Goal: Task Accomplishment & Management: Manage account settings

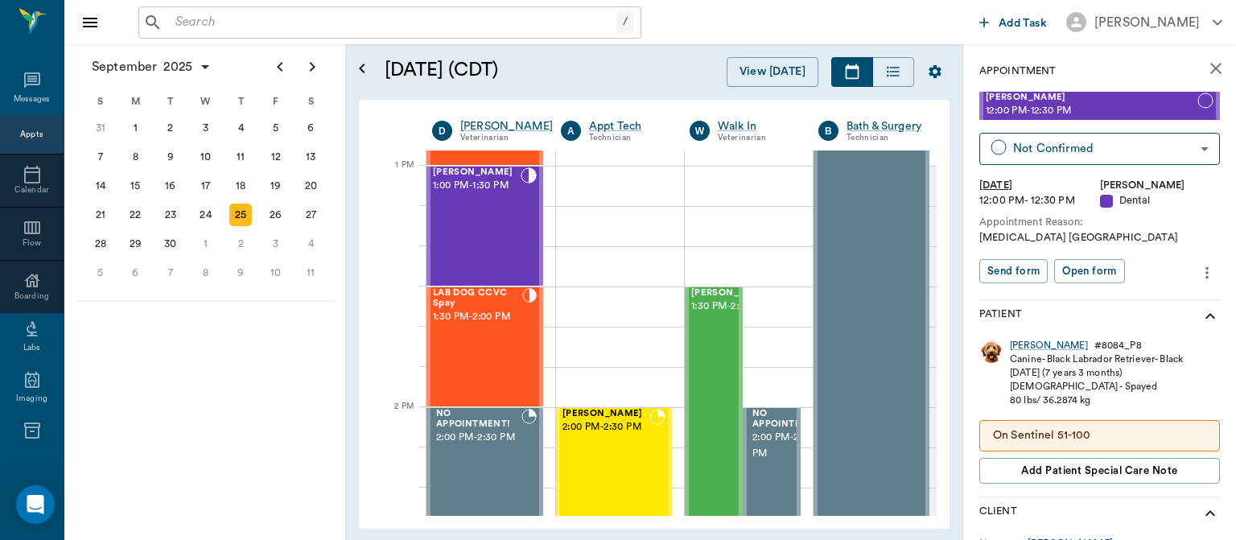
scroll to position [1199, 0]
click at [490, 348] on div "LAB DOG CCVC Spay 1:30 PM - 2:00 PM" at bounding box center [477, 345] width 89 height 117
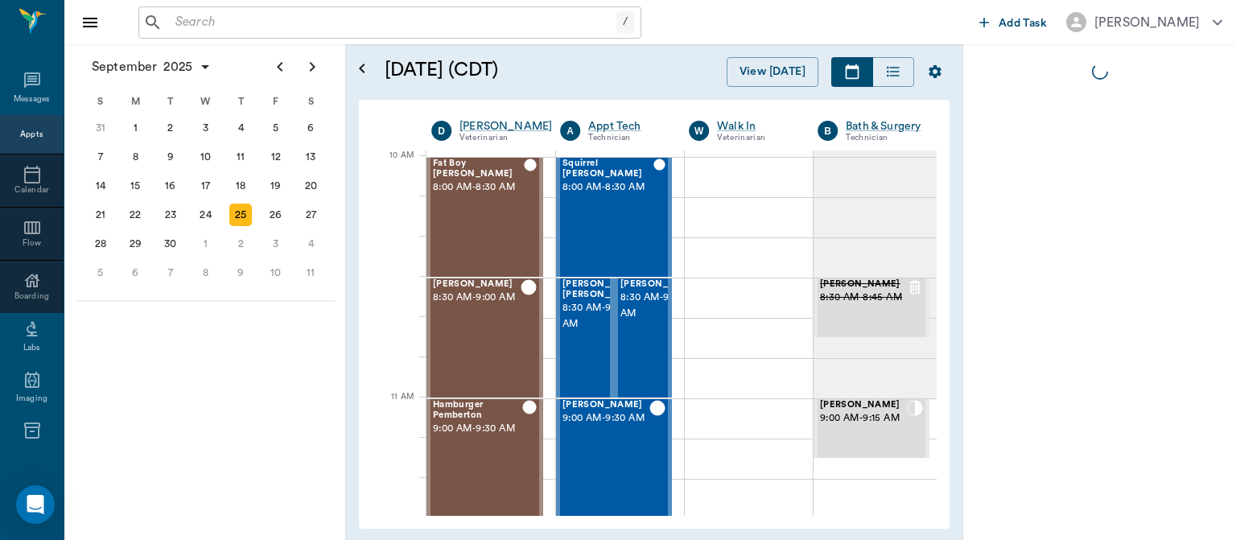
scroll to position [484, 0]
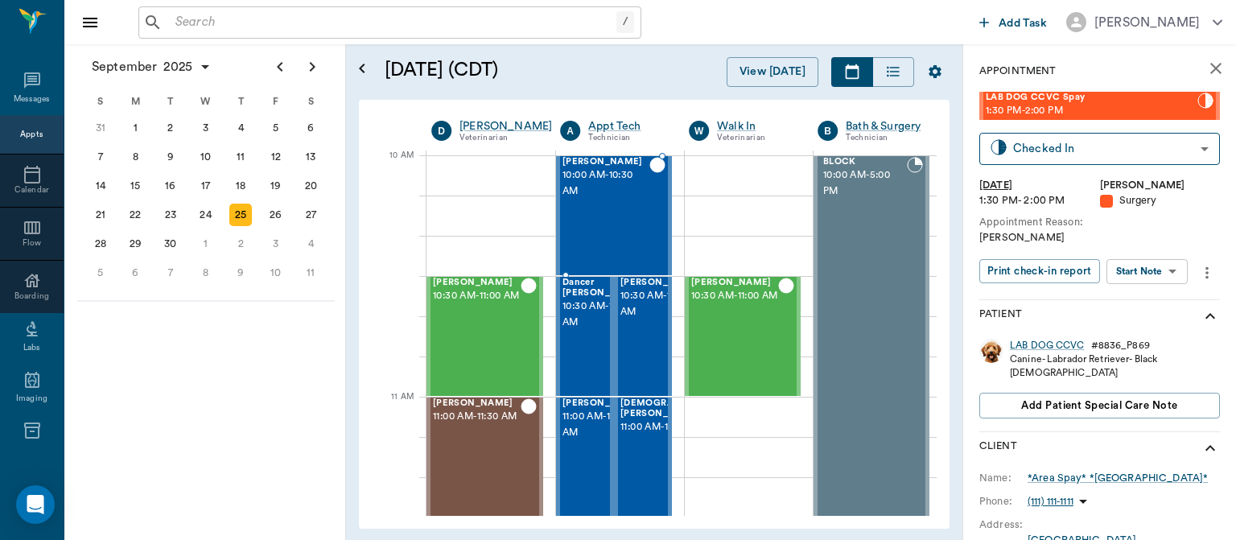
click at [1161, 272] on body "/ ​ Add Task Dr. Bert Ellsworth Nectar Messages Appts Calendar Flow Boarding La…" at bounding box center [618, 270] width 1236 height 540
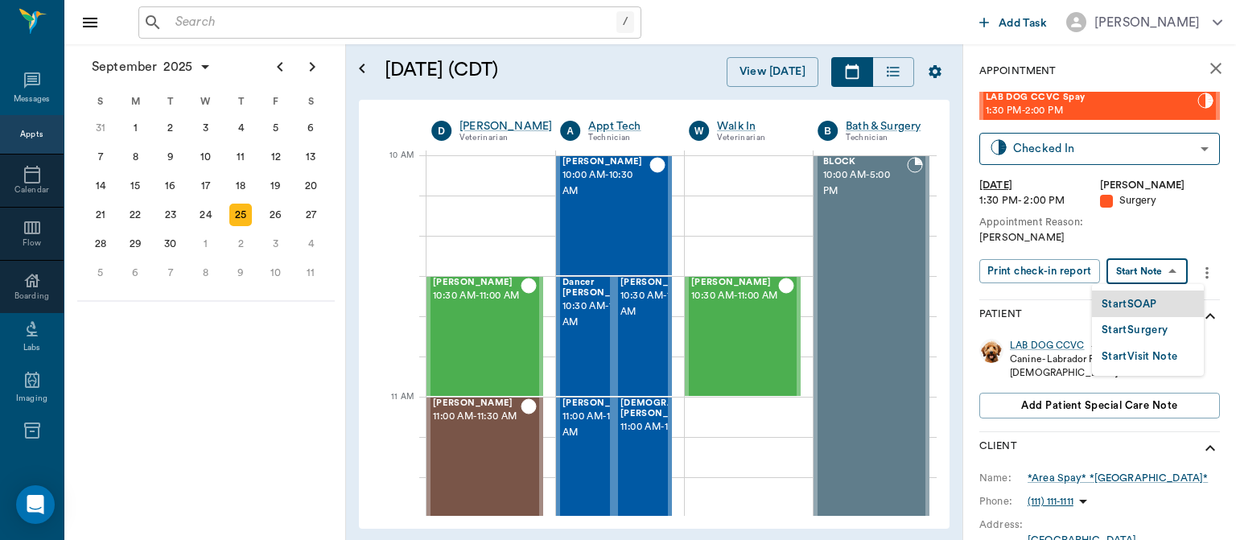
click at [1167, 331] on button "Start Surgery" at bounding box center [1134, 330] width 66 height 19
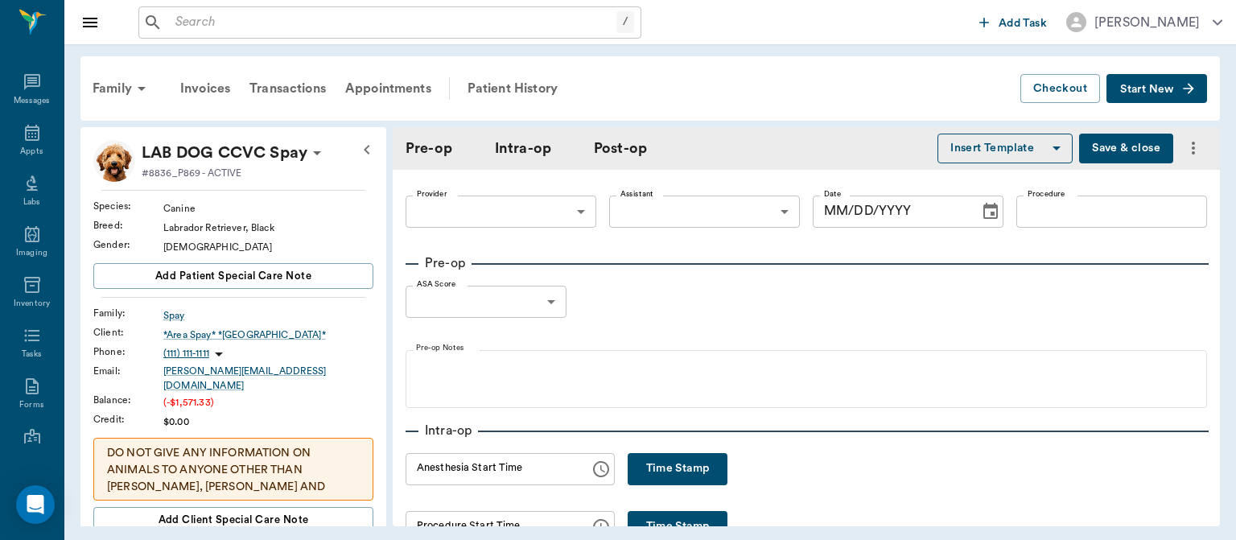
type input "63ec2f075fda476ae8351a4d"
type input "[DATE]"
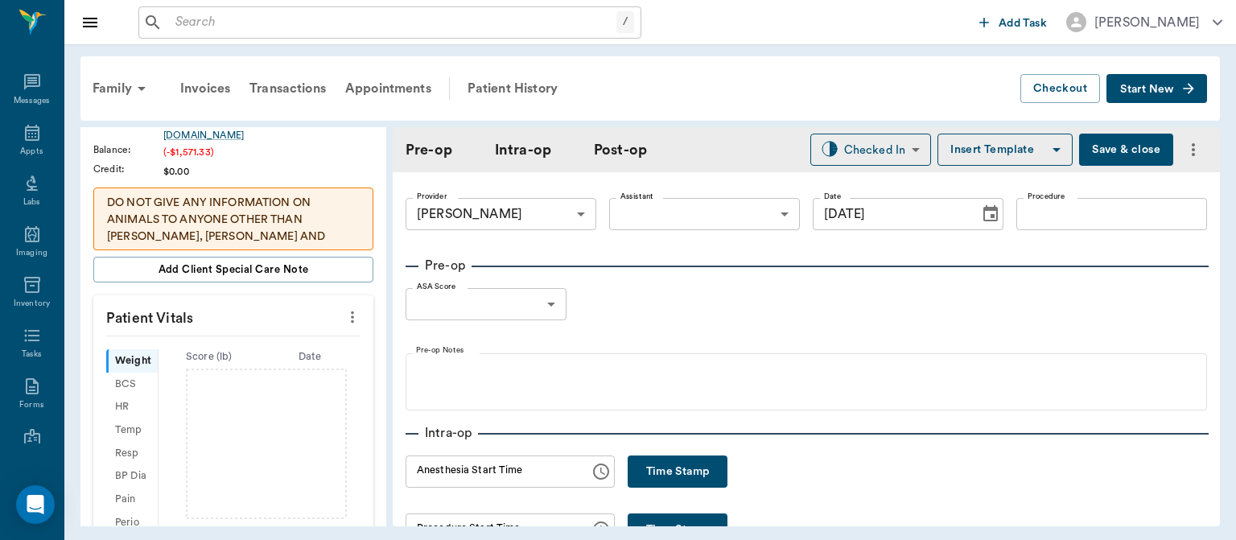
scroll to position [278, 0]
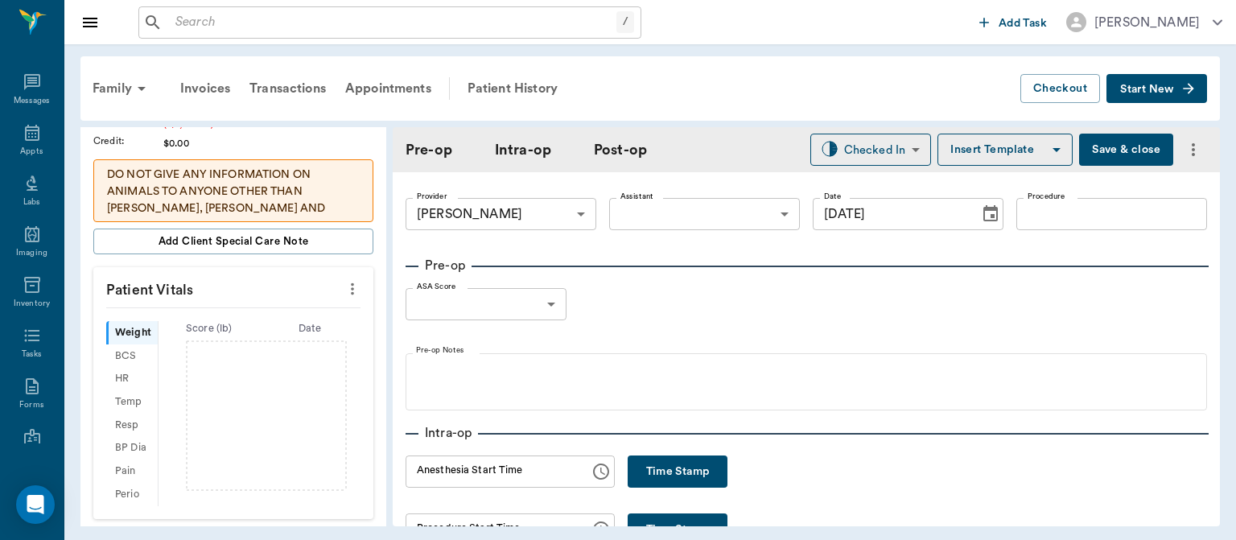
click at [348, 279] on icon "more" at bounding box center [353, 288] width 18 height 19
click at [257, 305] on span "Enter Vitals" at bounding box center [272, 305] width 135 height 17
click at [221, 327] on input "text" at bounding box center [233, 337] width 140 height 32
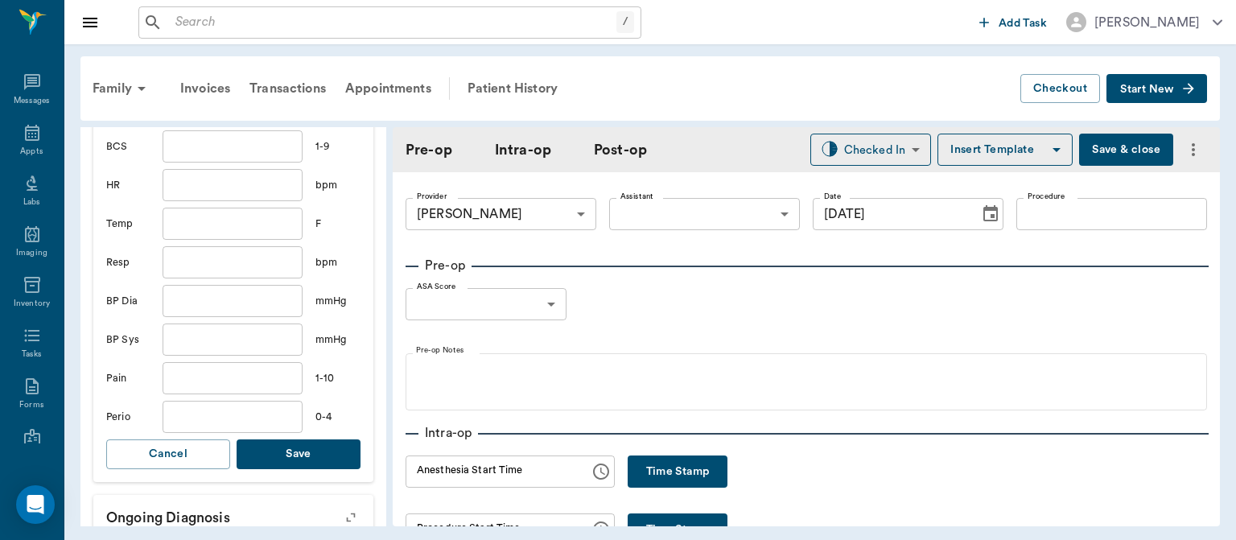
scroll to position [514, 0]
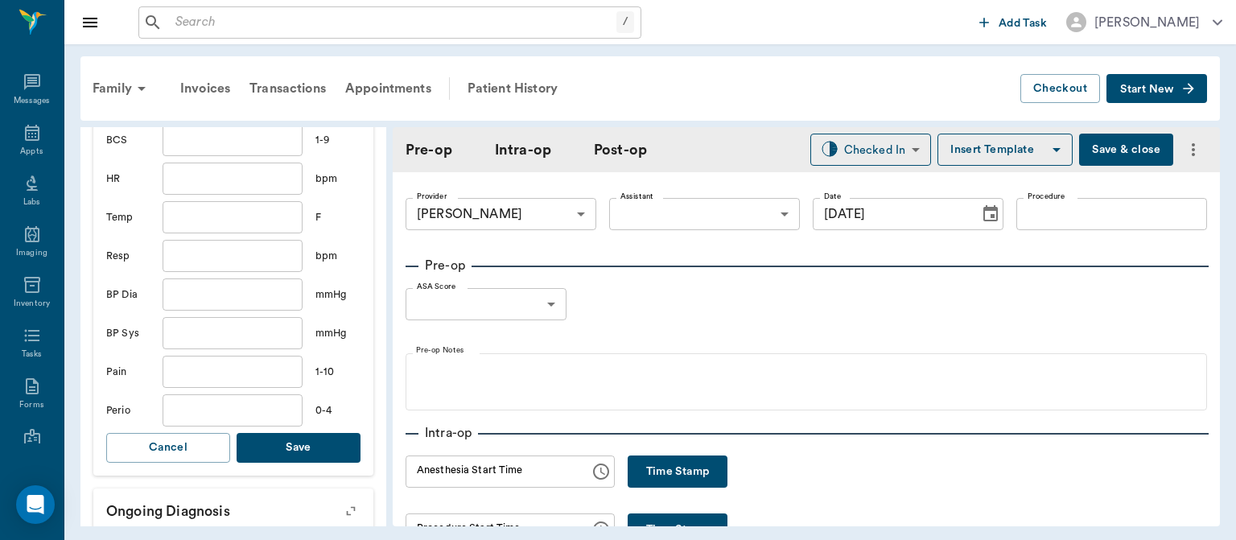
type input "51.2"
click at [312, 436] on button "Save" at bounding box center [299, 448] width 124 height 30
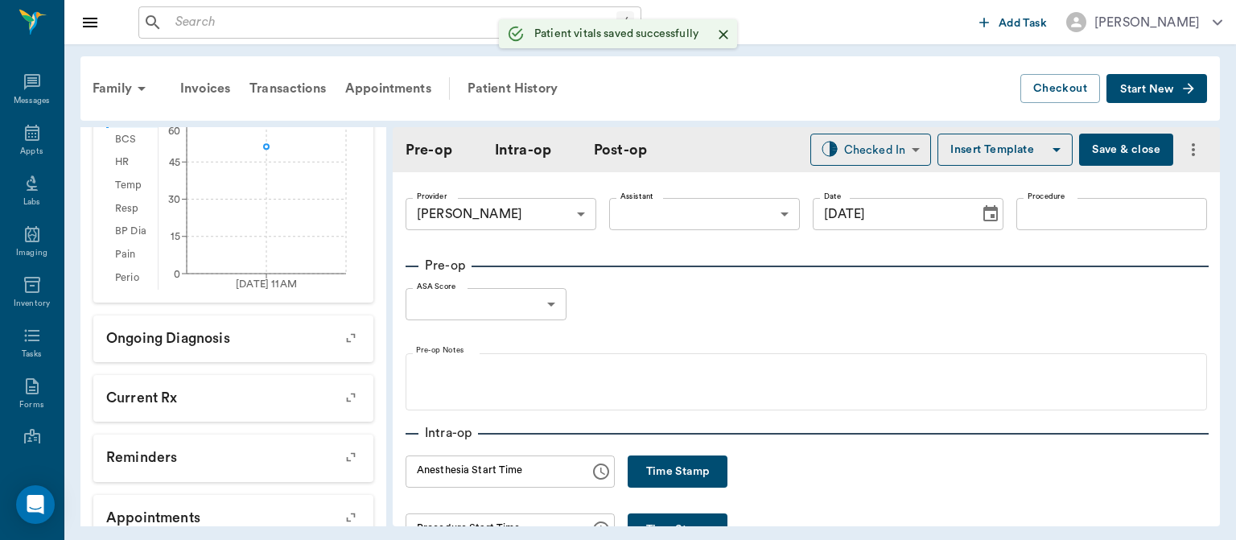
scroll to position [533, 0]
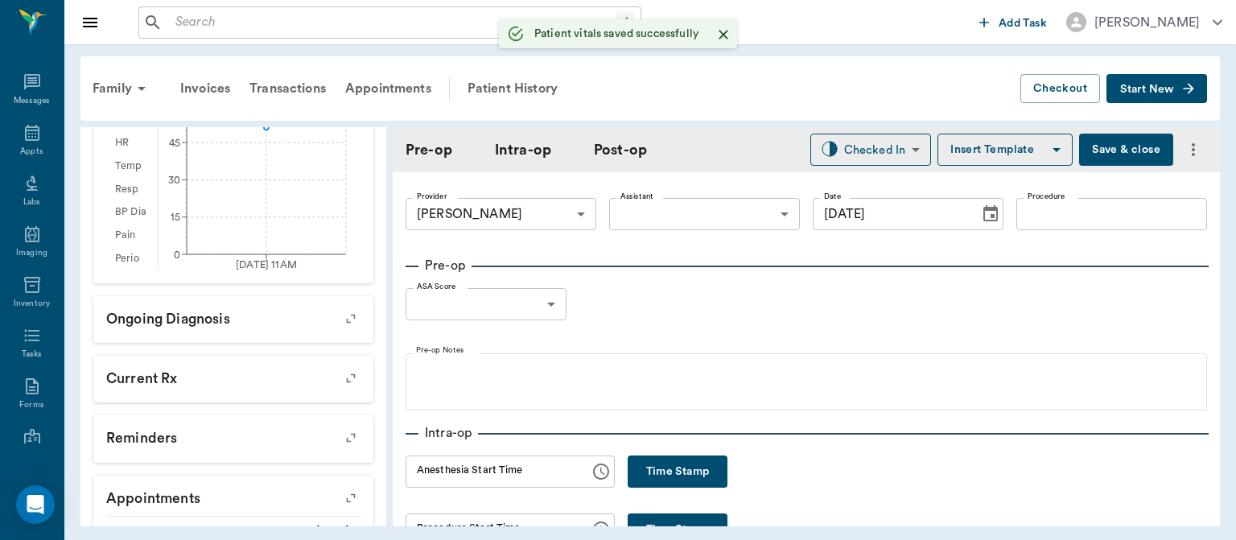
click at [704, 215] on body "/ ​ Add Task Dr. Bert Ellsworth Nectar Messages Appts Labs Imaging Inventory Ta…" at bounding box center [618, 270] width 1236 height 540
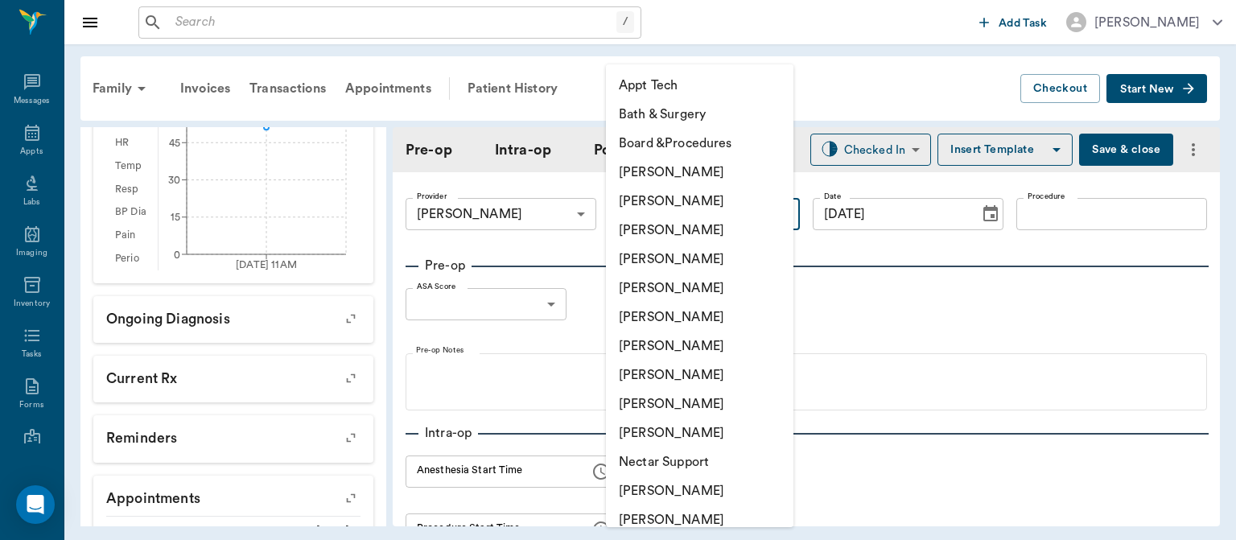
click at [694, 381] on li "[PERSON_NAME]" at bounding box center [699, 374] width 187 height 29
type input "63ec2e7e52e12b0ba117b124"
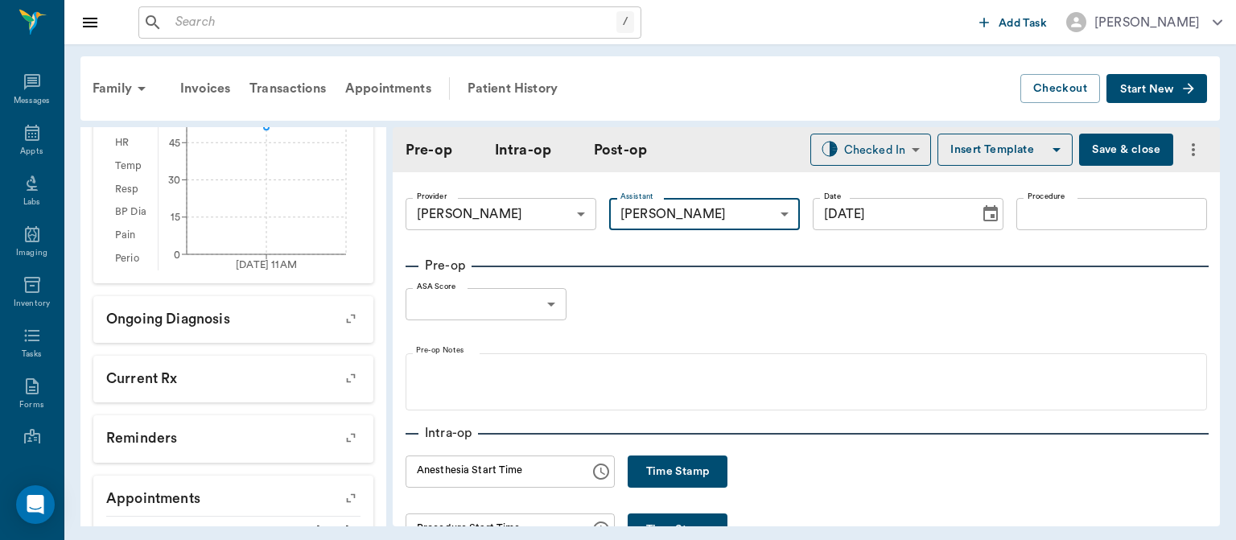
click at [641, 470] on button "Time Stamp" at bounding box center [678, 471] width 100 height 32
type input "11:58 AM"
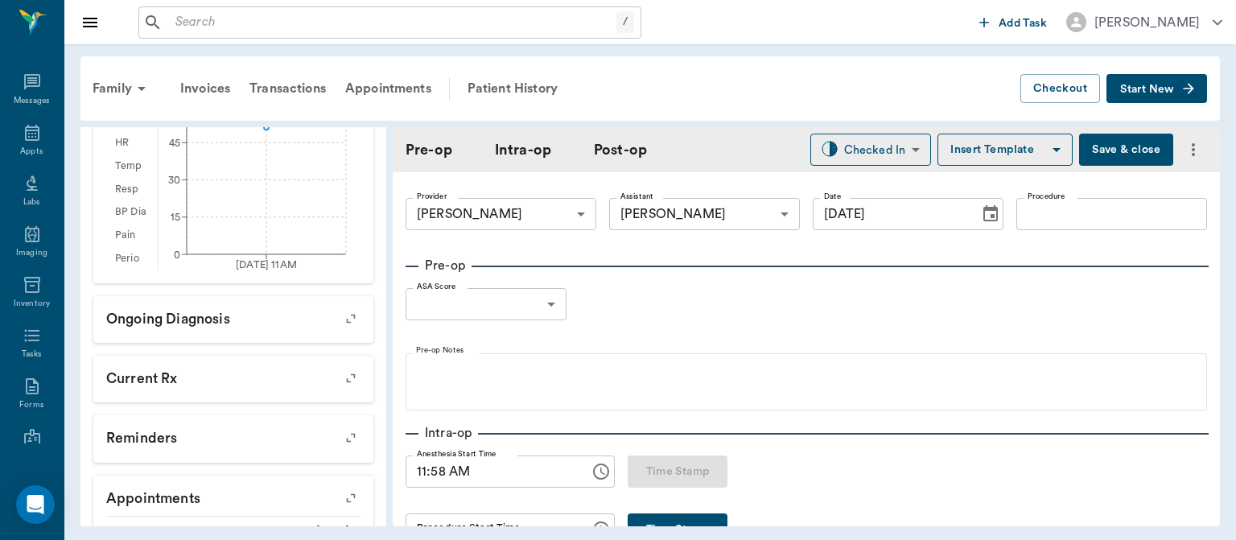
click at [1052, 214] on input "Procedure" at bounding box center [1111, 214] width 191 height 32
type input "SPAY"
click at [989, 160] on button "Insert Template" at bounding box center [1004, 150] width 135 height 32
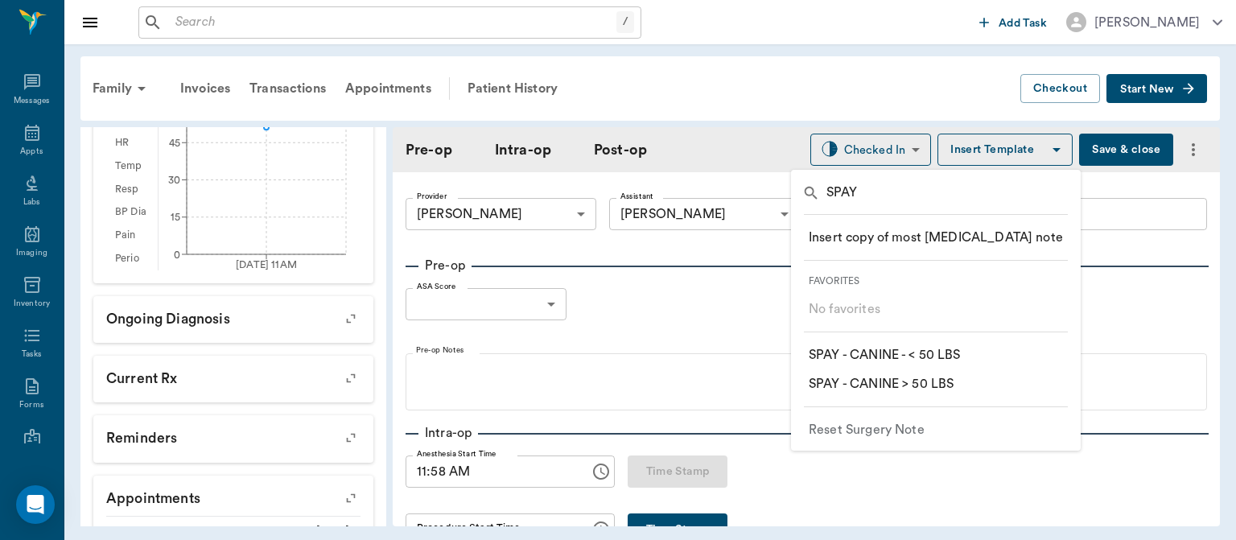
type input "SPAY"
click at [941, 389] on p "​ SPAY - CANINE > 50 LBS" at bounding box center [881, 383] width 145 height 19
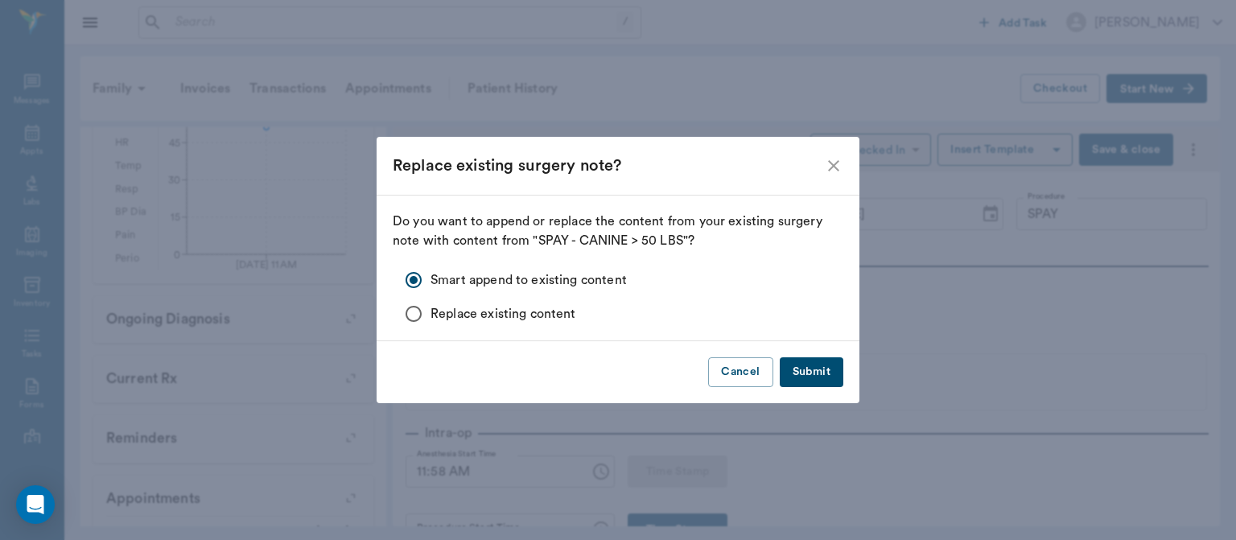
click at [801, 372] on button "Submit" at bounding box center [812, 372] width 64 height 30
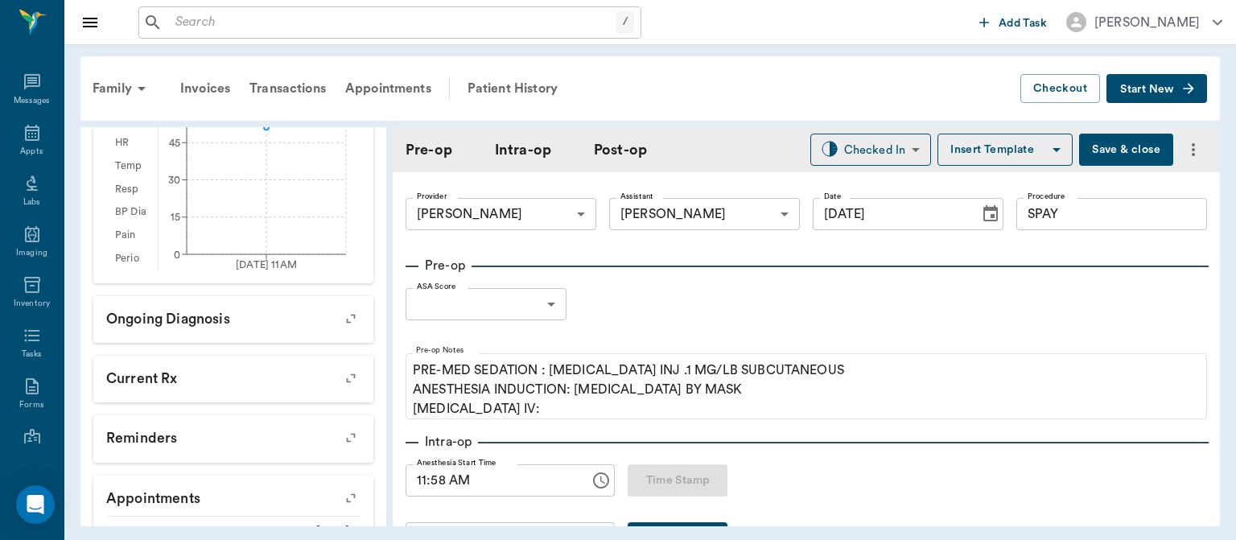
click at [506, 315] on body "/ ​ Add Task Dr. Bert Ellsworth Nectar Messages Appts Labs Imaging Inventory Ta…" at bounding box center [618, 270] width 1236 height 540
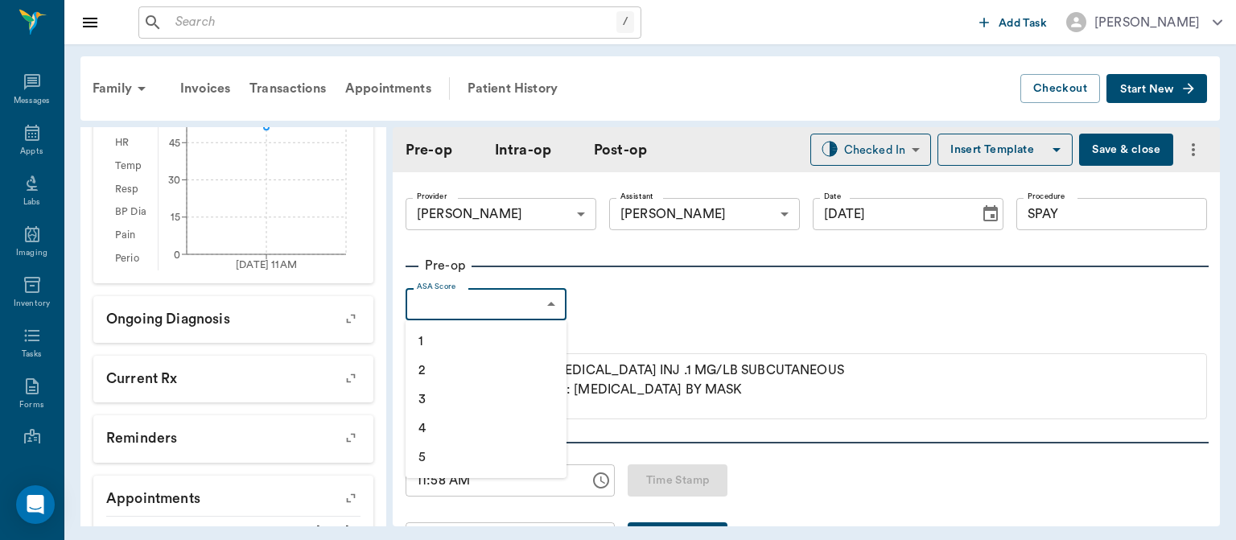
click at [496, 375] on li "2" at bounding box center [486, 370] width 161 height 29
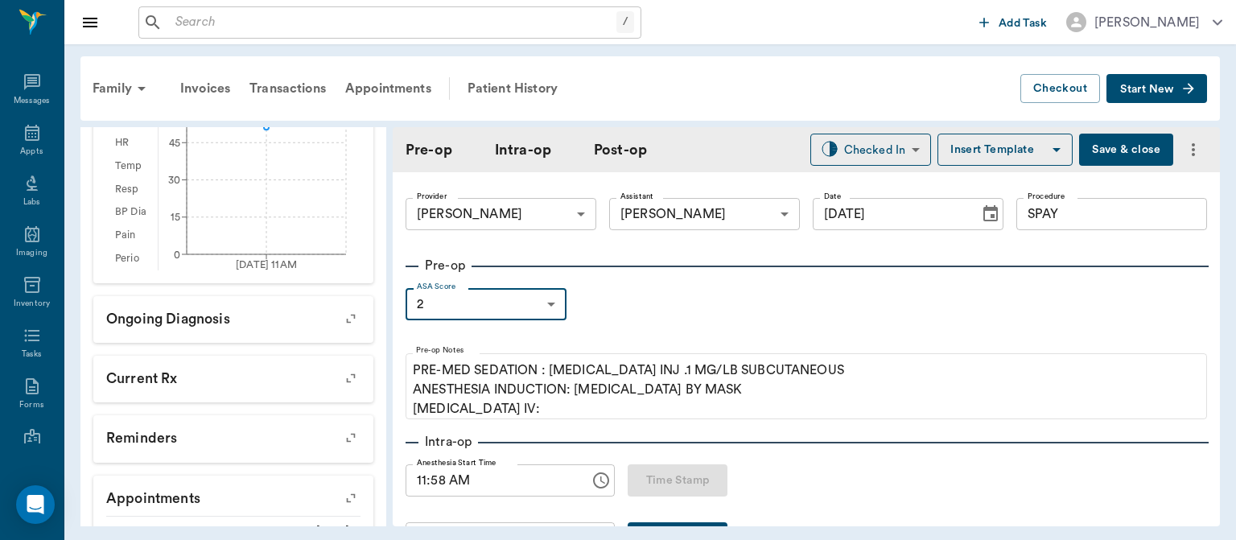
click at [524, 311] on body "/ ​ Add Task Dr. Bert Ellsworth Nectar Messages Appts Labs Imaging Inventory Ta…" at bounding box center [618, 270] width 1236 height 540
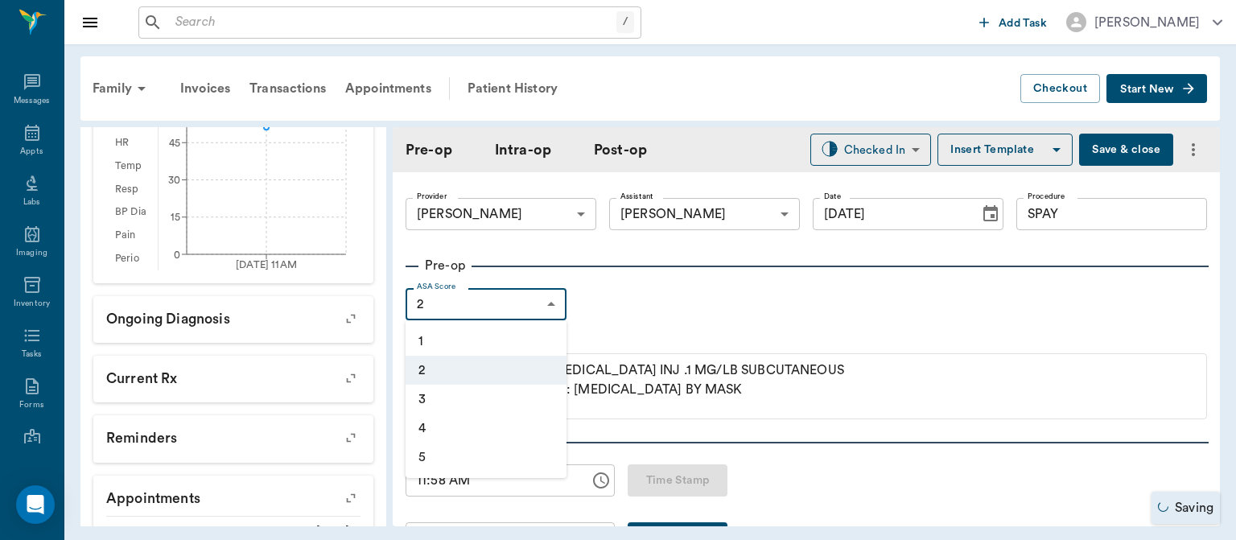
click at [476, 344] on li "1" at bounding box center [486, 341] width 161 height 29
type input "1"
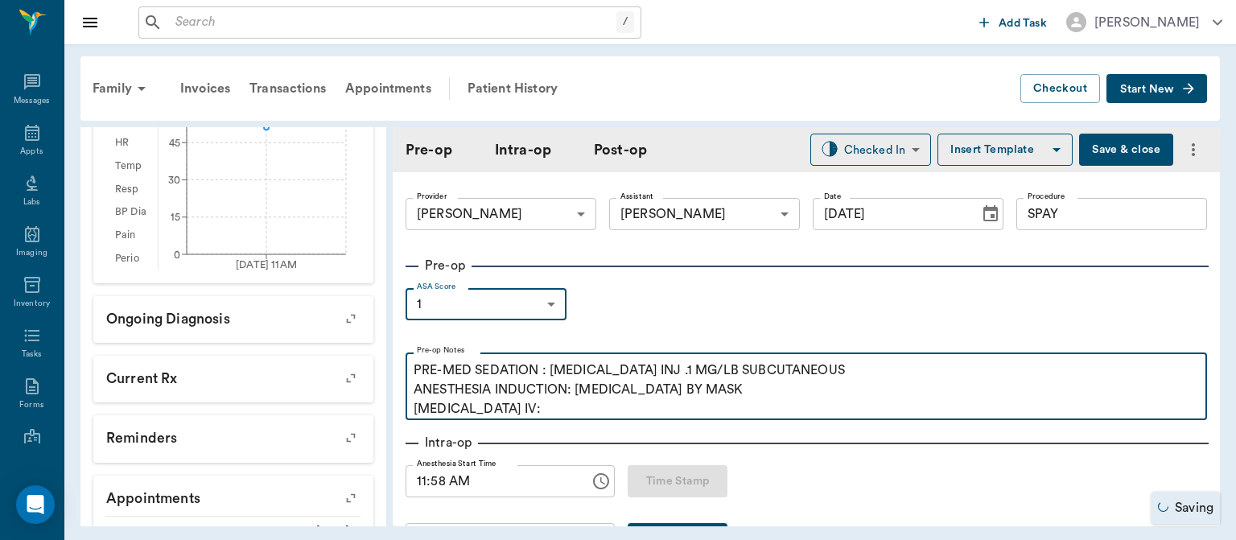
click at [531, 416] on p "PRE-MED SEDATION : ACEPROMAZINE INJ .1 MG/LB SUBCUTANEOUS ANESTHESIA INDUCTION:…" at bounding box center [806, 389] width 785 height 58
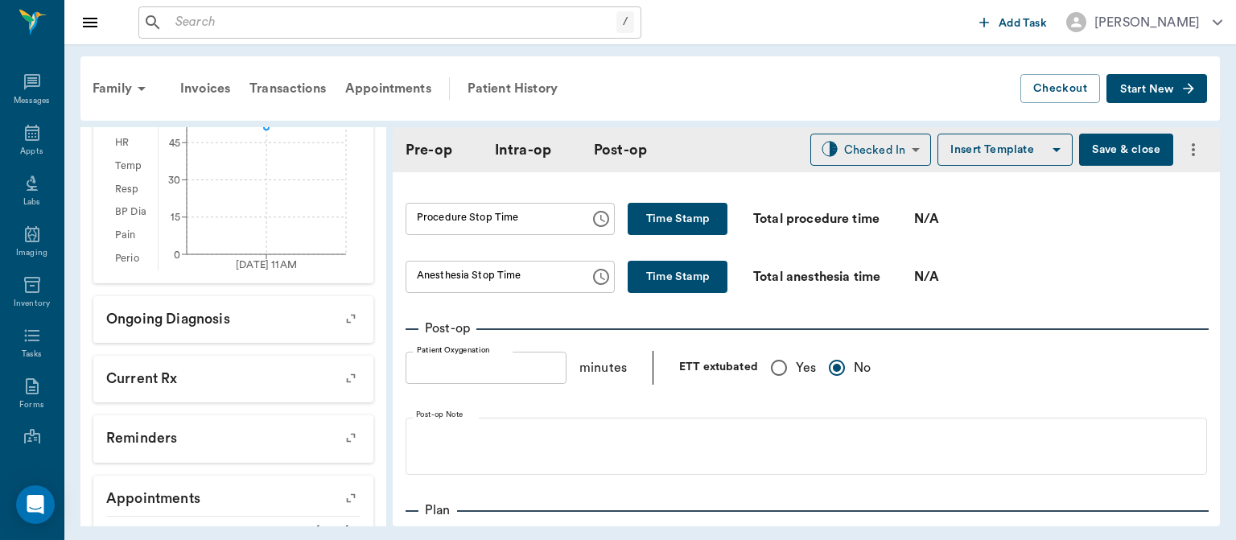
click at [770, 370] on input "Yes" at bounding box center [779, 368] width 34 height 34
radio input "true"
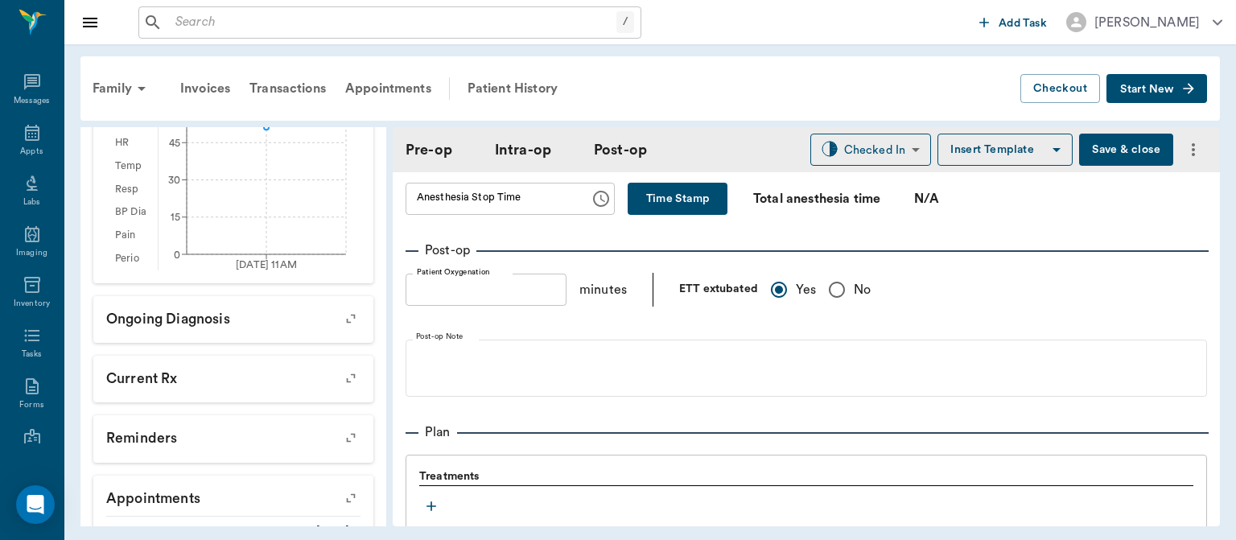
scroll to position [1175, 0]
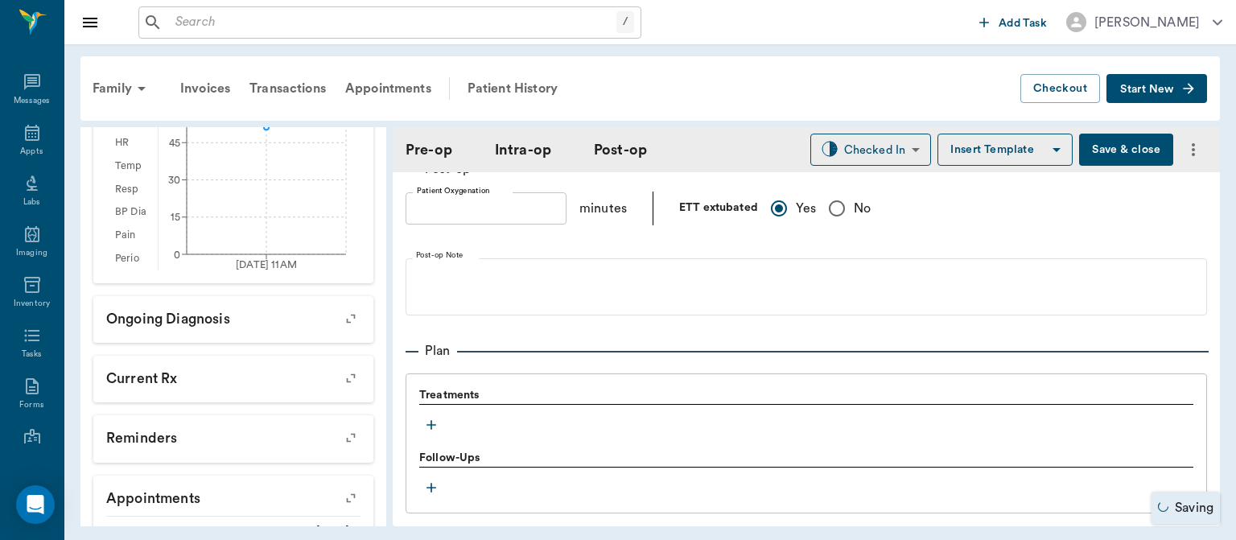
click at [431, 430] on icon "button" at bounding box center [431, 425] width 10 height 10
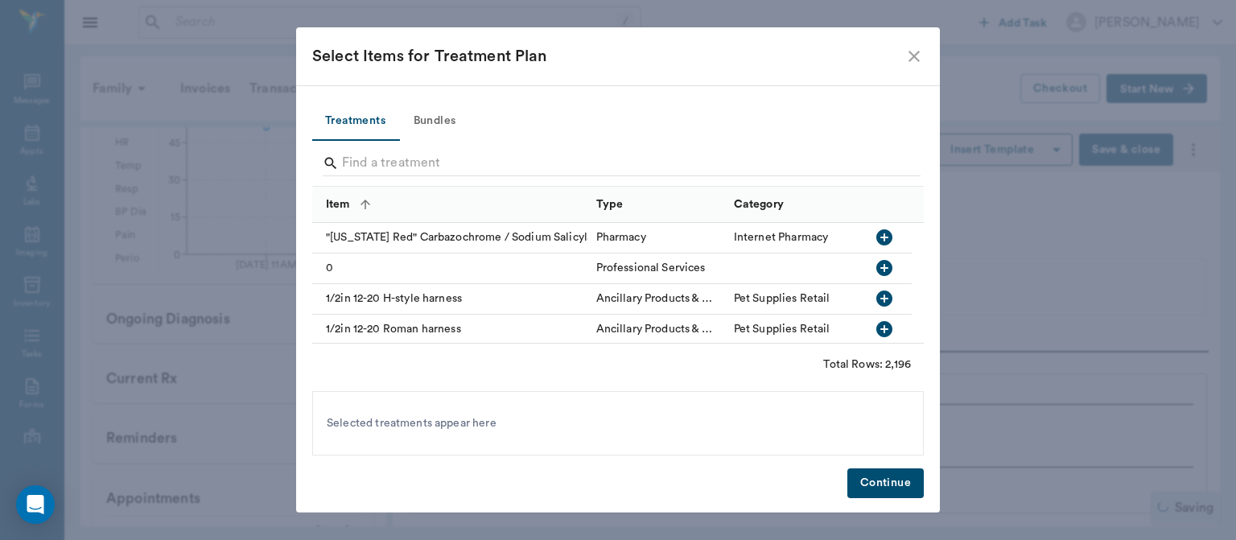
click at [439, 117] on button "Bundles" at bounding box center [434, 121] width 72 height 39
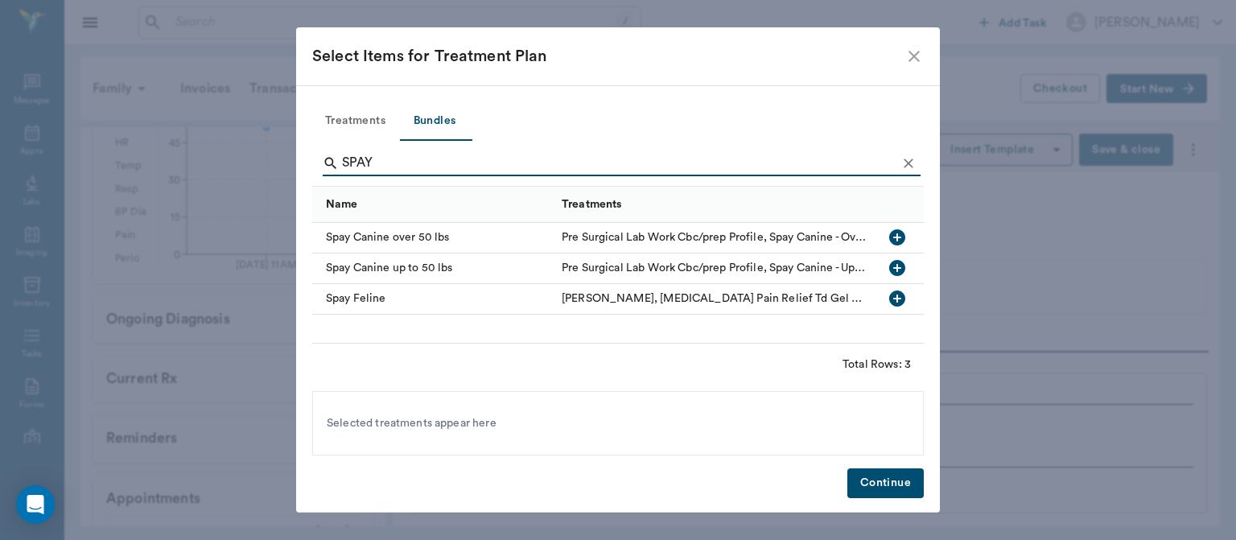
type input "SPAY"
click at [899, 233] on icon "button" at bounding box center [897, 237] width 16 height 16
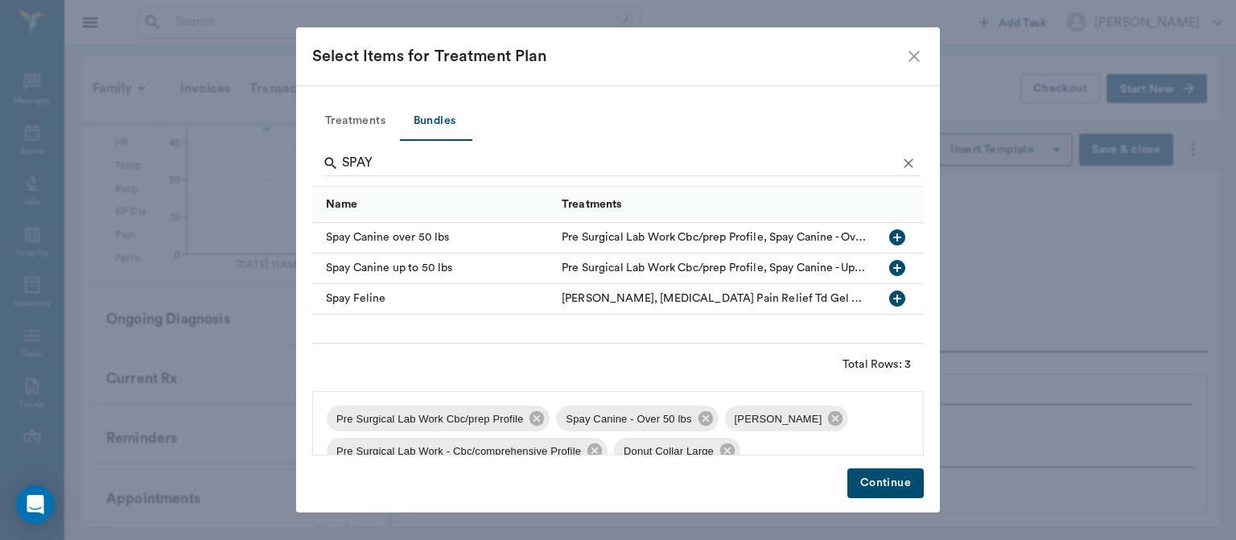
click at [915, 489] on button "Continue" at bounding box center [885, 483] width 76 height 30
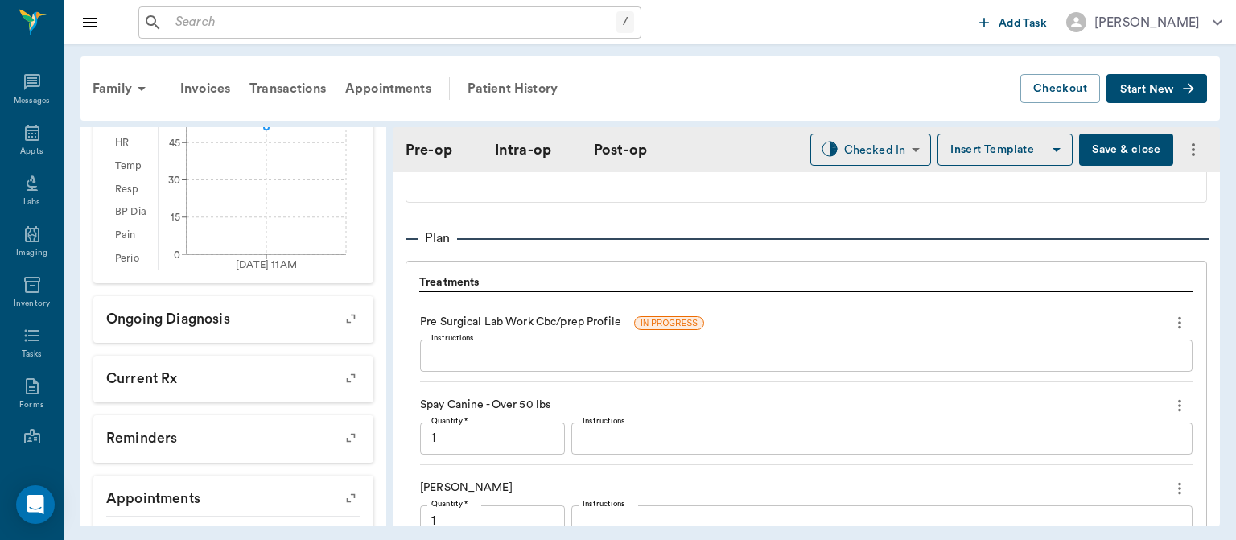
scroll to position [1271, 0]
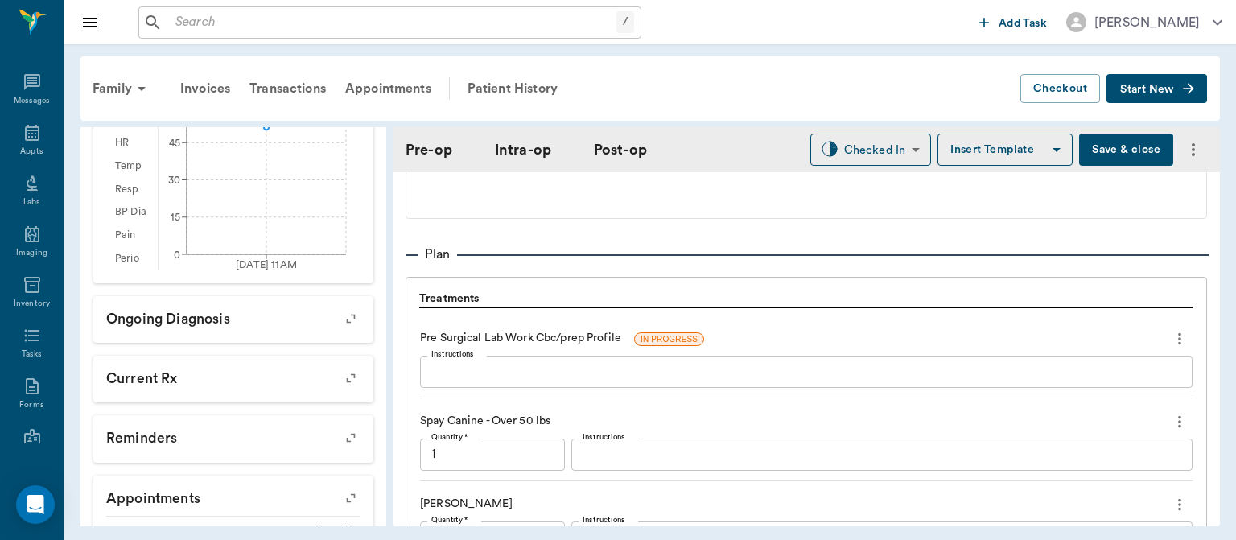
click at [1178, 344] on icon "more" at bounding box center [1179, 338] width 3 height 12
click at [1062, 407] on span "Delete" at bounding box center [1099, 404] width 135 height 17
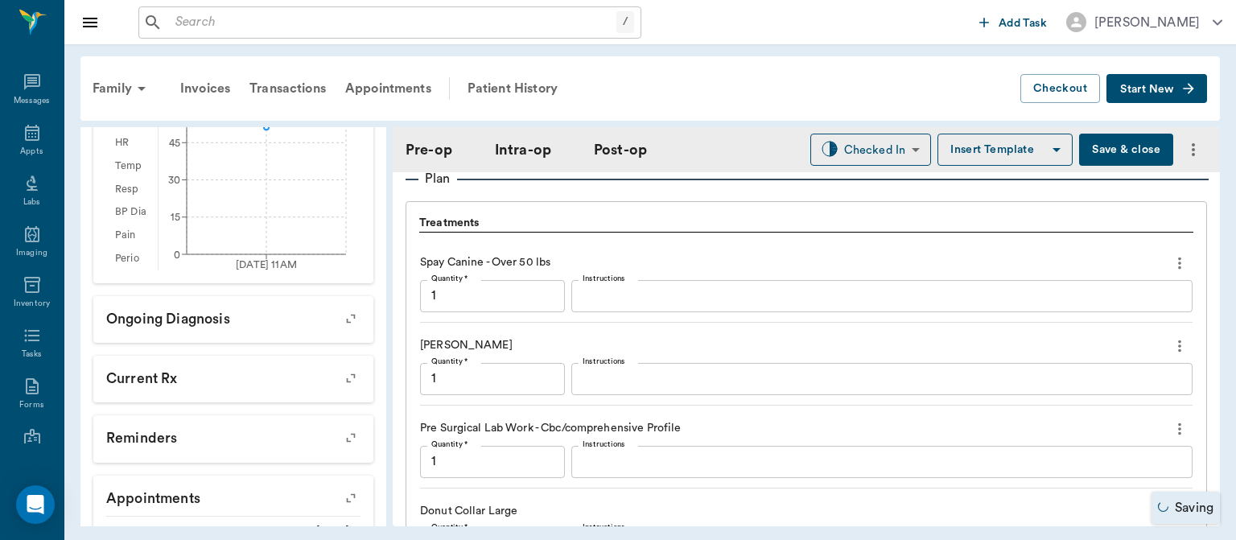
scroll to position [1348, 0]
click at [1178, 351] on icon "more" at bounding box center [1179, 345] width 3 height 12
click at [1112, 410] on span "Delete" at bounding box center [1099, 409] width 135 height 17
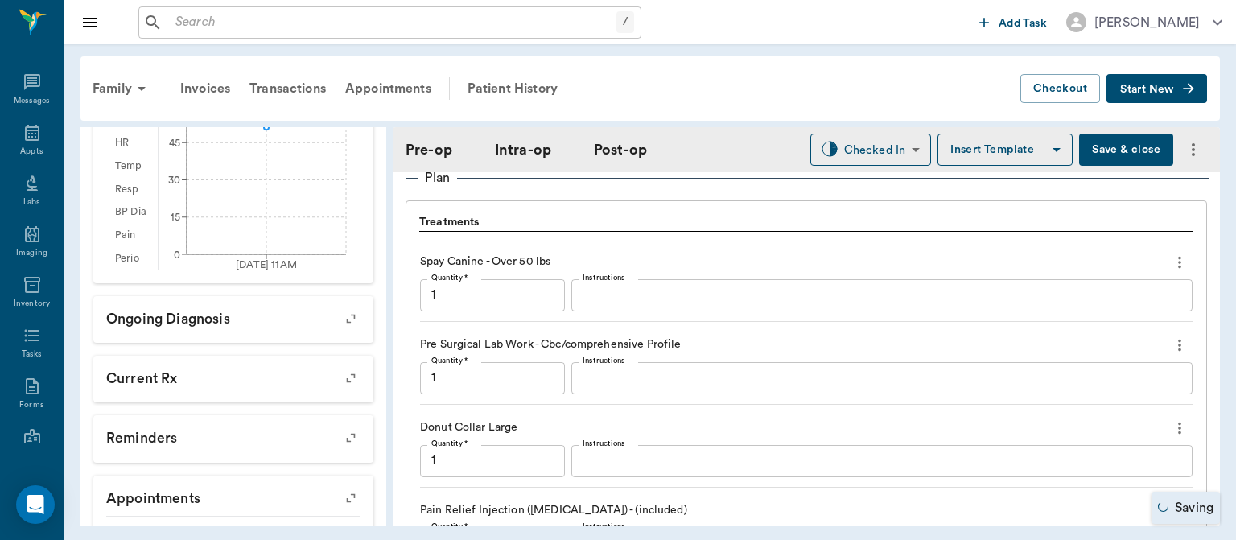
click at [1178, 351] on icon "more" at bounding box center [1179, 345] width 3 height 12
click at [1107, 416] on span "Delete" at bounding box center [1099, 409] width 135 height 17
click at [1171, 350] on icon "more" at bounding box center [1180, 345] width 18 height 19
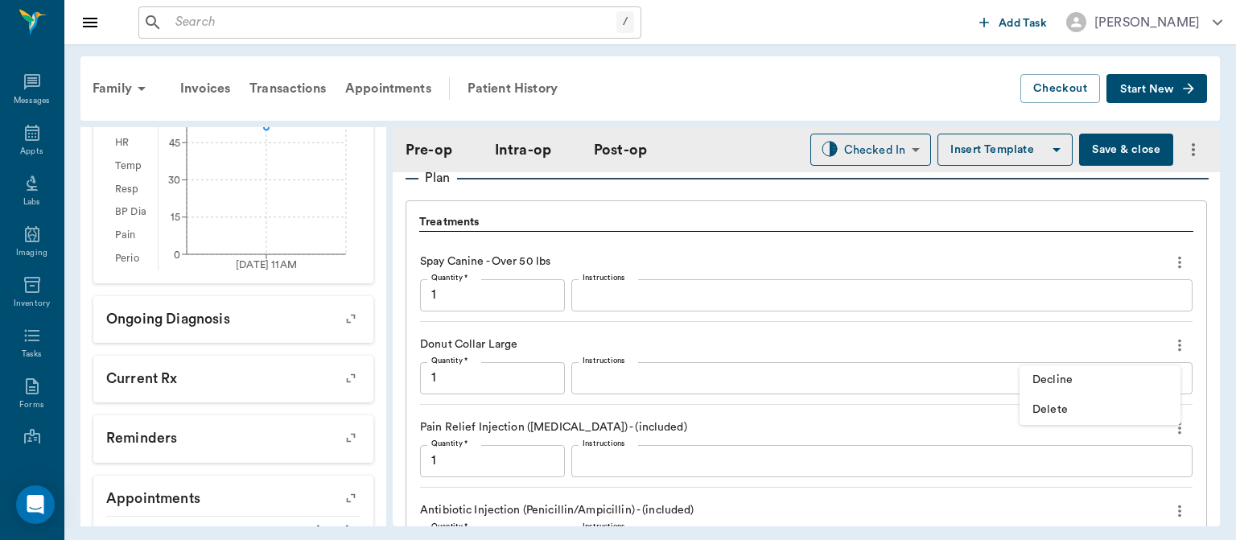
click at [1105, 417] on span "Delete" at bounding box center [1099, 409] width 135 height 17
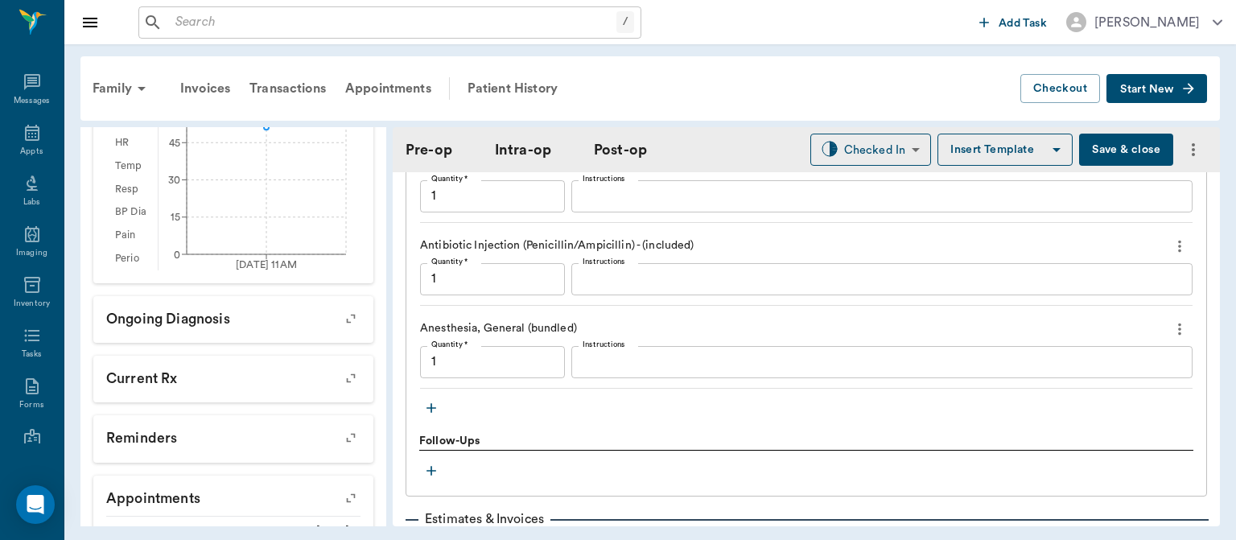
scroll to position [1530, 0]
click at [431, 412] on icon "button" at bounding box center [431, 407] width 10 height 10
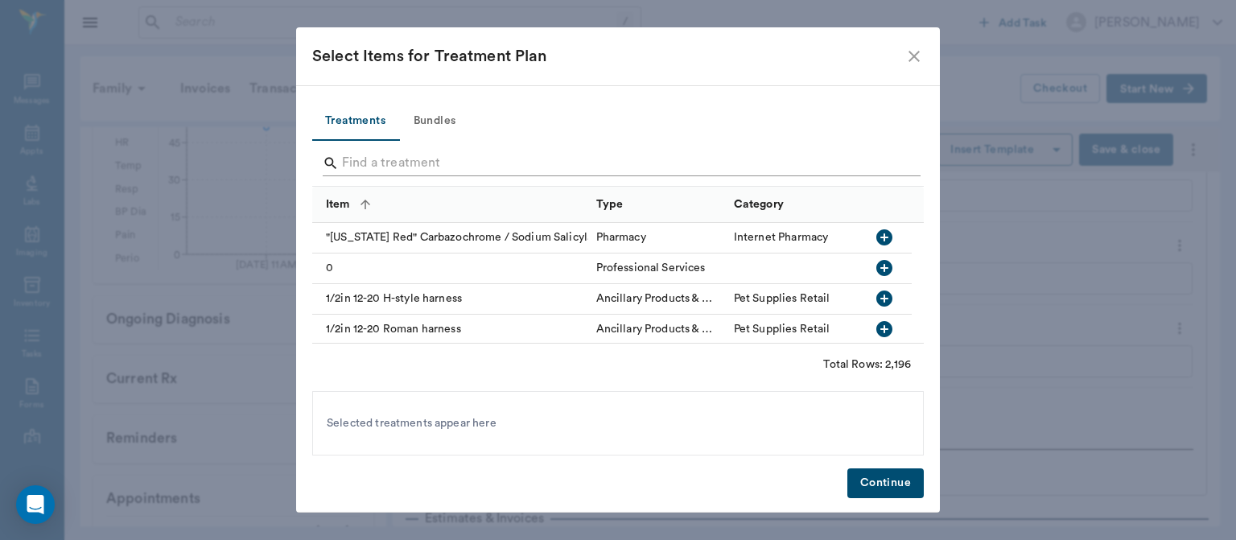
click at [352, 158] on input "Search" at bounding box center [619, 163] width 554 height 26
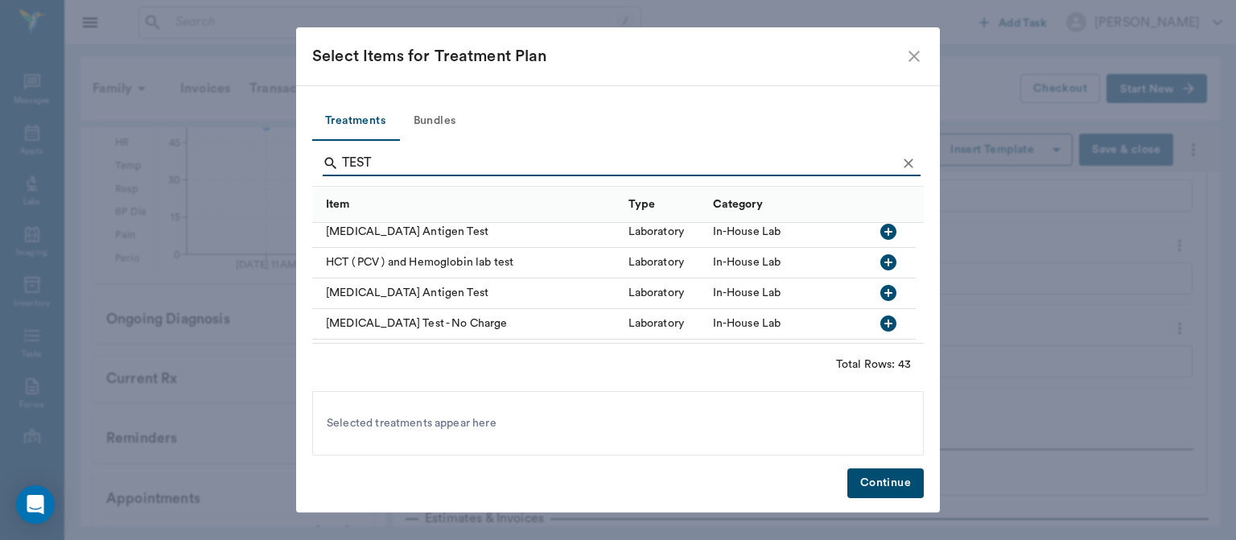
scroll to position [620, 0]
type input "TEST"
click at [880, 293] on icon "button" at bounding box center [888, 290] width 16 height 16
click at [891, 487] on button "Continue" at bounding box center [885, 483] width 76 height 30
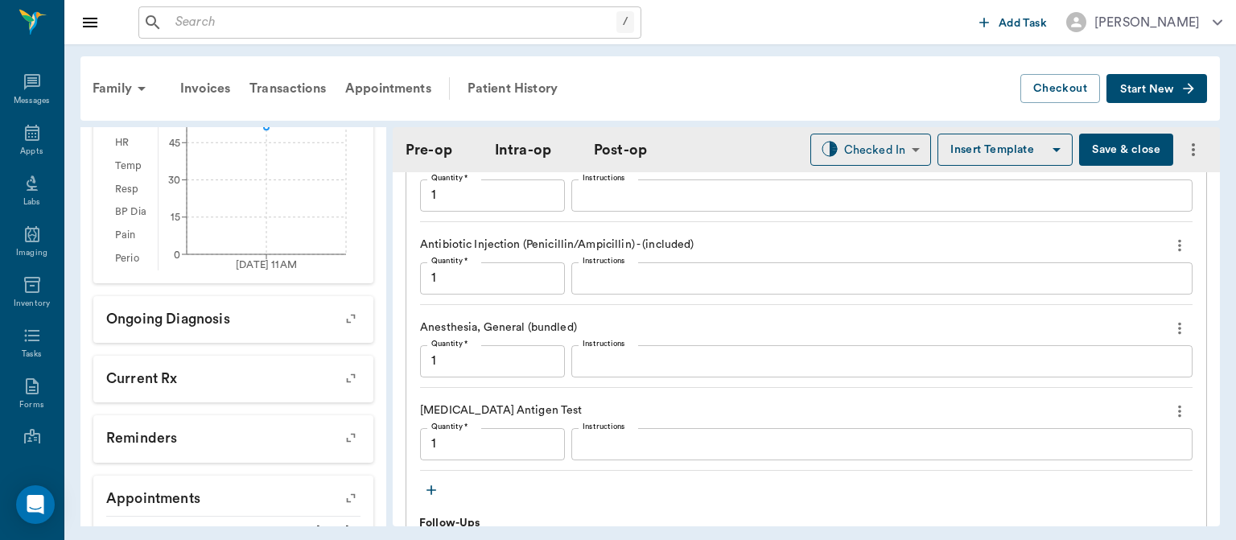
click at [621, 443] on textarea "Instructions" at bounding box center [882, 443] width 599 height 19
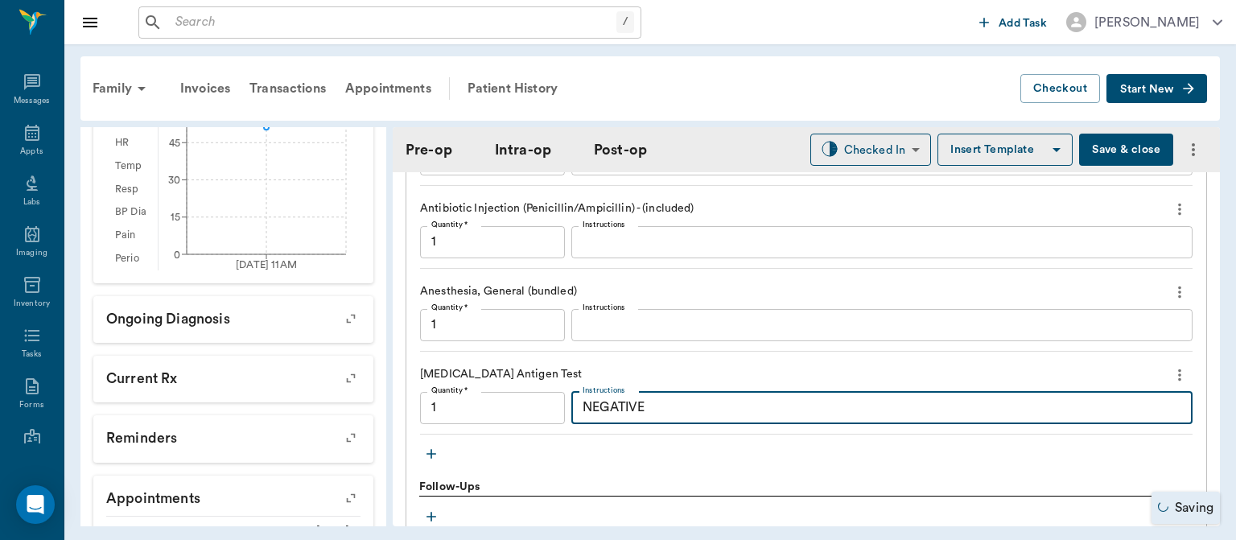
scroll to position [1575, 0]
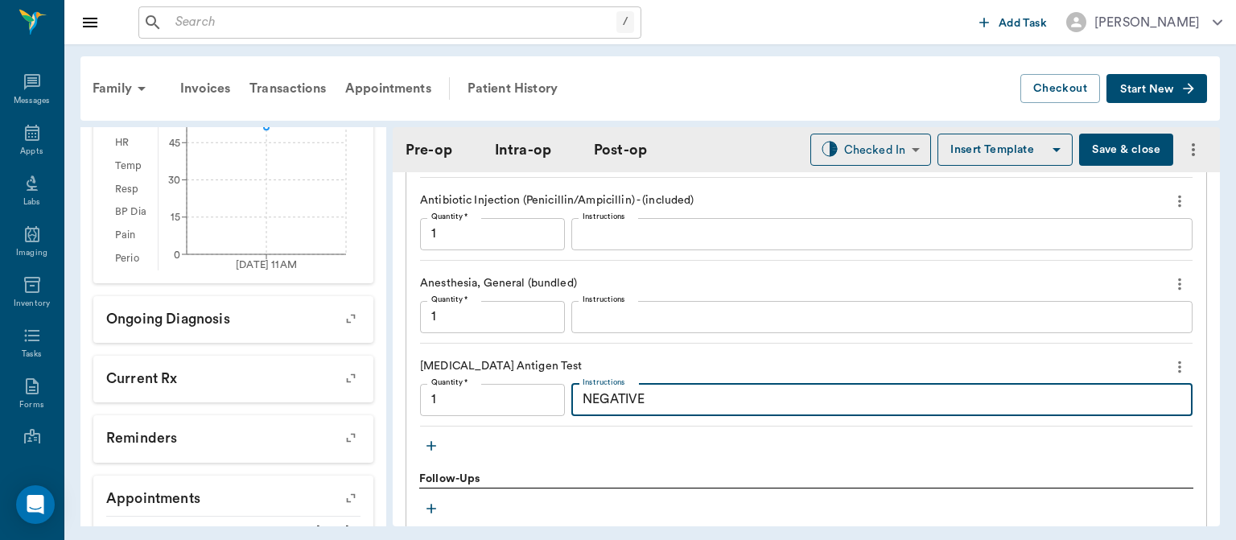
type textarea "NEGATIVE"
click at [432, 451] on icon "button" at bounding box center [431, 446] width 10 height 10
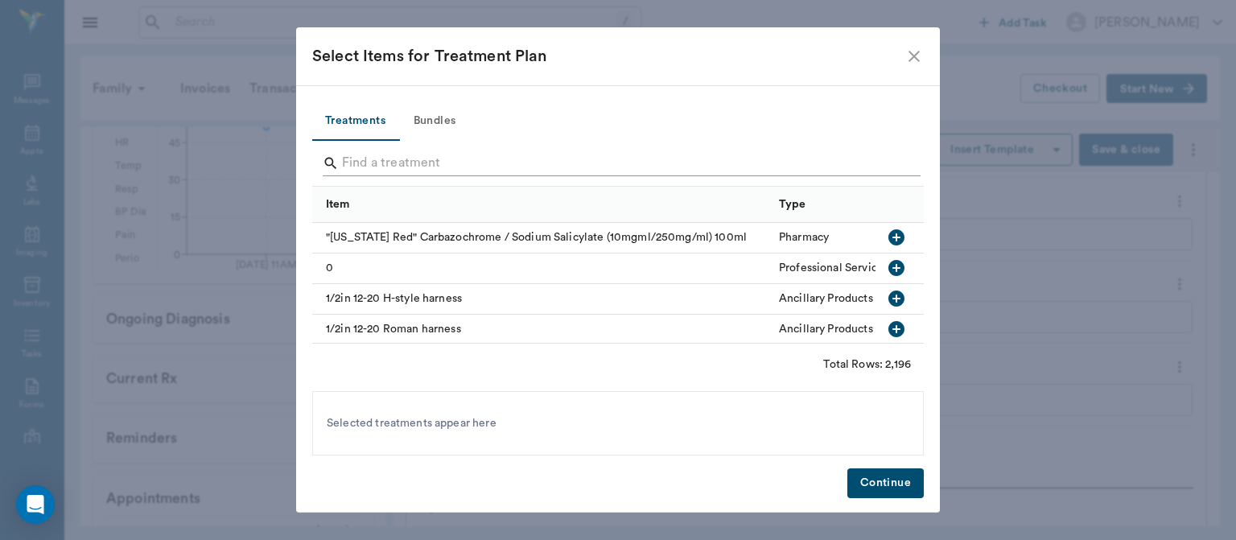
click at [408, 151] on input "Search" at bounding box center [619, 163] width 554 height 26
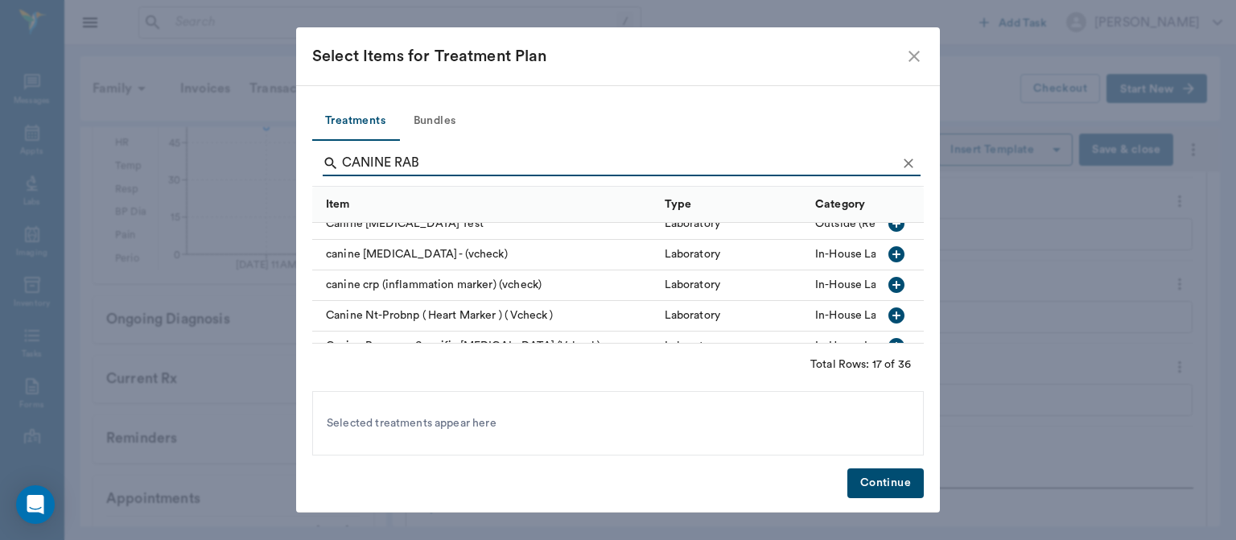
scroll to position [0, 0]
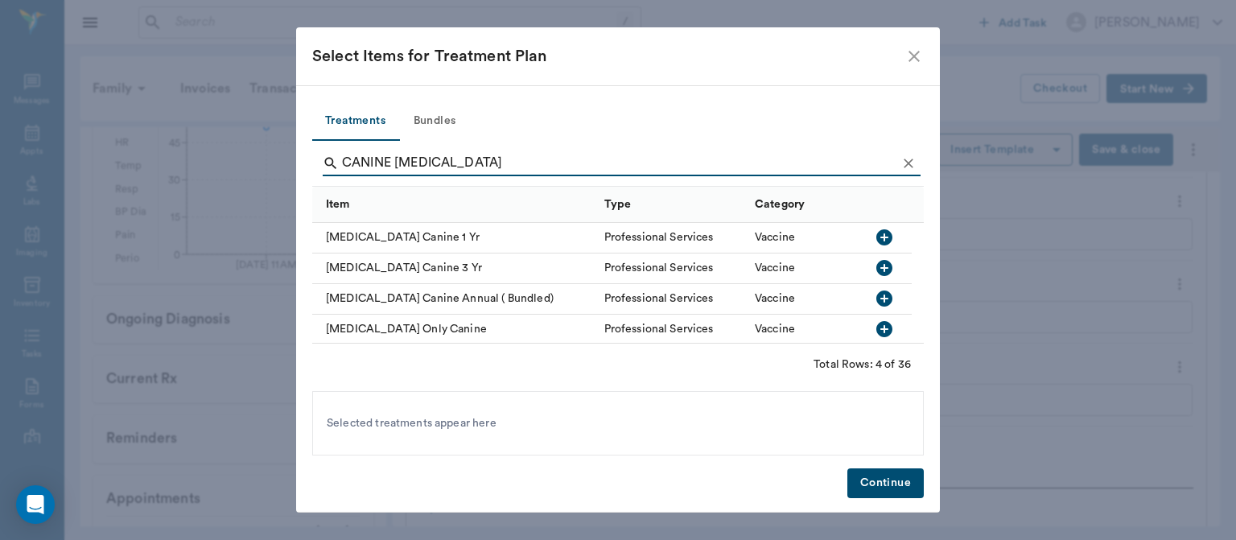
type input "CANINE RABIES"
click at [886, 232] on icon "button" at bounding box center [884, 237] width 16 height 16
click at [898, 471] on button "Continue" at bounding box center [885, 483] width 76 height 30
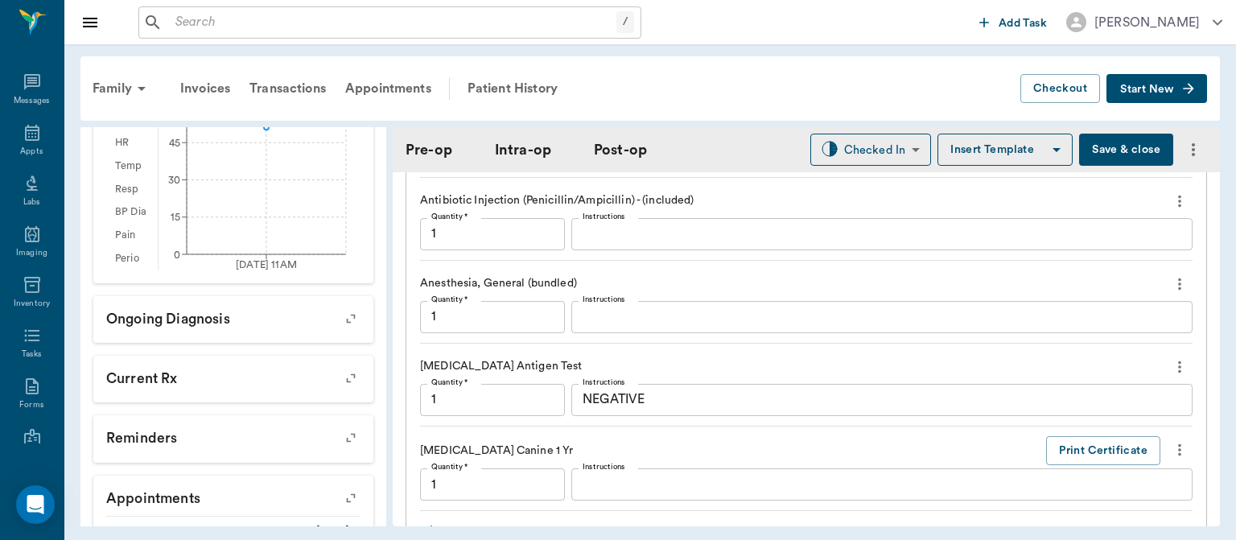
scroll to position [1596, 0]
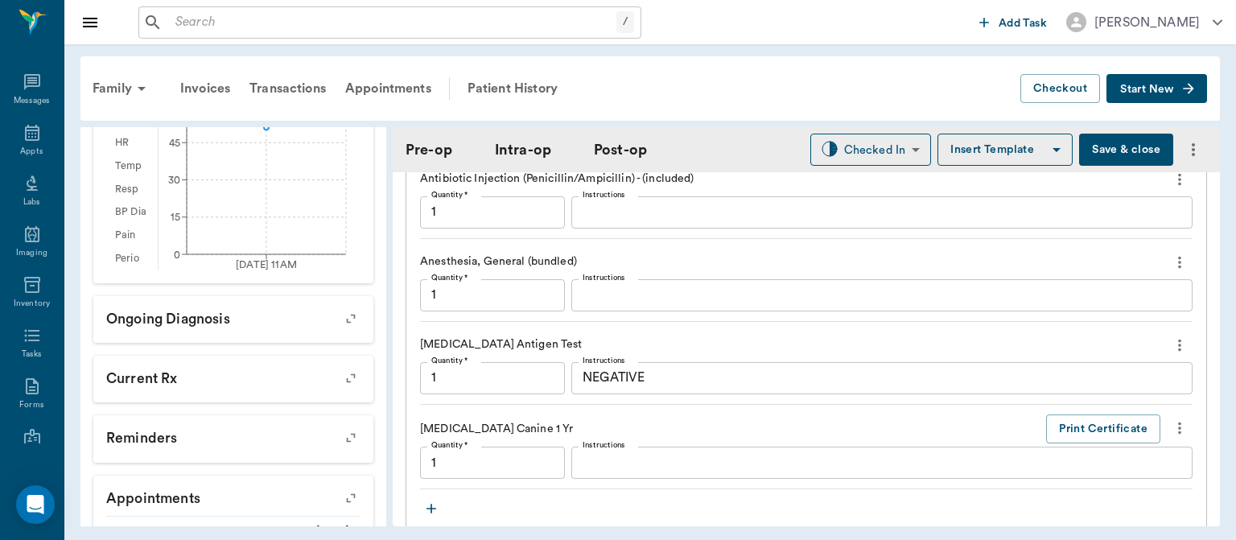
click at [895, 490] on div "Rabies Vaccination Canine 1 Yr Print Certificate Quantity * 1 Quantity * Instru…" at bounding box center [806, 452] width 772 height 76
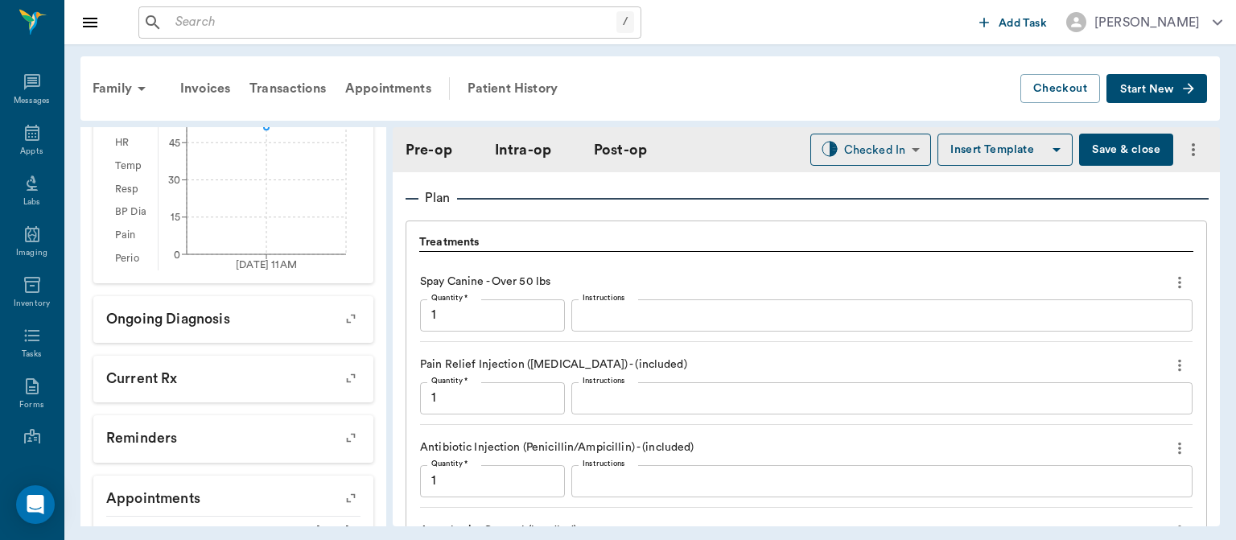
scroll to position [1316, 0]
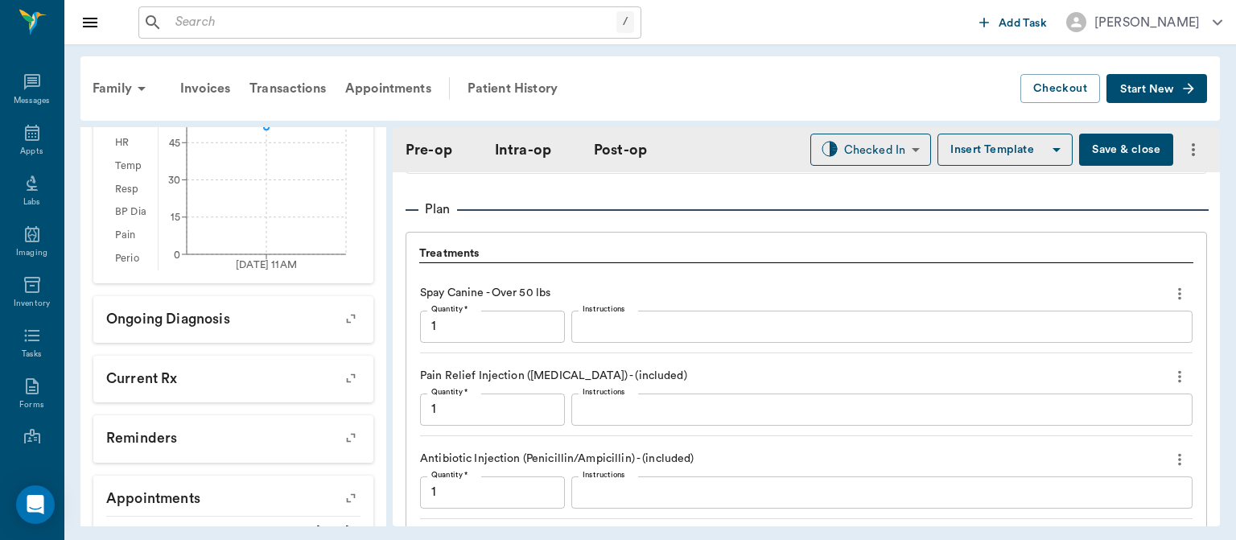
click at [1097, 144] on button "Save & close" at bounding box center [1126, 150] width 94 height 32
type input "1.00"
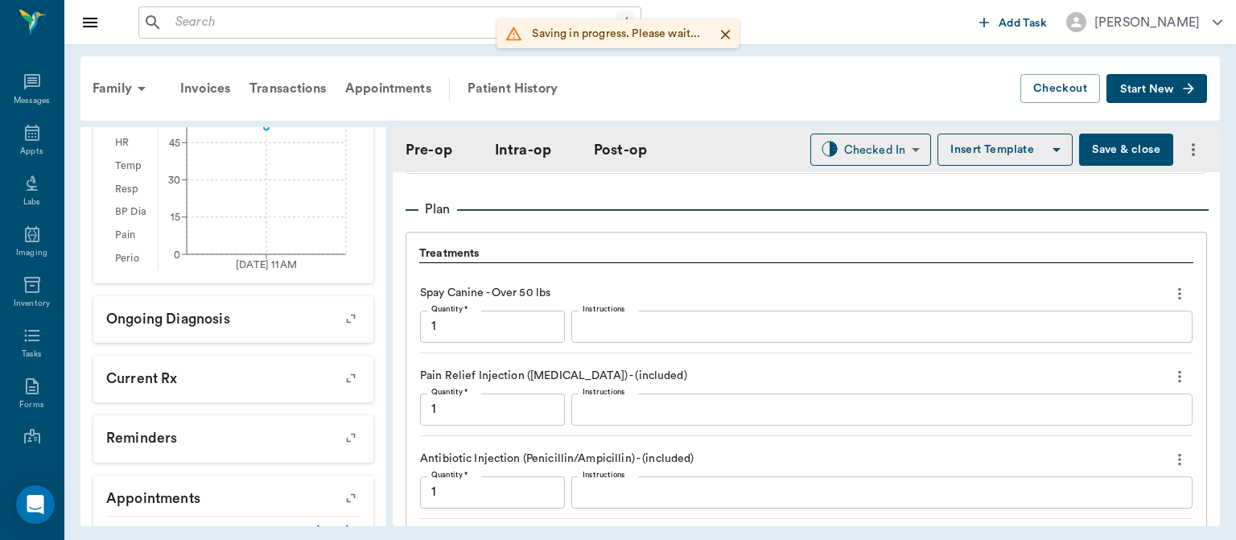
type input "1.00"
click at [30, 148] on div "Appts" at bounding box center [31, 152] width 23 height 12
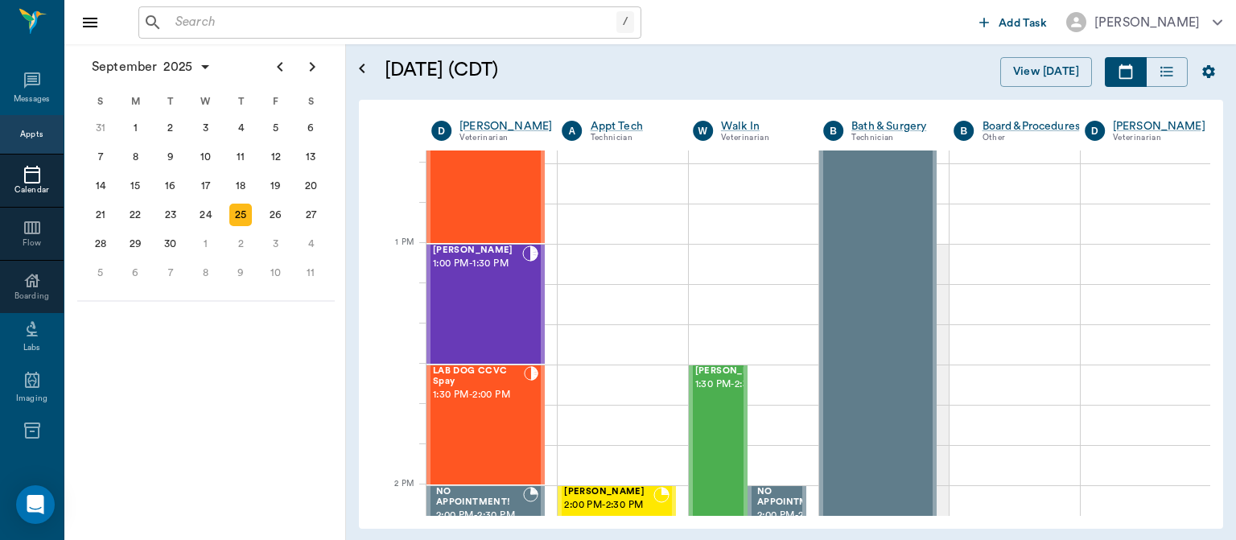
scroll to position [1122, 0]
click at [474, 295] on div "Jax Thomas 1:00 PM - 1:30 PM" at bounding box center [477, 302] width 89 height 117
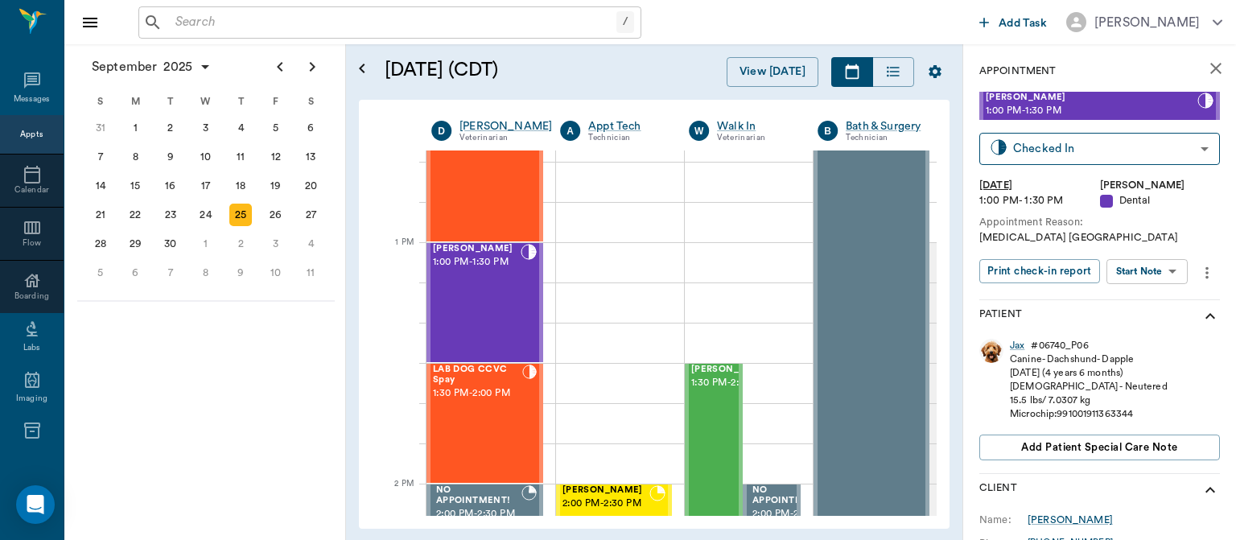
click at [1162, 274] on body "/ ​ Add Task Dr. Bert Ellsworth Nectar Messages Appts Calendar Flow Boarding La…" at bounding box center [618, 270] width 1236 height 540
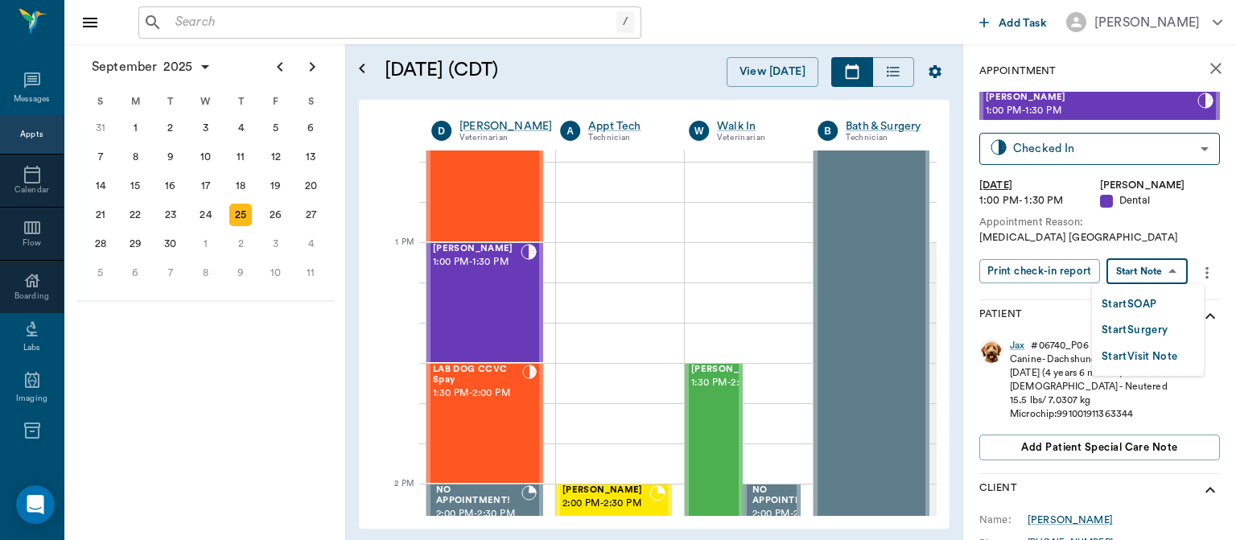
click at [1158, 330] on button "Start Surgery" at bounding box center [1134, 330] width 66 height 19
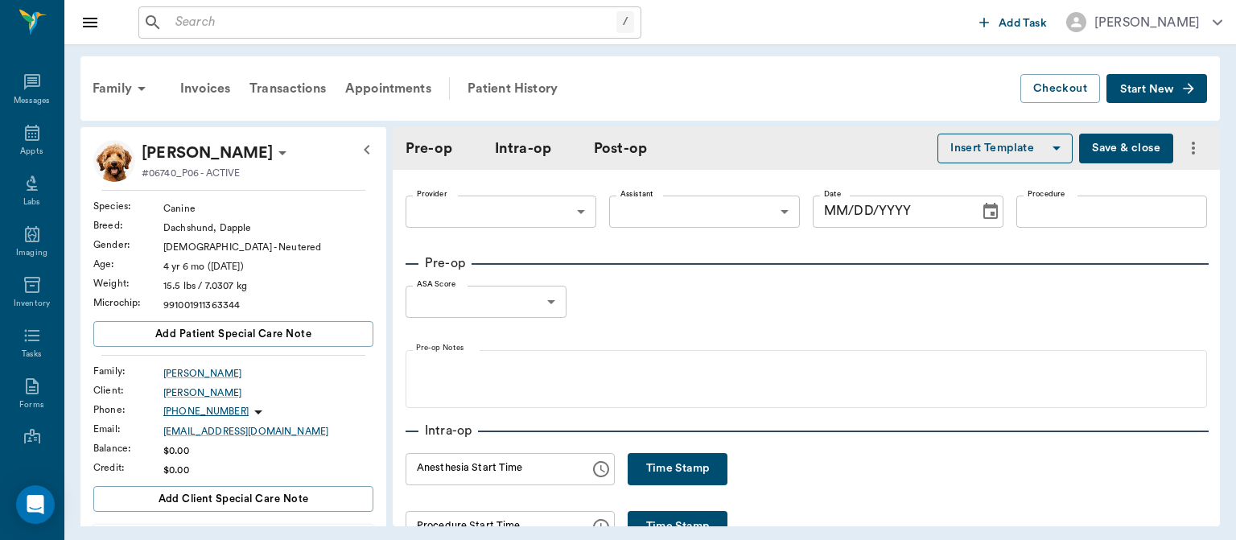
type input "63ec2f075fda476ae8351a4d"
type input "[DATE]"
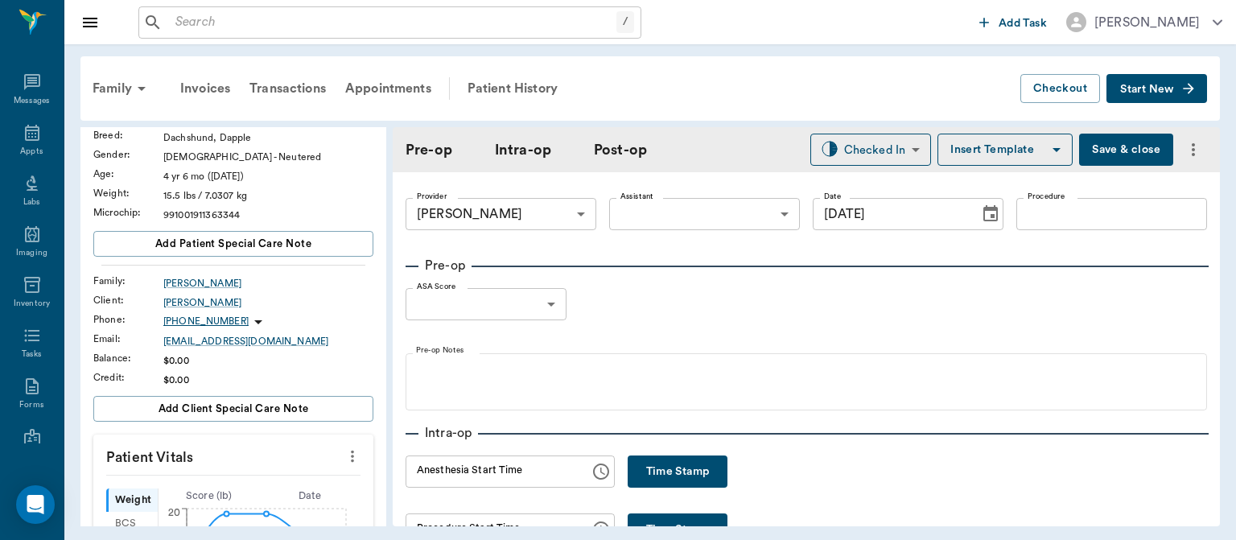
scroll to position [189, 0]
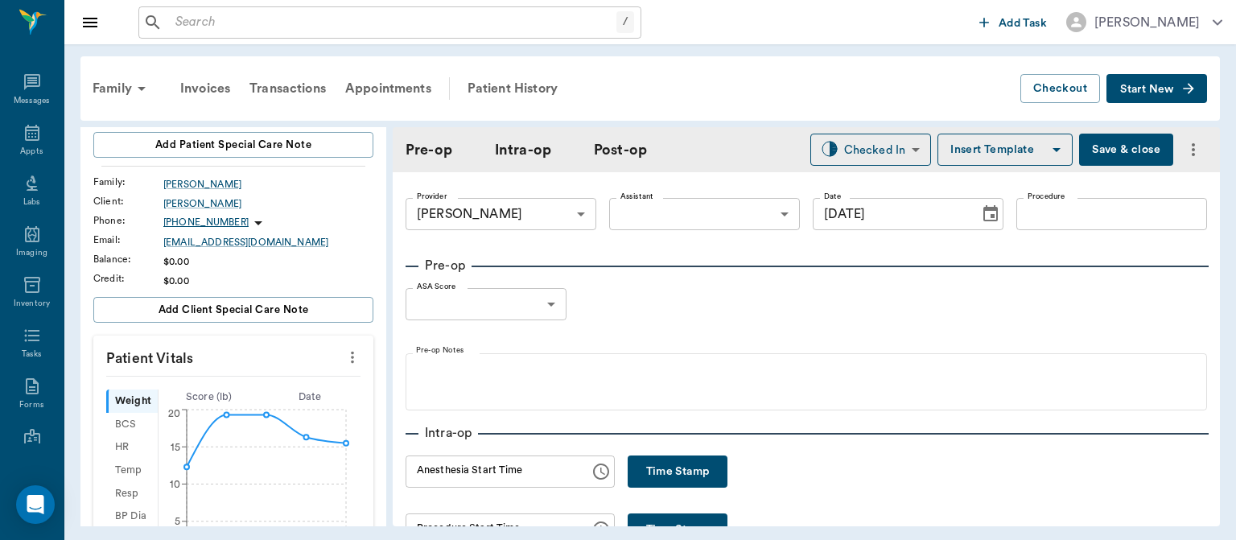
click at [344, 349] on icon "more" at bounding box center [353, 357] width 18 height 19
click at [241, 383] on span "Enter Vitals" at bounding box center [272, 384] width 135 height 17
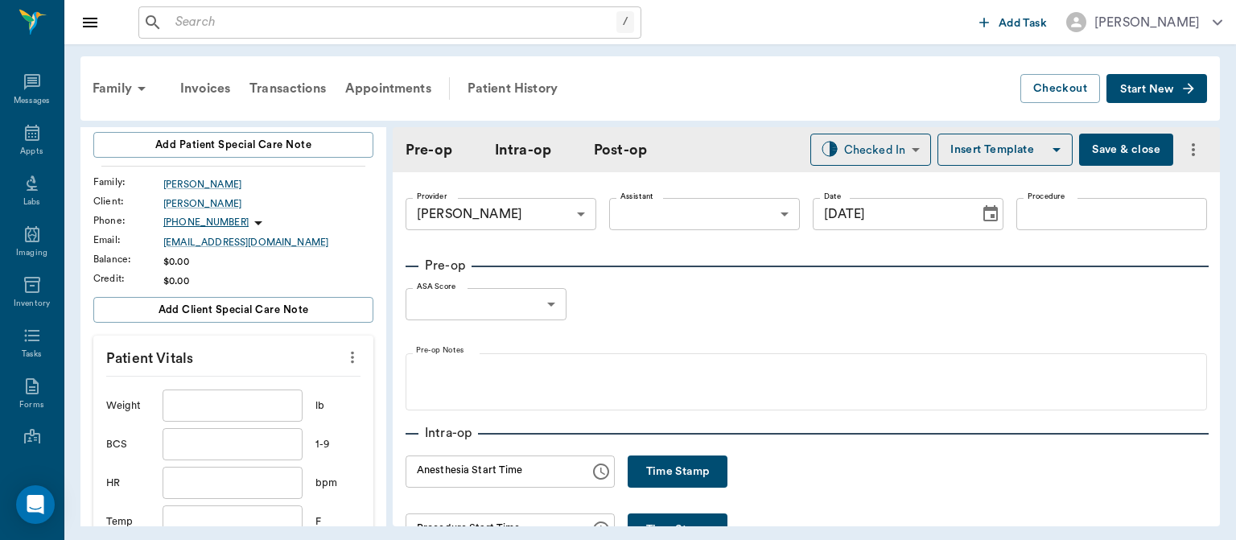
click at [201, 397] on input "text" at bounding box center [233, 405] width 140 height 32
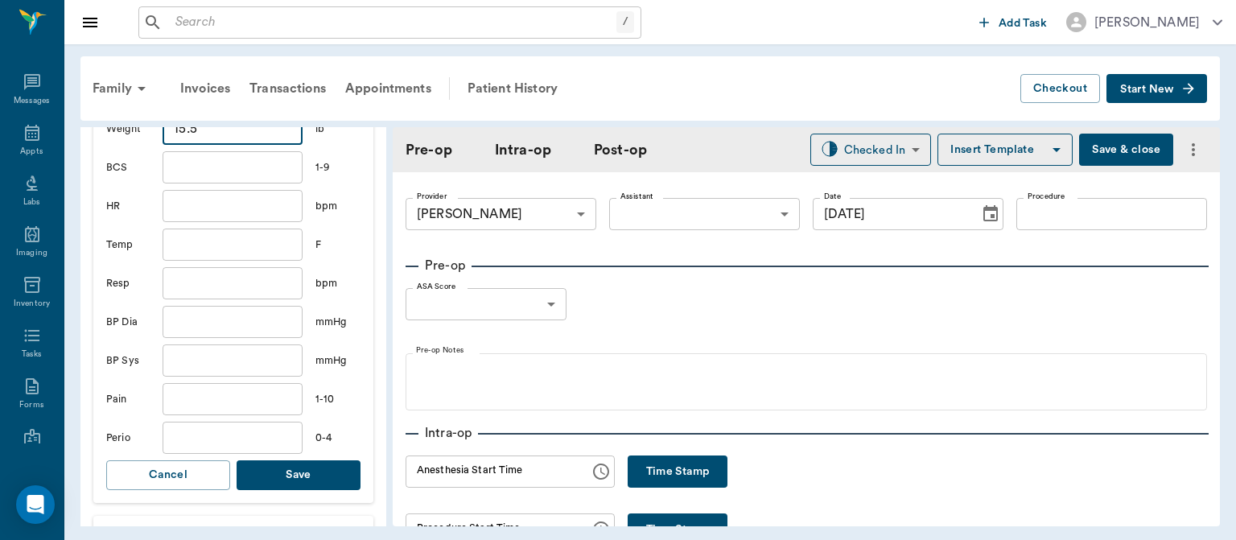
scroll to position [467, 0]
type input "15.5"
click at [302, 463] on button "Save" at bounding box center [299, 474] width 124 height 30
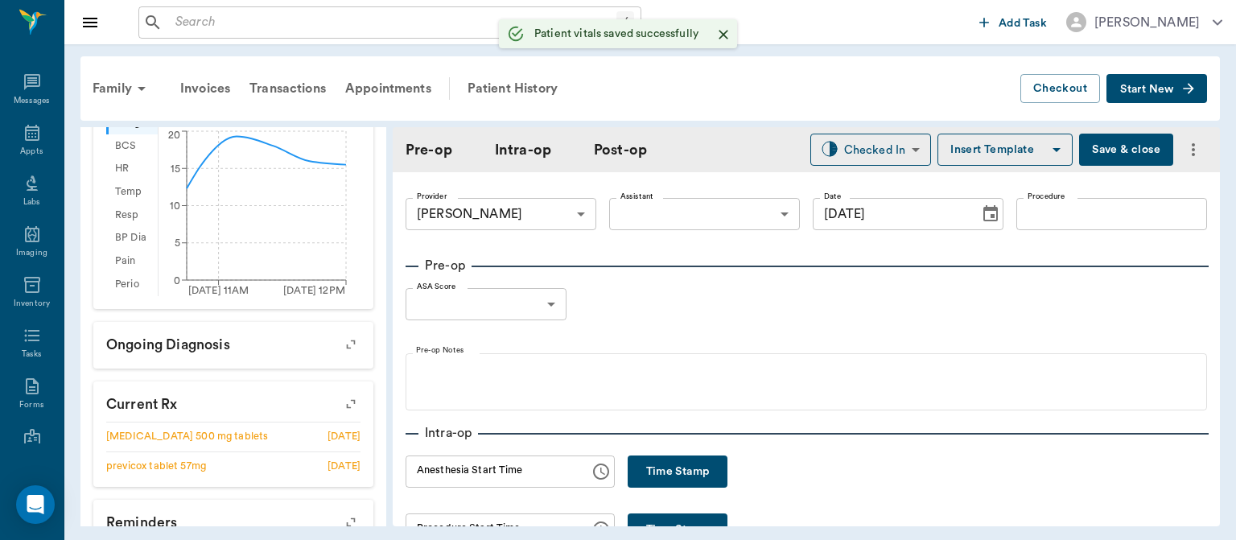
click at [706, 216] on body "/ ​ Add Task Dr. Bert Ellsworth Nectar Messages Appts Labs Imaging Inventory Ta…" at bounding box center [618, 270] width 1236 height 540
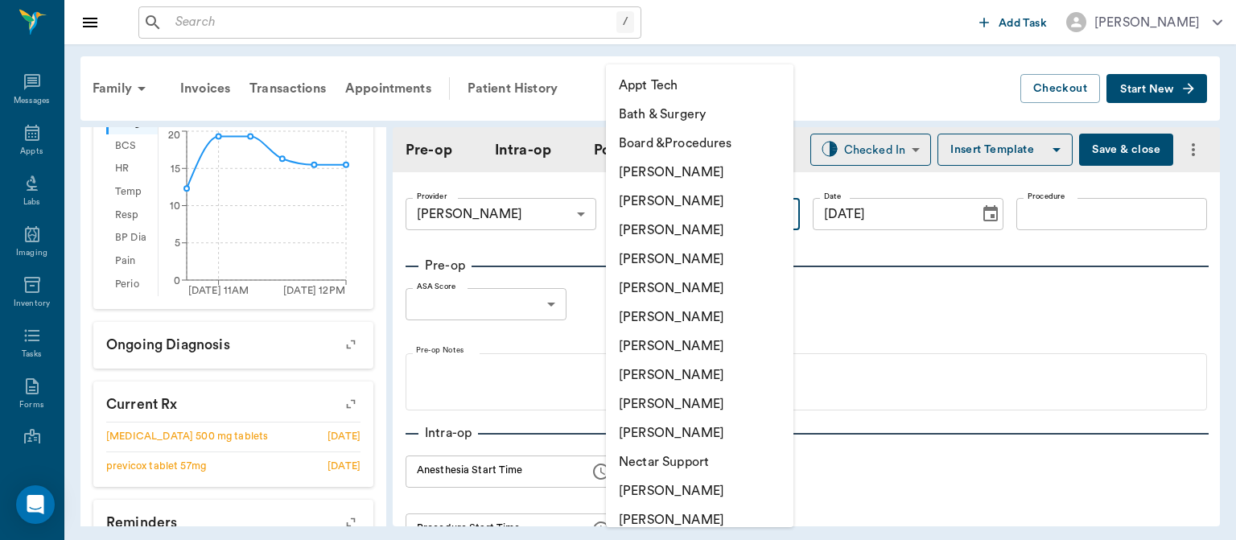
click at [699, 347] on li "Hunter Graves" at bounding box center [699, 345] width 187 height 29
type input "682b670d8bdc6f7f8feef3db"
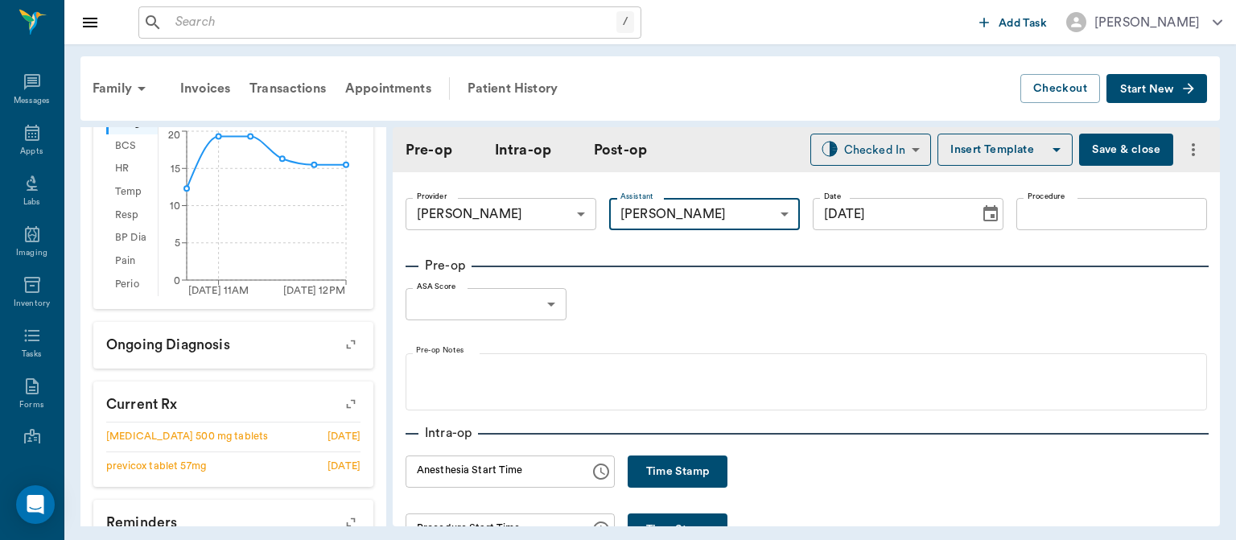
click at [1078, 219] on input "Procedure" at bounding box center [1111, 214] width 191 height 32
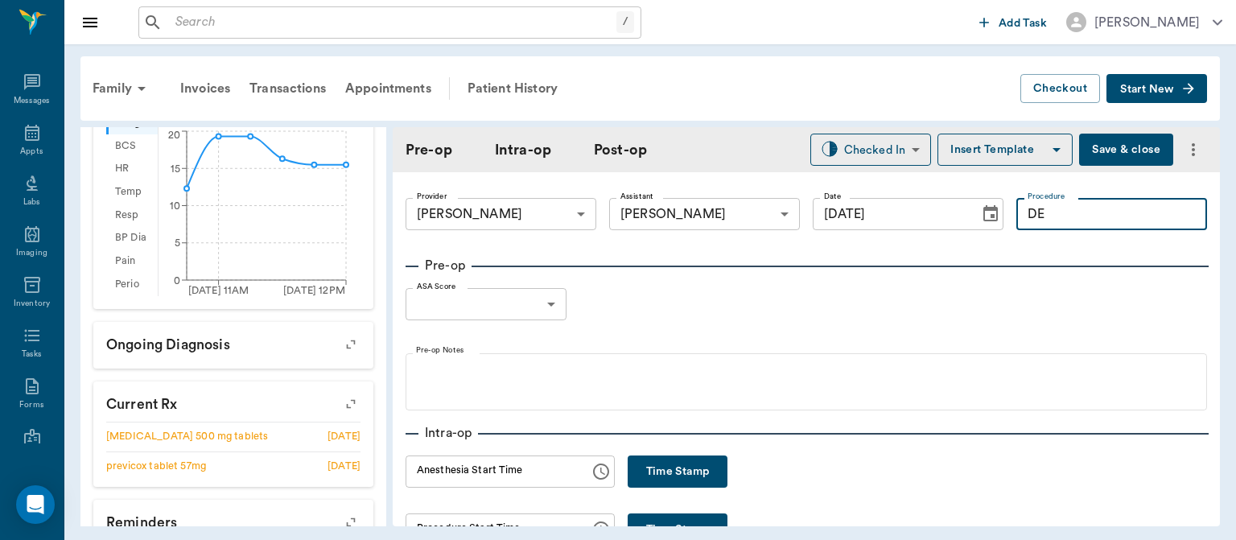
type input "D"
type input "O"
click at [997, 160] on button "Insert Template" at bounding box center [1004, 150] width 135 height 32
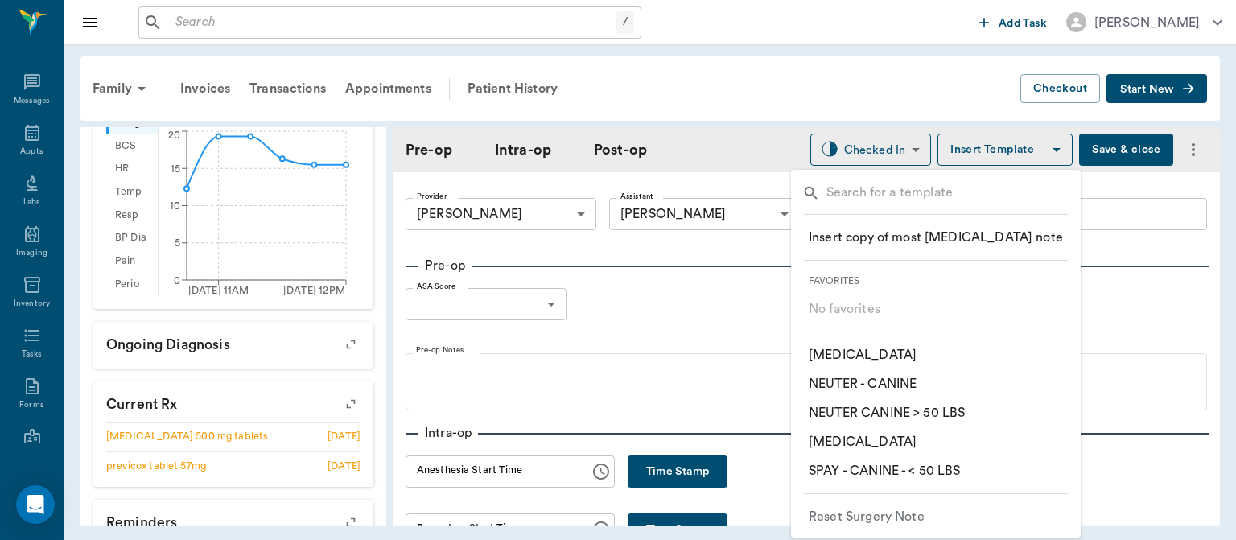
click at [895, 443] on p "​ ORAL SURGERY" at bounding box center [863, 441] width 108 height 19
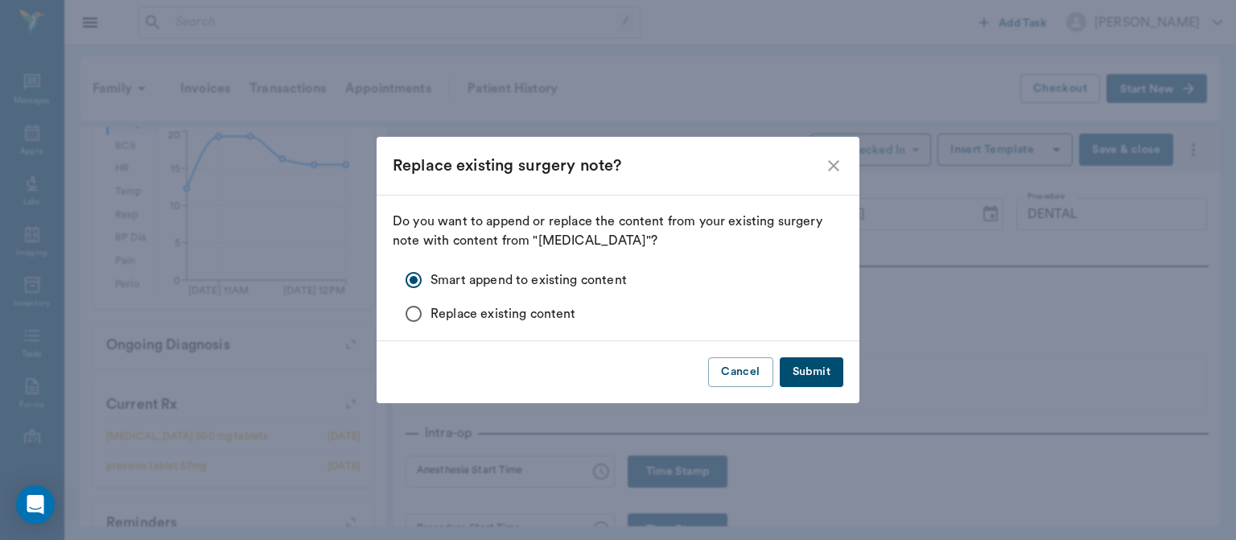
click at [825, 366] on button "Submit" at bounding box center [812, 372] width 64 height 30
type input "DENTAL ORAL SURGERY"
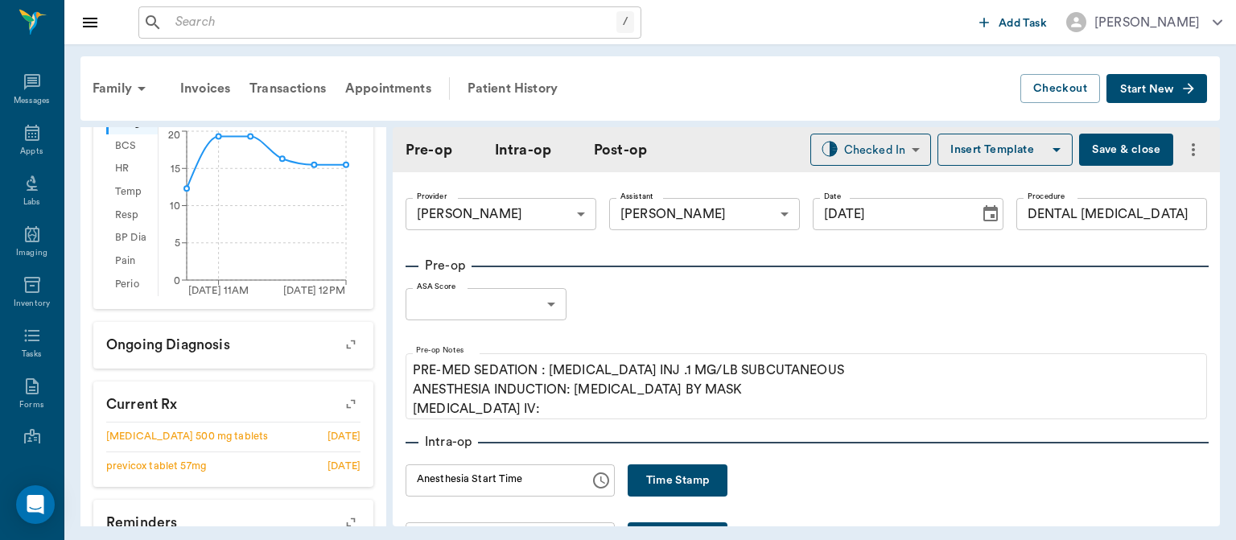
click at [536, 308] on body "/ ​ Add Task Dr. Bert Ellsworth Nectar Messages Appts Labs Imaging Inventory Ta…" at bounding box center [618, 270] width 1236 height 540
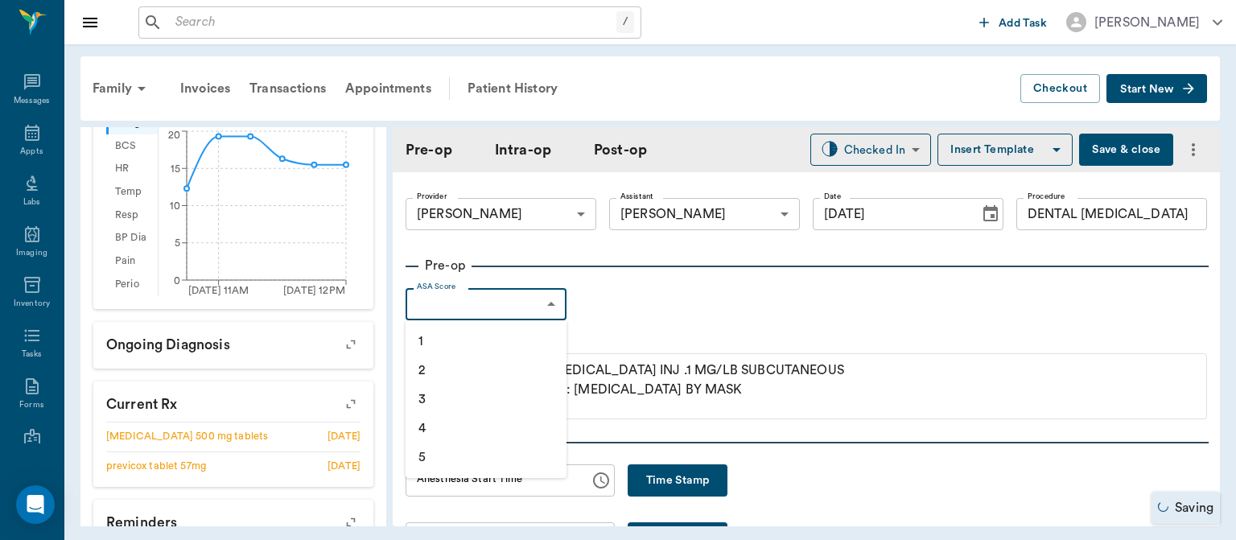
click at [498, 349] on li "1" at bounding box center [486, 341] width 161 height 29
type input "1"
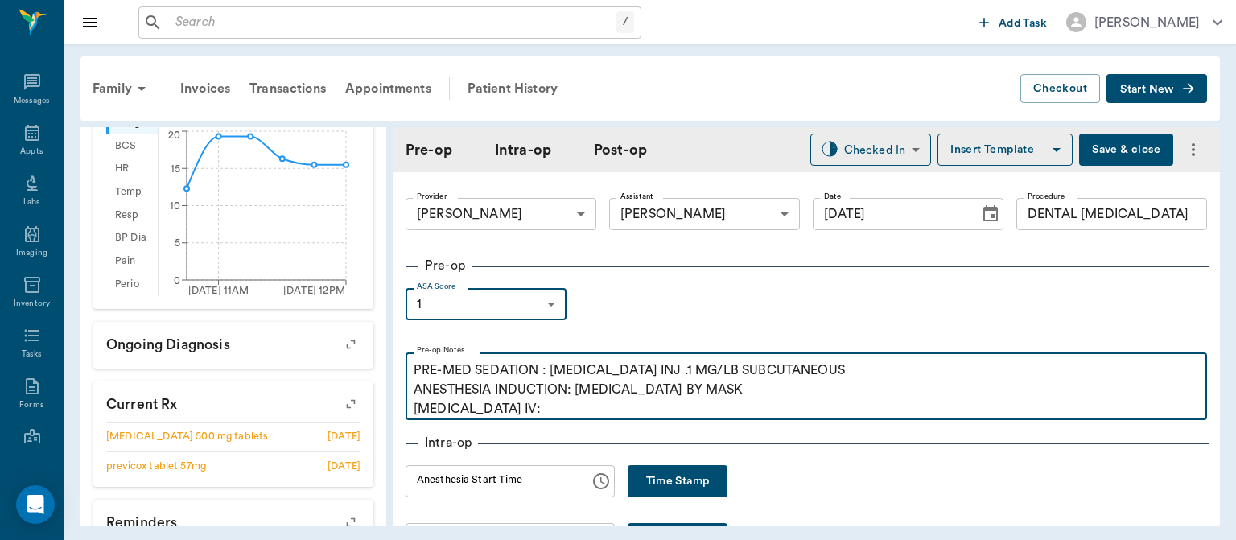
click at [536, 410] on p "PRE-MED SEDATION : ACEPROMAZINE INJ .1 MG/LB SUBCUTANEOUS ANESTHESIA INDUCTION:…" at bounding box center [806, 389] width 785 height 58
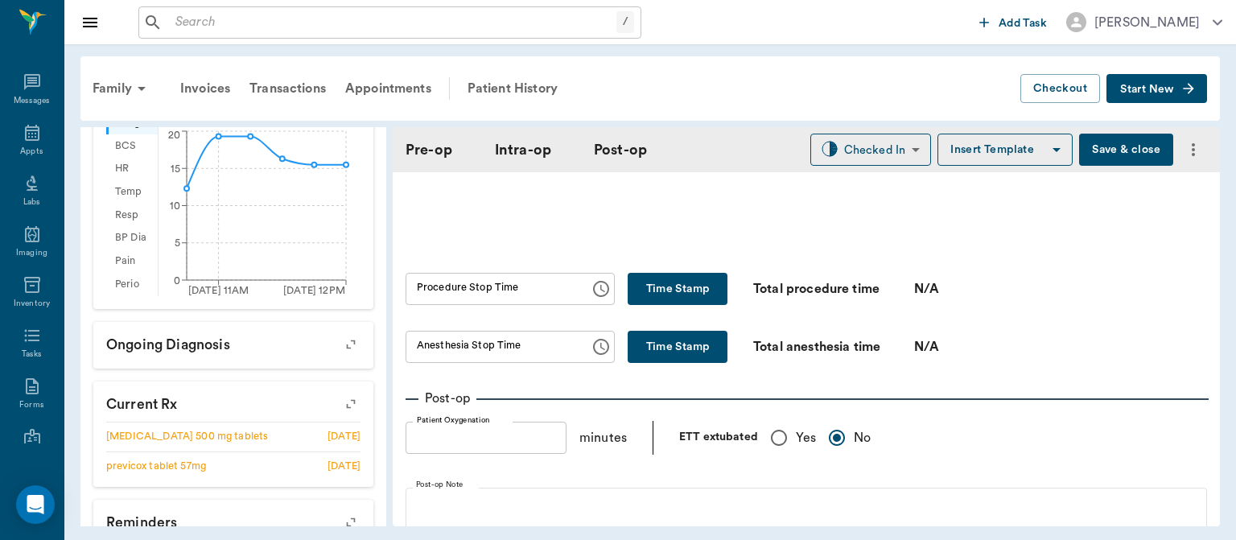
click at [782, 443] on input "Yes" at bounding box center [779, 438] width 34 height 34
radio input "true"
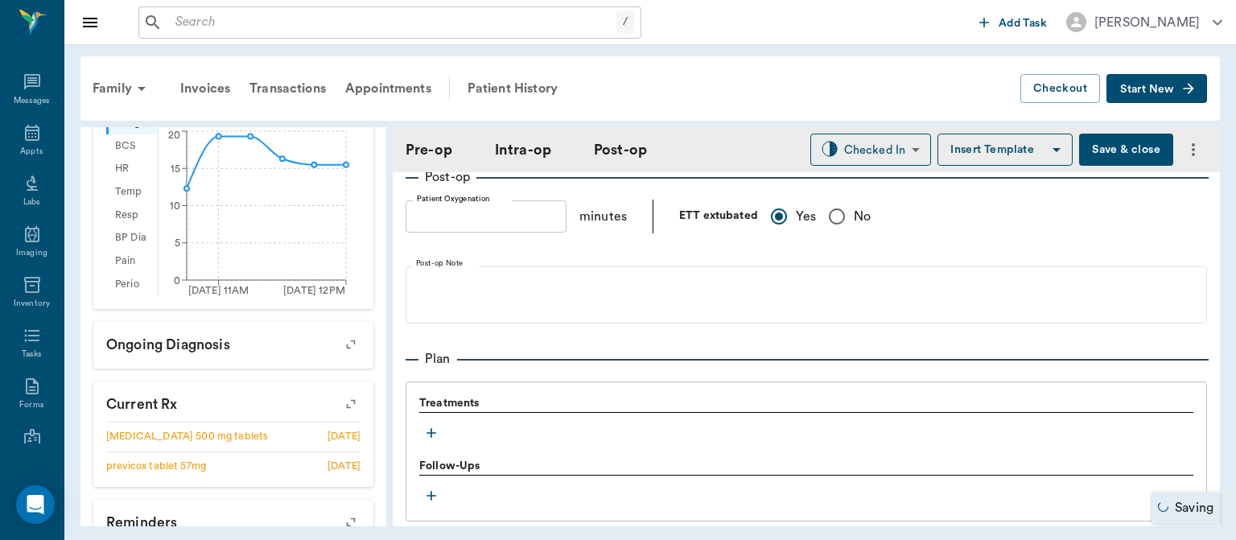
scroll to position [1208, 0]
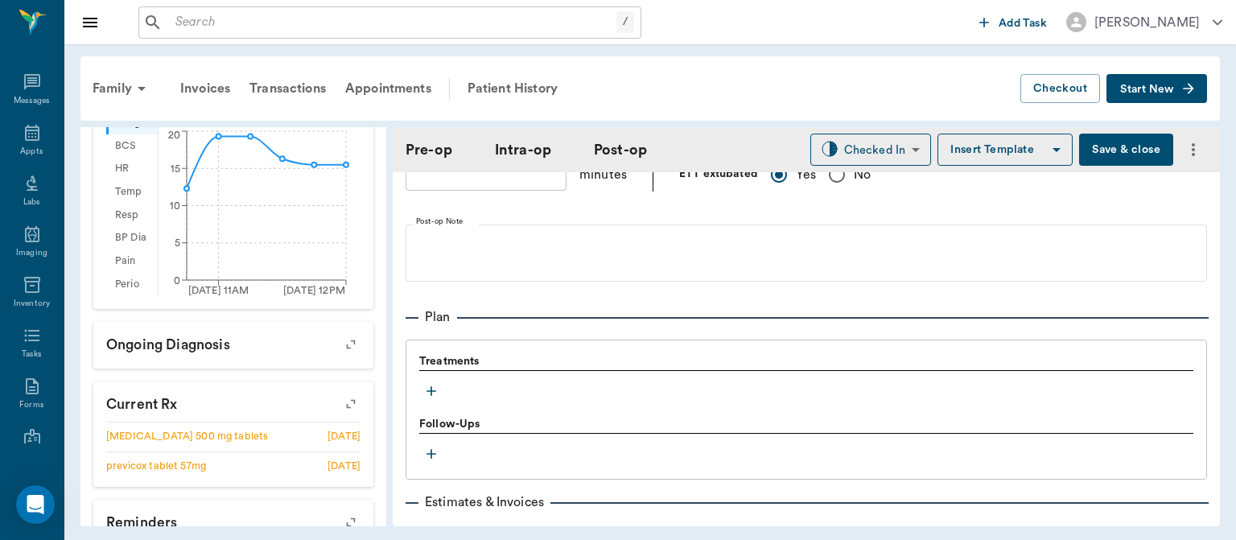
click at [1118, 148] on button "Save & close" at bounding box center [1126, 150] width 94 height 32
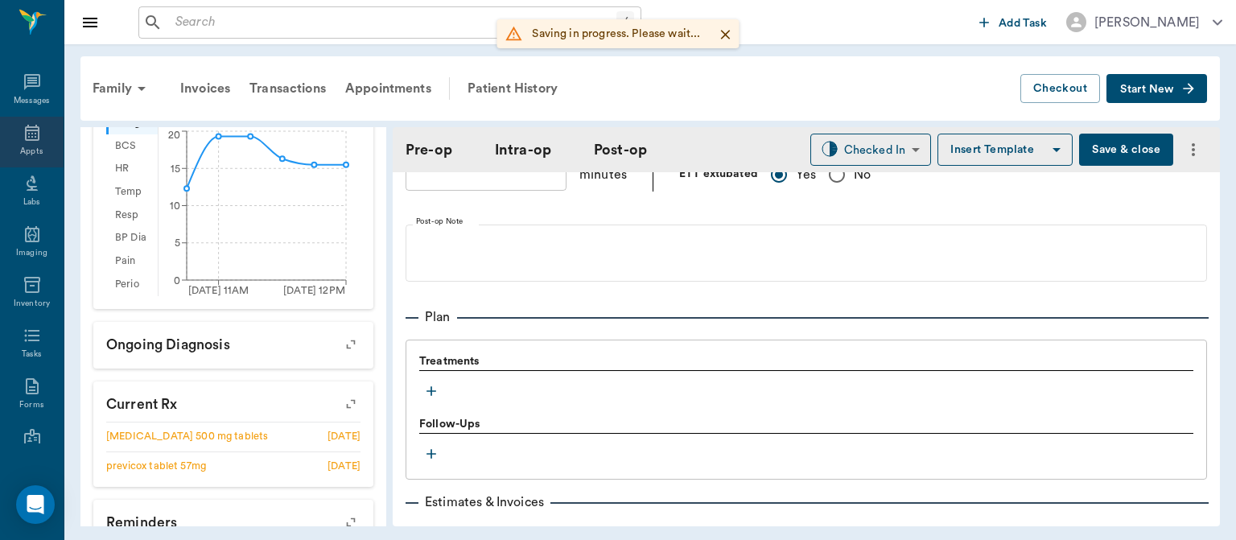
click at [25, 131] on icon at bounding box center [32, 133] width 14 height 16
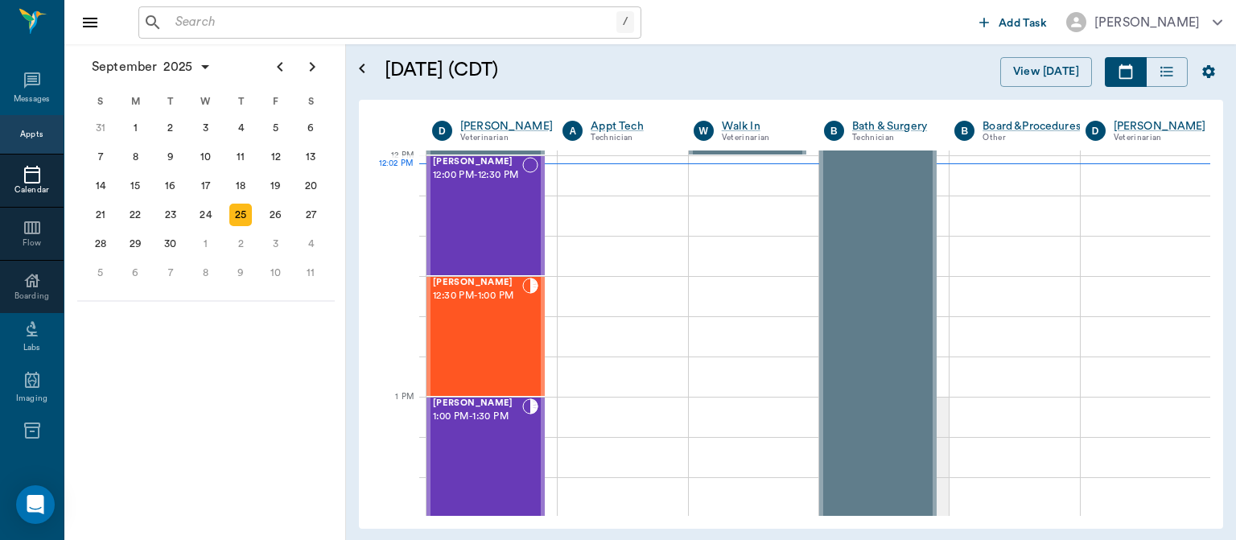
scroll to position [967, 0]
click at [492, 360] on div "JoJo Estep 12:30 PM - 1:00 PM" at bounding box center [477, 336] width 89 height 117
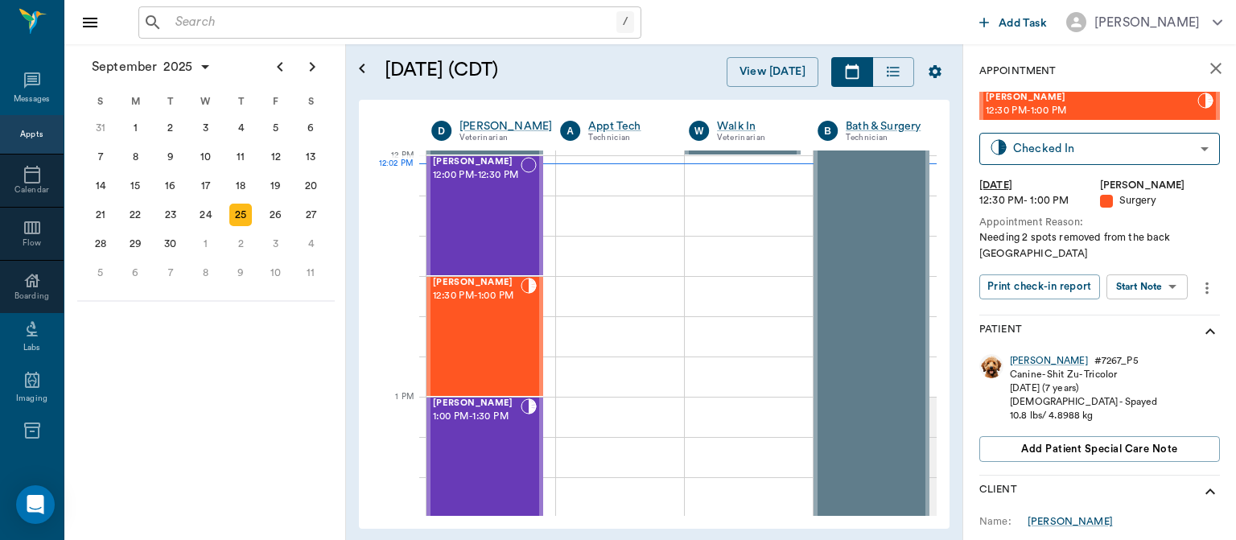
click at [1155, 274] on body "/ ​ Add Task Dr. Bert Ellsworth Nectar Messages Appts Calendar Flow Boarding La…" at bounding box center [618, 270] width 1236 height 540
click at [1150, 331] on button "Start Surgery" at bounding box center [1134, 330] width 66 height 19
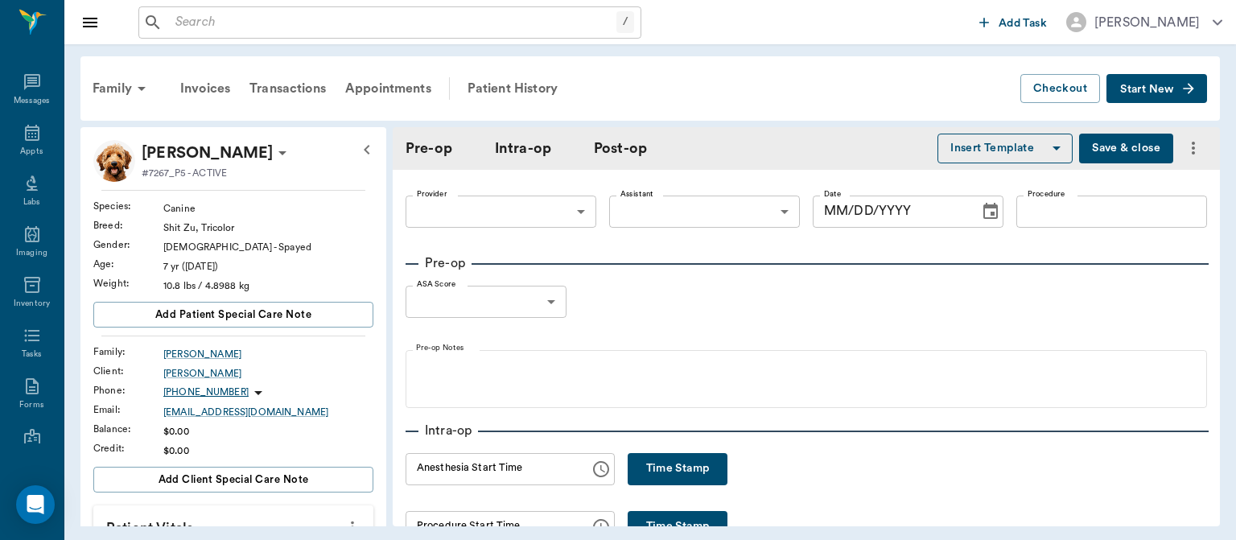
type input "63ec2f075fda476ae8351a4d"
type input "[DATE]"
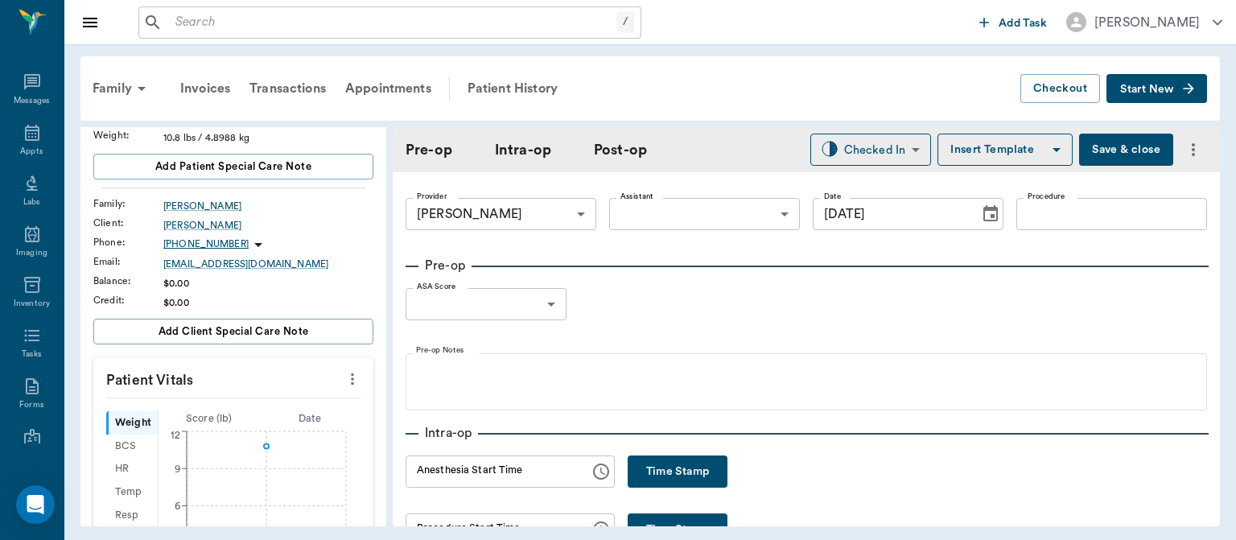
scroll to position [171, 0]
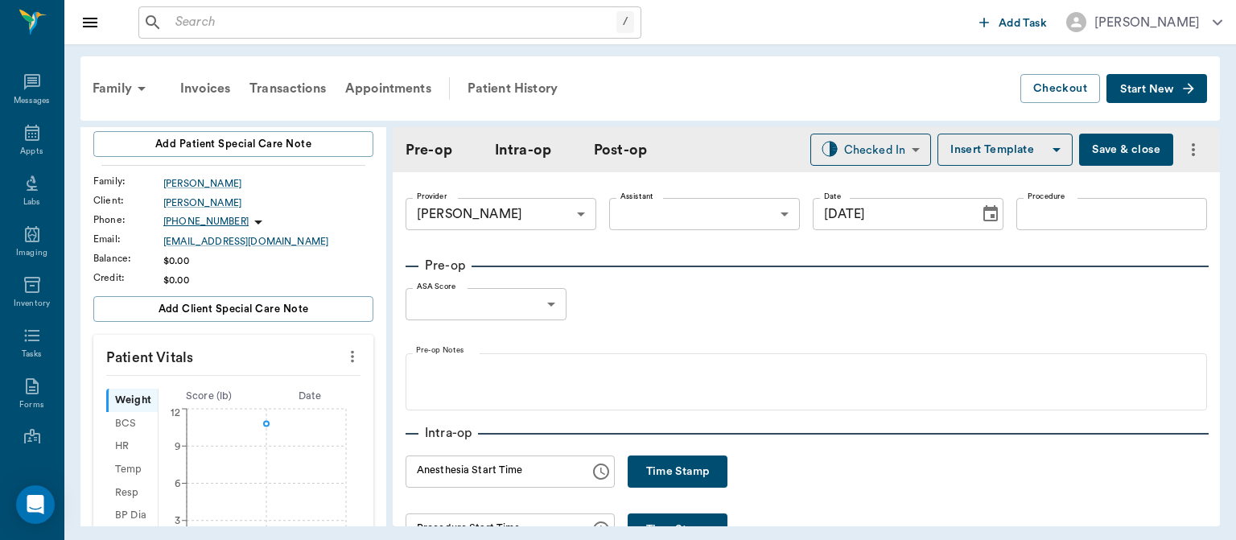
click at [354, 352] on p "Patient Vitals" at bounding box center [233, 355] width 280 height 40
click at [351, 356] on icon "more" at bounding box center [352, 357] width 3 height 12
click at [267, 383] on span "Enter Vitals" at bounding box center [272, 382] width 135 height 17
click at [232, 406] on input "text" at bounding box center [233, 405] width 140 height 32
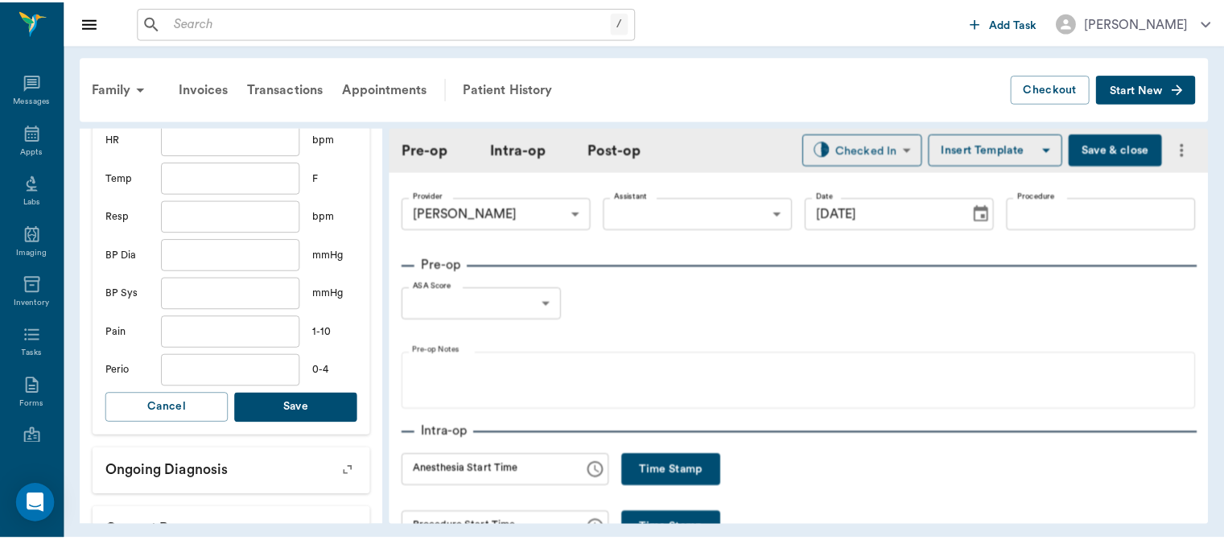
scroll to position [514, 0]
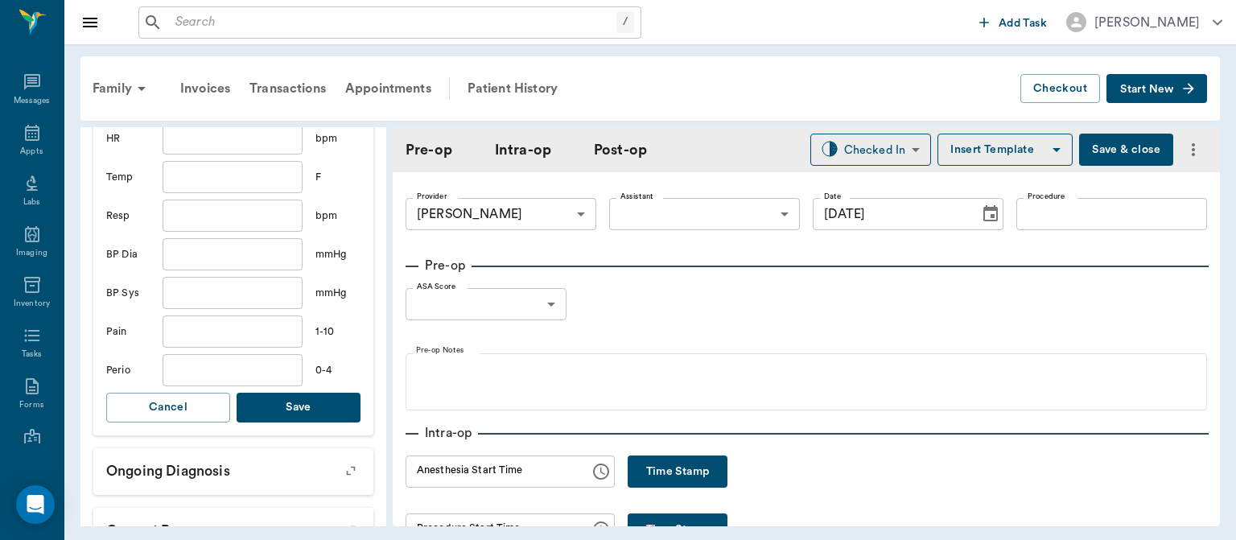
type input "11.8"
click at [315, 410] on button "Save" at bounding box center [299, 408] width 124 height 30
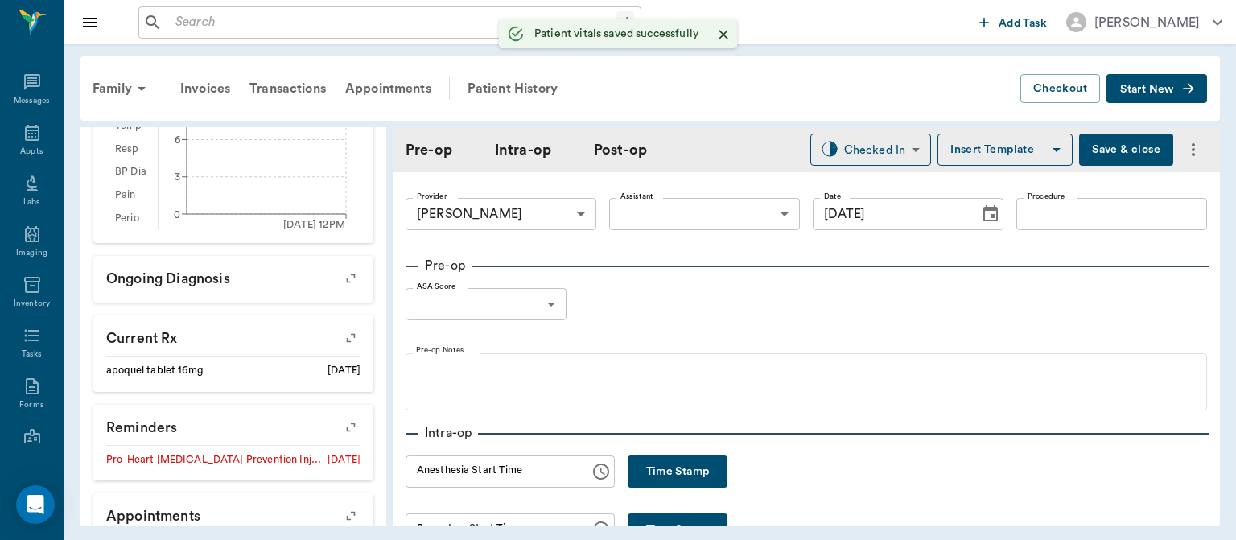
click at [706, 216] on body "/ ​ Add Task Dr. Bert Ellsworth Nectar Messages Appts Labs Imaging Inventory Ta…" at bounding box center [618, 270] width 1236 height 540
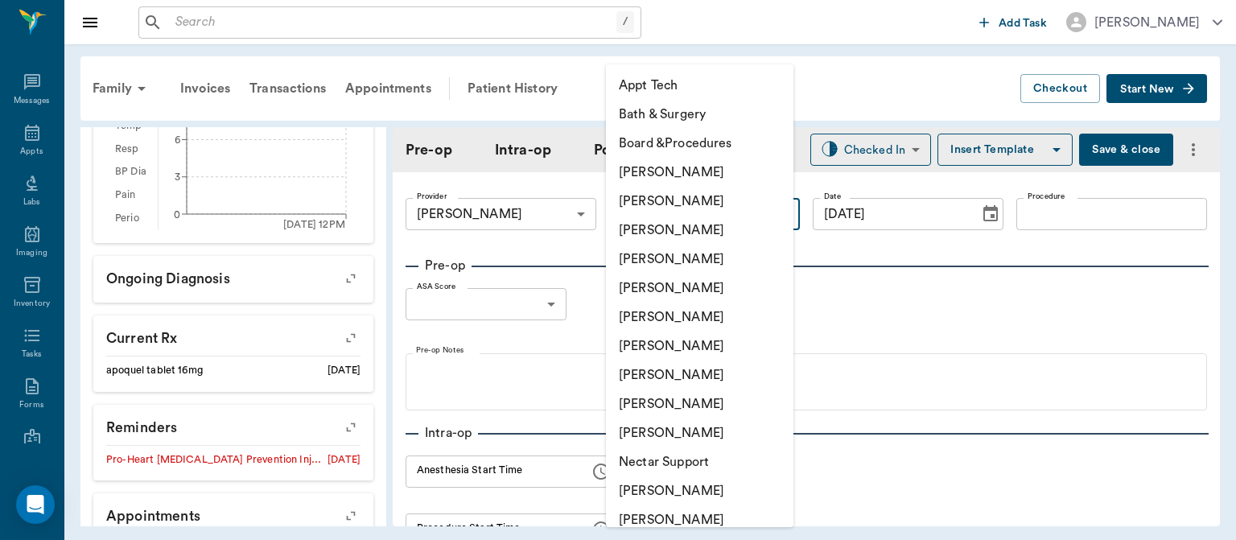
click at [692, 377] on li "[PERSON_NAME]" at bounding box center [699, 374] width 187 height 29
type input "63ec2e7e52e12b0ba117b124"
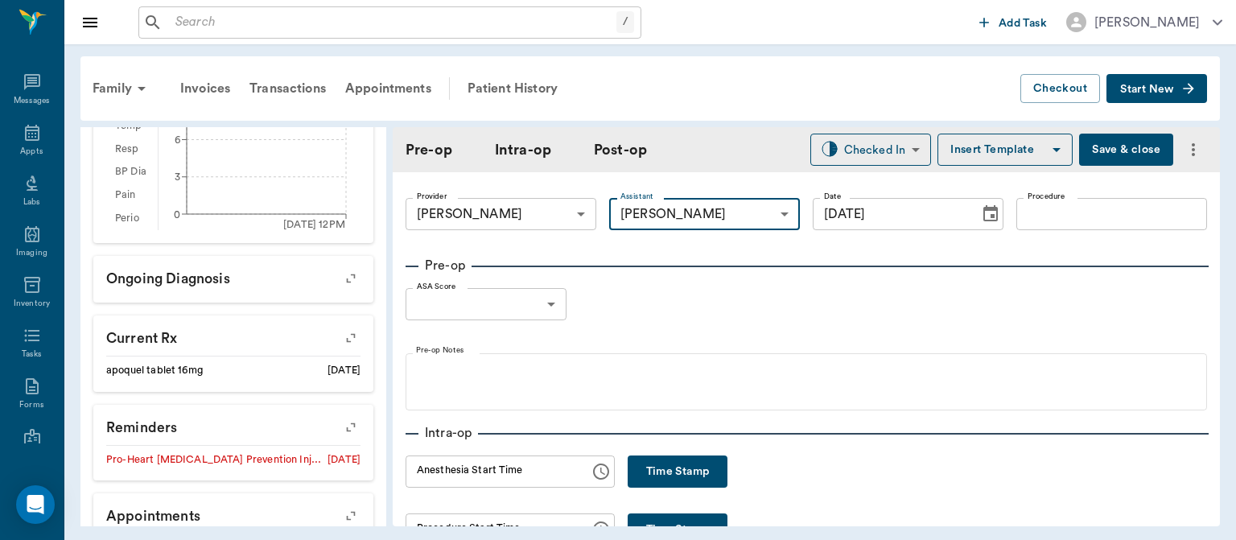
click at [1050, 209] on input "Procedure" at bounding box center [1111, 214] width 191 height 32
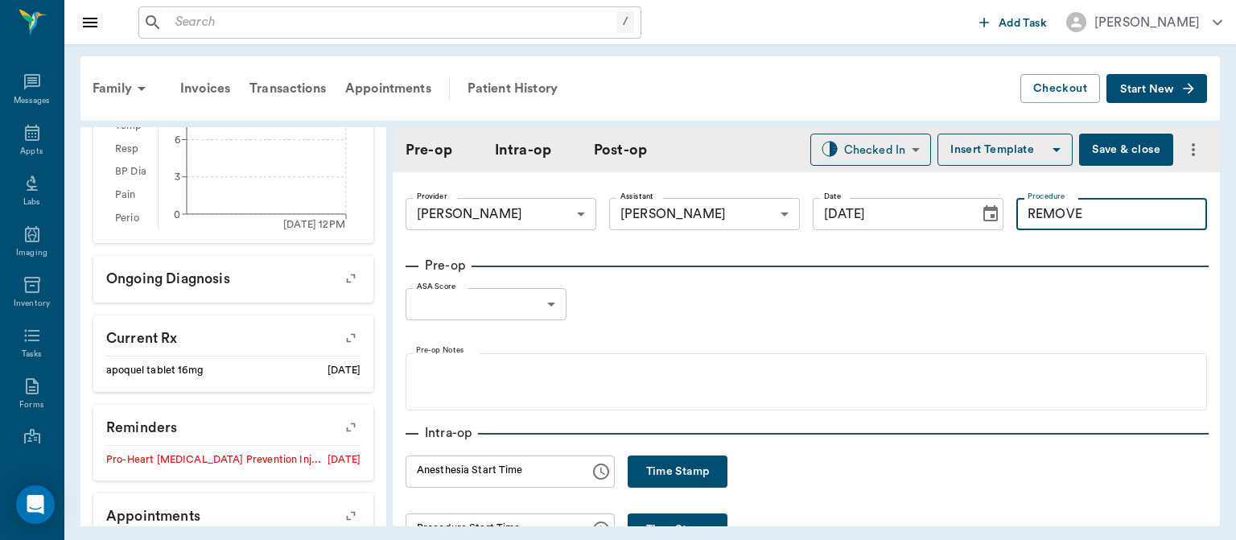
type input "REMOVE"
click at [1117, 150] on button "Save & close" at bounding box center [1126, 150] width 94 height 32
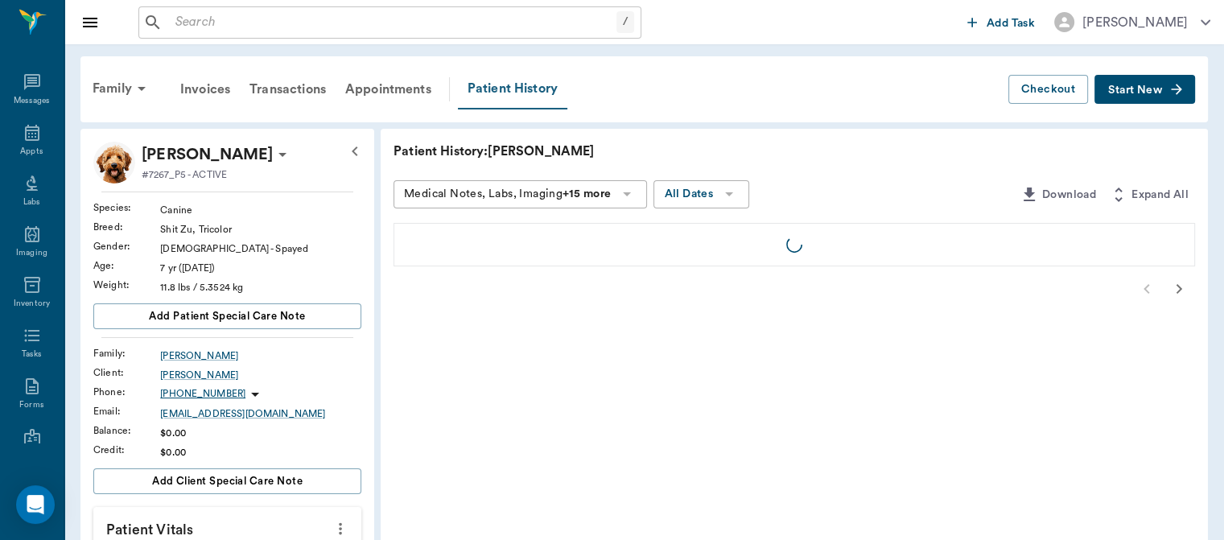
click at [499, 87] on div "Patient History" at bounding box center [512, 89] width 109 height 40
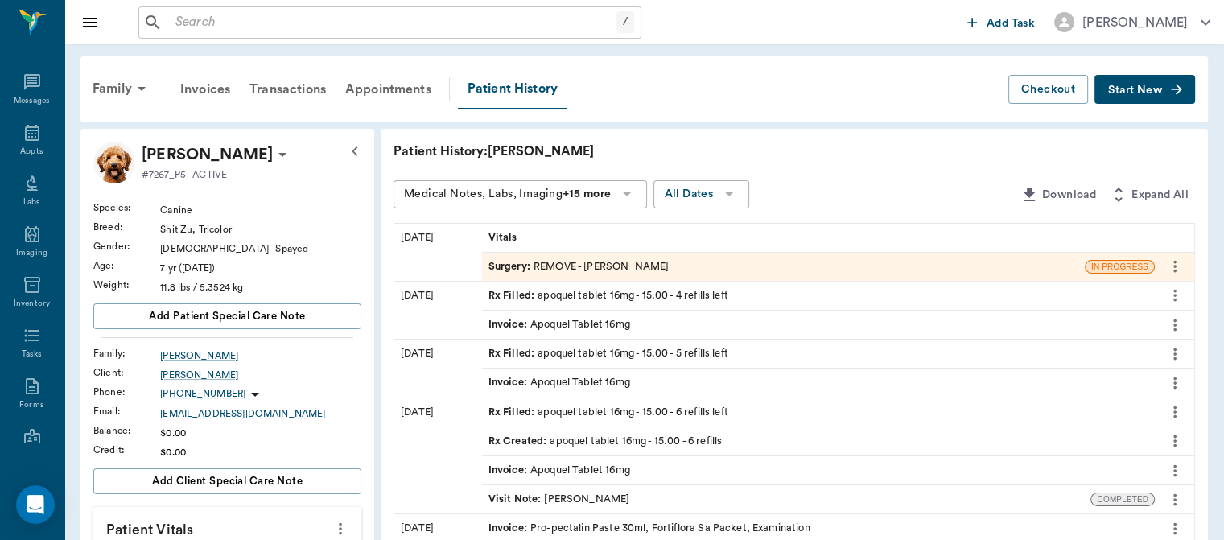
click at [515, 248] on div "Vitals" at bounding box center [818, 238] width 673 height 28
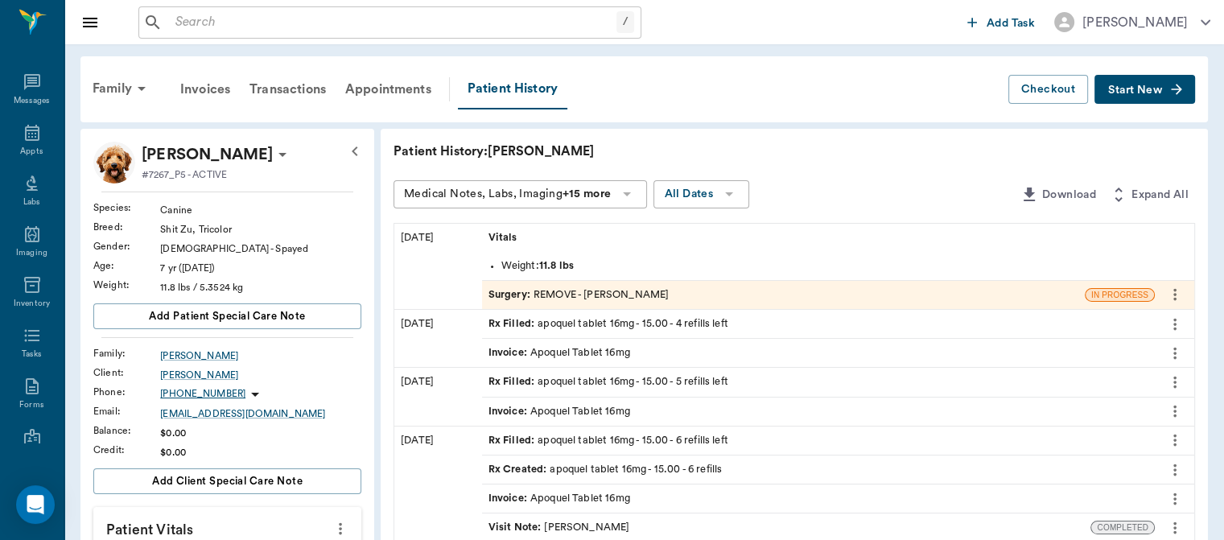
click at [513, 297] on span "Surgery :" at bounding box center [510, 294] width 45 height 15
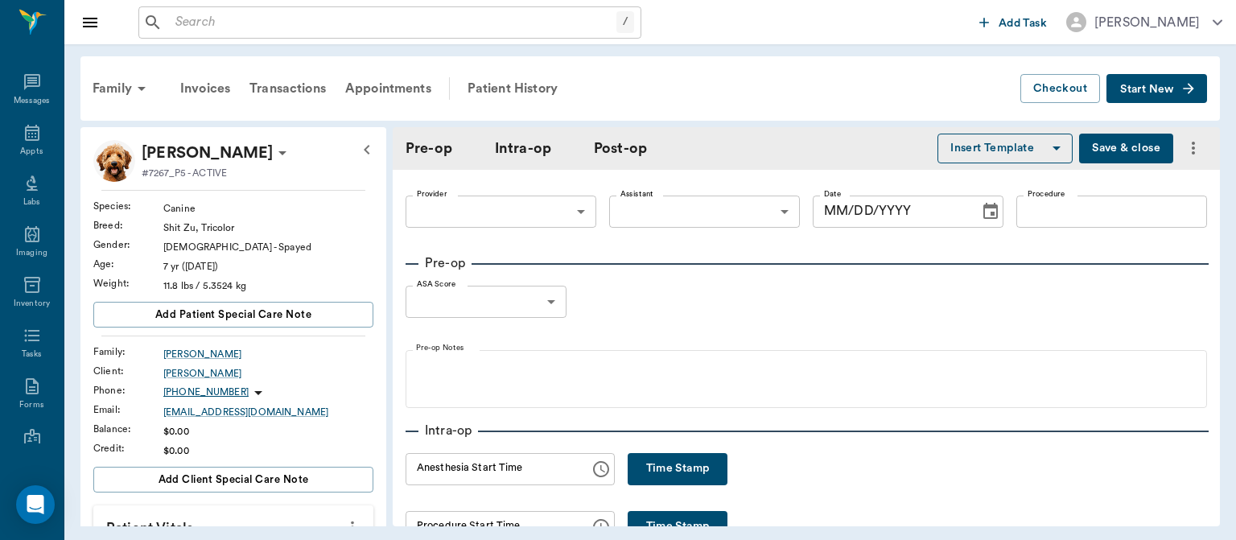
type input "63ec2f075fda476ae8351a4d"
type input "63ec2e7e52e12b0ba117b124"
type input "REMOVE"
type input "[DATE]"
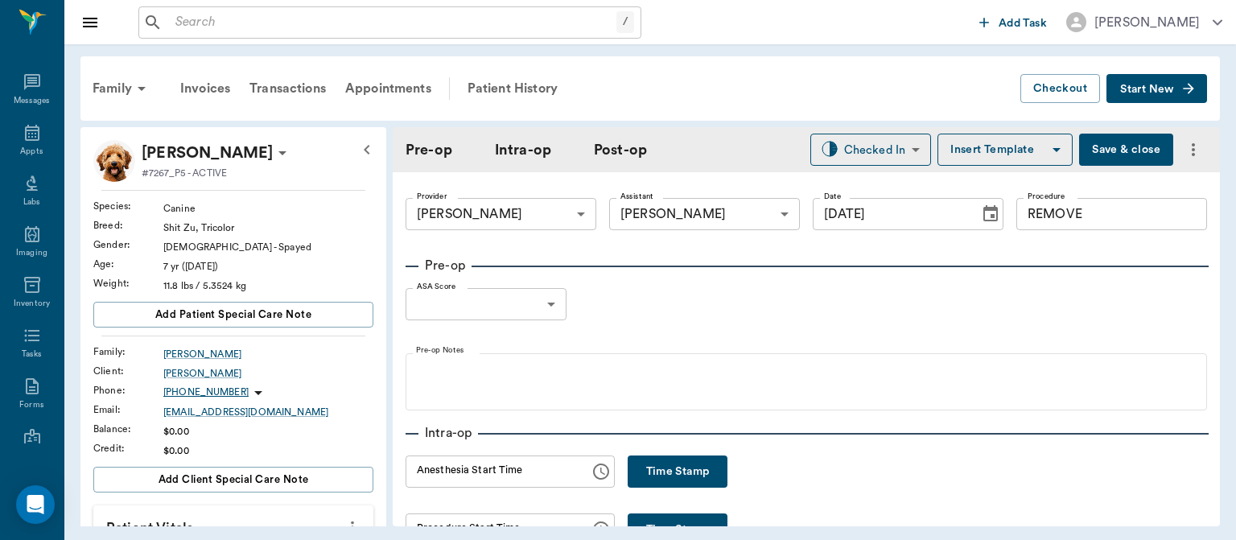
click at [1089, 213] on input "REMOVE" at bounding box center [1111, 214] width 191 height 32
type input "REMOVE /3 SPOTS"
click at [511, 297] on body "/ ​ Add Task Dr. Bert Ellsworth Nectar Messages Appts Labs Imaging Inventory Ta…" at bounding box center [618, 270] width 1236 height 540
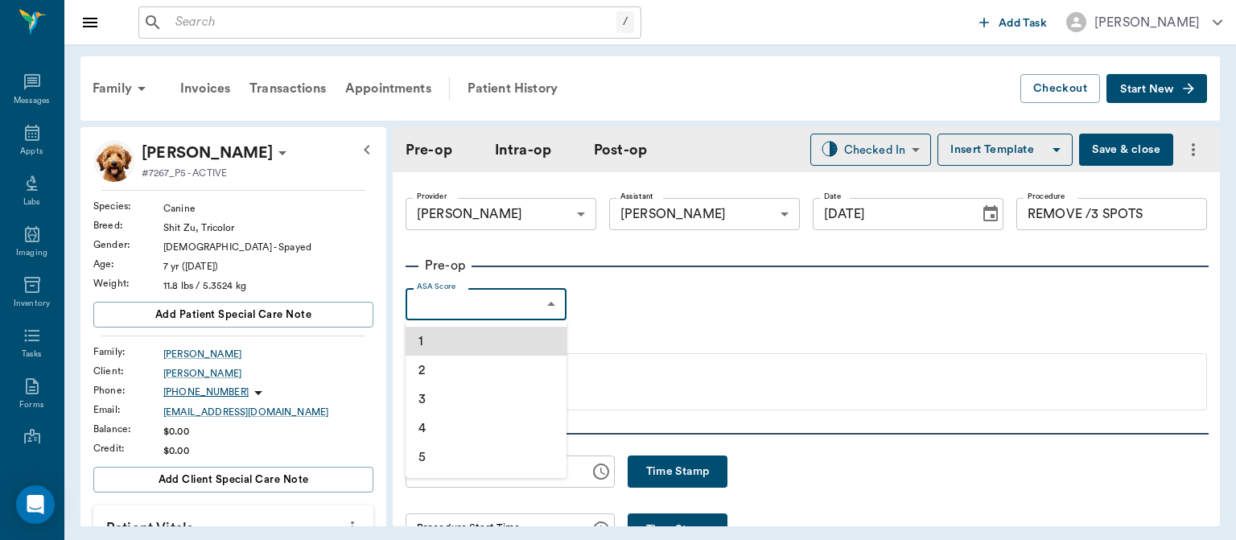
click at [441, 368] on li "2" at bounding box center [486, 370] width 161 height 29
type input "2"
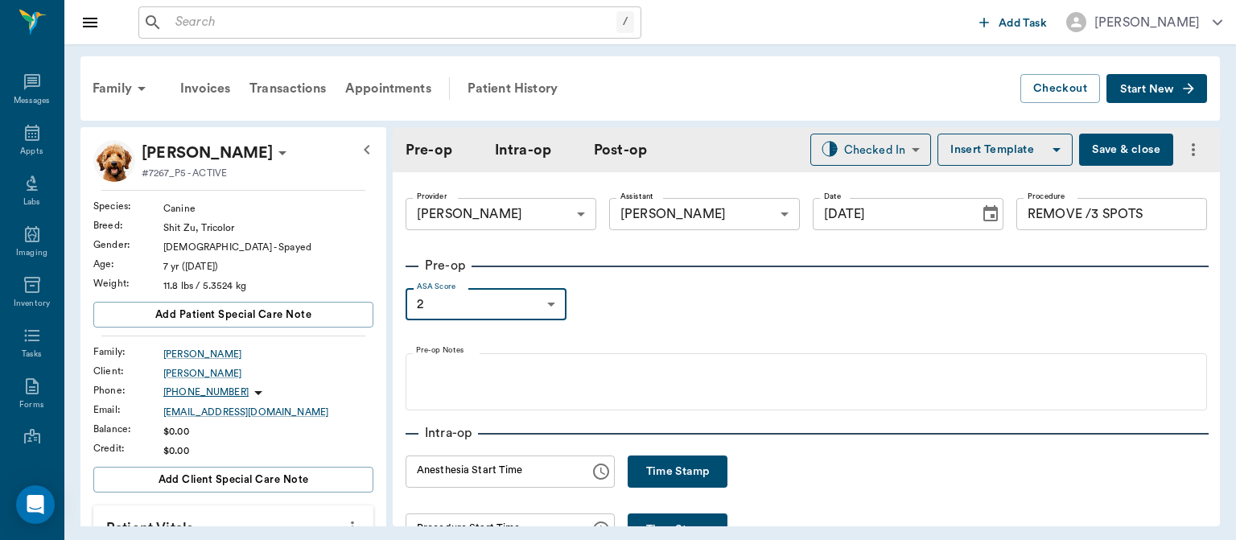
click at [1007, 146] on button "Insert Template" at bounding box center [1004, 150] width 135 height 32
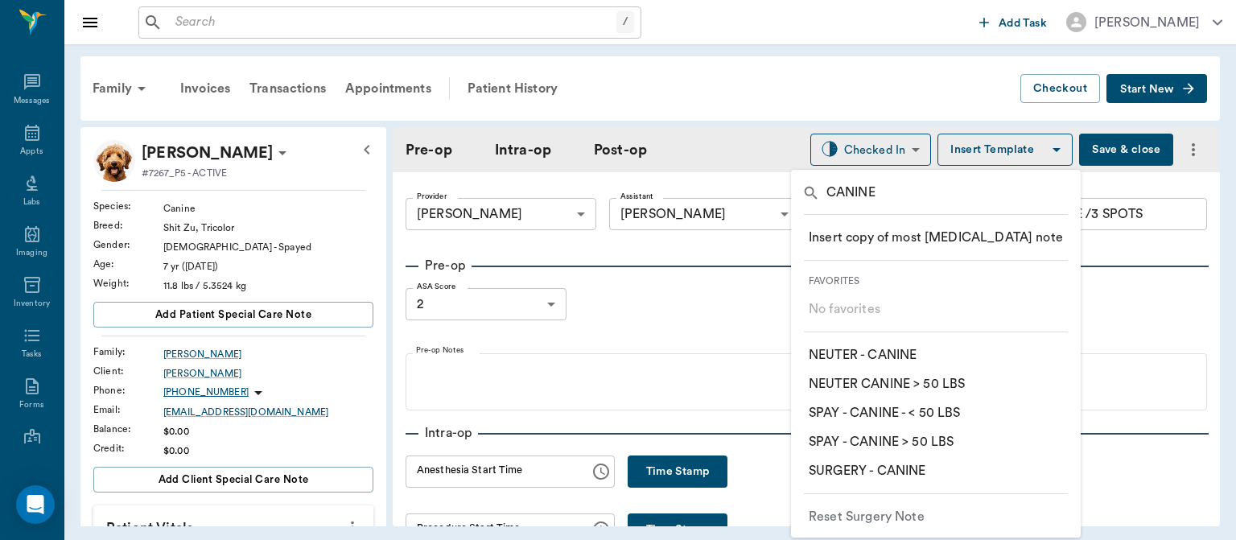
type input "CANINE"
click at [911, 472] on p "​ SURGERY - CANINE" at bounding box center [867, 470] width 117 height 19
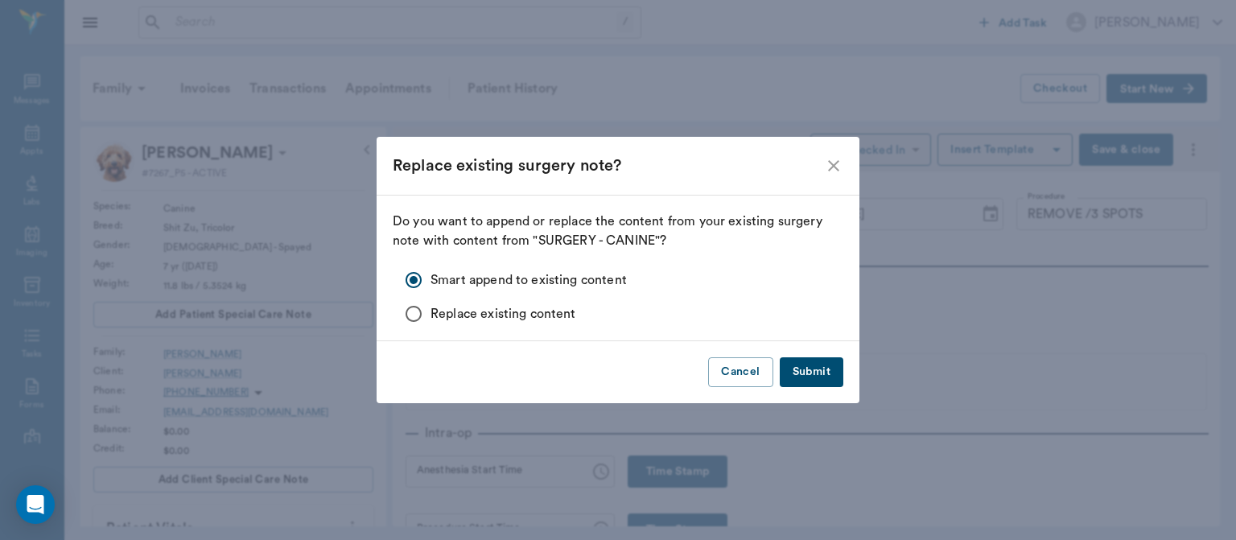
click at [823, 364] on button "Submit" at bounding box center [812, 372] width 64 height 30
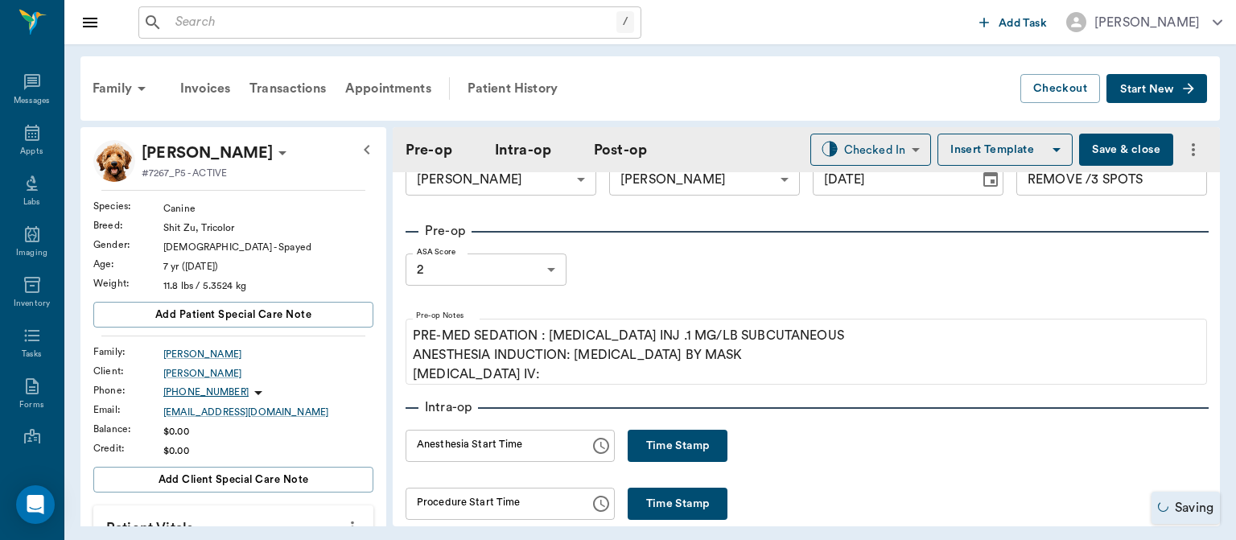
scroll to position [39, 0]
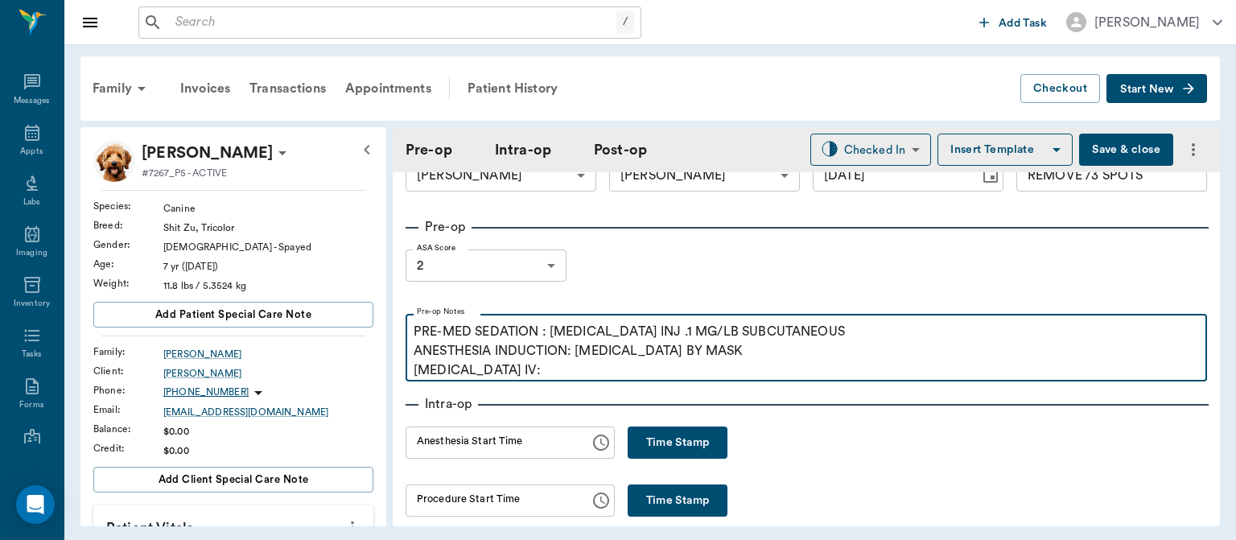
click at [528, 368] on p "PRE-MED SEDATION : ACEPROMAZINE INJ .1 MG/LB SUBCUTANEOUS ANESTHESIA INDUCTION:…" at bounding box center [806, 351] width 785 height 58
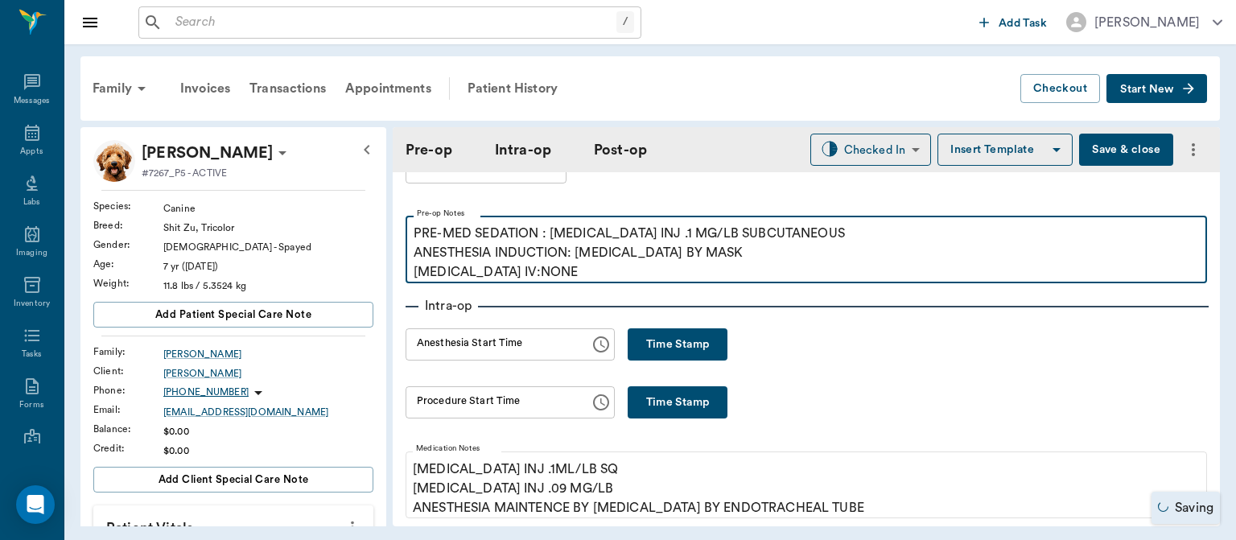
scroll to position [144, 0]
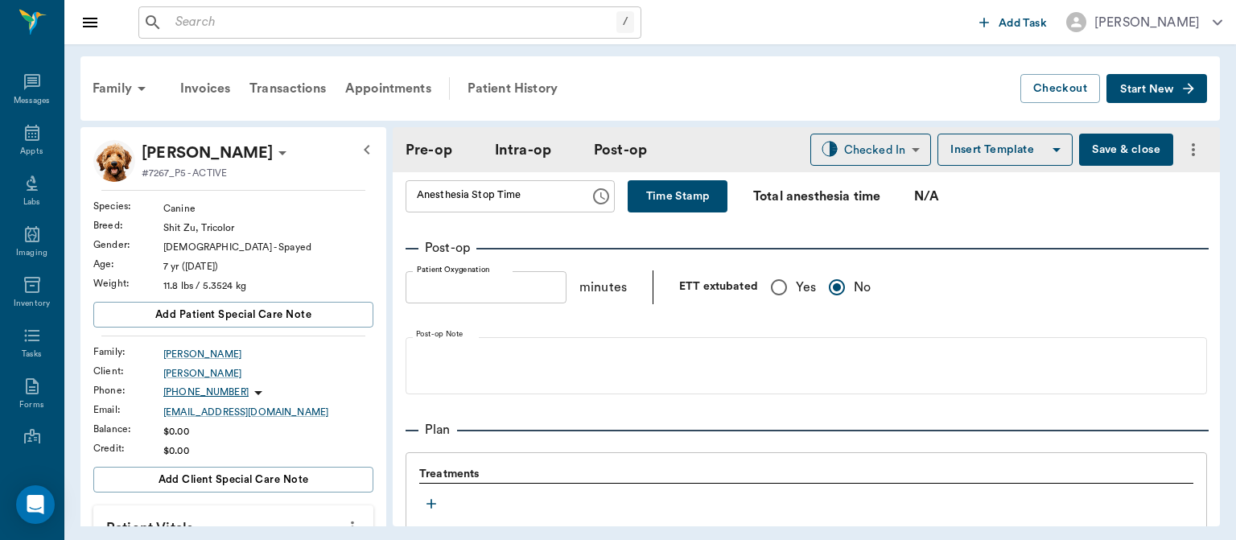
click at [792, 278] on input "Yes" at bounding box center [779, 287] width 34 height 34
radio input "true"
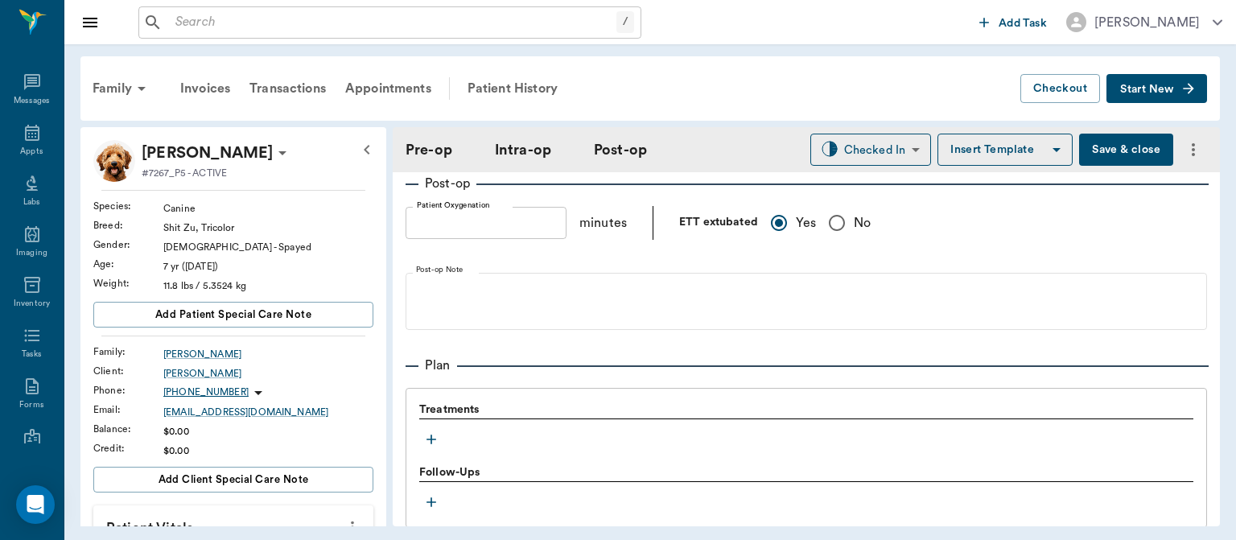
scroll to position [1176, 0]
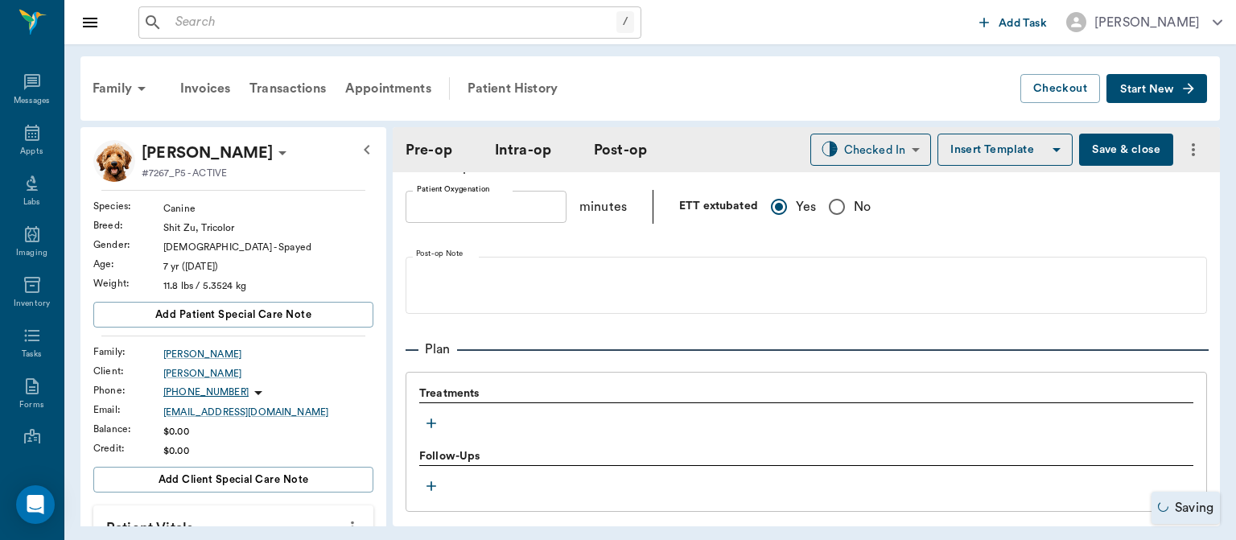
click at [428, 417] on icon "button" at bounding box center [431, 423] width 16 height 16
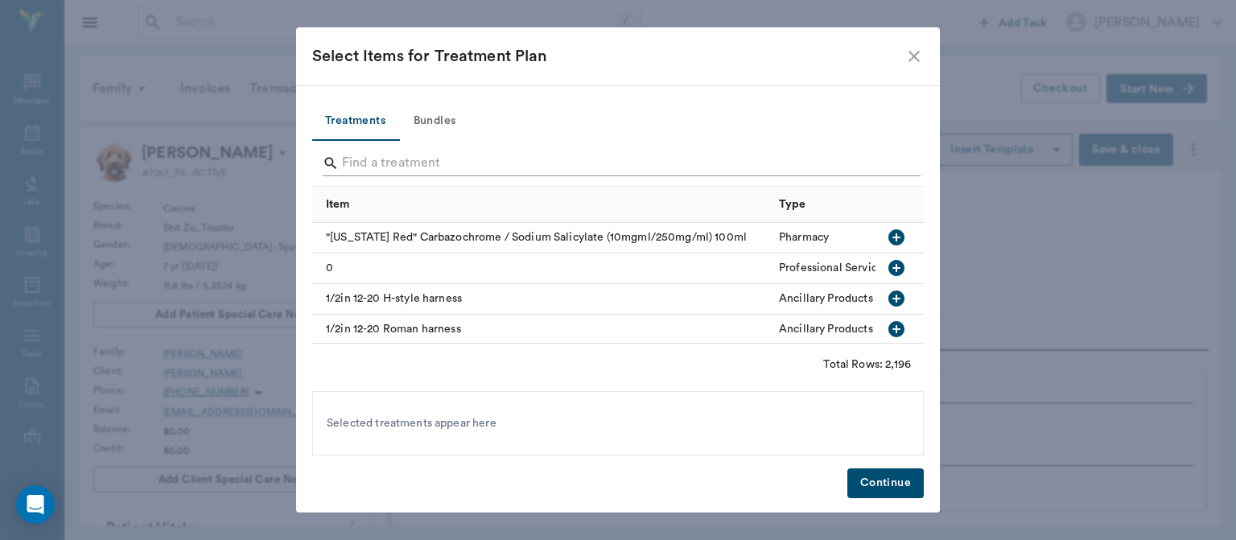
click at [370, 160] on input "Search" at bounding box center [619, 163] width 554 height 26
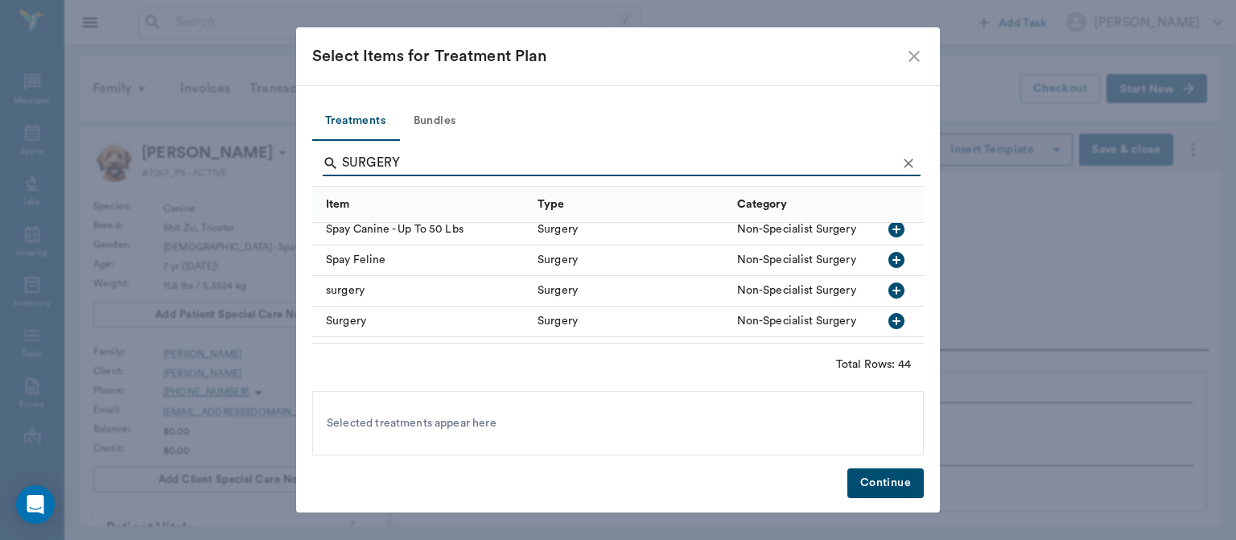
scroll to position [1011, 0]
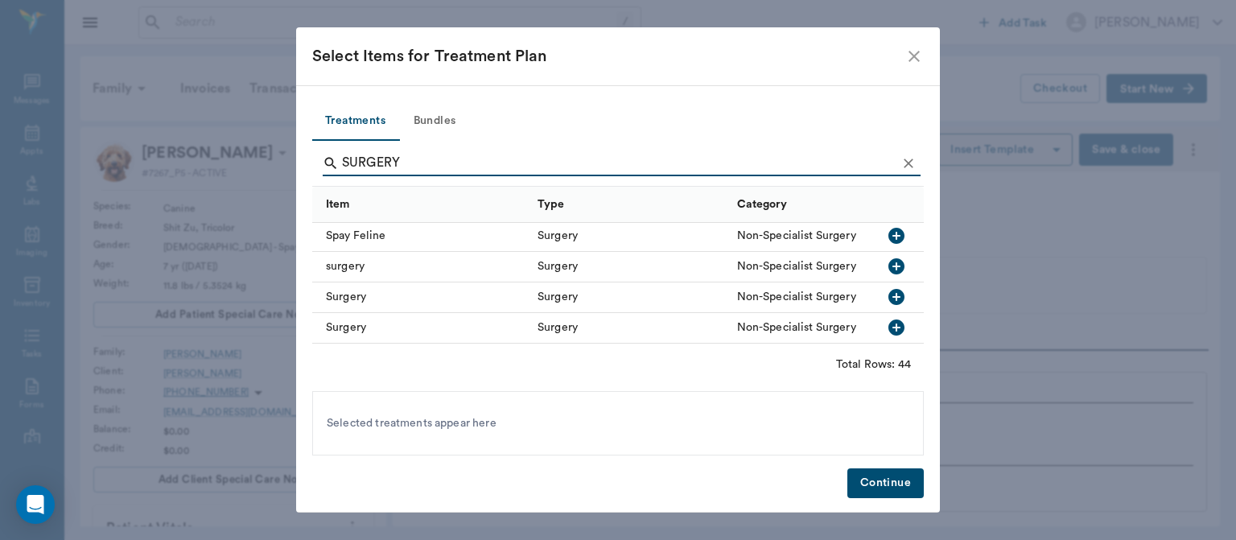
type input "SURGERY"
click at [888, 270] on icon "button" at bounding box center [896, 266] width 16 height 16
click at [883, 493] on button "Continue" at bounding box center [885, 483] width 76 height 30
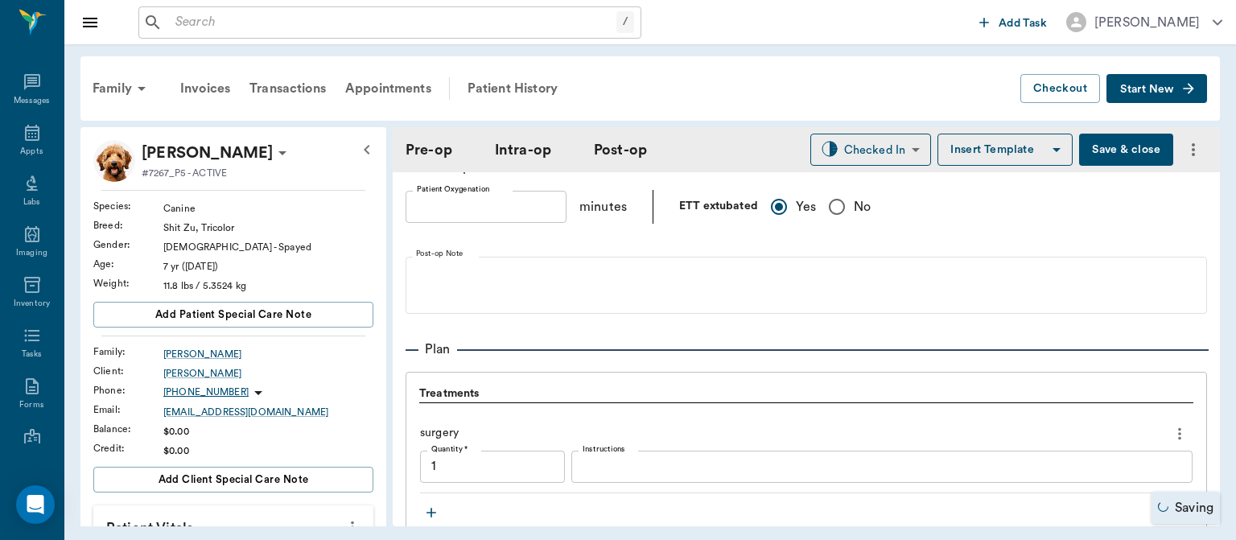
click at [1110, 151] on button "Save & close" at bounding box center [1126, 150] width 94 height 32
type input "1.00"
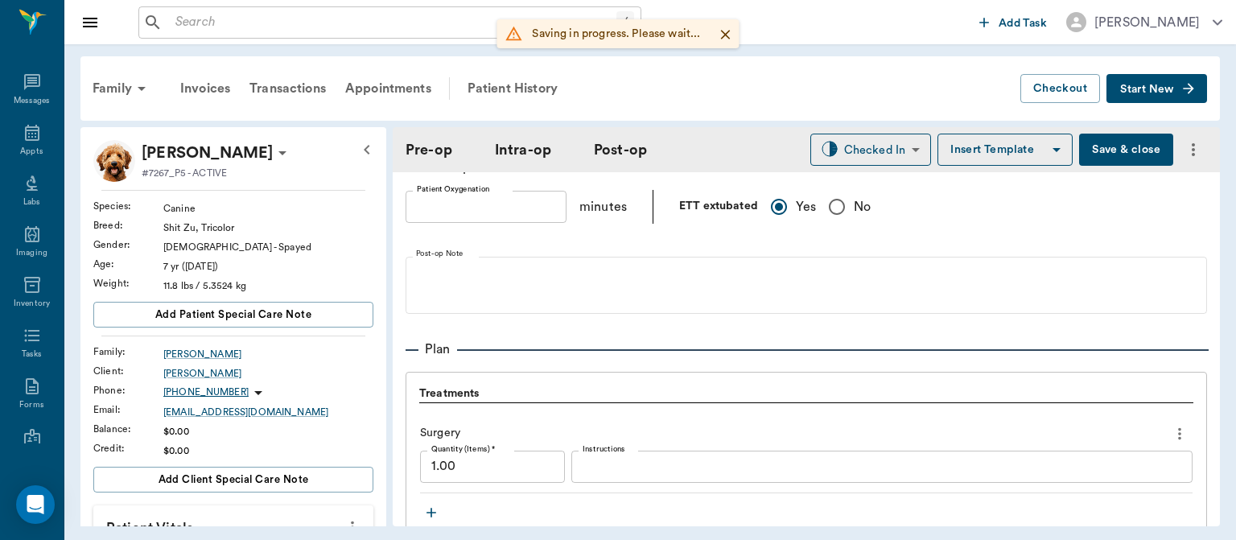
click at [20, 154] on div "Appts" at bounding box center [31, 152] width 23 height 12
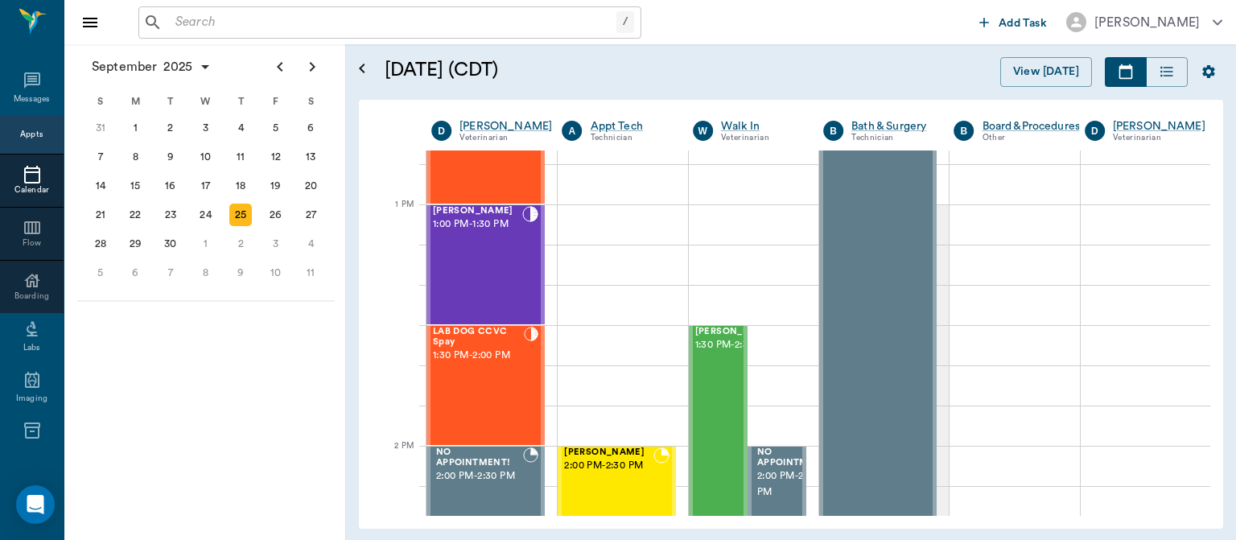
scroll to position [1161, 0]
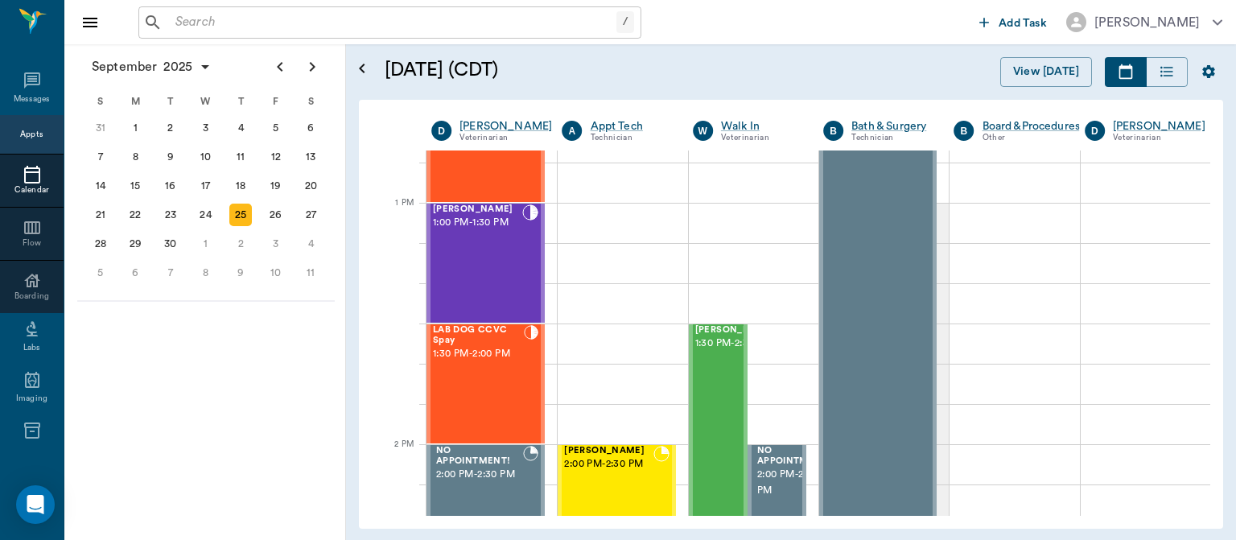
click at [507, 392] on div "LAB DOG CCVC Spay 1:30 PM - 2:00 PM" at bounding box center [478, 383] width 91 height 117
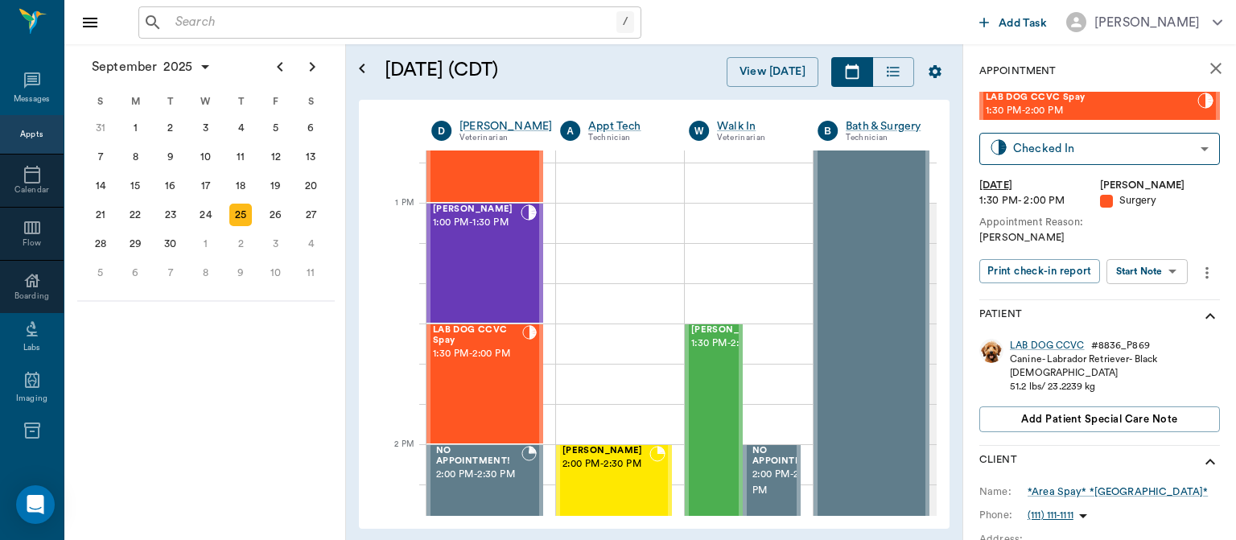
click at [1172, 263] on body "/ ​ Add Task Dr. Bert Ellsworth Nectar Messages Appts Calendar Flow Boarding La…" at bounding box center [618, 270] width 1236 height 540
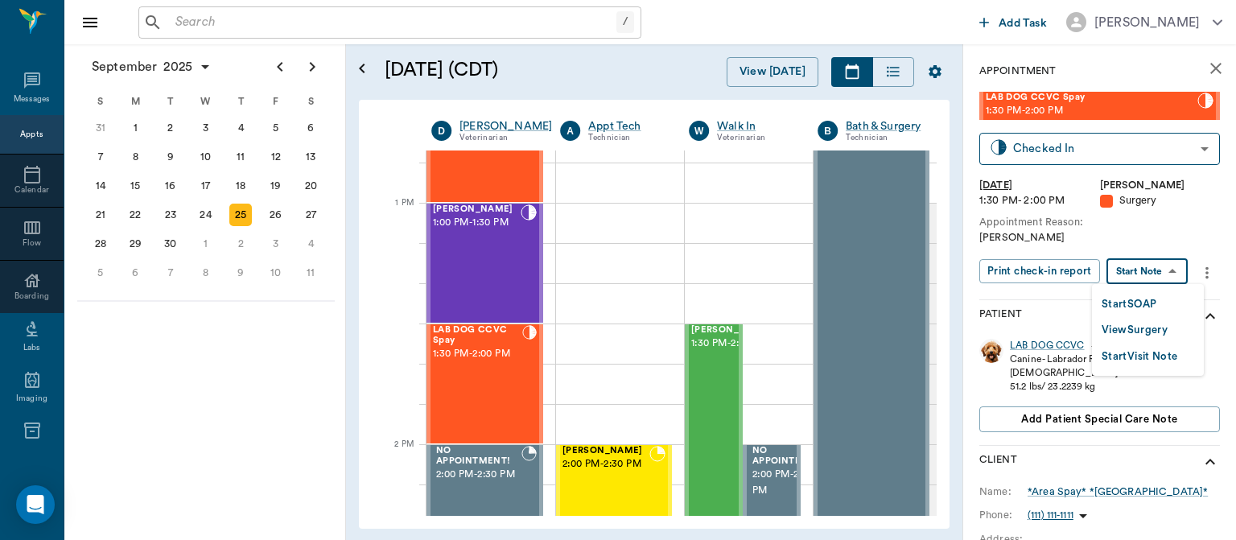
click at [1167, 327] on button "View Surgery" at bounding box center [1134, 330] width 66 height 19
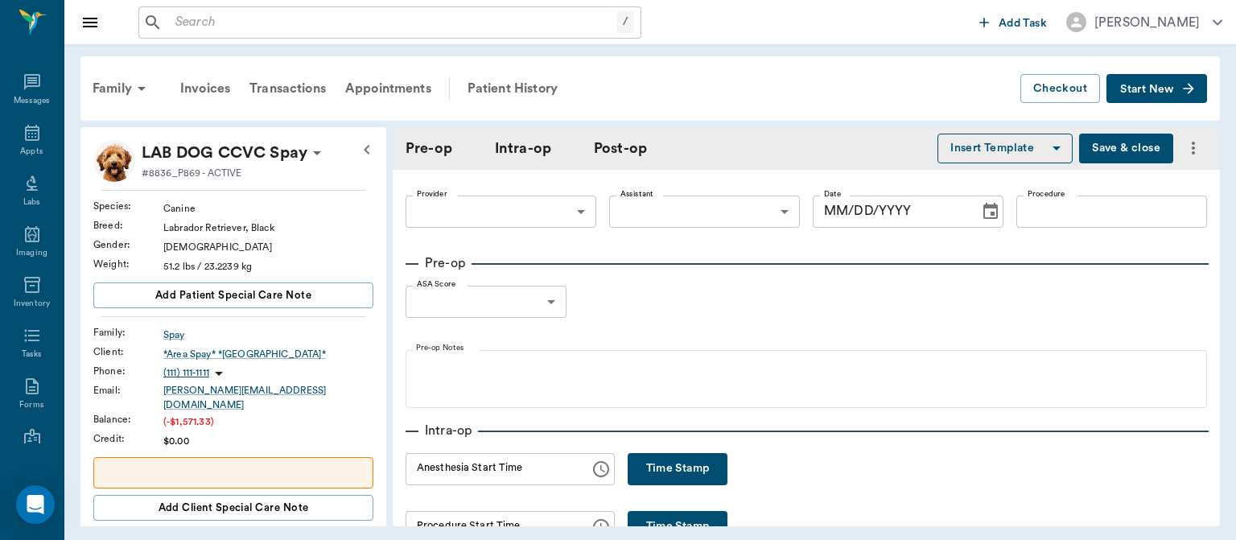
type input "63ec2f075fda476ae8351a4d"
type input "63ec2e7e52e12b0ba117b124"
type input "SPAY"
type input "1"
radio input "true"
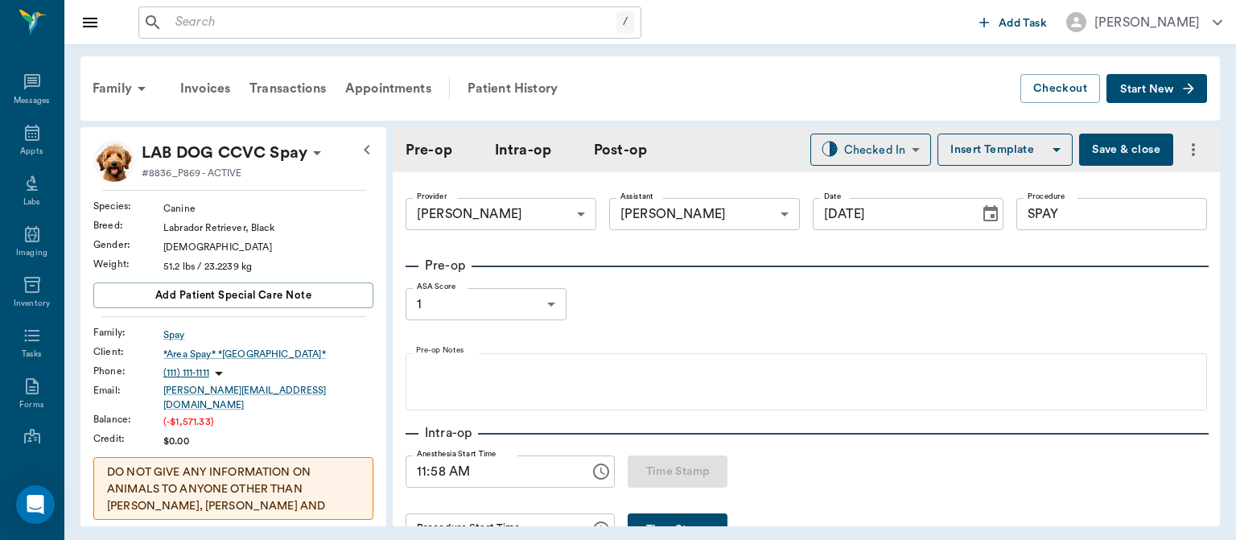
type input "[DATE]"
type input "11:58 AM"
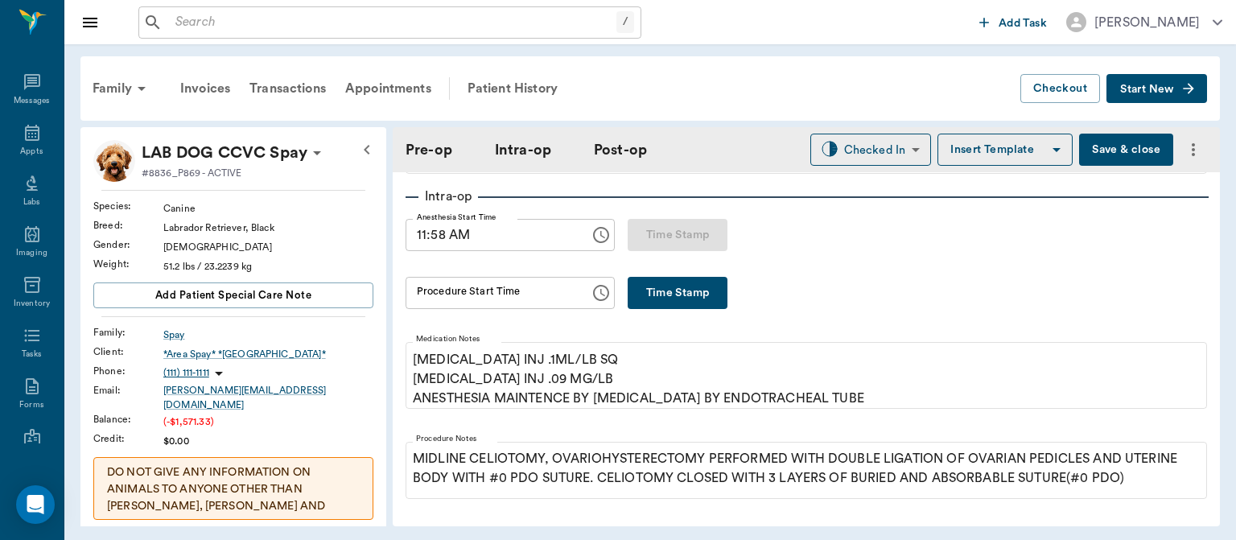
scroll to position [251, 0]
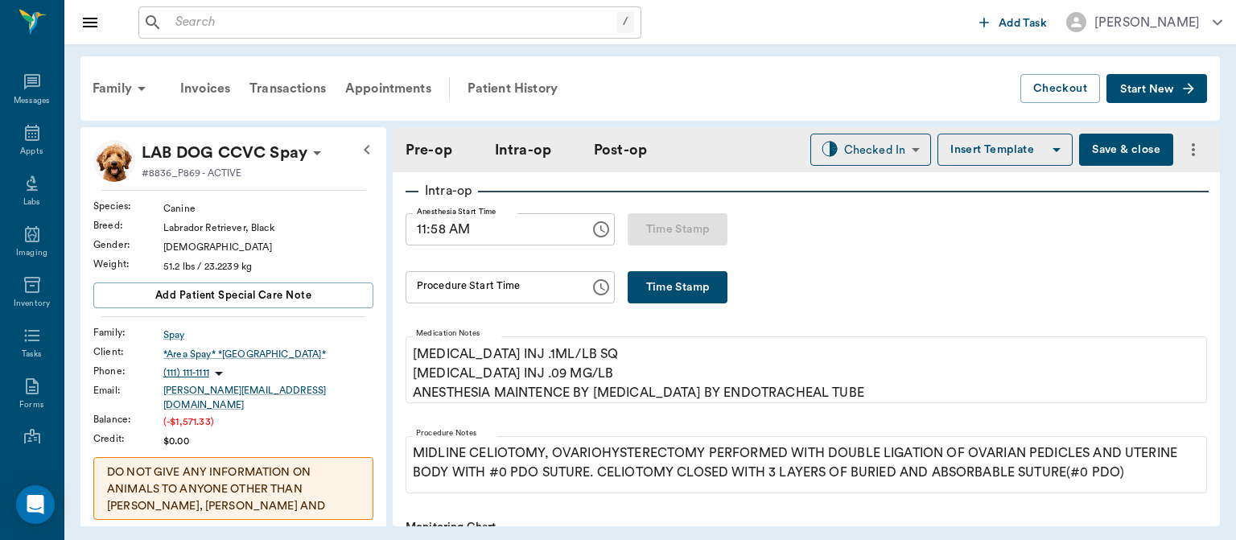
click at [692, 297] on button "Time Stamp" at bounding box center [678, 287] width 100 height 32
type input "12:11 PM"
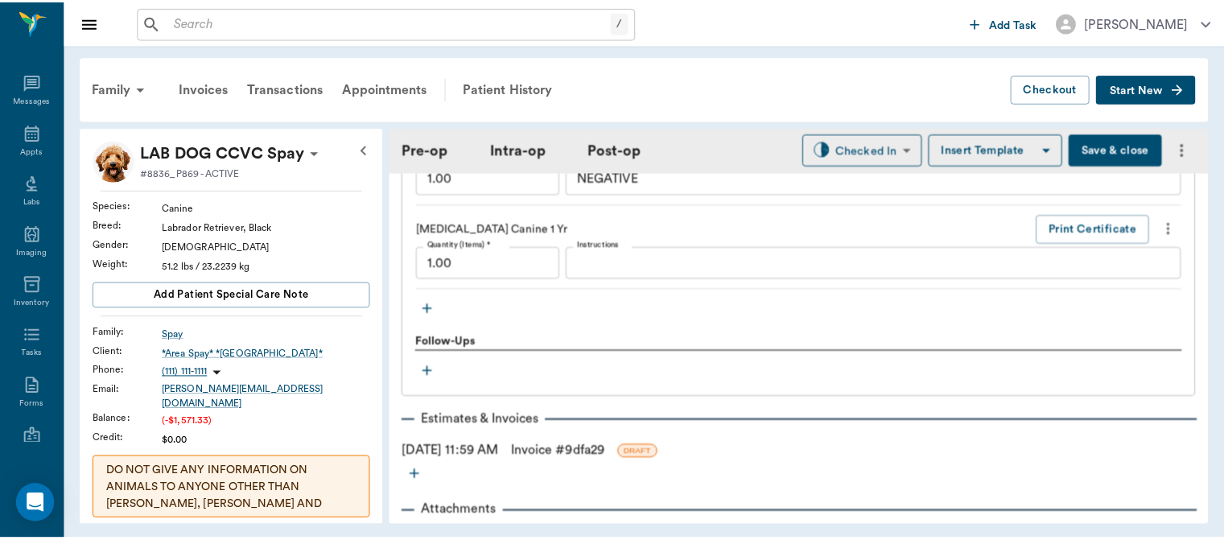
scroll to position [1809, 0]
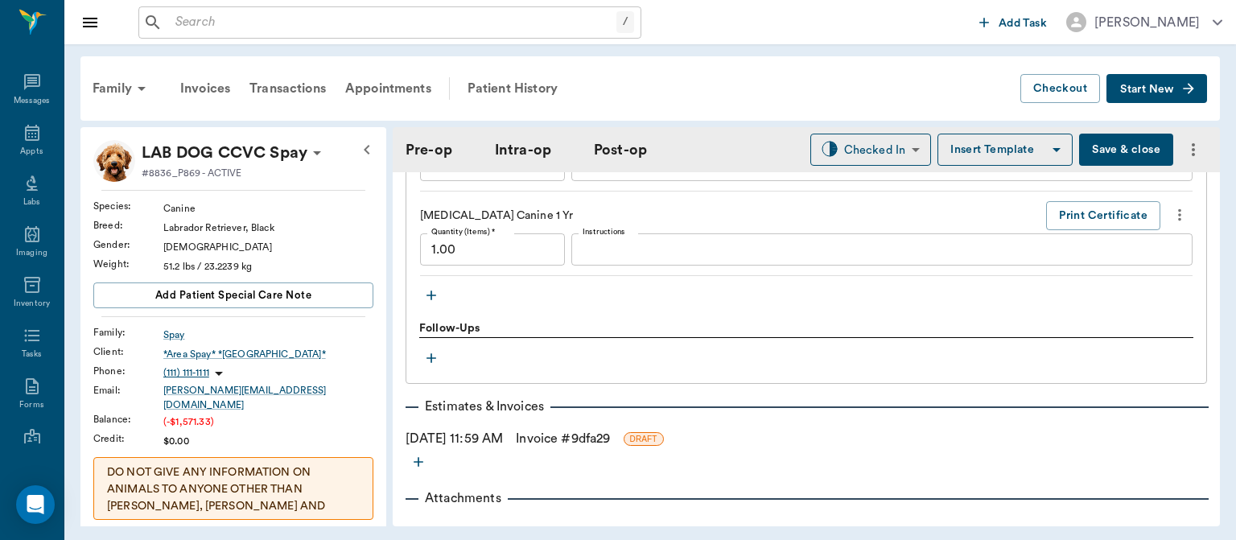
click at [603, 448] on link "Invoice # 9dfa29" at bounding box center [563, 438] width 94 height 19
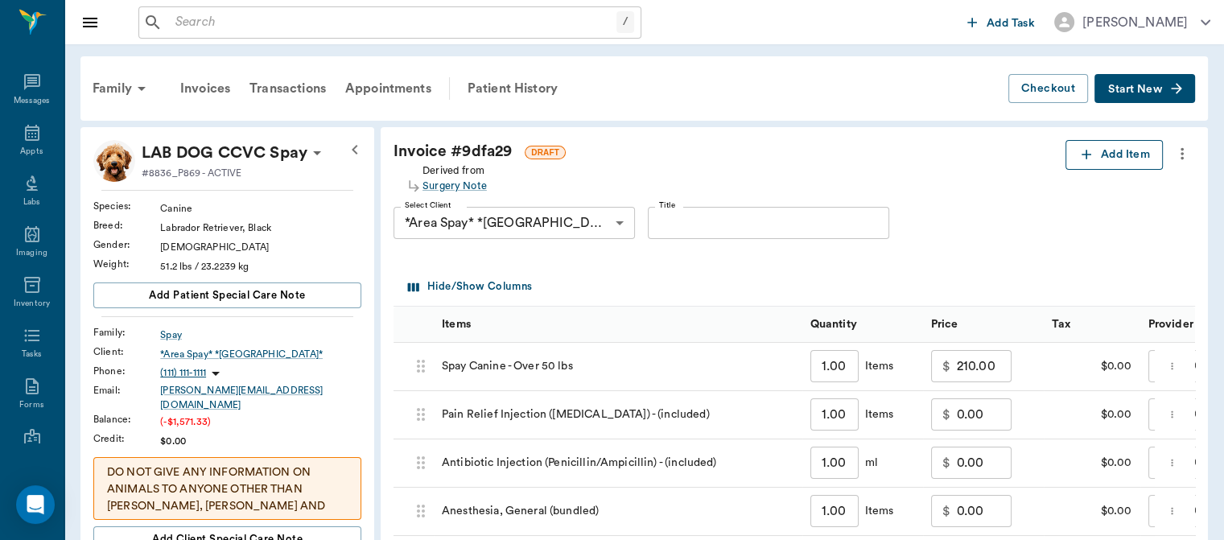
click at [1110, 161] on button "Add Item" at bounding box center [1113, 155] width 97 height 30
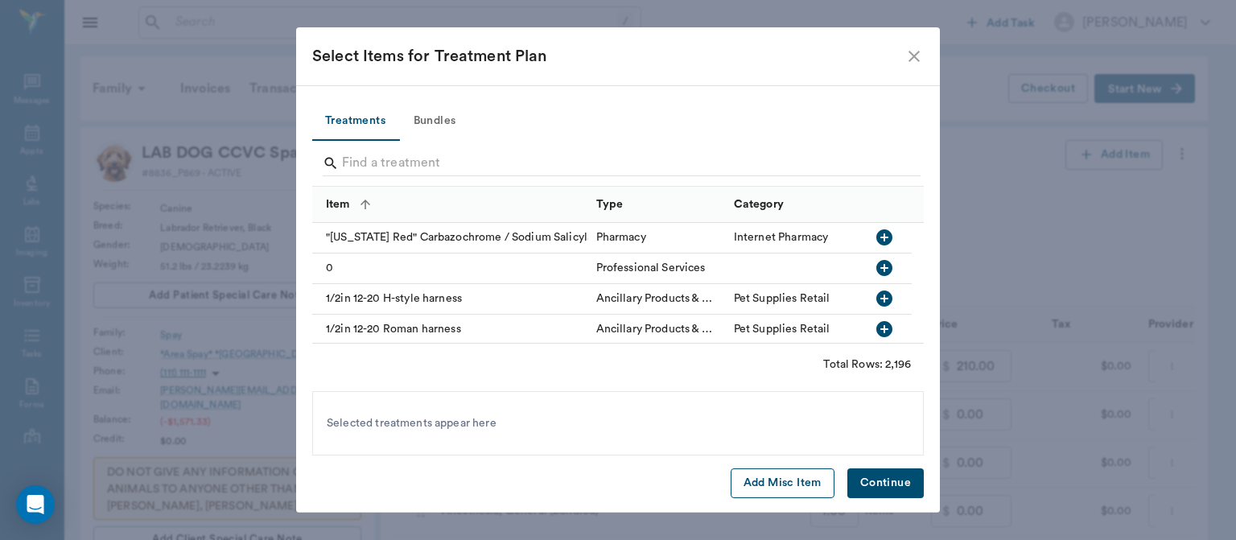
click at [770, 484] on button "Add Misc Item" at bounding box center [783, 483] width 104 height 30
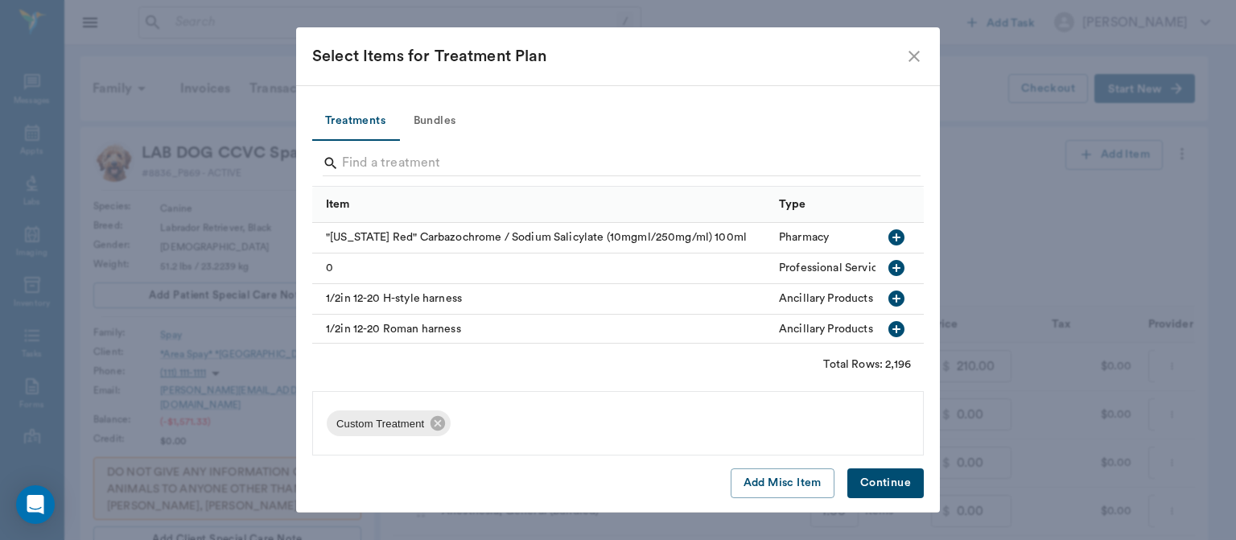
click at [893, 496] on button "Continue" at bounding box center [885, 483] width 76 height 30
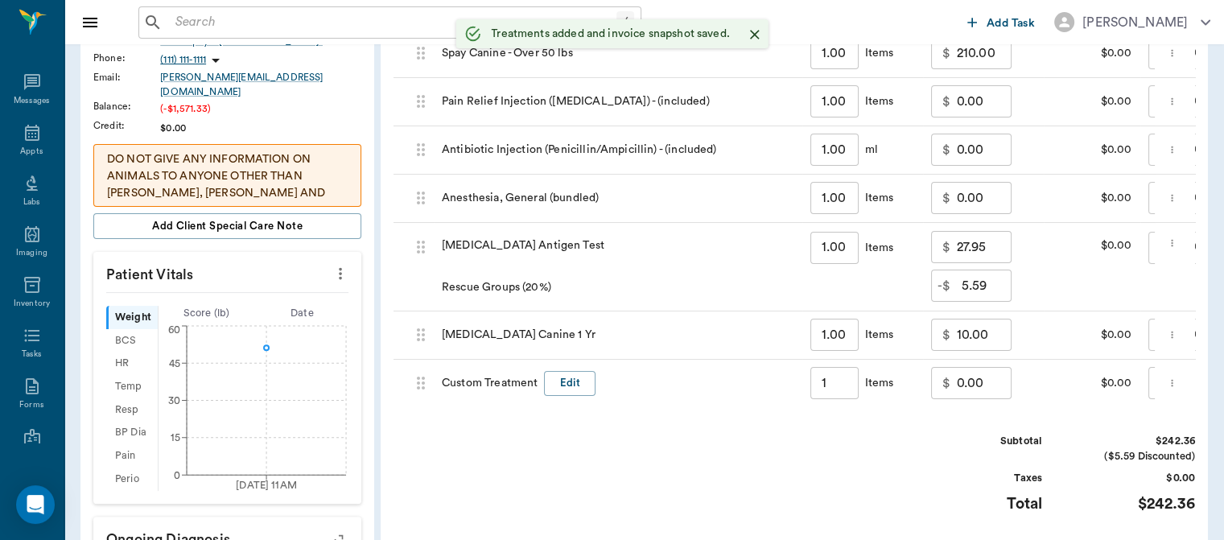
type input "1.00"
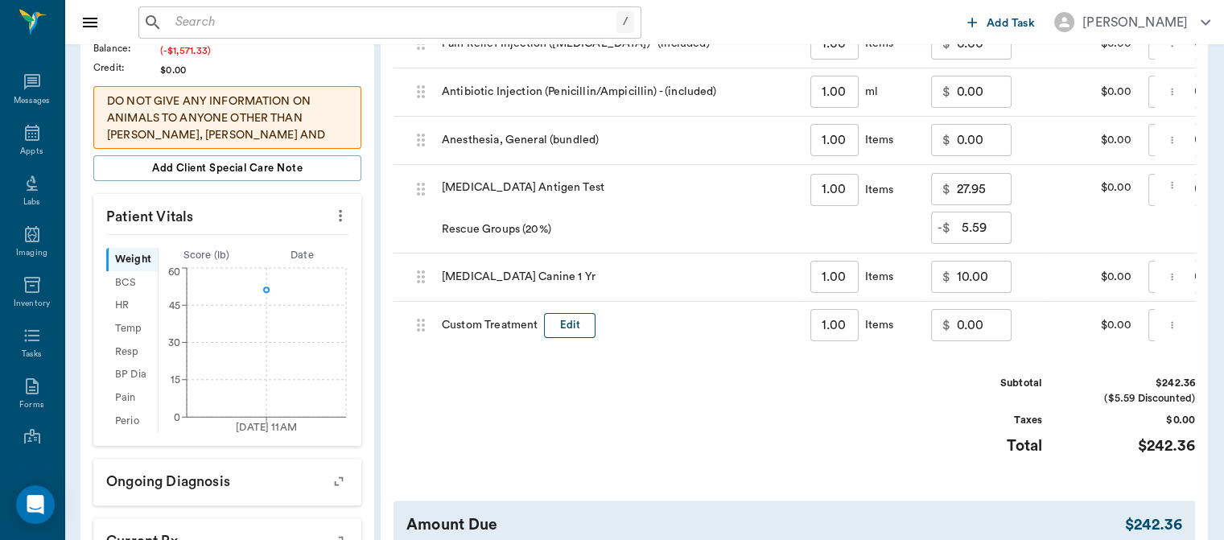
click at [570, 324] on button "Edit" at bounding box center [569, 325] width 51 height 25
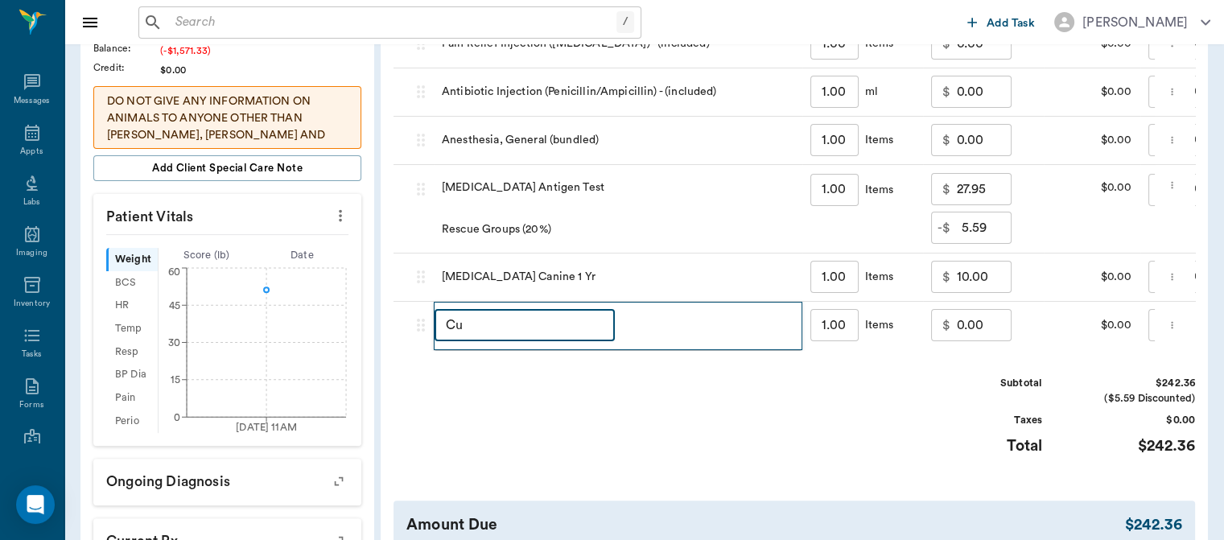
type input "C"
type input "DISCOUNT"
click at [969, 331] on input "0.00" at bounding box center [984, 325] width 55 height 32
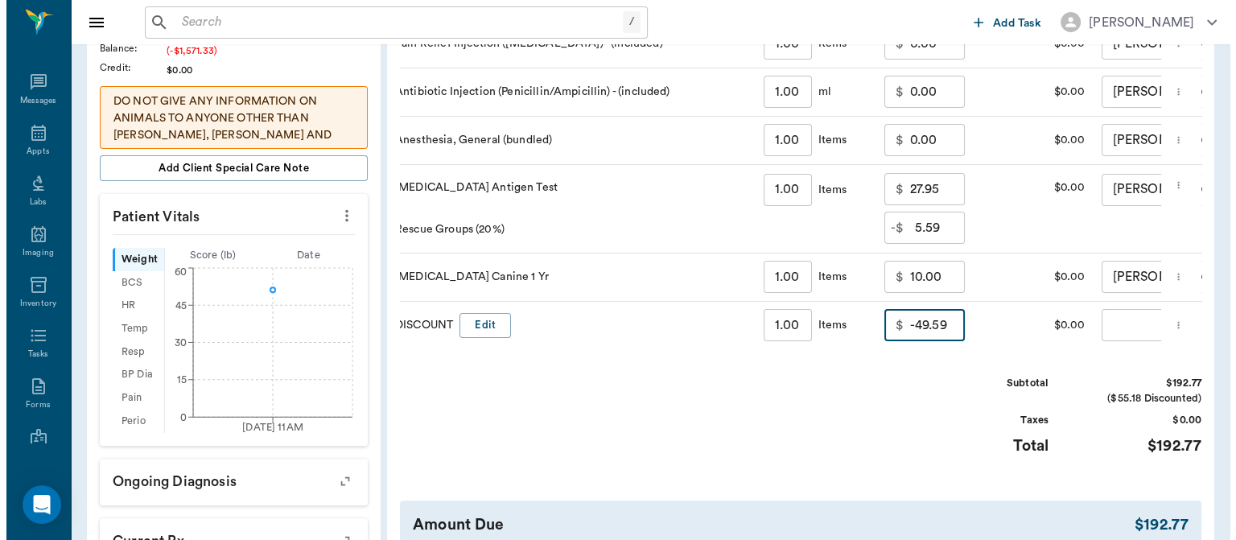
scroll to position [0, 122]
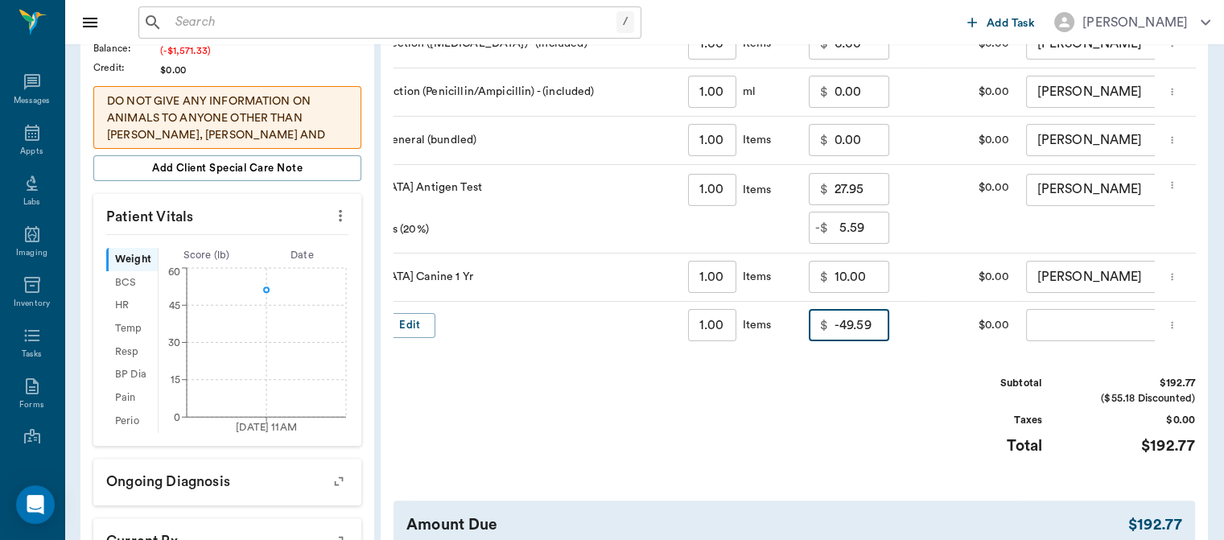
type input "-49.59"
click at [1079, 319] on body "/ ​ Add Task Dr. Bert Ellsworth Nectar Messages Appts Labs Imaging Inventory Ta…" at bounding box center [612, 215] width 1224 height 1172
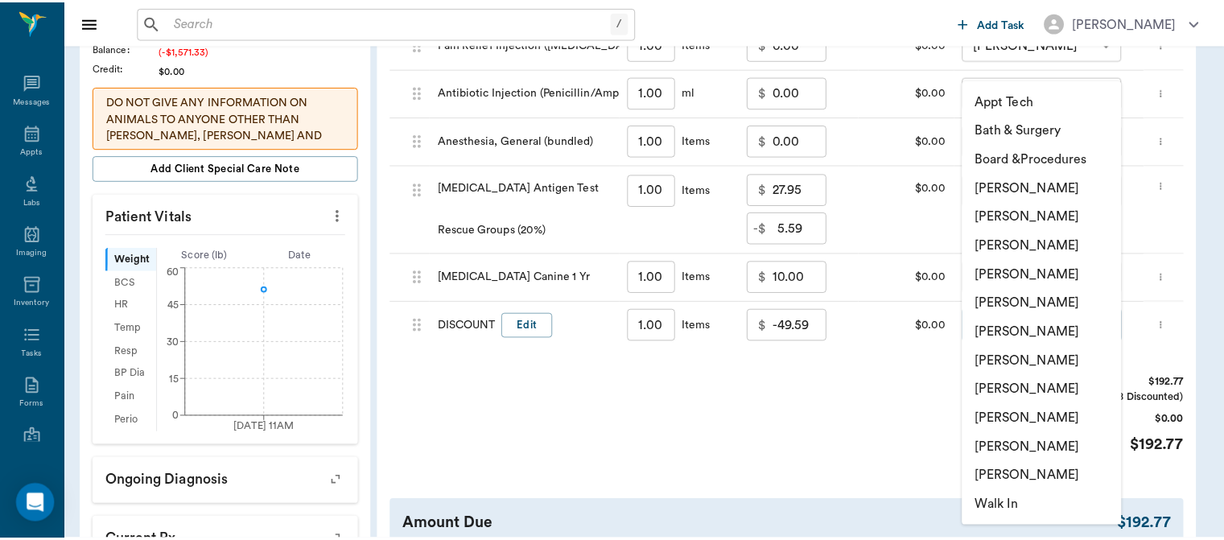
scroll to position [0, 0]
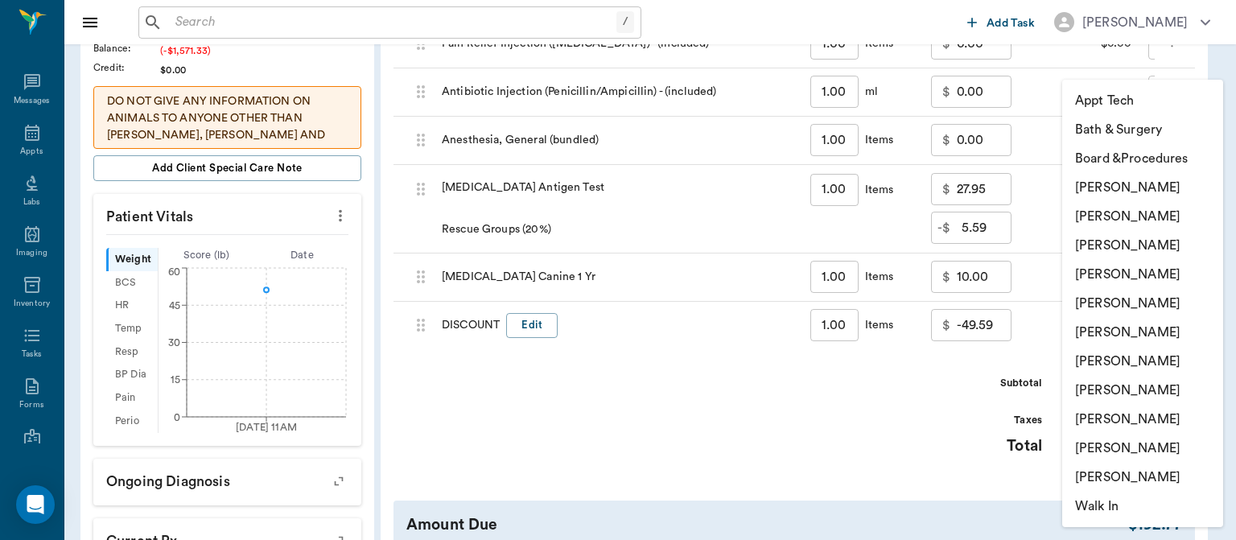
click at [1162, 274] on li "[PERSON_NAME]" at bounding box center [1142, 274] width 161 height 29
type input "none-63ec2f075fda476ae8351a4d"
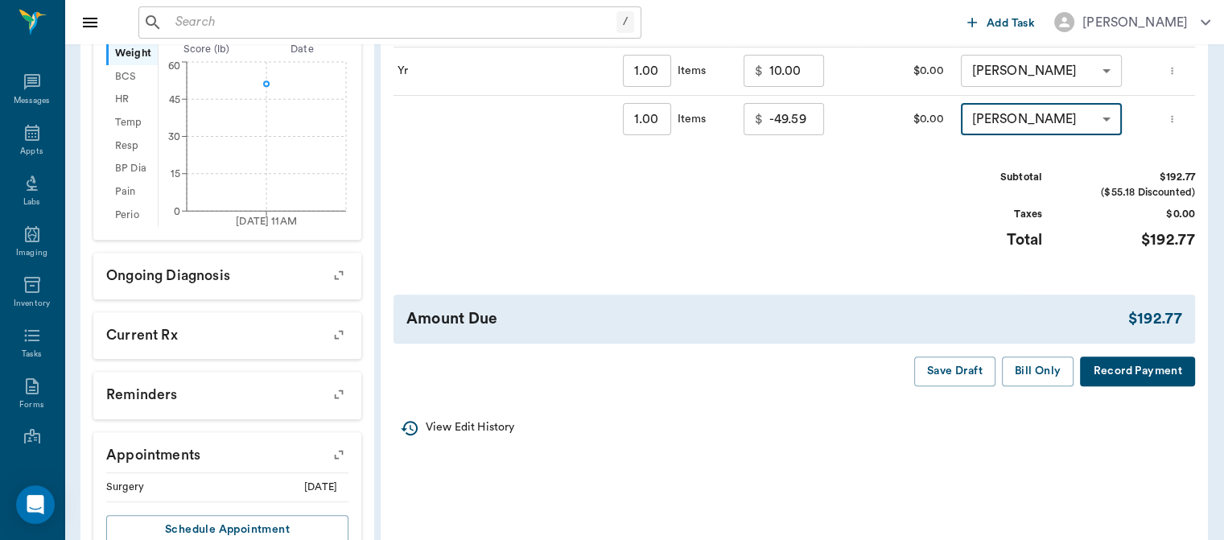
scroll to position [620, 0]
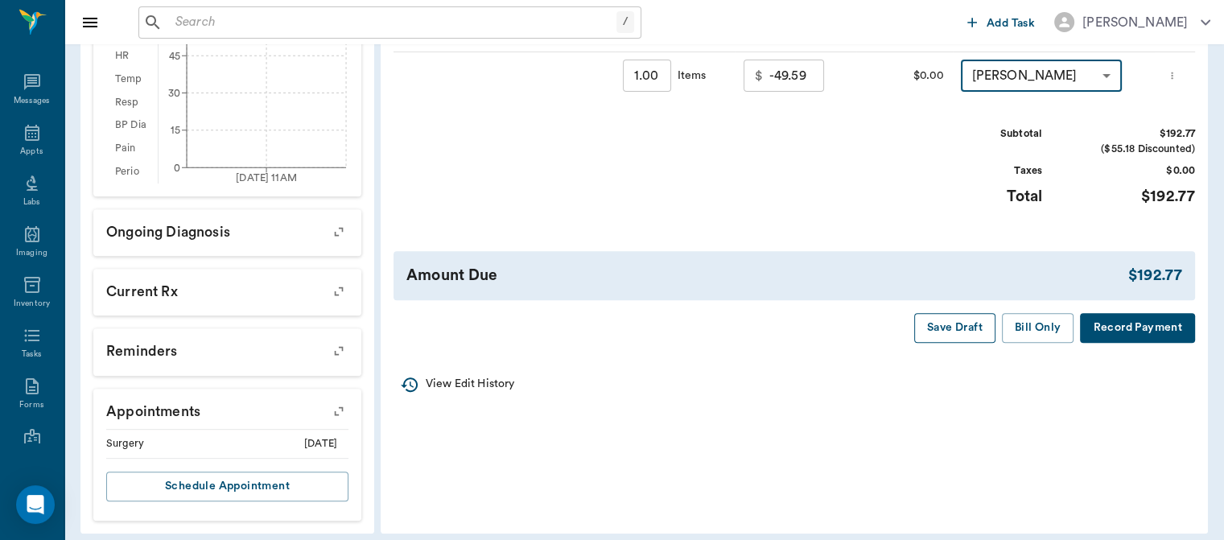
click at [952, 343] on button "Save Draft" at bounding box center [954, 328] width 81 height 30
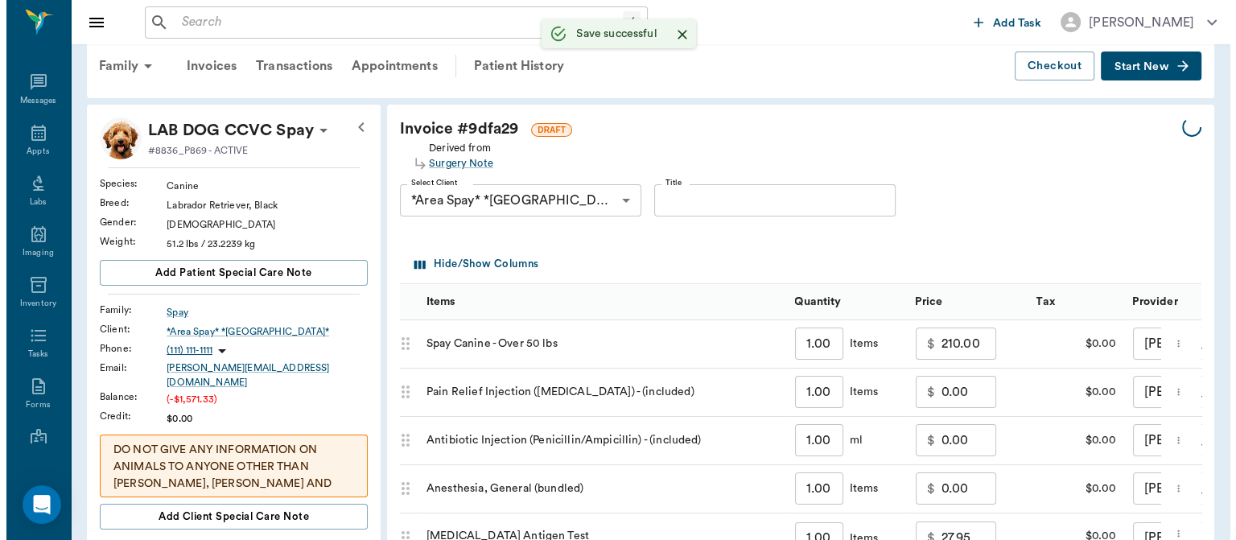
scroll to position [0, 0]
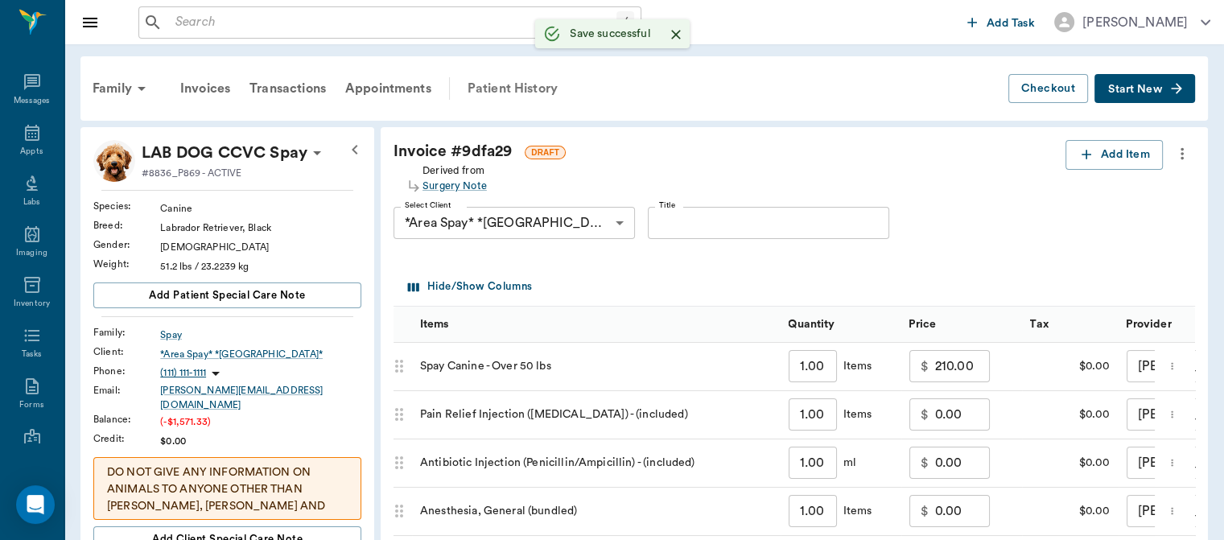
click at [533, 88] on div "Patient History" at bounding box center [512, 88] width 109 height 39
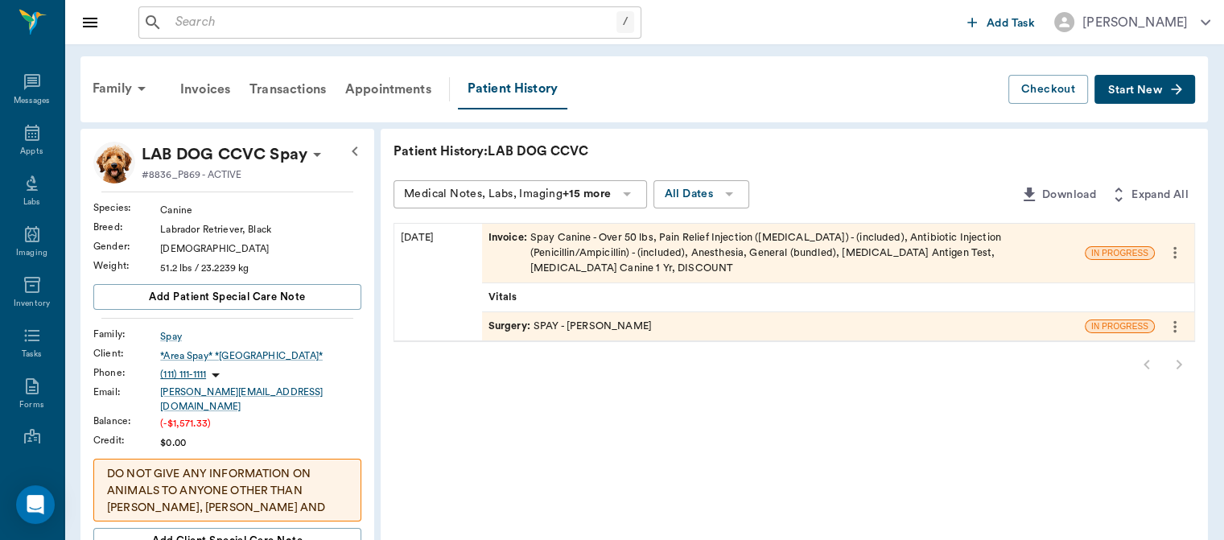
click at [517, 319] on span "Surgery :" at bounding box center [510, 326] width 45 height 15
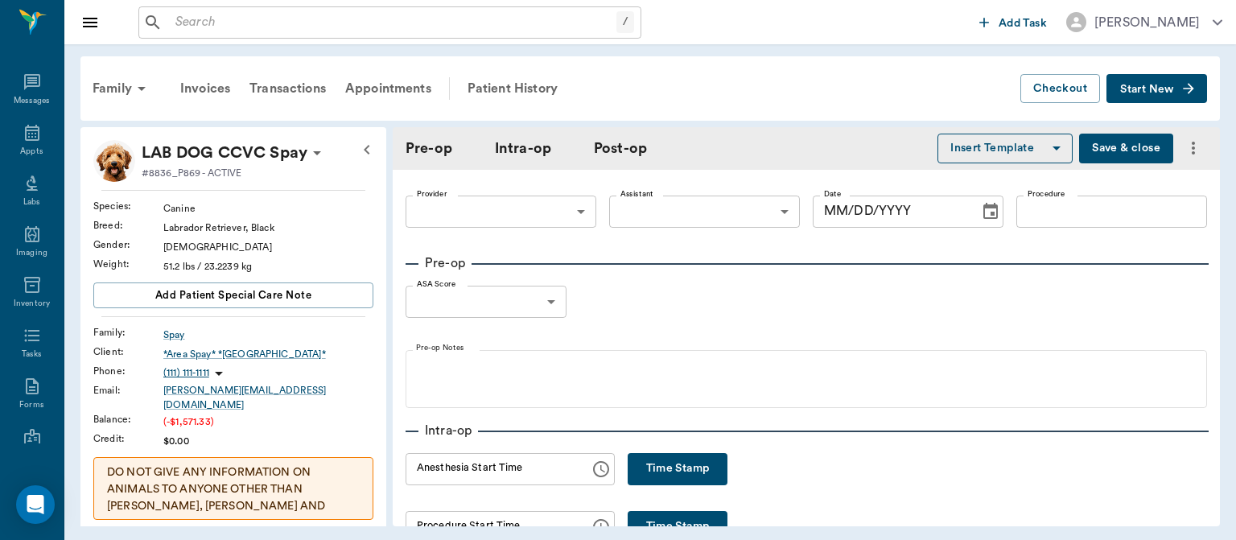
type input "63ec2f075fda476ae8351a4d"
type input "63ec2e7e52e12b0ba117b124"
type input "SPAY"
type input "1"
radio input "true"
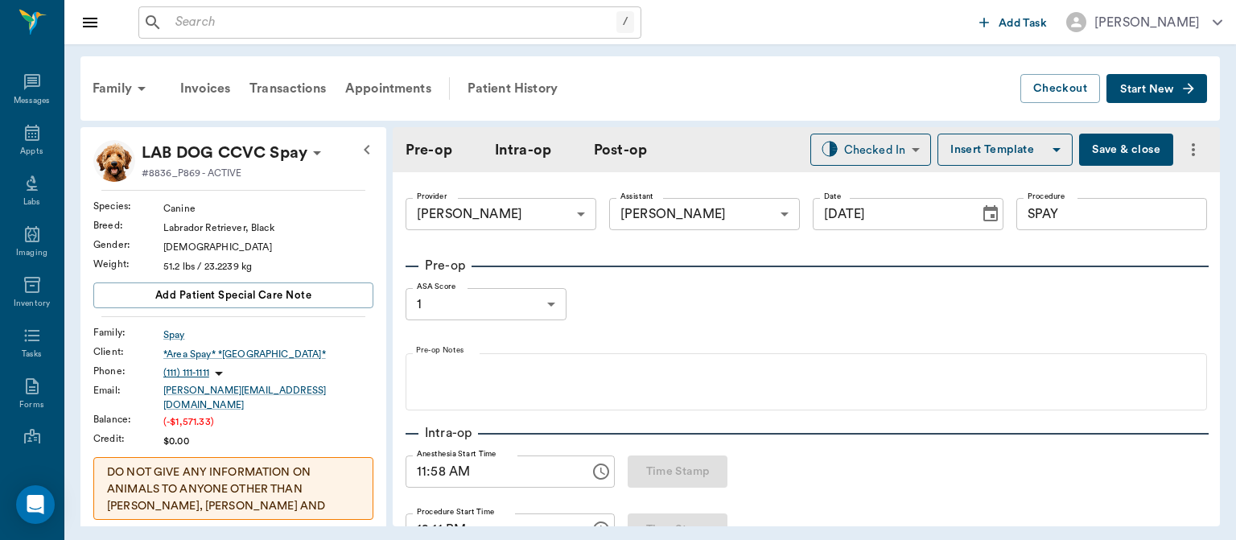
type input "[DATE]"
type input "11:58 AM"
type input "12:11 PM"
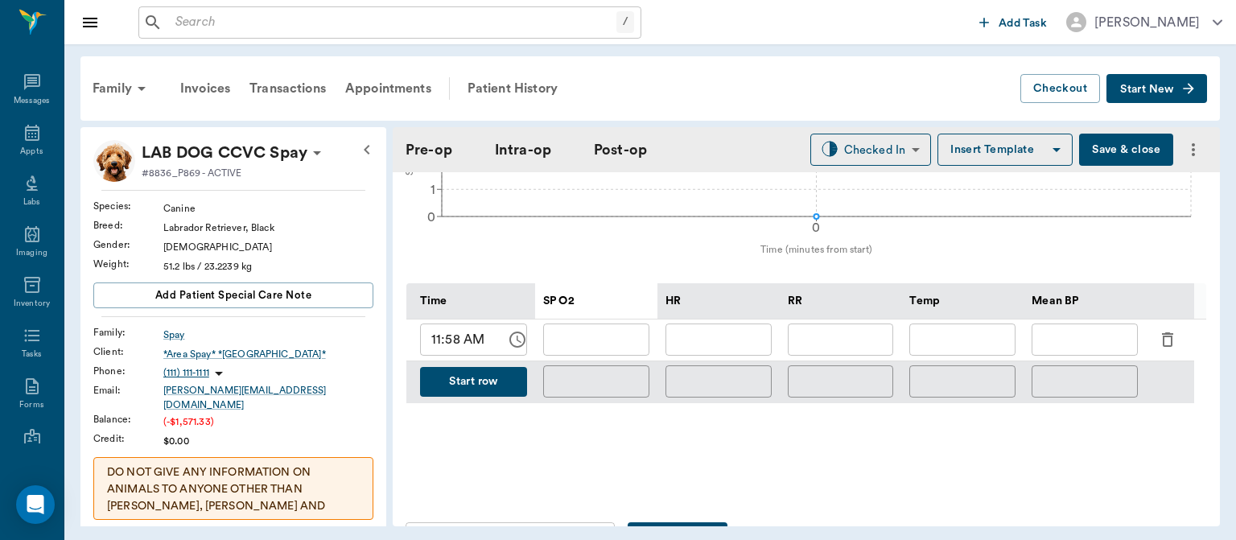
scroll to position [698, 0]
click at [447, 351] on input "11:58 AM" at bounding box center [457, 338] width 75 height 32
click at [431, 349] on input "11:58 AM" at bounding box center [457, 338] width 75 height 32
type input "12:14 AM"
click at [842, 351] on input "text" at bounding box center [841, 338] width 106 height 32
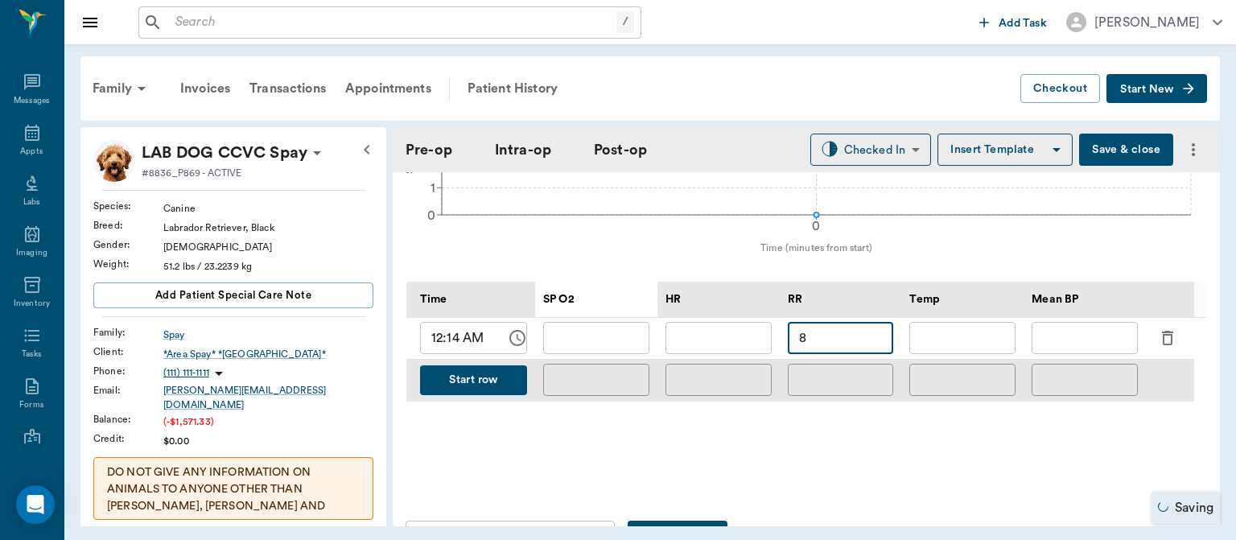
type input "8"
click at [735, 352] on input "text" at bounding box center [718, 338] width 106 height 32
type input "79"
click at [616, 341] on input "text" at bounding box center [596, 338] width 106 height 32
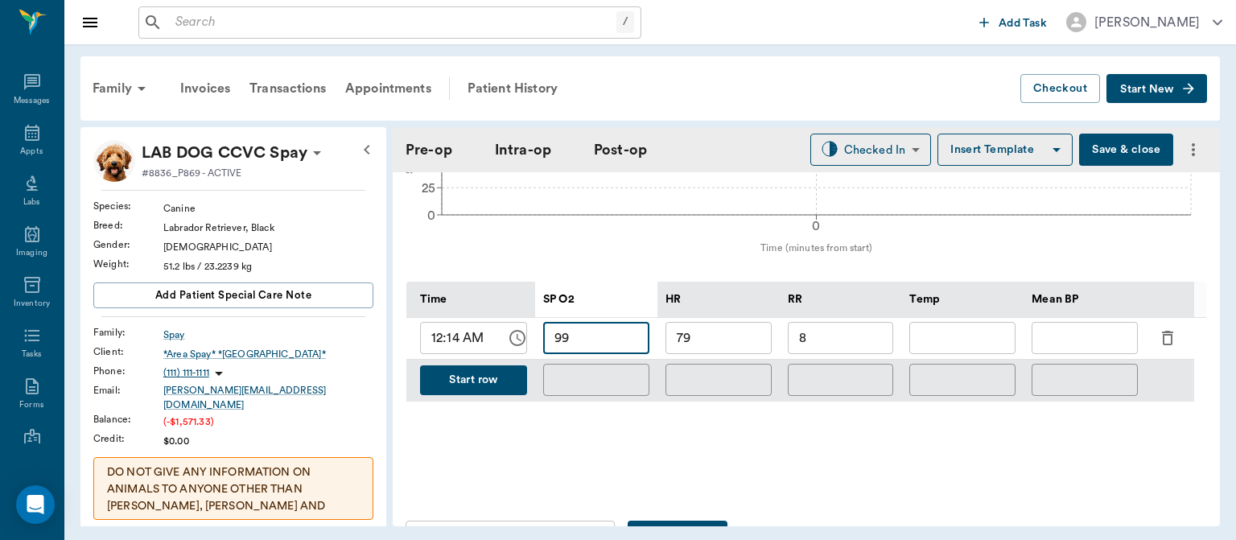
type input "99"
click at [1101, 153] on button "Save & close" at bounding box center [1126, 150] width 94 height 32
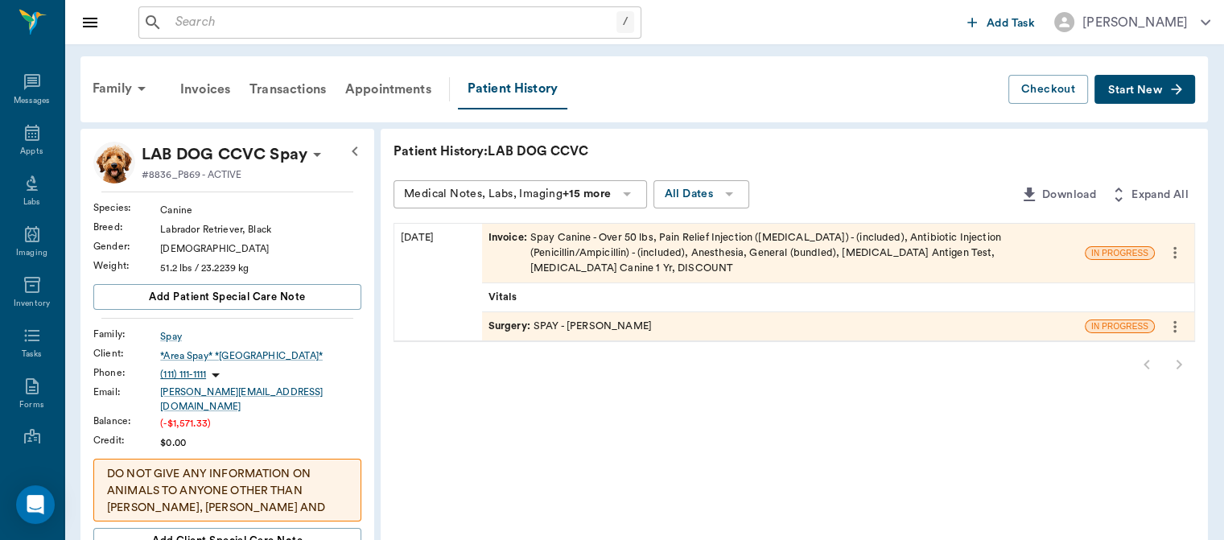
click at [32, 151] on div "Appts" at bounding box center [31, 152] width 23 height 12
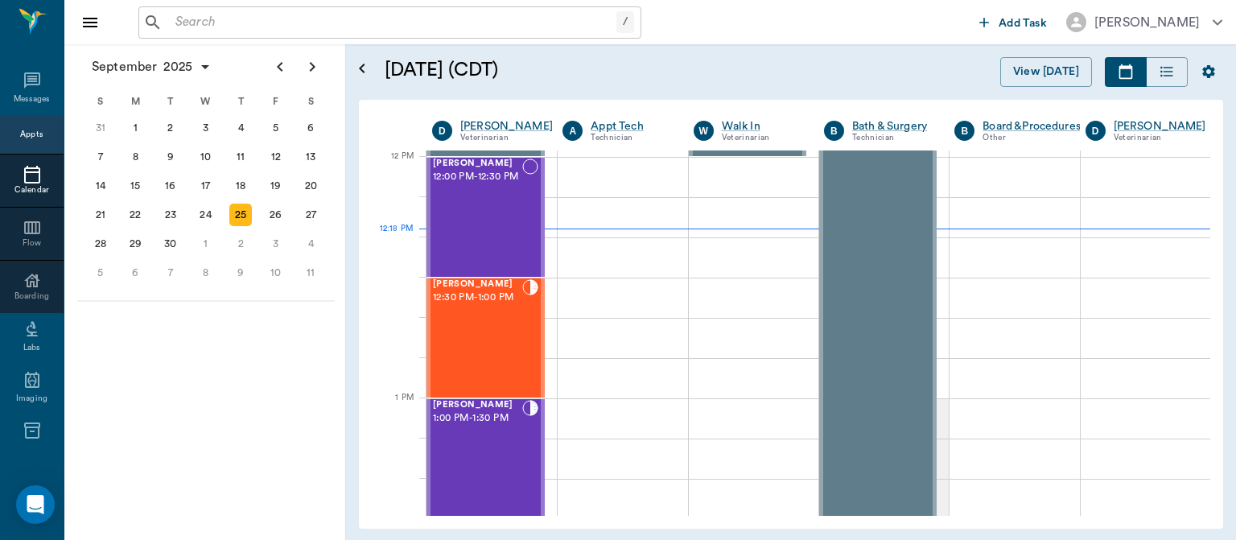
scroll to position [965, 0]
click at [474, 451] on div "Jax Thomas 1:00 PM - 1:30 PM" at bounding box center [477, 458] width 89 height 117
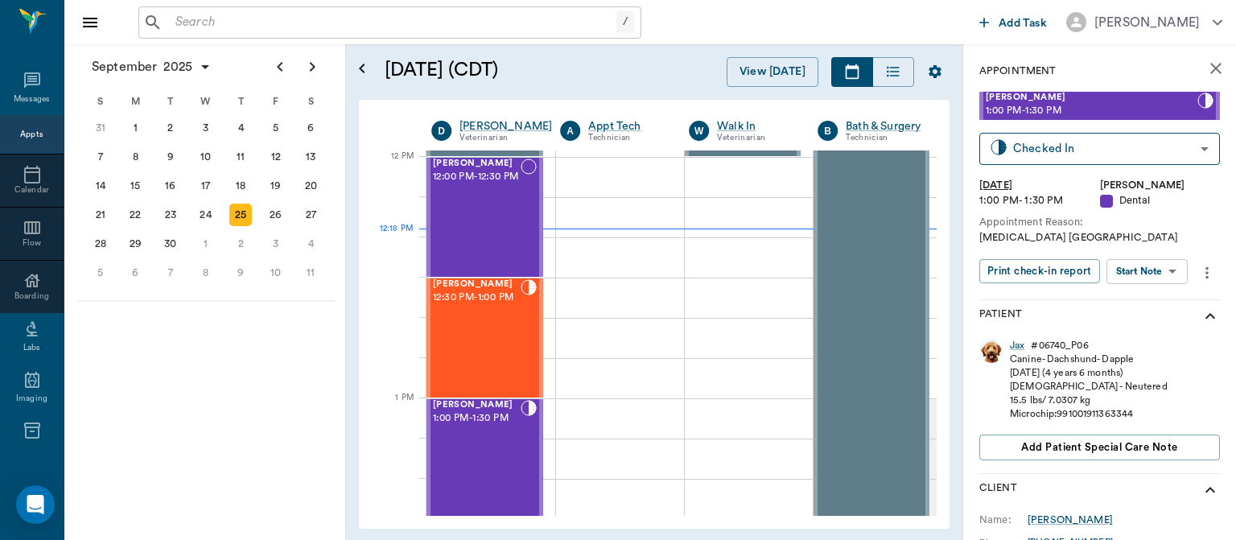
click at [1151, 274] on body "/ ​ Add Task Dr. Bert Ellsworth Nectar Messages Appts Calendar Flow Boarding La…" at bounding box center [618, 270] width 1236 height 540
click at [1154, 328] on button "View Surgery" at bounding box center [1134, 330] width 66 height 19
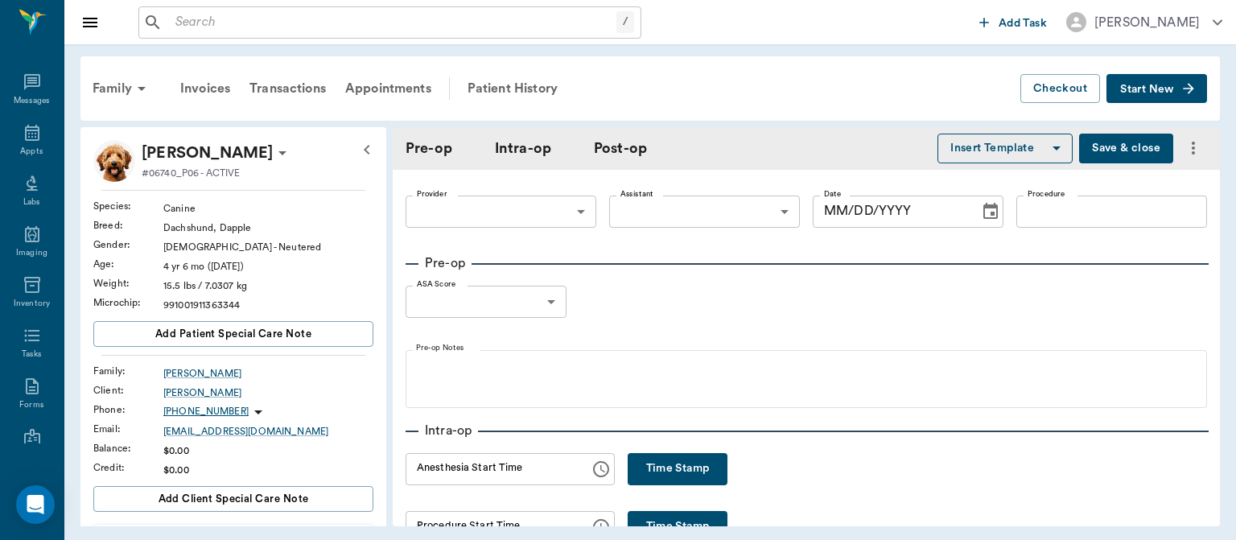
type input "63ec2f075fda476ae8351a4d"
type input "682b670d8bdc6f7f8feef3db"
type input "DENTAL ORAL SURGERY"
type input "1"
radio input "true"
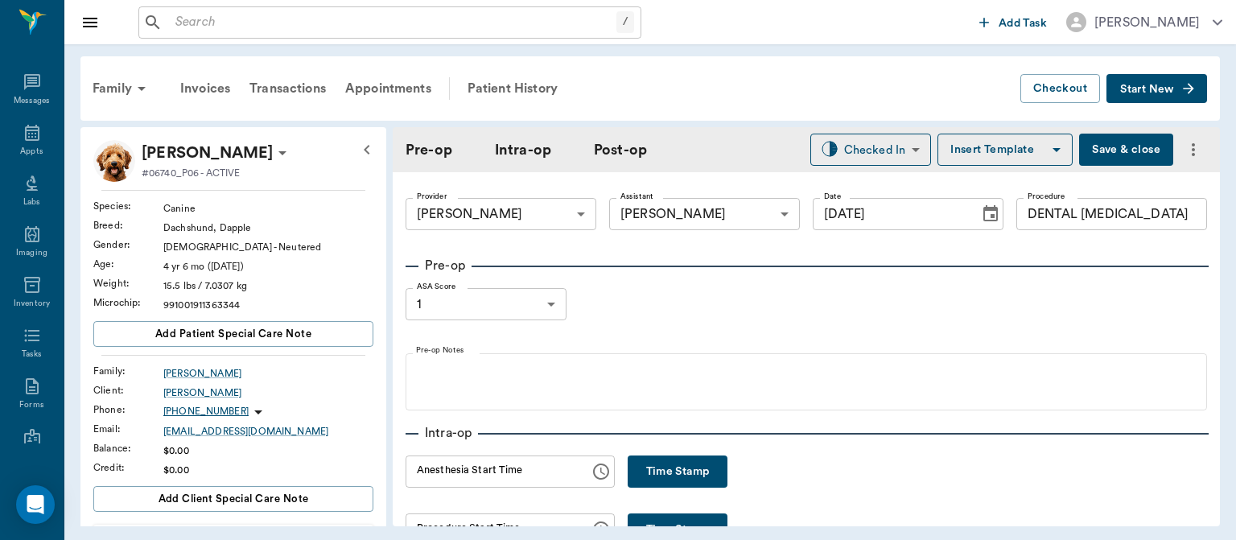
type input "[DATE]"
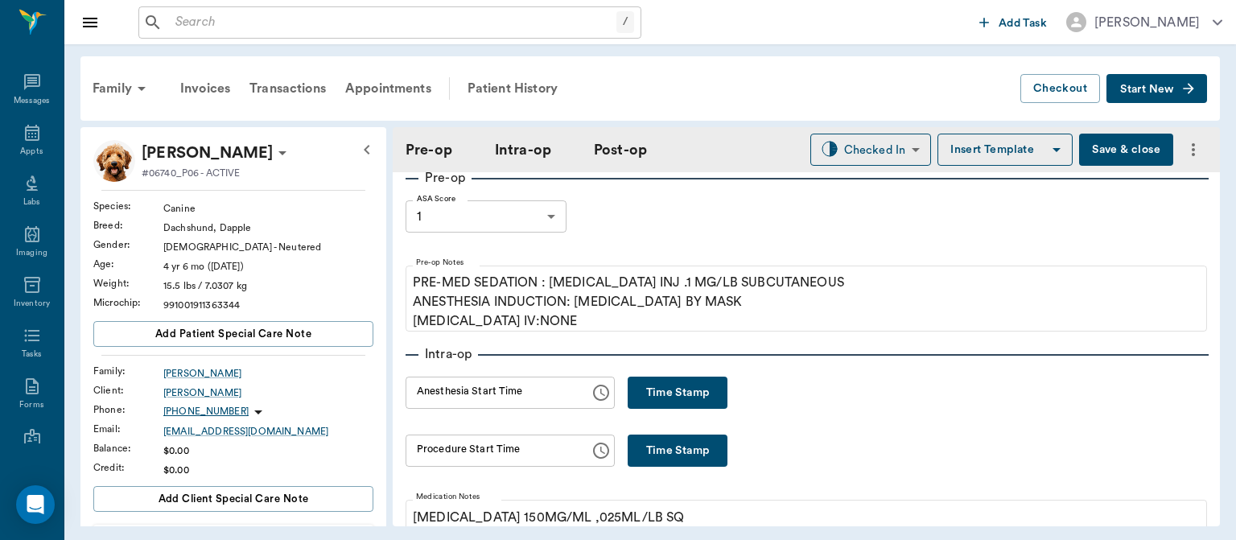
scroll to position [97, 0]
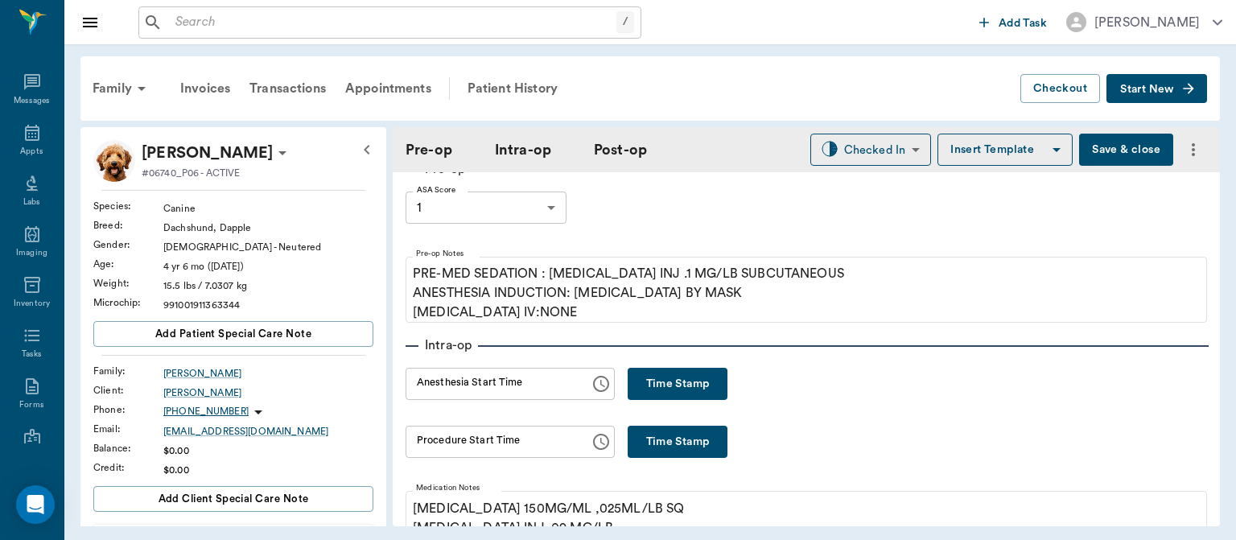
click at [676, 430] on button "Time Stamp" at bounding box center [678, 442] width 100 height 32
click at [444, 441] on input "12:18 PM" at bounding box center [492, 442] width 173 height 32
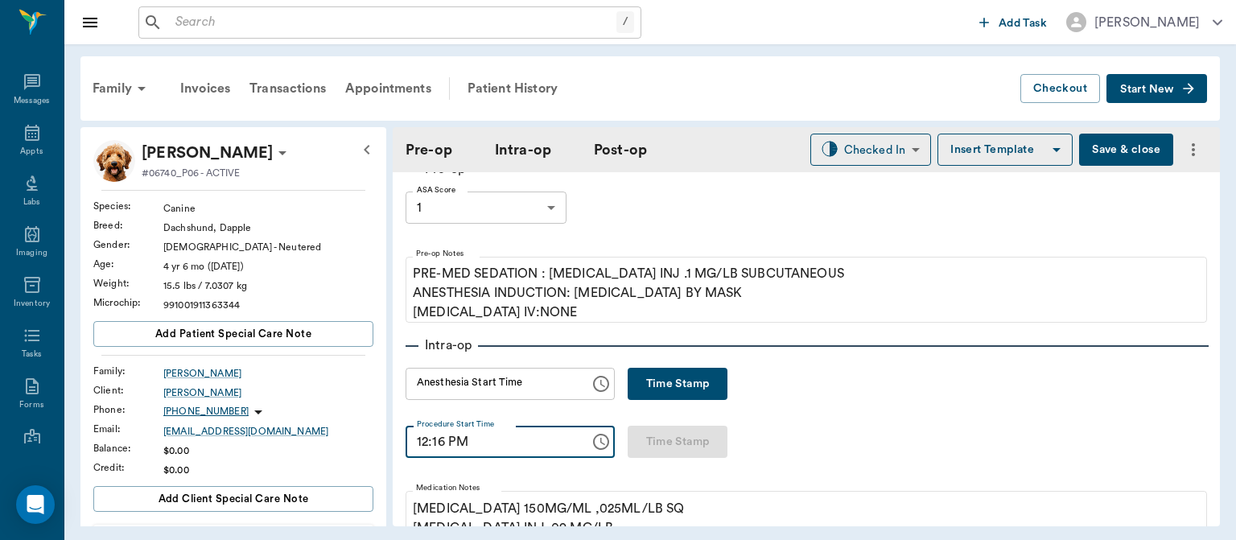
type input "12:16 PM"
click at [665, 379] on button "Time Stamp" at bounding box center [678, 384] width 100 height 32
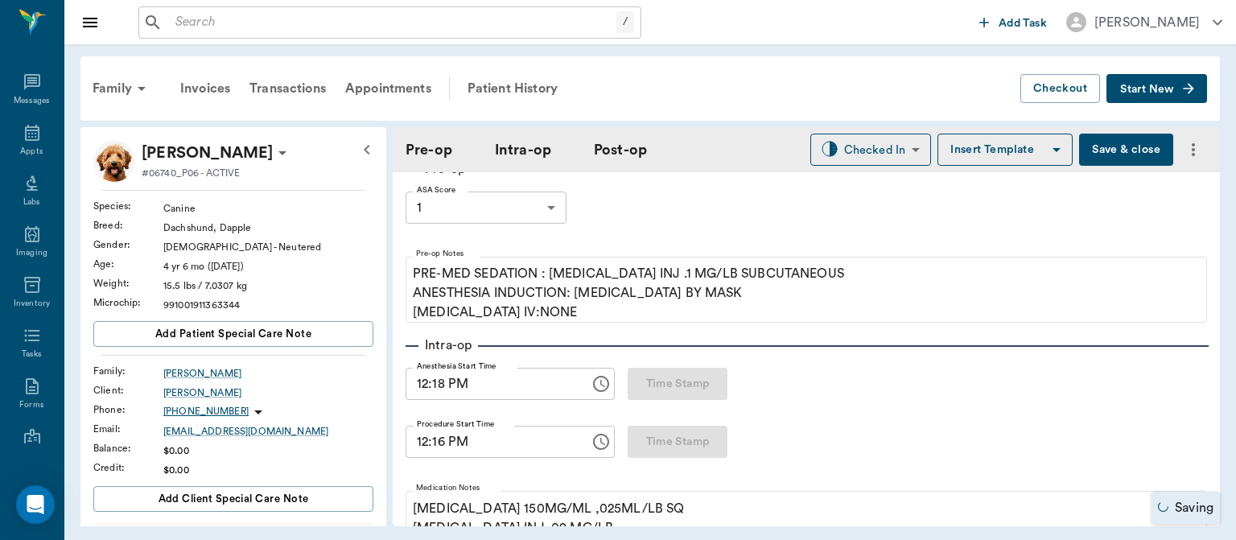
click at [455, 385] on input "12:18 PM" at bounding box center [492, 384] width 173 height 32
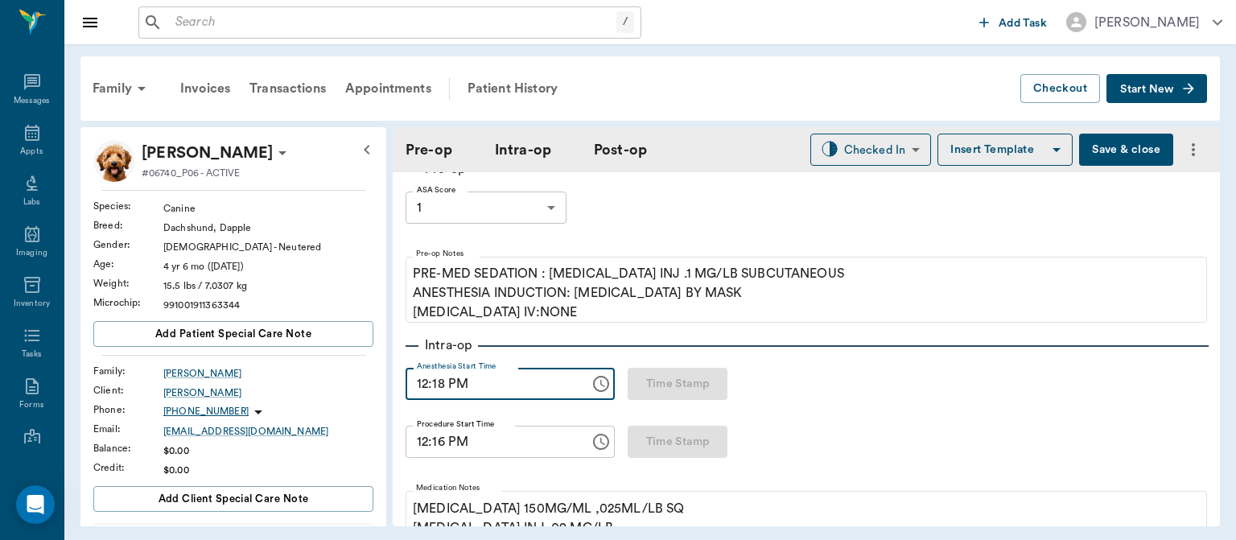
click at [428, 378] on input "12:18 PM" at bounding box center [492, 384] width 173 height 32
click at [442, 382] on input "12:18 PM" at bounding box center [492, 384] width 173 height 32
click at [440, 384] on input "12:00 PM" at bounding box center [492, 384] width 173 height 32
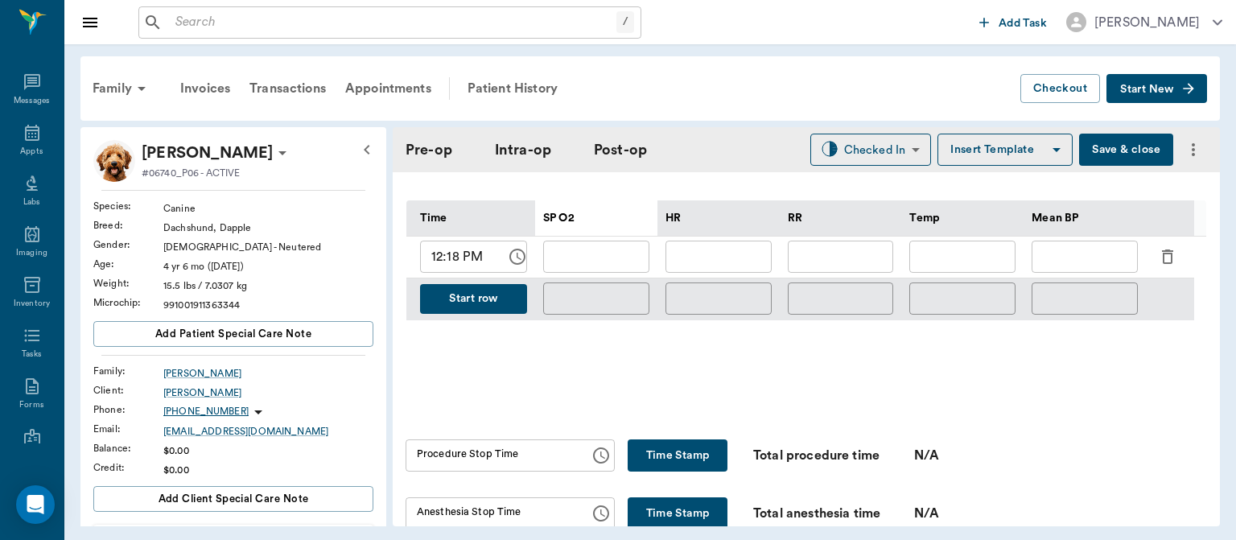
scroll to position [776, 0]
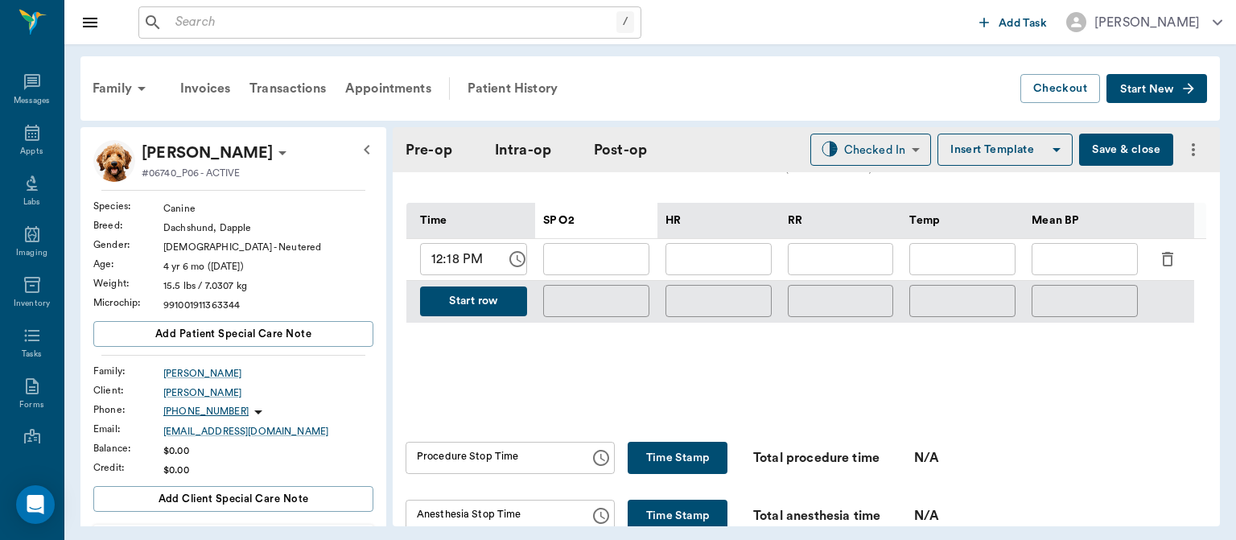
type input "12:05 PM"
click at [441, 260] on input "12:18 PM" at bounding box center [457, 259] width 75 height 32
click at [455, 250] on input "12:18 PM" at bounding box center [457, 259] width 75 height 32
click at [847, 261] on input "text" at bounding box center [841, 259] width 106 height 32
type input "10"
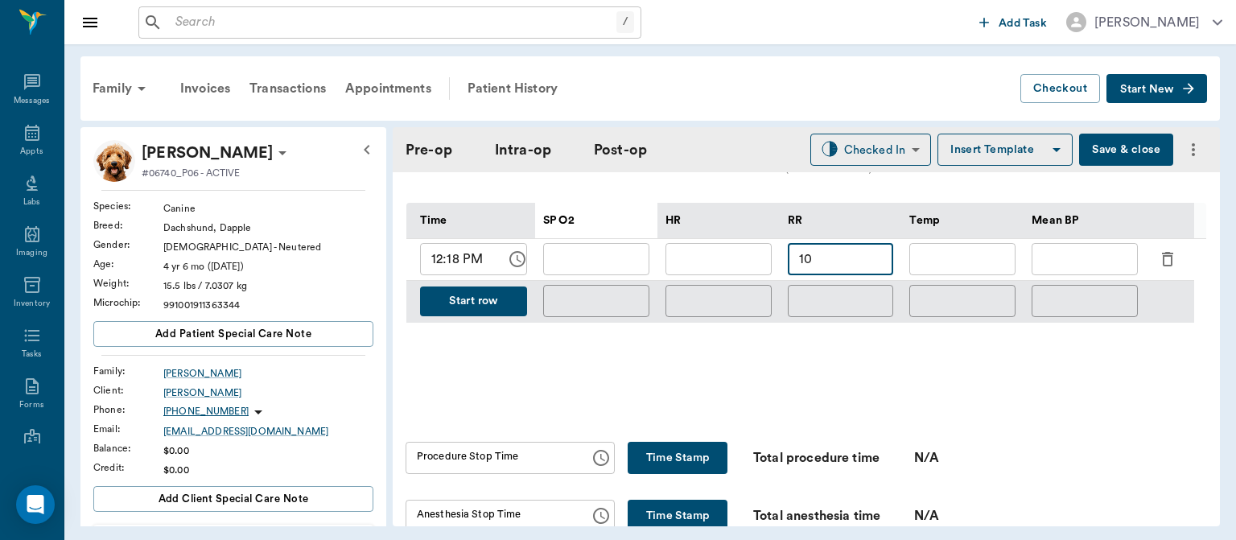
click at [570, 252] on input "text" at bounding box center [596, 259] width 106 height 32
type input "93"
click at [725, 263] on input "text" at bounding box center [718, 259] width 106 height 32
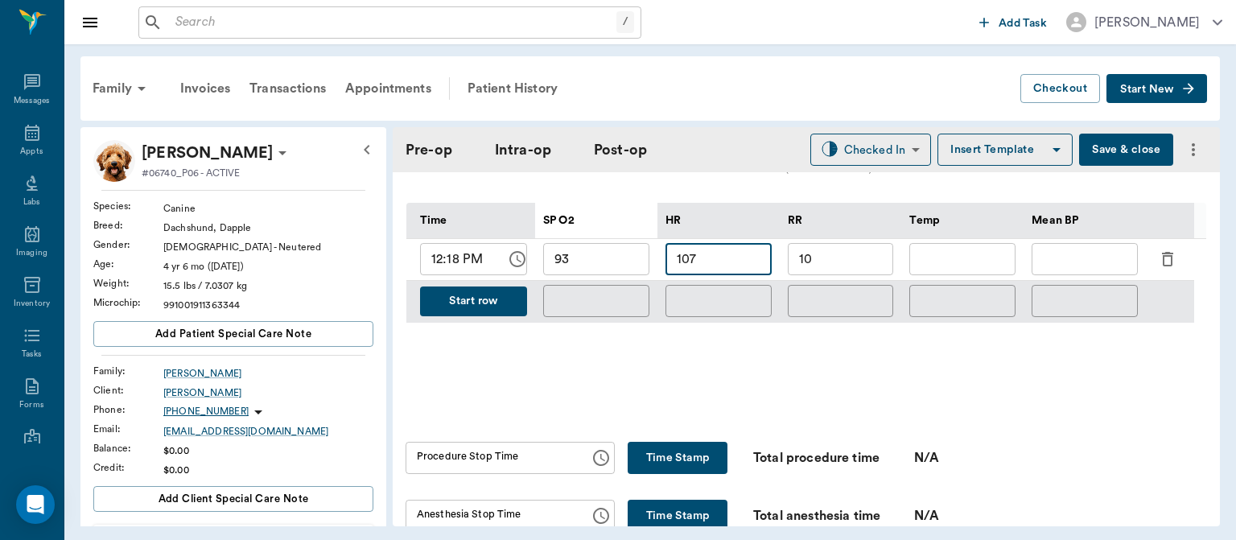
type input "107"
click at [1125, 137] on button "Save & close" at bounding box center [1126, 150] width 94 height 32
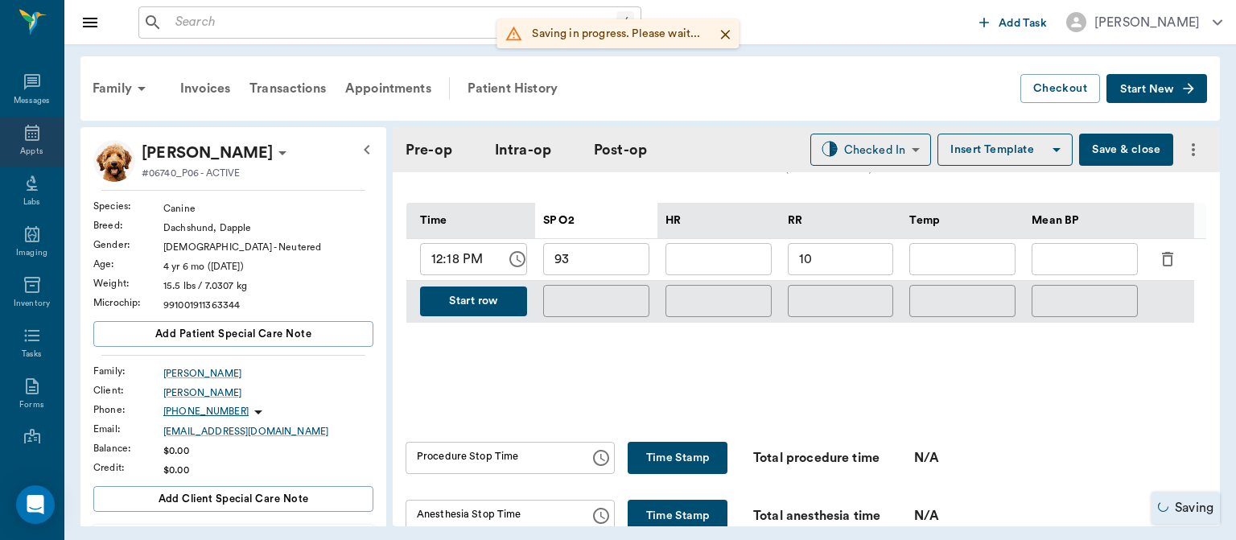
click at [33, 151] on div "Appts" at bounding box center [31, 152] width 23 height 12
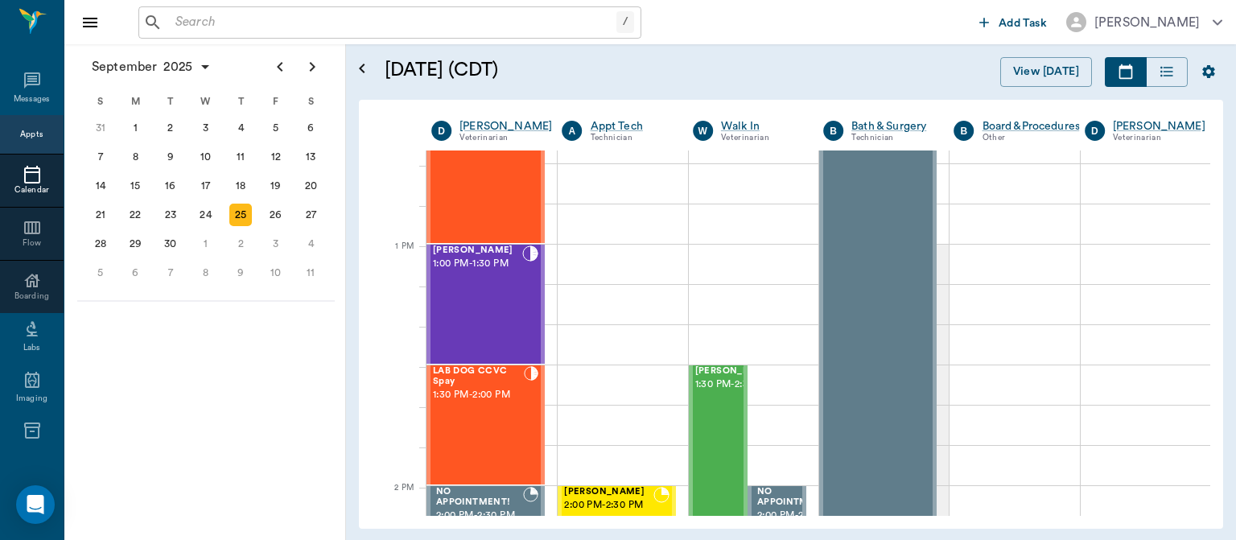
scroll to position [1112, 0]
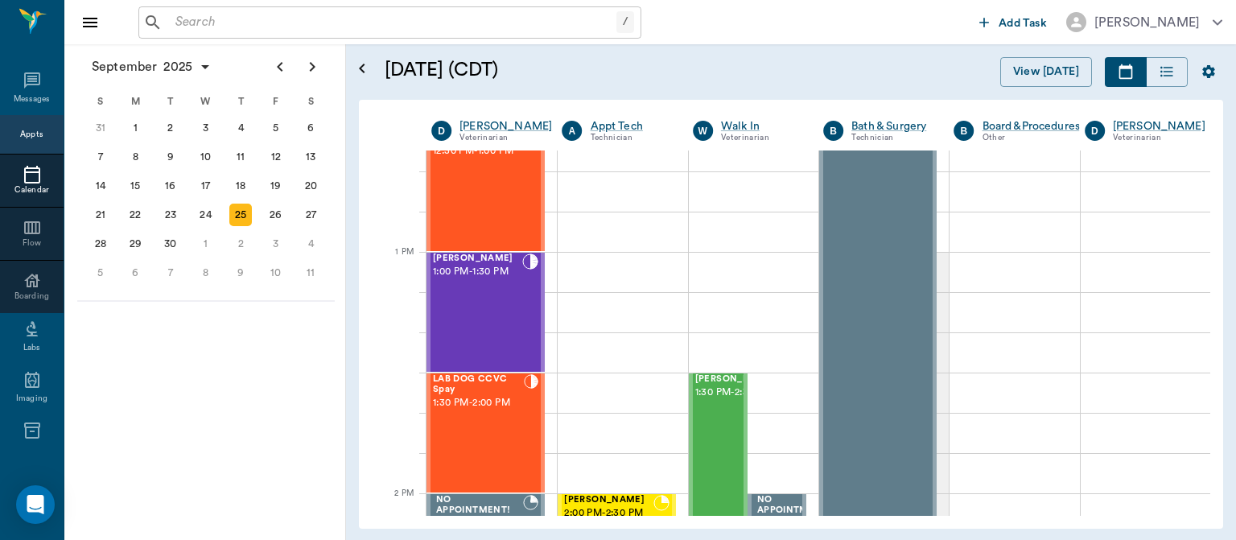
click at [486, 423] on div "LAB DOG CCVC Spay 1:30 PM - 2:00 PM" at bounding box center [478, 432] width 91 height 117
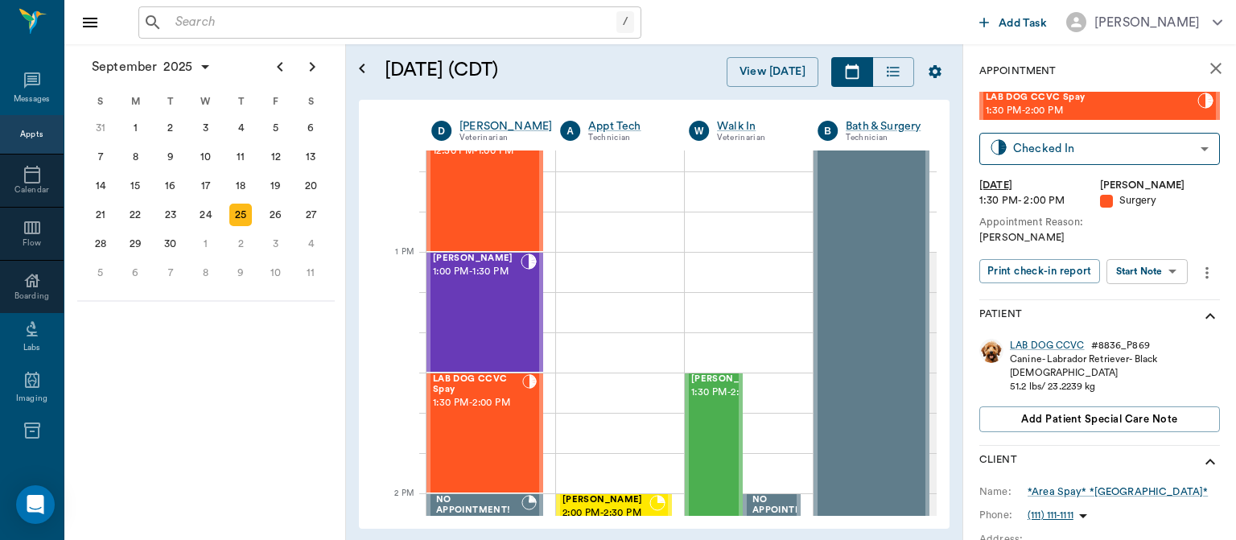
click at [1163, 274] on body "/ ​ Add Task Dr. Bert Ellsworth Nectar Messages Appts Calendar Flow Boarding La…" at bounding box center [618, 270] width 1236 height 540
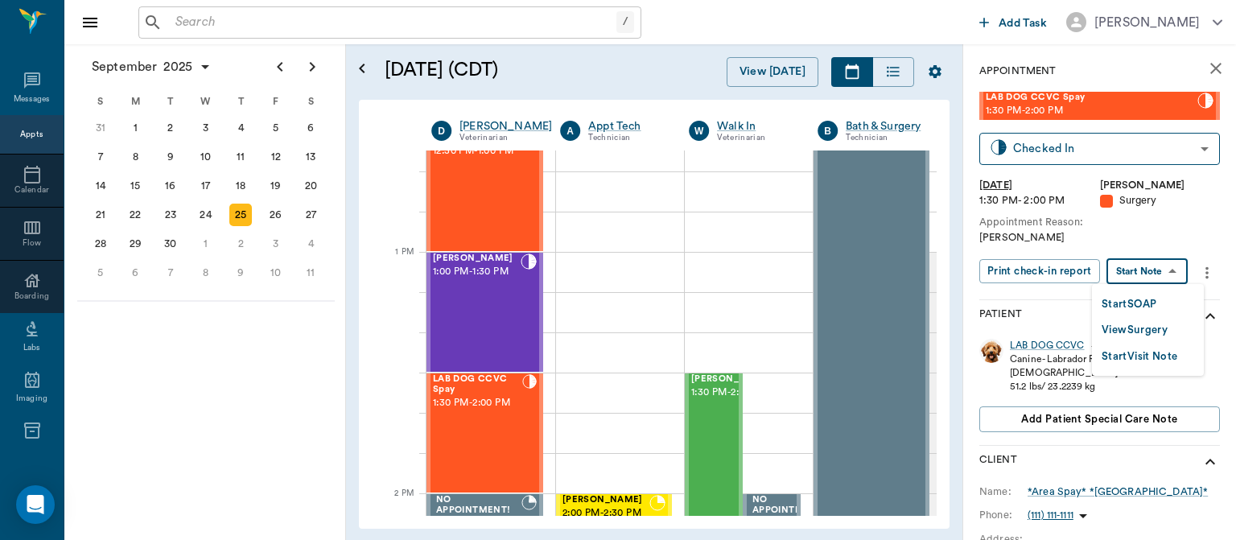
click at [1155, 327] on button "View Surgery" at bounding box center [1134, 330] width 66 height 19
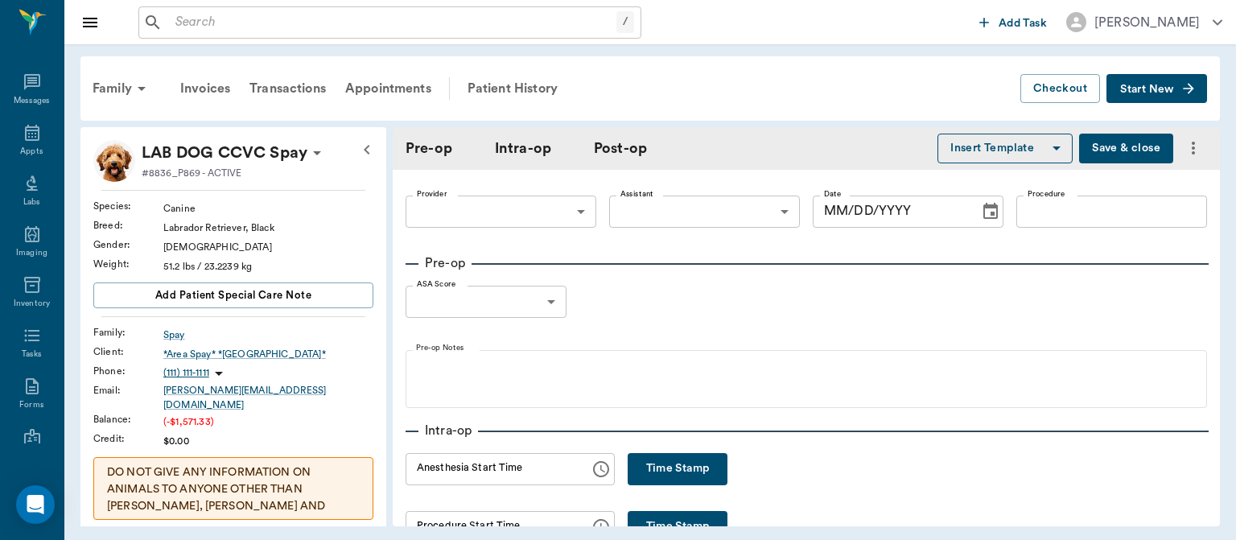
type input "63ec2f075fda476ae8351a4d"
type input "63ec2e7e52e12b0ba117b124"
type input "SPAY"
type input "1"
radio input "true"
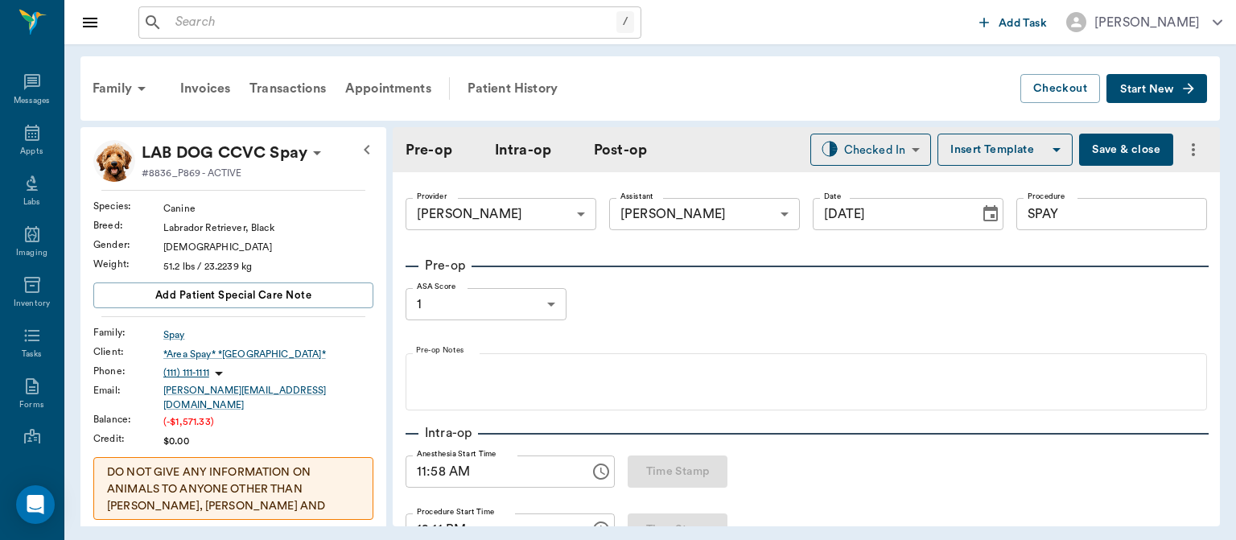
type input "[DATE]"
type input "11:58 AM"
type input "12:11 PM"
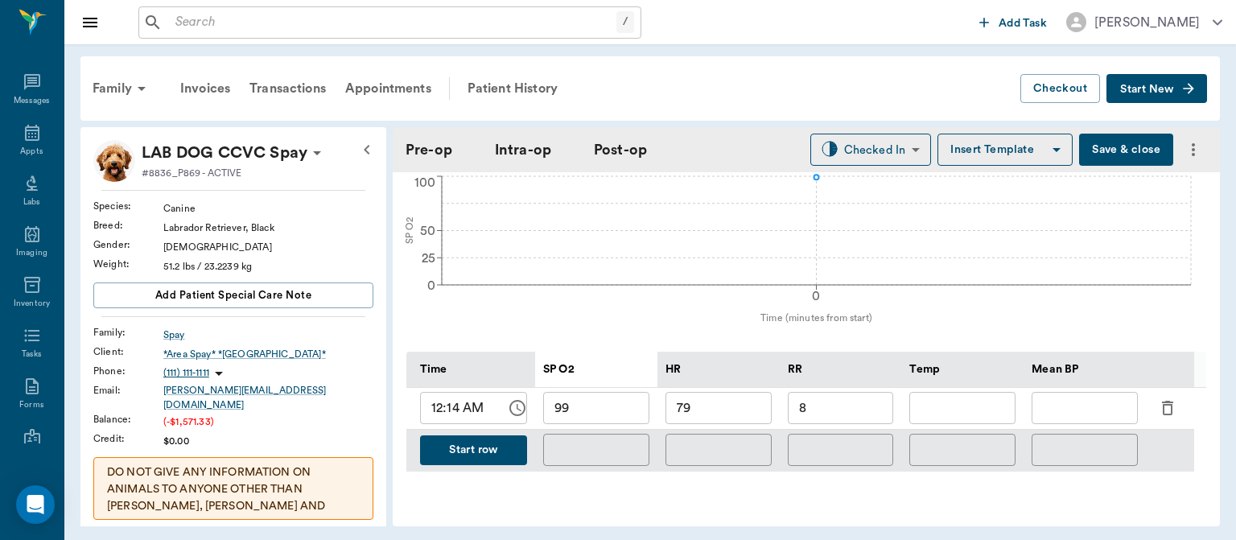
scroll to position [630, 0]
click at [476, 463] on button "Start row" at bounding box center [473, 448] width 107 height 30
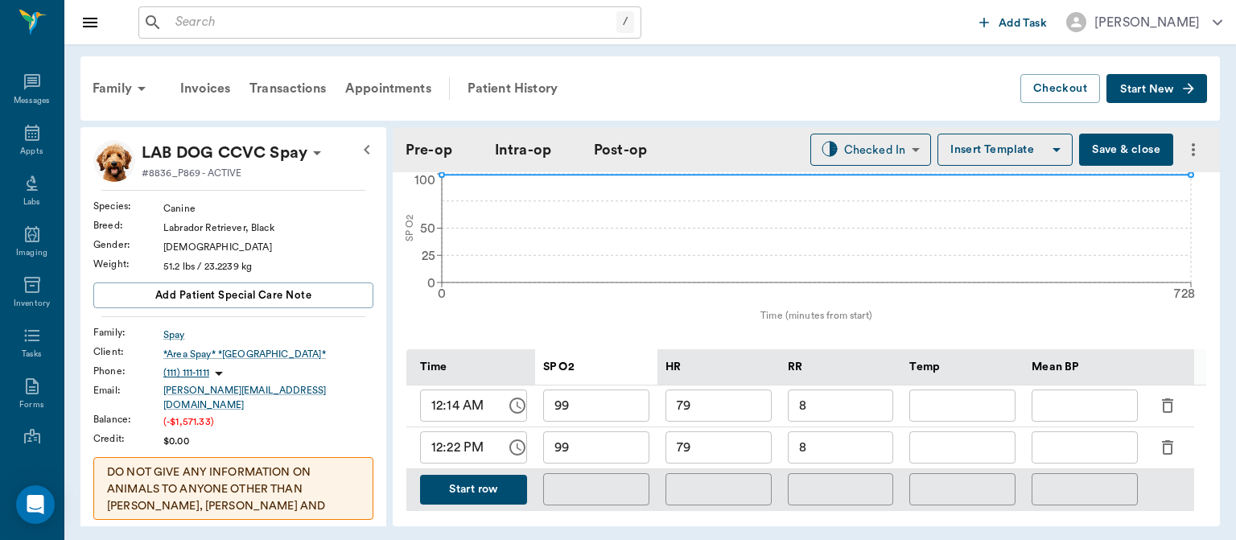
click at [738, 462] on input "79" at bounding box center [718, 447] width 106 height 32
type input "7"
type input "95"
click at [838, 459] on input "8" at bounding box center [841, 447] width 106 height 32
type input "8"
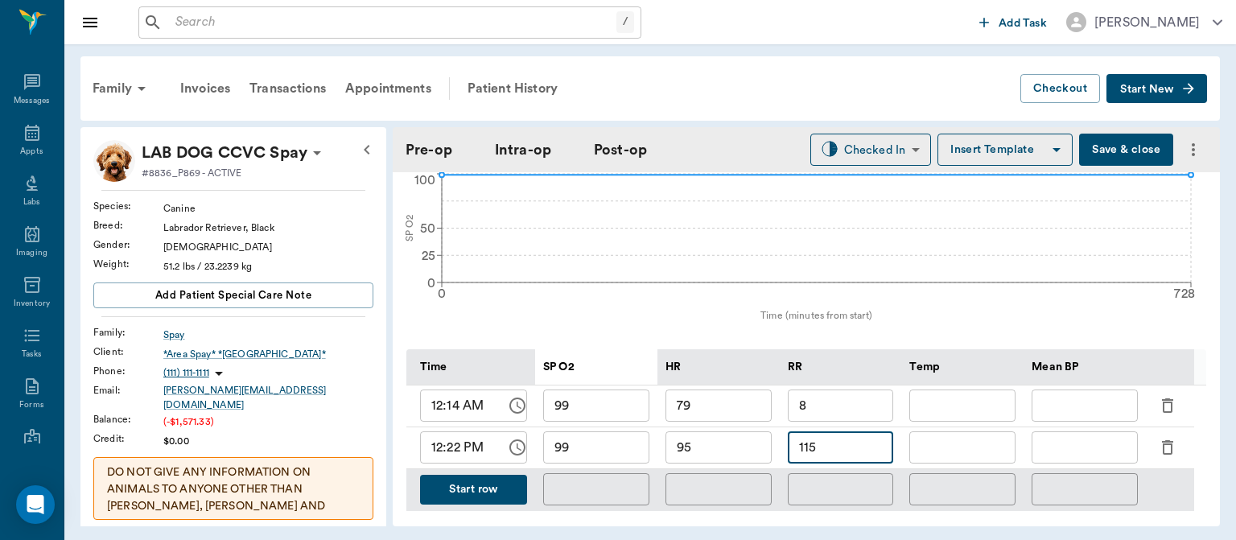
type input "115"
click at [1099, 138] on button "Save & close" at bounding box center [1126, 150] width 94 height 32
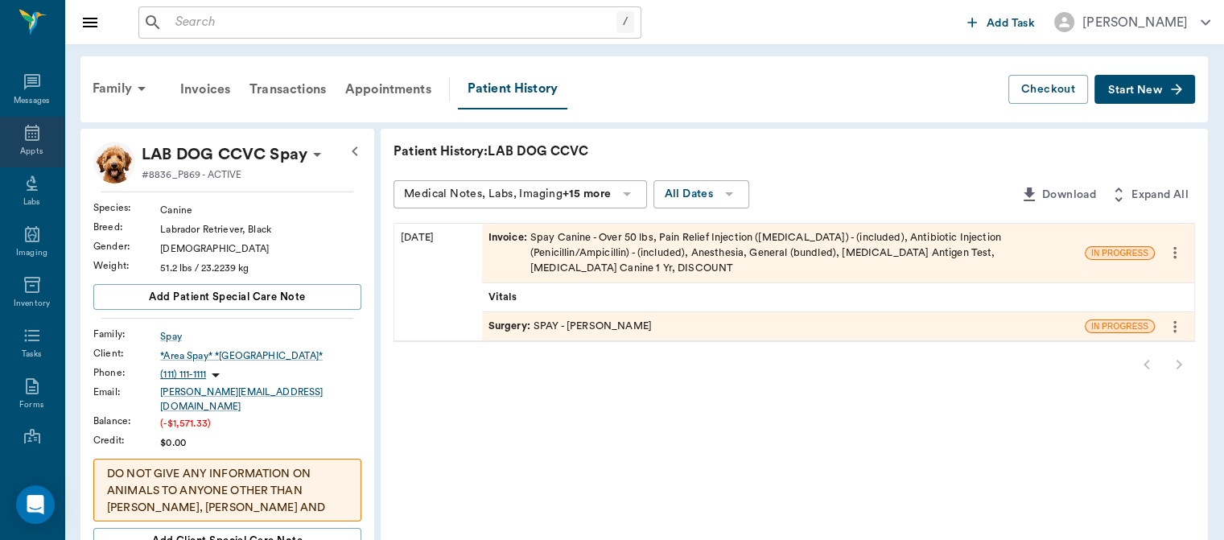
click at [32, 148] on div "Appts" at bounding box center [31, 152] width 23 height 12
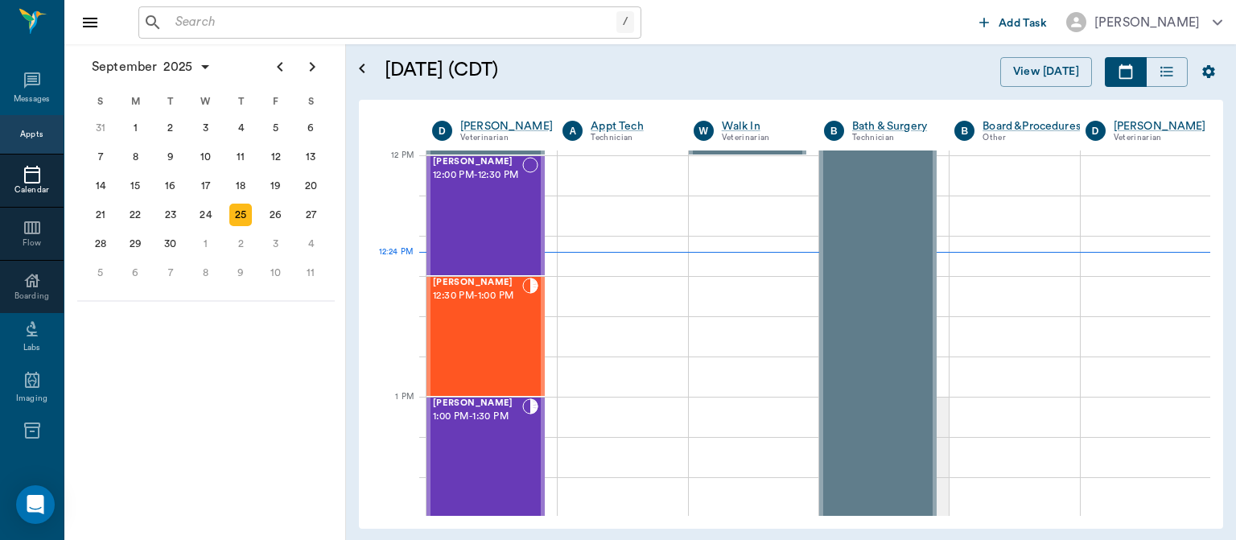
scroll to position [967, 0]
click at [488, 445] on div "Jax Thomas 1:00 PM - 1:30 PM" at bounding box center [477, 456] width 89 height 117
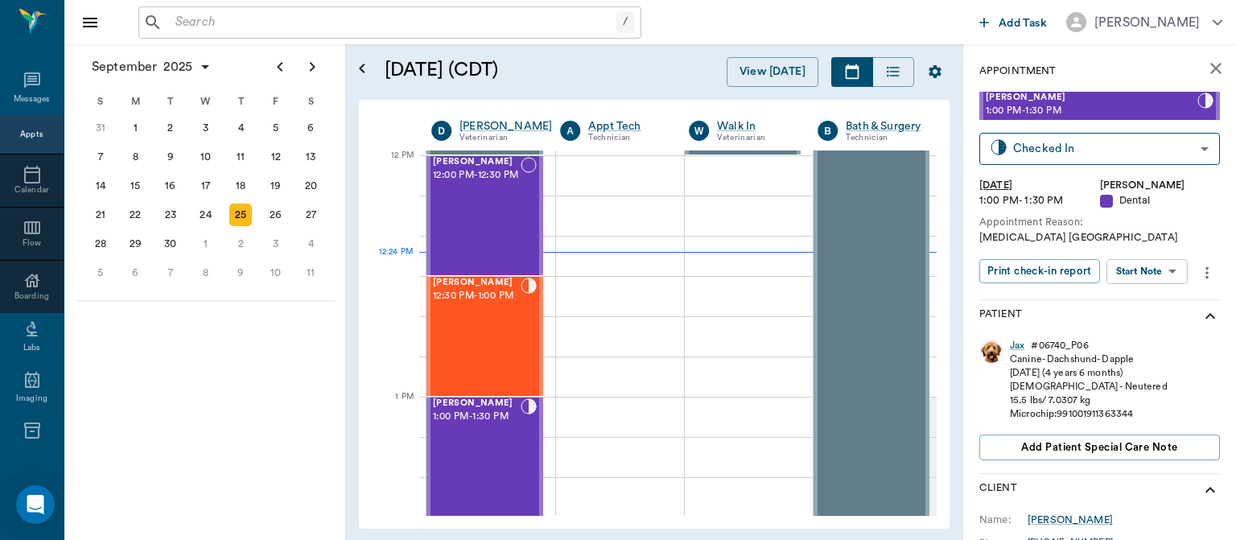
click at [1172, 282] on body "/ ​ Add Task Dr. Bert Ellsworth Nectar Messages Appts Calendar Flow Boarding La…" at bounding box center [618, 270] width 1236 height 540
click at [1152, 331] on button "View Surgery" at bounding box center [1134, 330] width 66 height 19
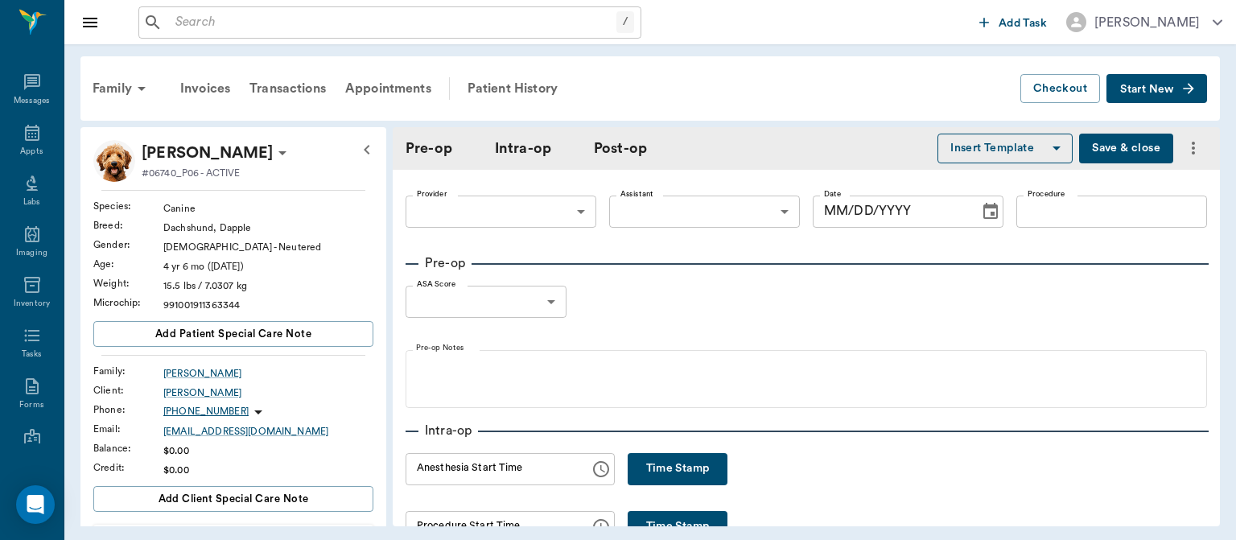
type input "63ec2f075fda476ae8351a4d"
type input "682b670d8bdc6f7f8feef3db"
type input "DENTAL ORAL SURGERY"
type input "1"
radio input "true"
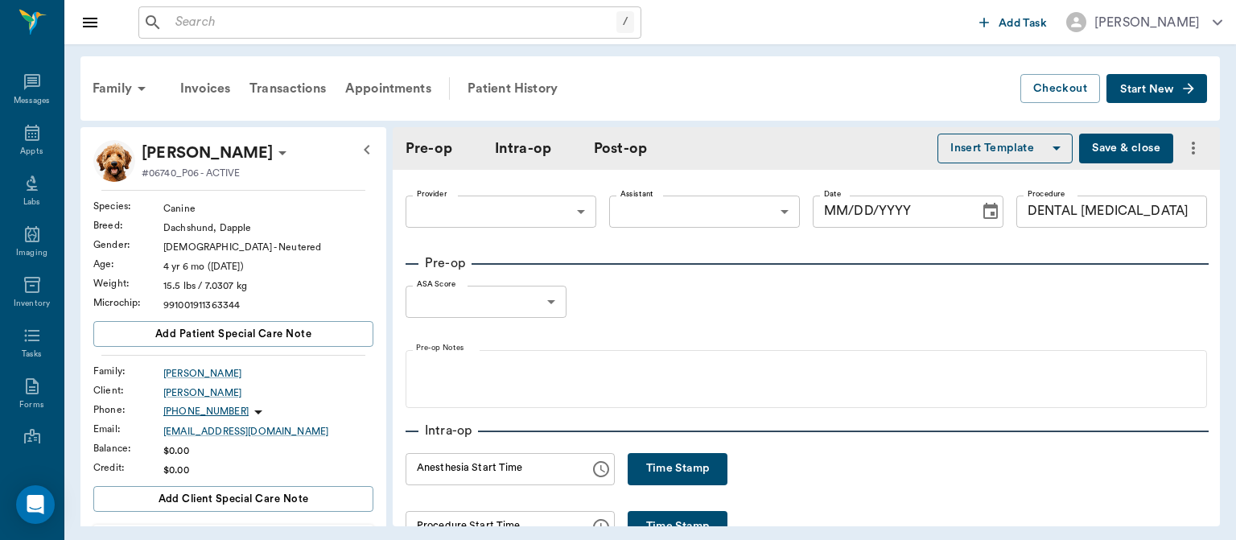
type input "[DATE]"
type input "12:05 PM"
type input "12:16 PM"
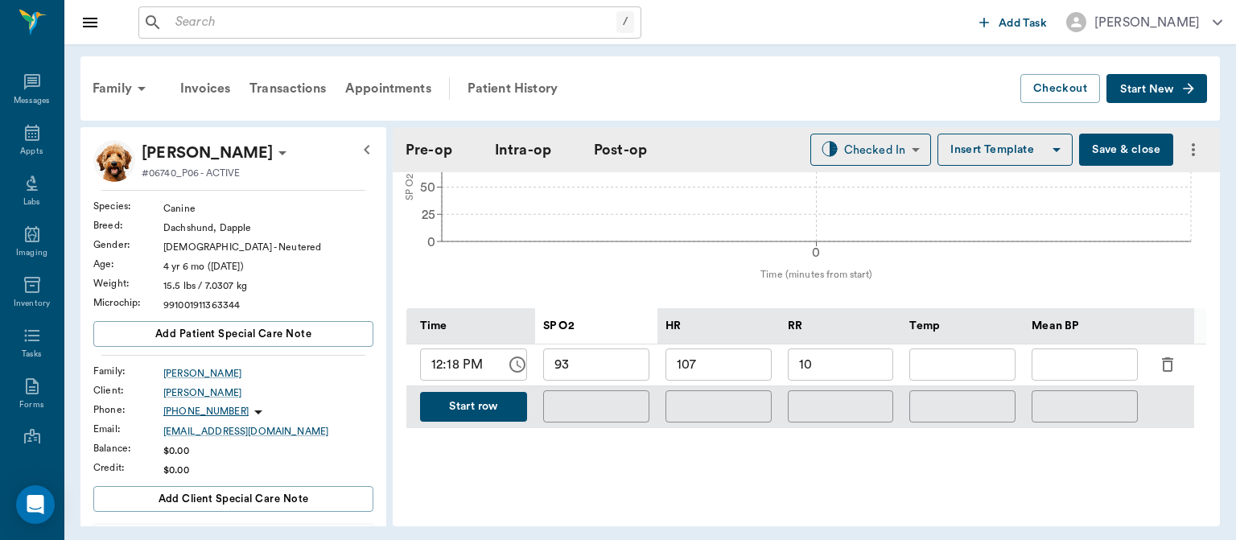
scroll to position [667, 0]
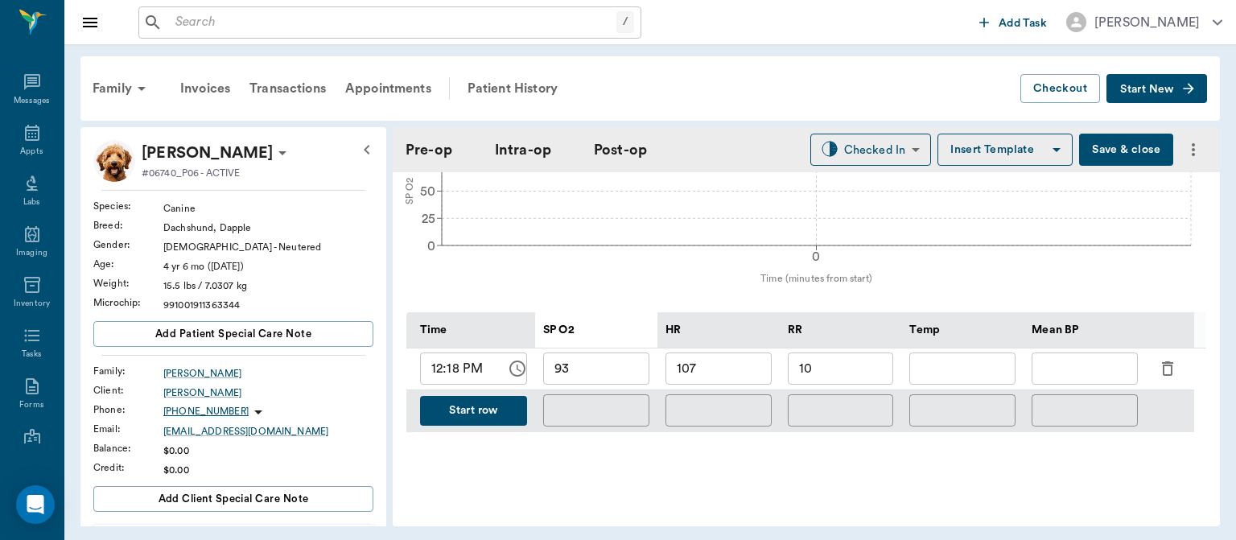
click at [480, 402] on button "Start row" at bounding box center [473, 411] width 107 height 30
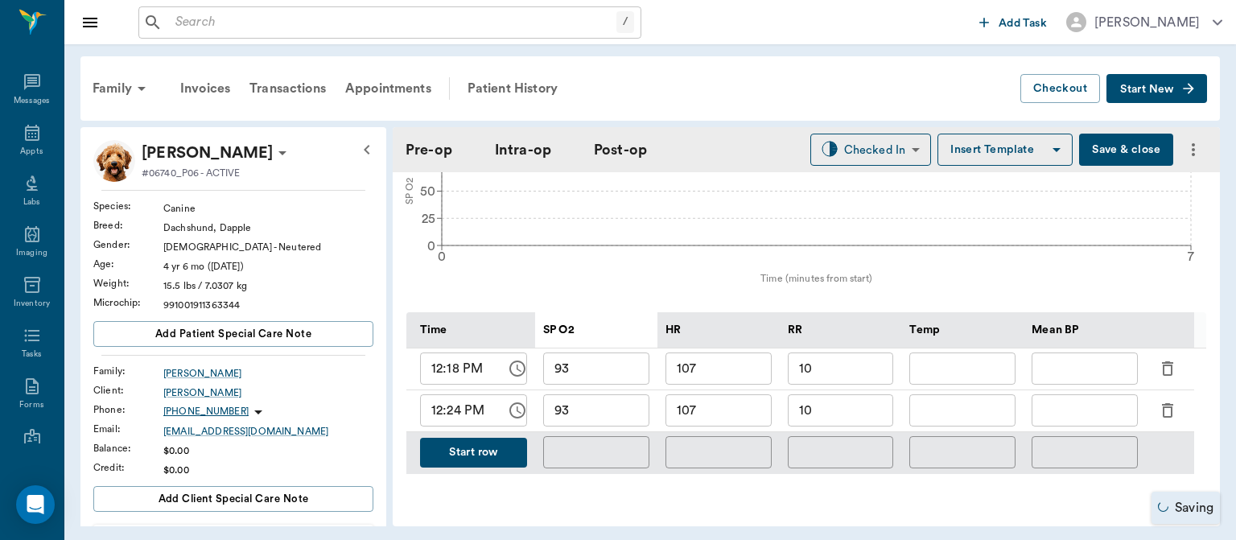
click at [612, 406] on input "93" at bounding box center [596, 410] width 106 height 32
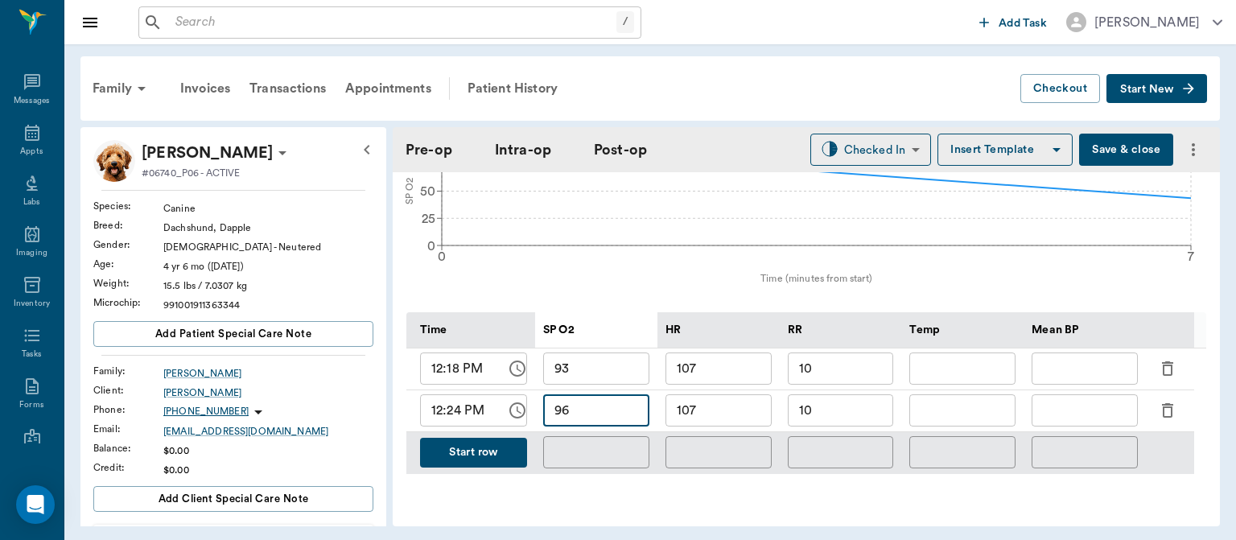
type input "96"
click at [728, 413] on input "107" at bounding box center [718, 410] width 106 height 32
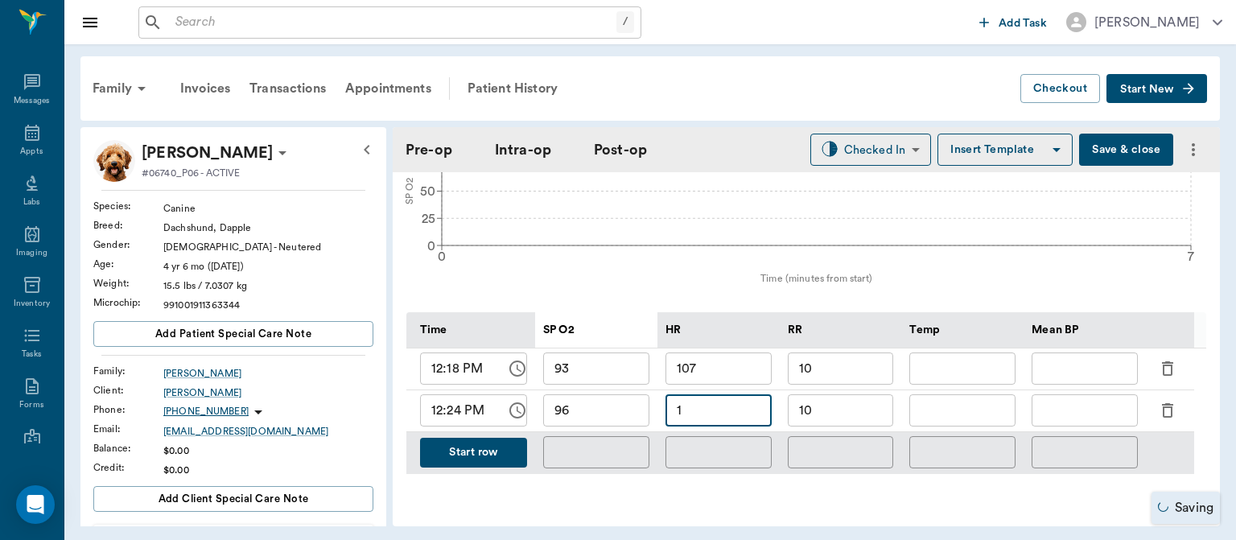
type input "1"
type input "92"
click at [837, 405] on input "10" at bounding box center [841, 410] width 106 height 32
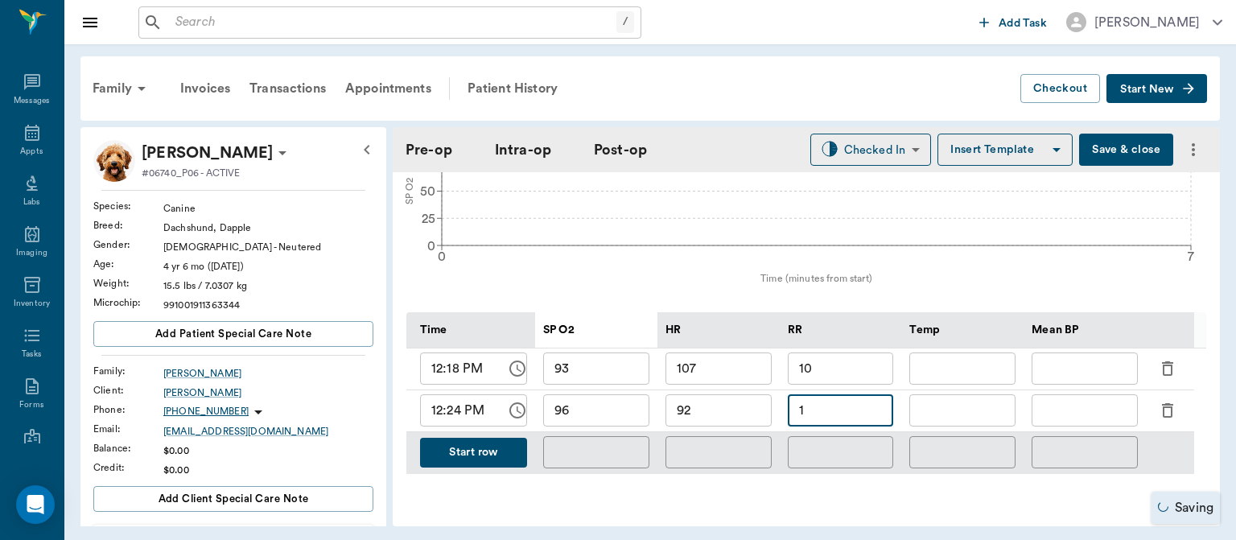
type input "1"
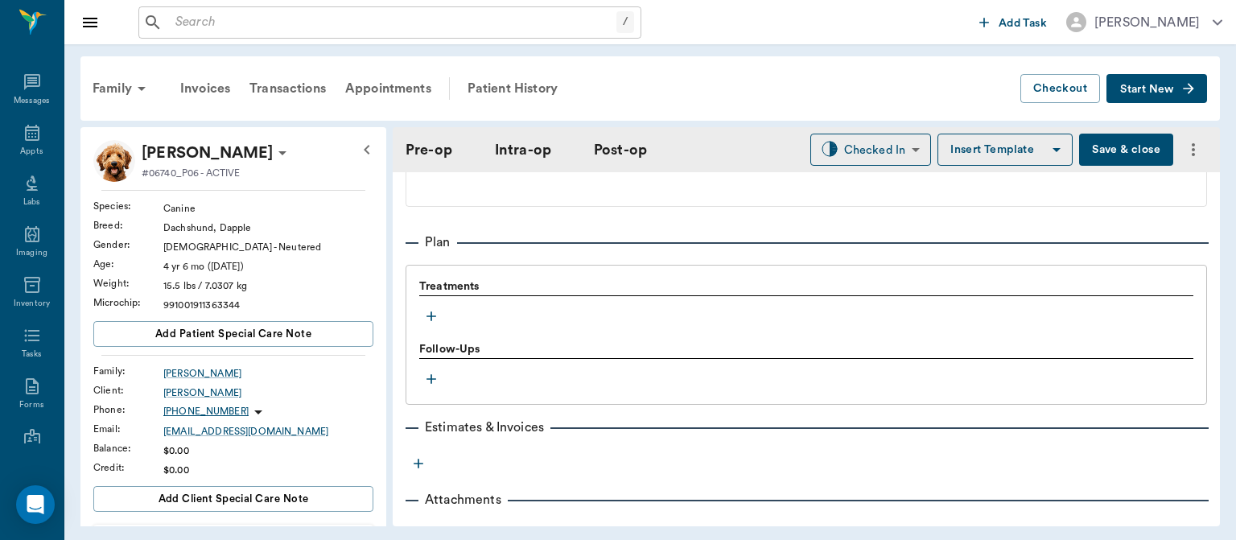
scroll to position [1301, 0]
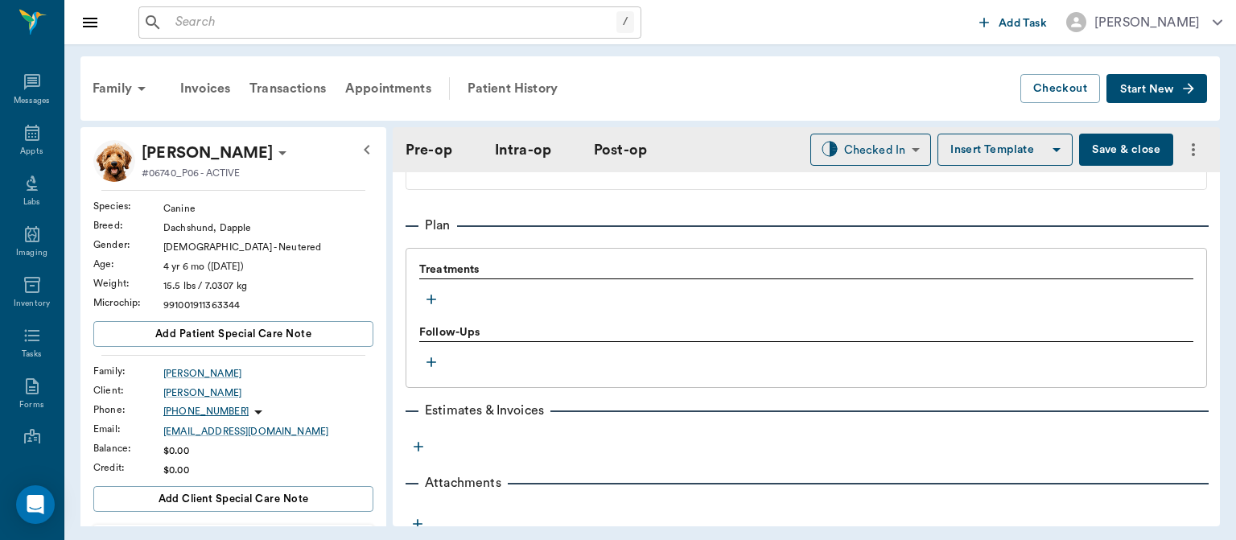
type input "8"
click at [434, 297] on icon "button" at bounding box center [431, 299] width 10 height 10
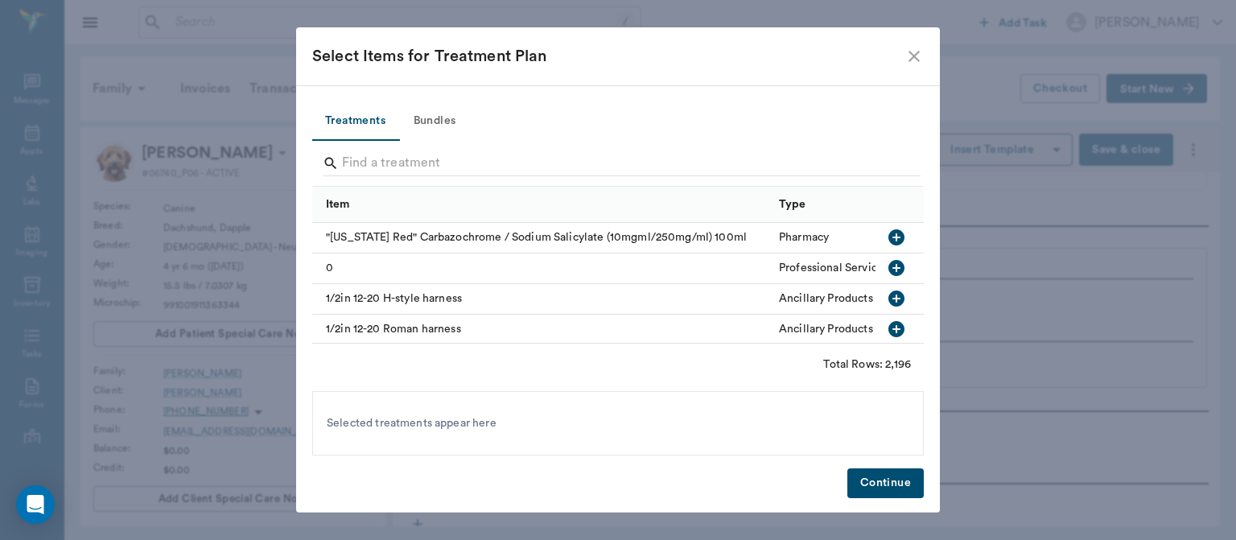
click at [431, 117] on button "Bundles" at bounding box center [434, 121] width 72 height 39
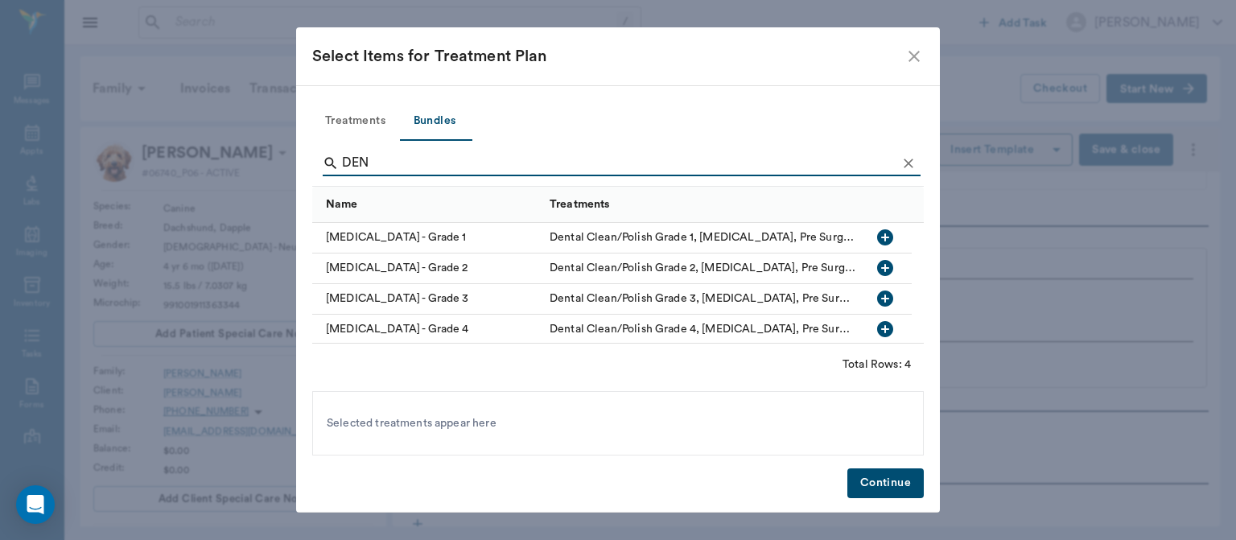
type input "DEN"
click at [883, 303] on icon "button" at bounding box center [885, 298] width 16 height 16
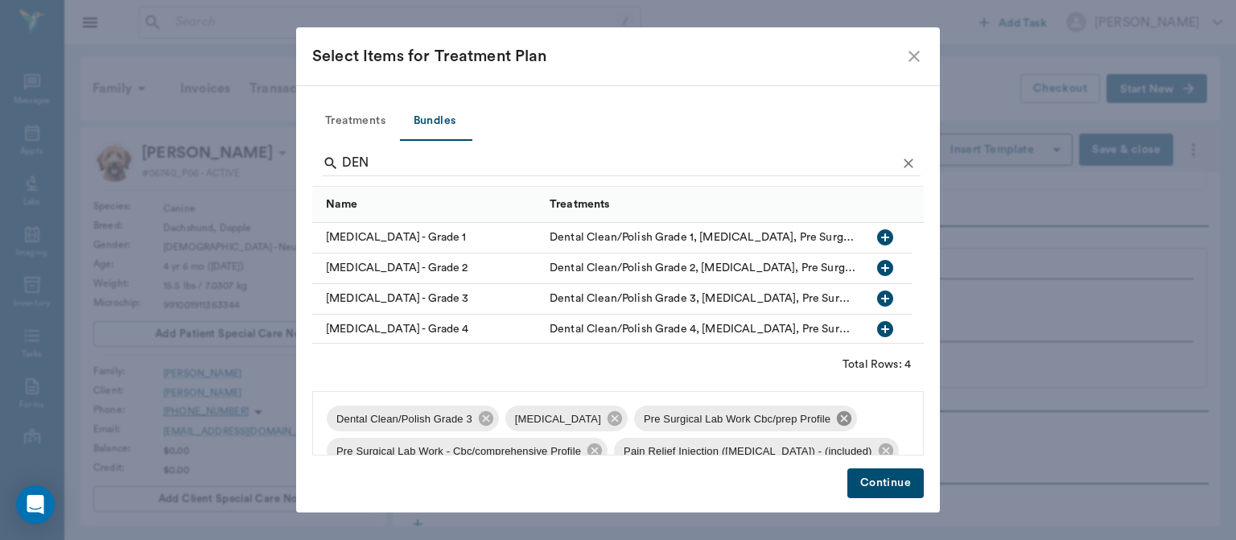
click at [837, 425] on icon at bounding box center [844, 418] width 14 height 14
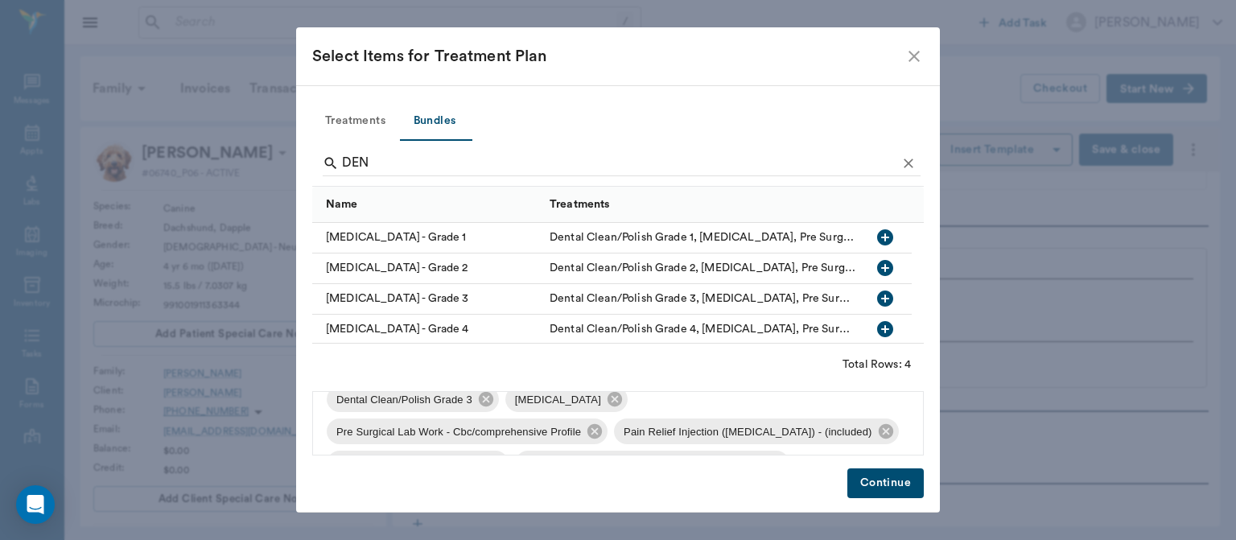
scroll to position [23, 0]
click at [591, 430] on icon at bounding box center [594, 428] width 14 height 14
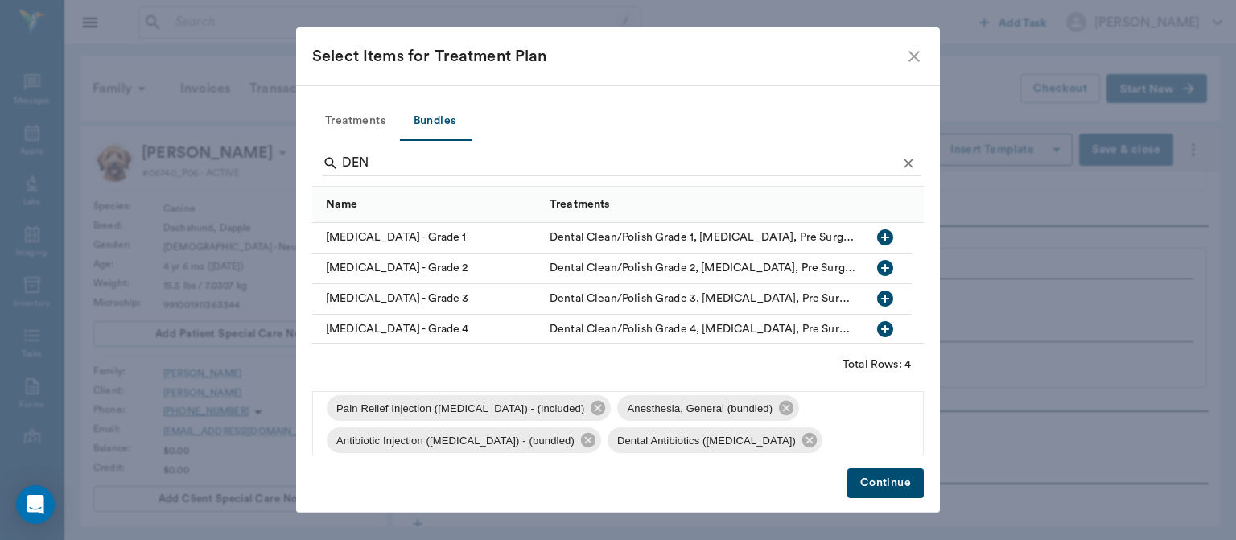
scroll to position [54, 0]
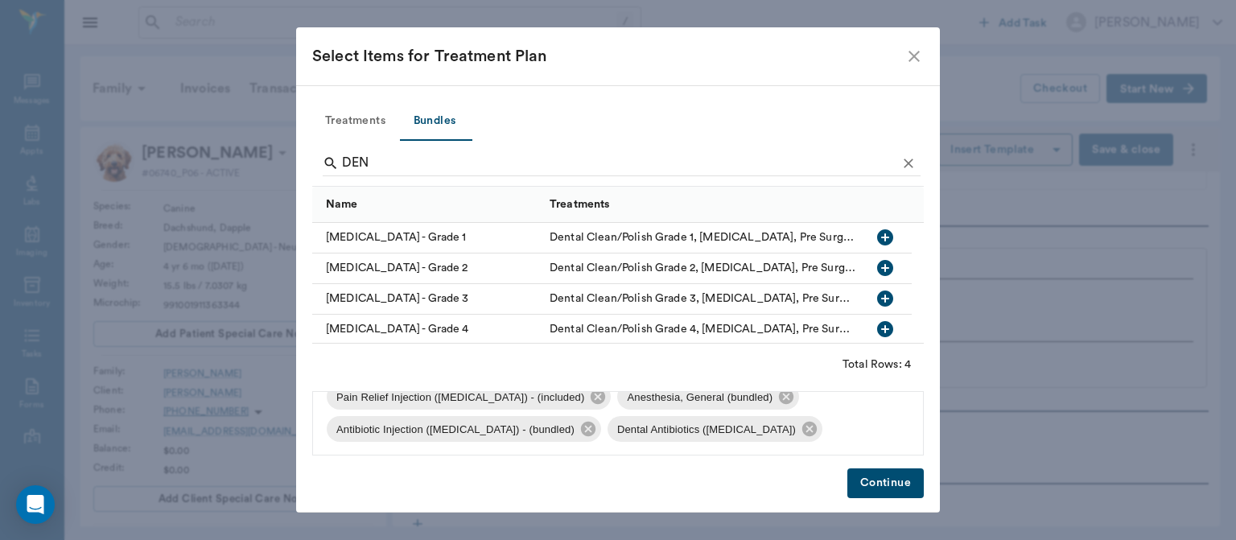
click at [878, 489] on button "Continue" at bounding box center [885, 483] width 76 height 30
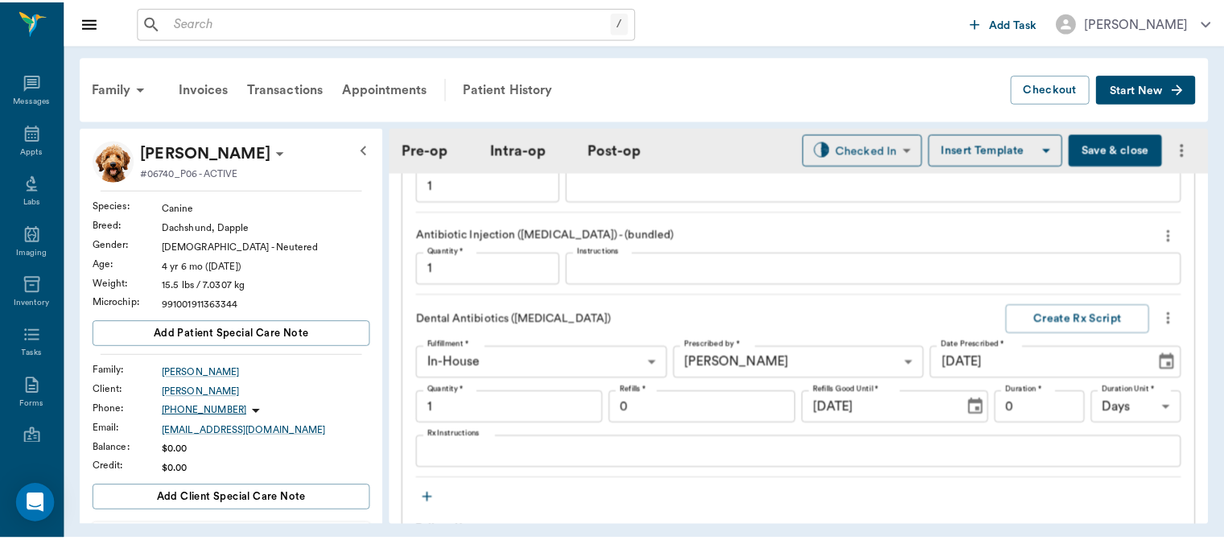
scroll to position [1710, 0]
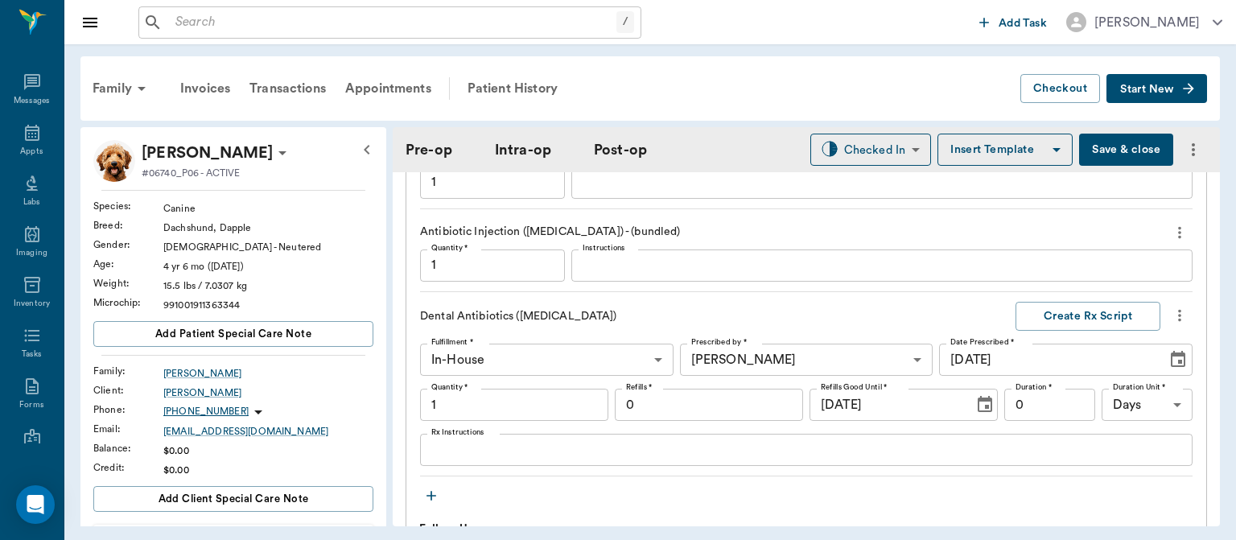
click at [489, 443] on textarea "Rx Instructions" at bounding box center [806, 450] width 750 height 19
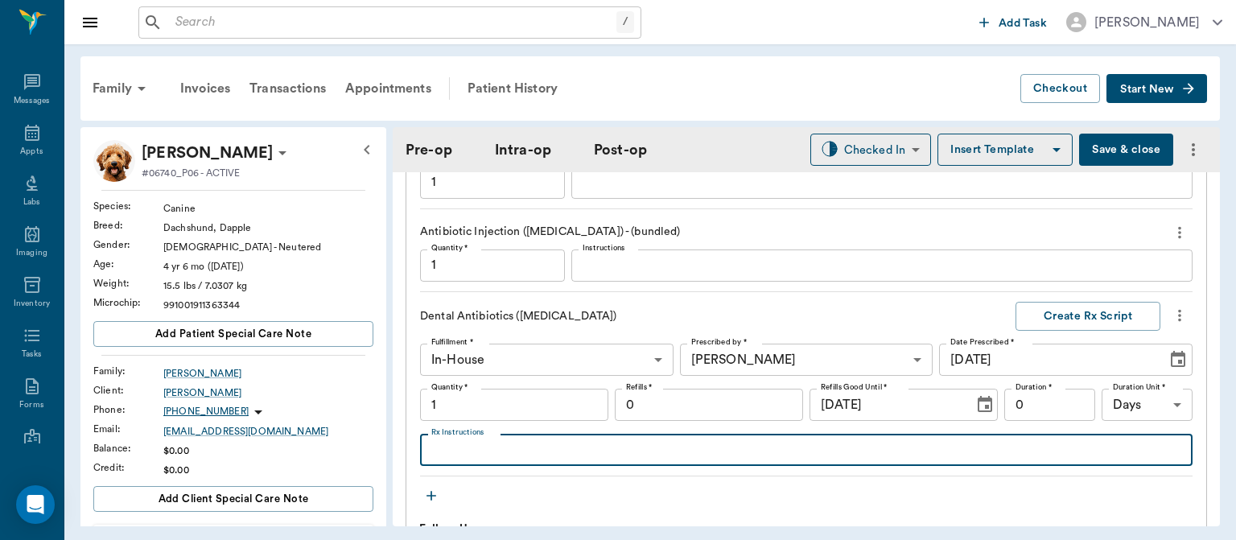
click at [1101, 151] on button "Save & close" at bounding box center [1126, 150] width 94 height 32
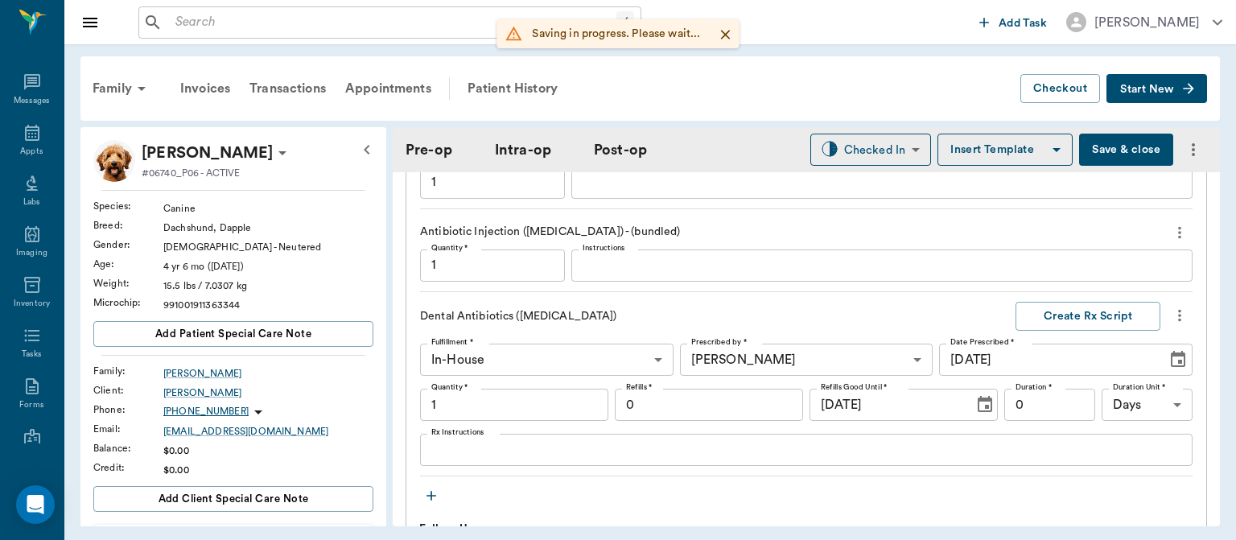
type input "1.00"
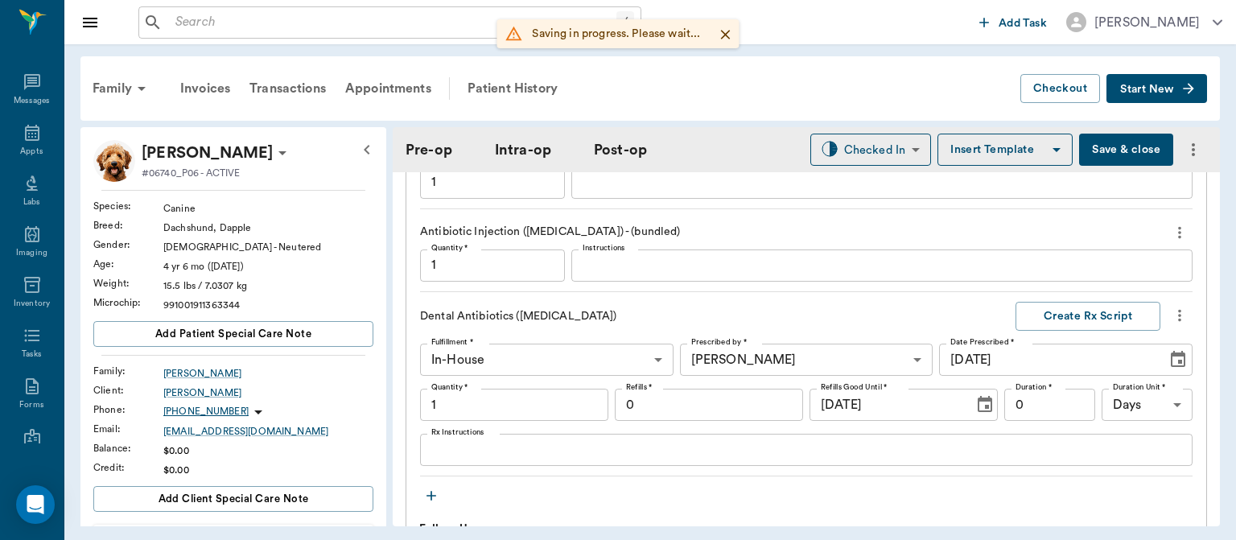
type input "1.00"
click at [517, 96] on div "Patient History" at bounding box center [512, 88] width 109 height 39
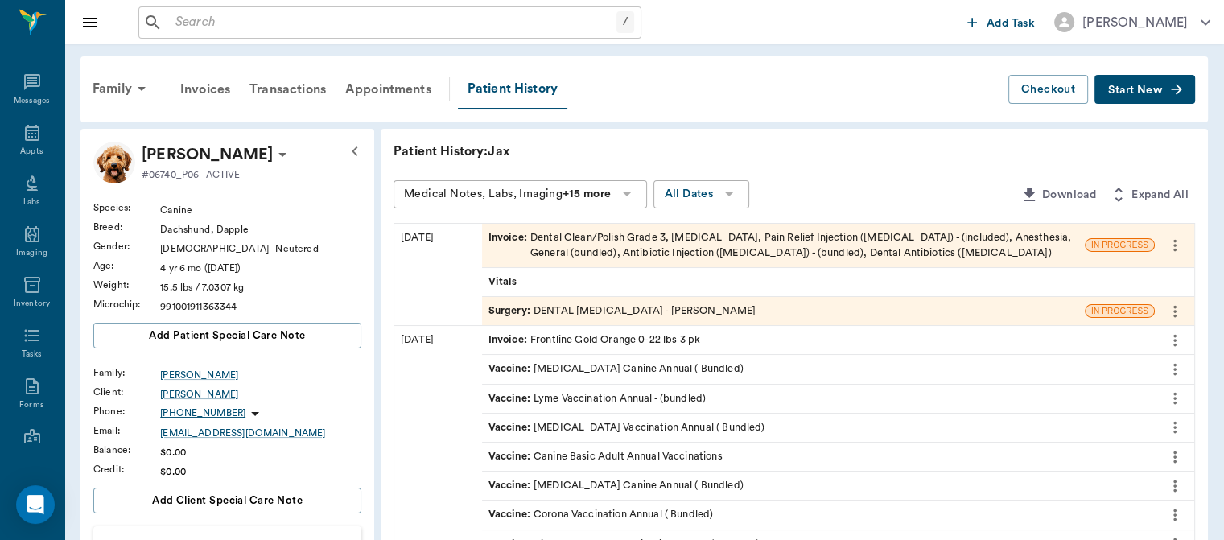
click at [506, 311] on span "Surgery :" at bounding box center [510, 310] width 45 height 15
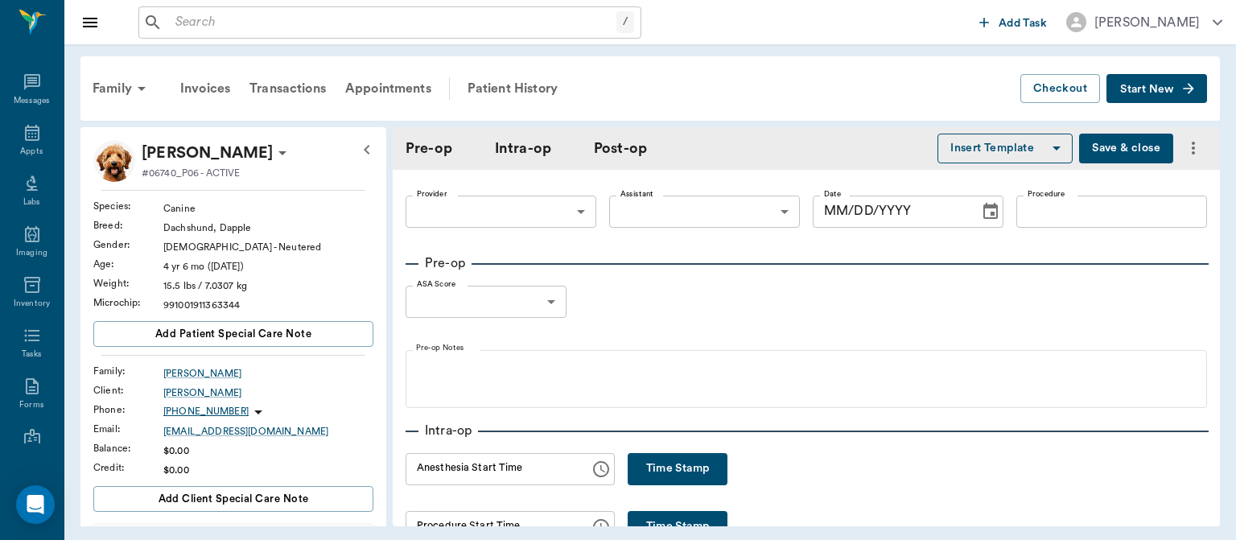
type input "63ec2f075fda476ae8351a4d"
type input "682b670d8bdc6f7f8feef3db"
type input "DENTAL ORAL SURGERY"
type input "1"
radio input "true"
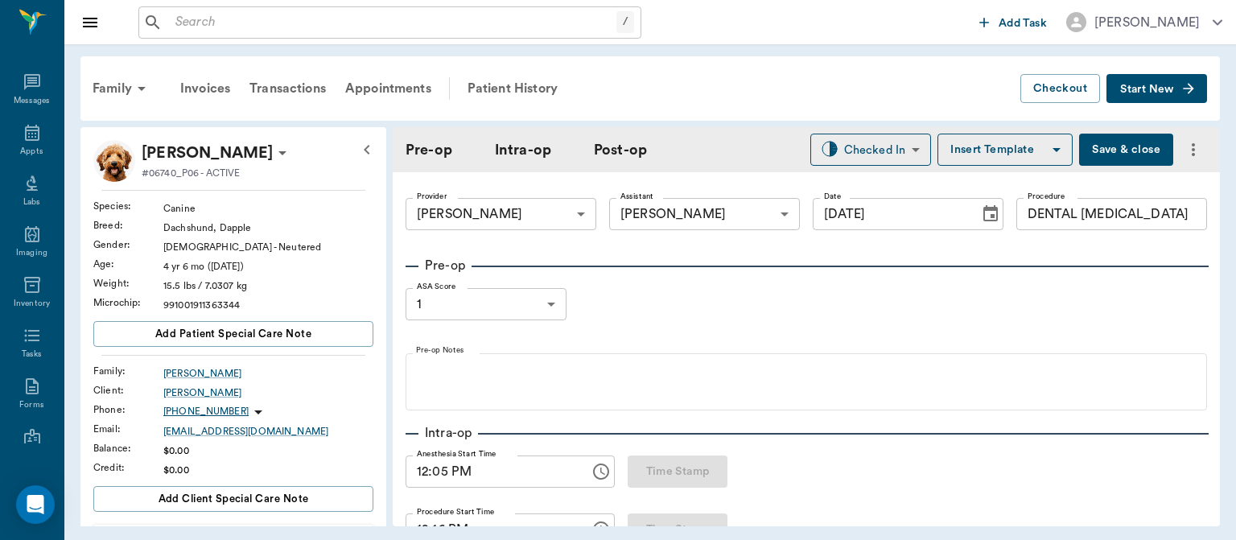
type input "[DATE]"
type input "12:05 PM"
type input "12:16 PM"
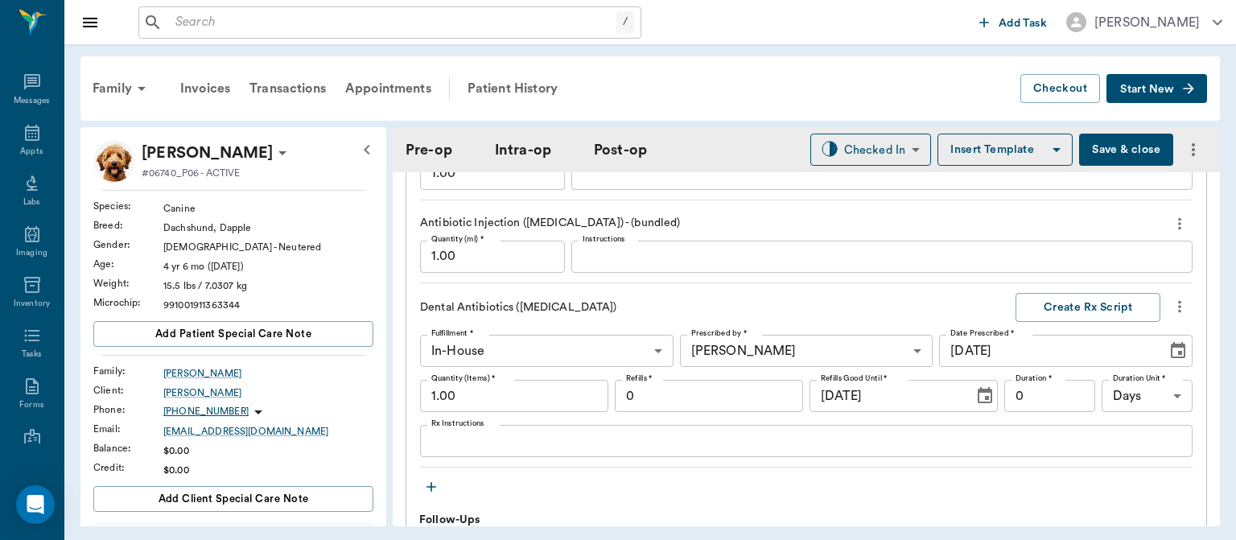
scroll to position [1716, 0]
click at [467, 444] on textarea "Rx Instructions" at bounding box center [806, 443] width 750 height 19
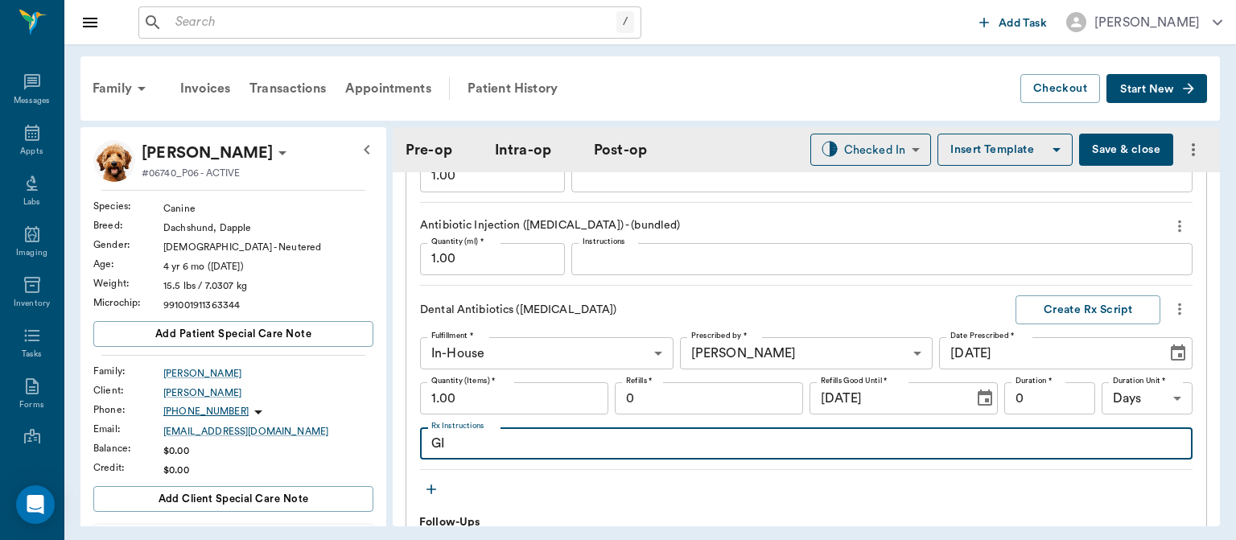
type textarea "G"
click at [1171, 303] on icon "more" at bounding box center [1180, 308] width 18 height 19
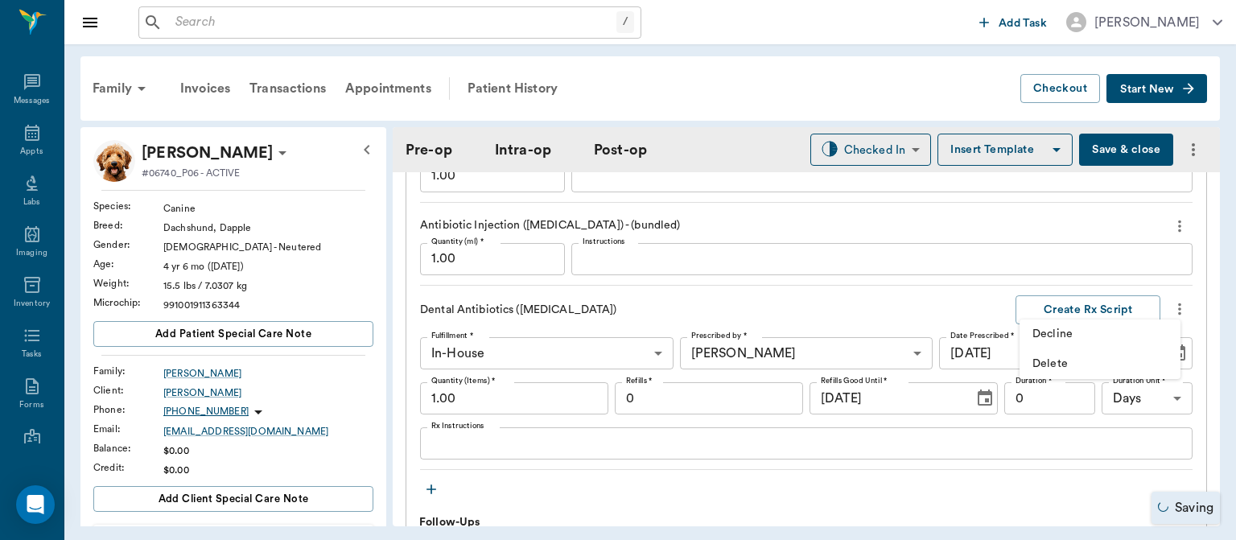
click at [1064, 366] on span "Delete" at bounding box center [1099, 364] width 135 height 17
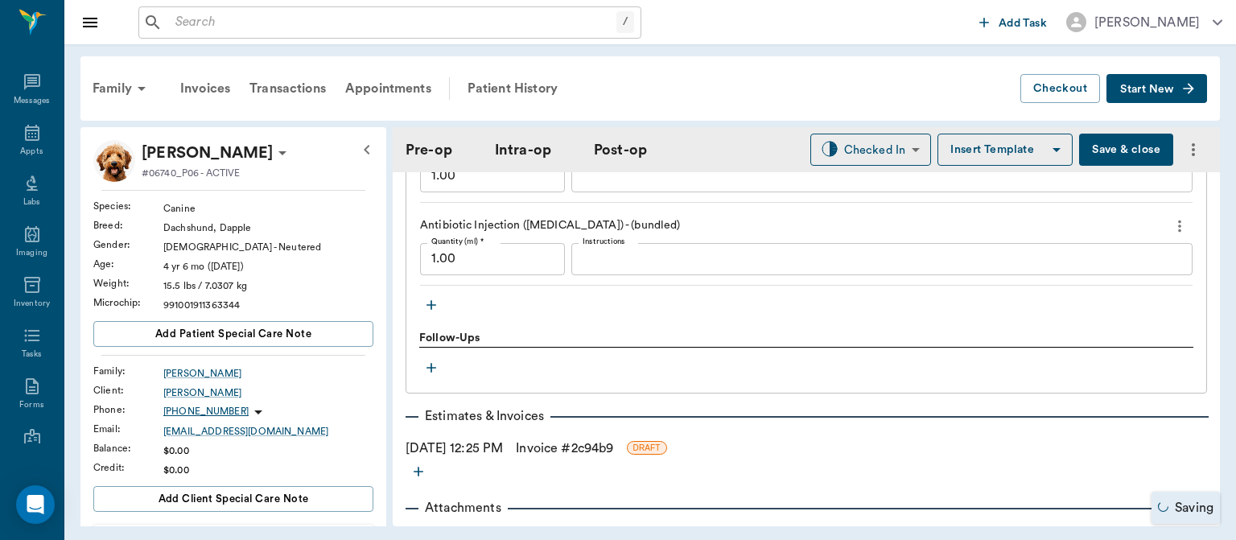
click at [431, 303] on icon "button" at bounding box center [431, 305] width 10 height 10
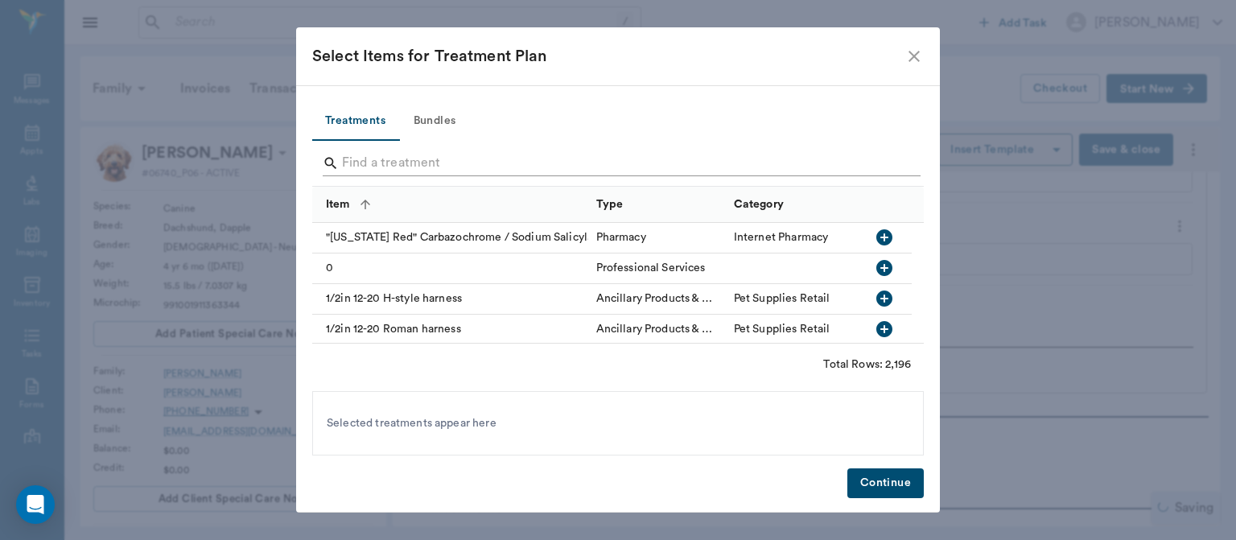
click at [373, 158] on input "Search" at bounding box center [619, 163] width 554 height 26
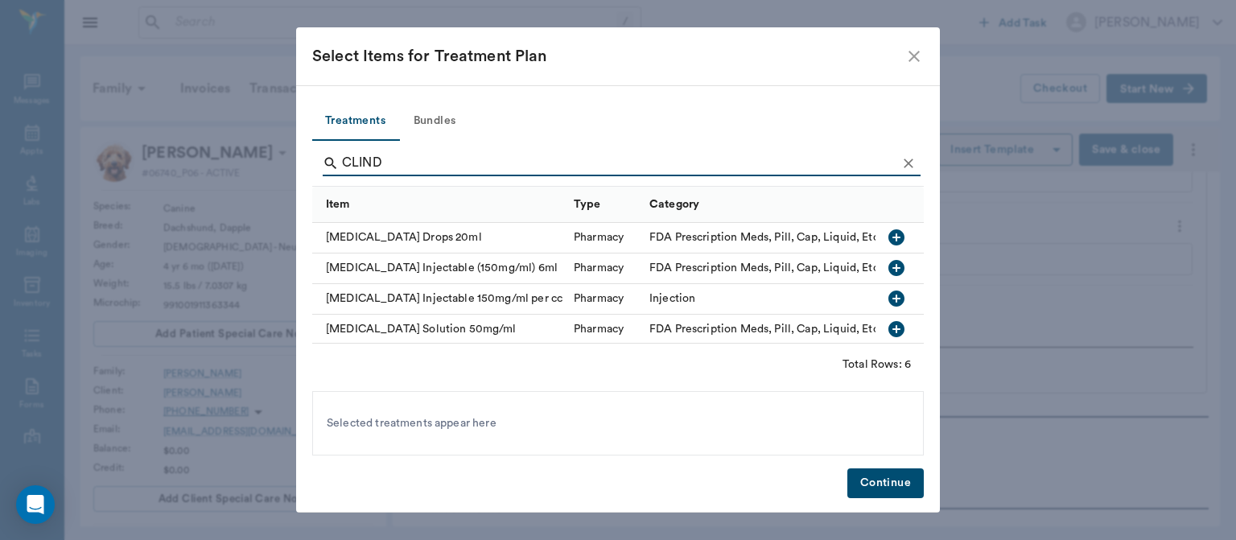
scroll to position [74, 0]
type input "CLIND"
click at [888, 319] on icon "button" at bounding box center [896, 327] width 16 height 16
click at [863, 487] on button "Continue" at bounding box center [885, 483] width 76 height 30
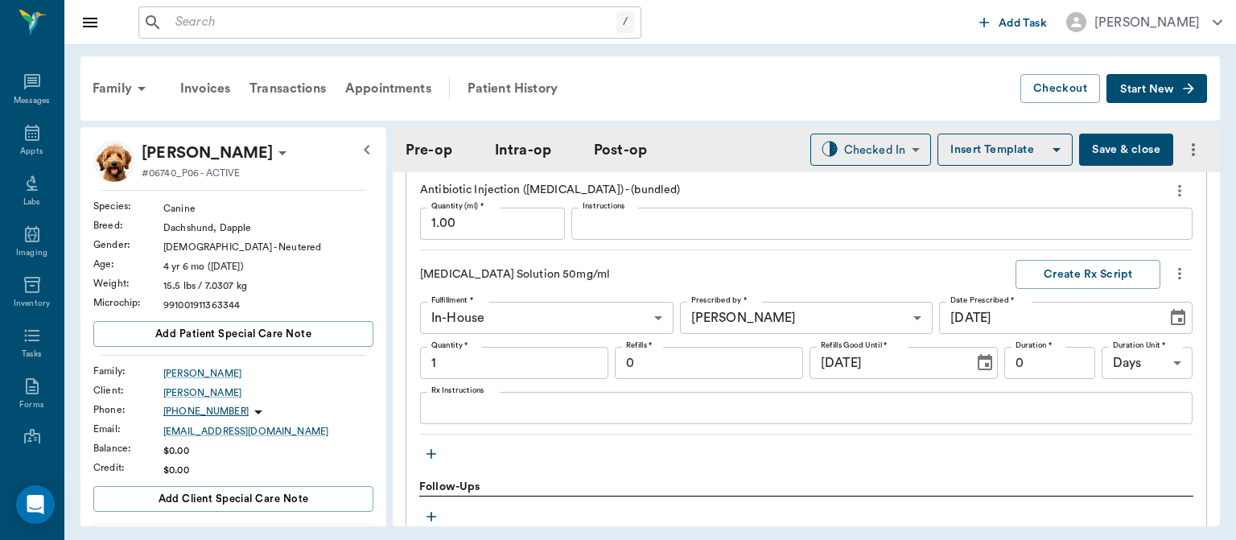
scroll to position [1754, 0]
click at [1178, 267] on icon "more" at bounding box center [1179, 271] width 3 height 12
click at [1061, 329] on span "Delete" at bounding box center [1099, 326] width 135 height 17
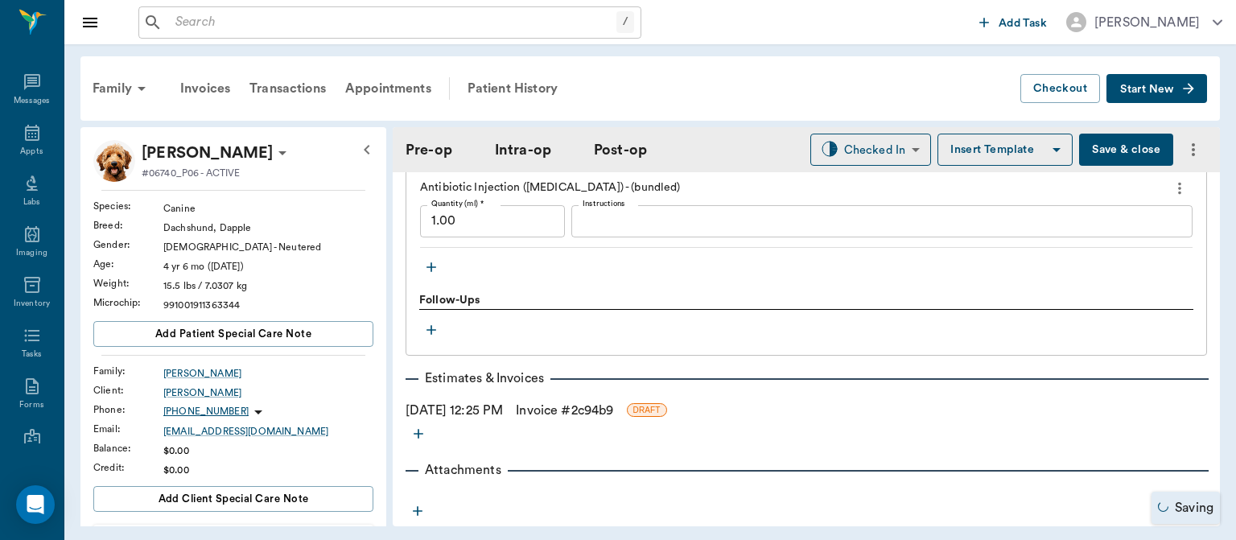
click at [430, 264] on icon "button" at bounding box center [431, 267] width 10 height 10
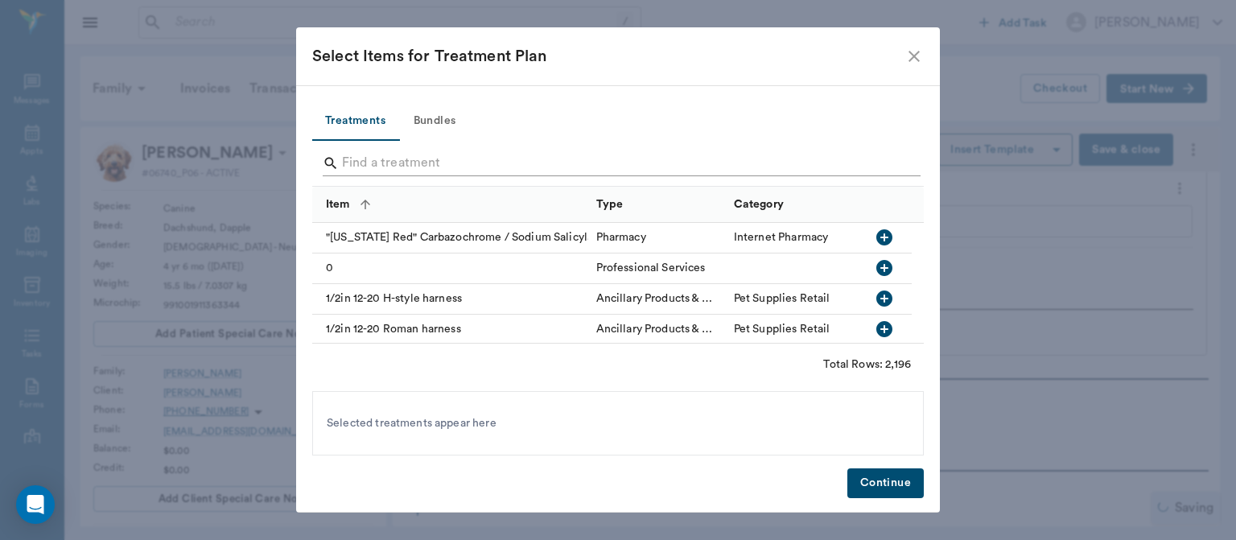
click at [355, 158] on input "Search" at bounding box center [619, 163] width 554 height 26
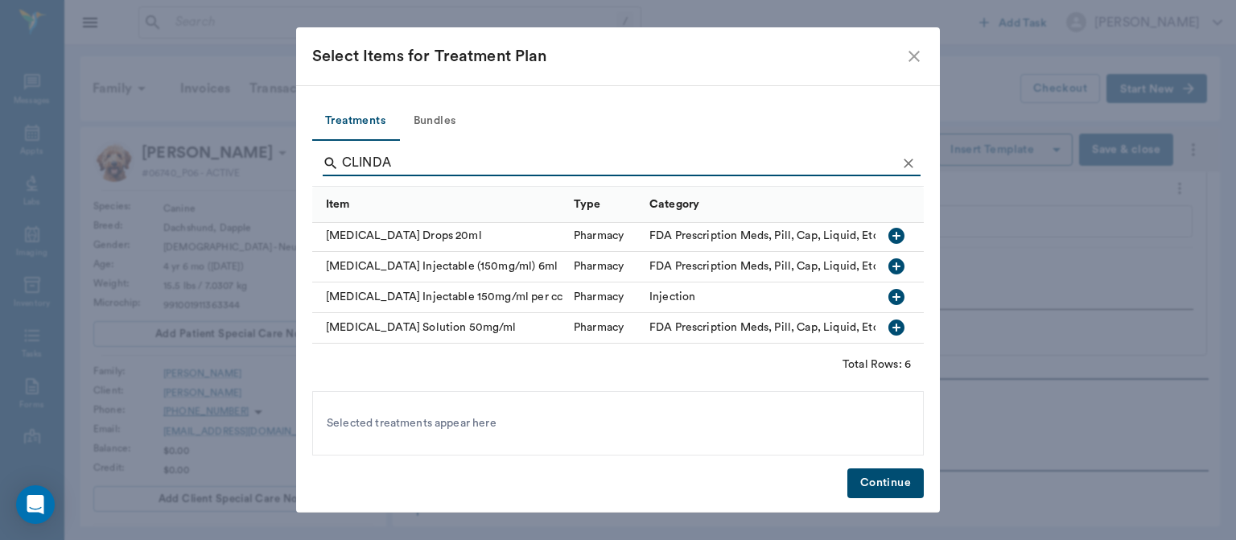
scroll to position [74, 0]
type input "CLINDA"
click at [887, 318] on icon "button" at bounding box center [896, 327] width 19 height 19
click at [882, 496] on button "Continue" at bounding box center [885, 483] width 76 height 30
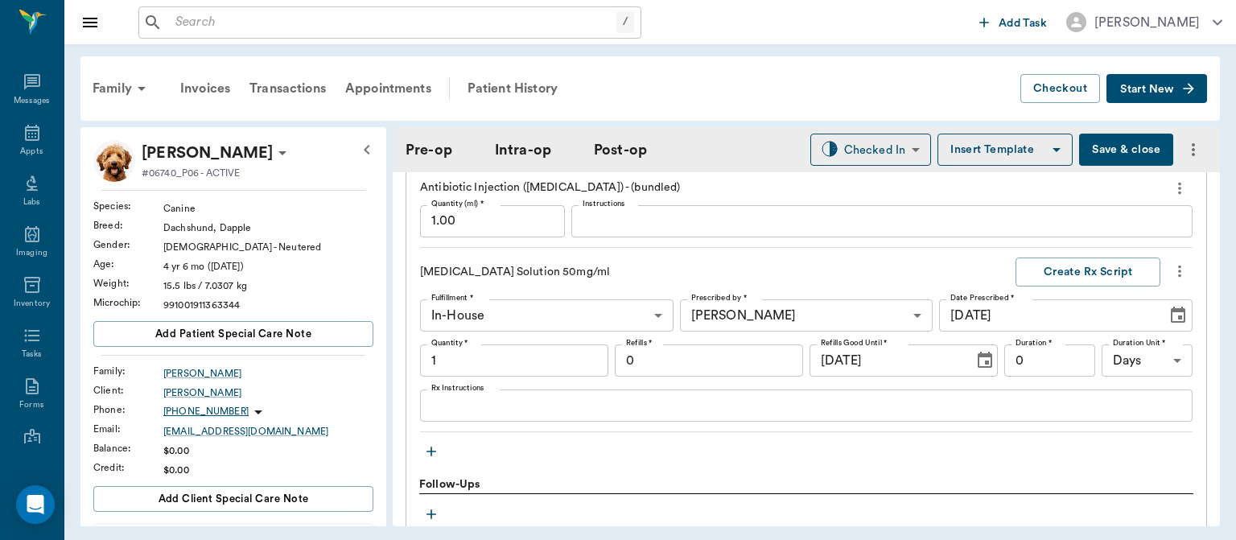
click at [496, 401] on textarea "Rx Instructions" at bounding box center [806, 406] width 750 height 19
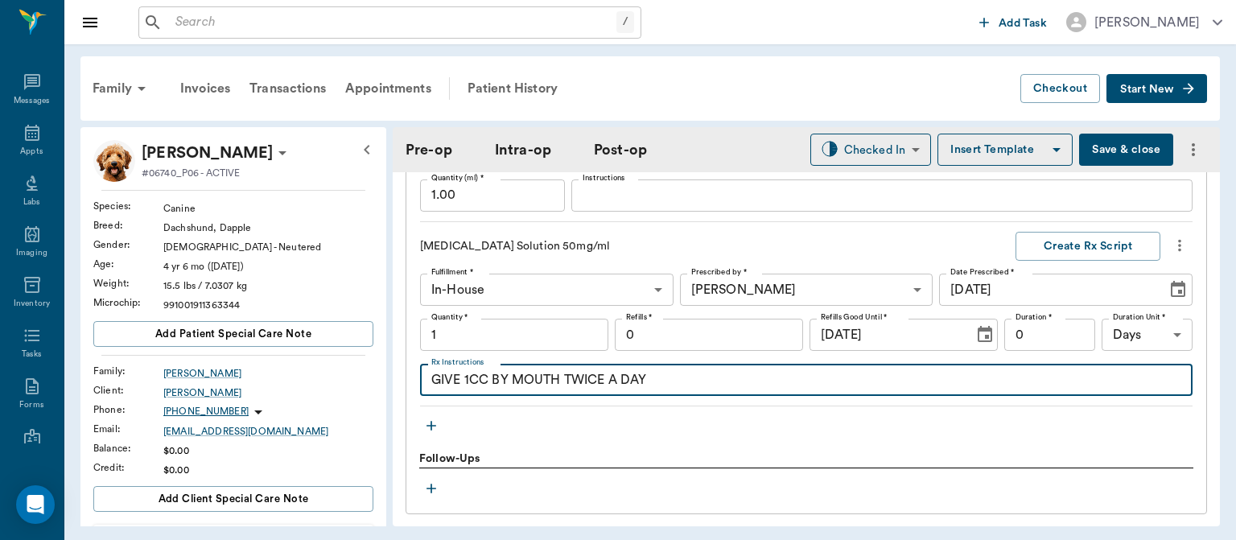
scroll to position [1785, 0]
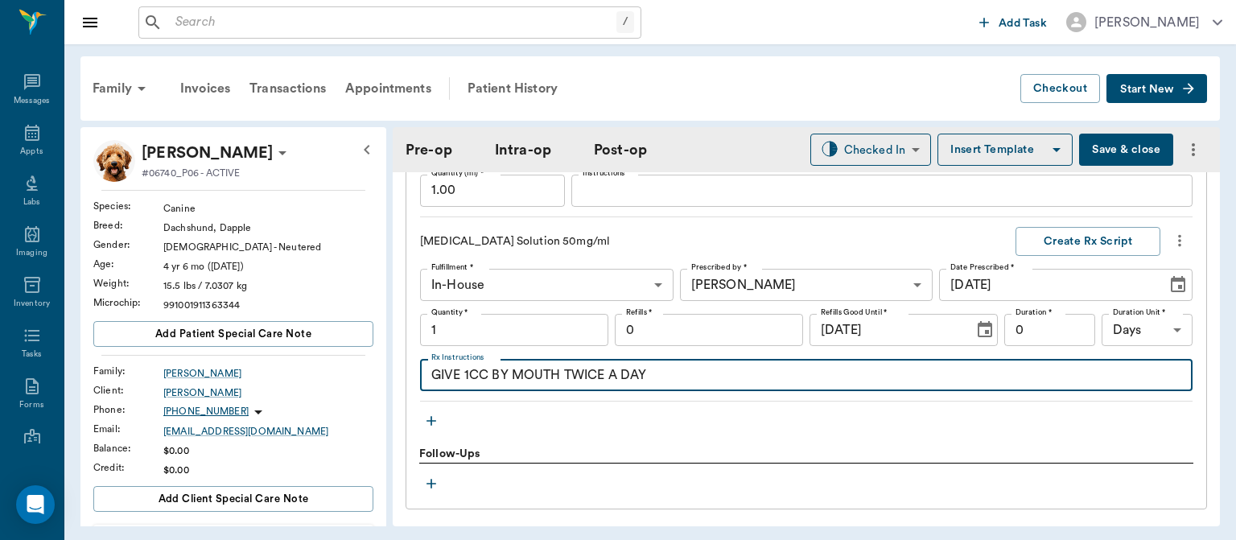
type textarea "GIVE 1CC BY MOUTH TWICE A DAY"
click at [909, 470] on div at bounding box center [806, 471] width 774 height 2
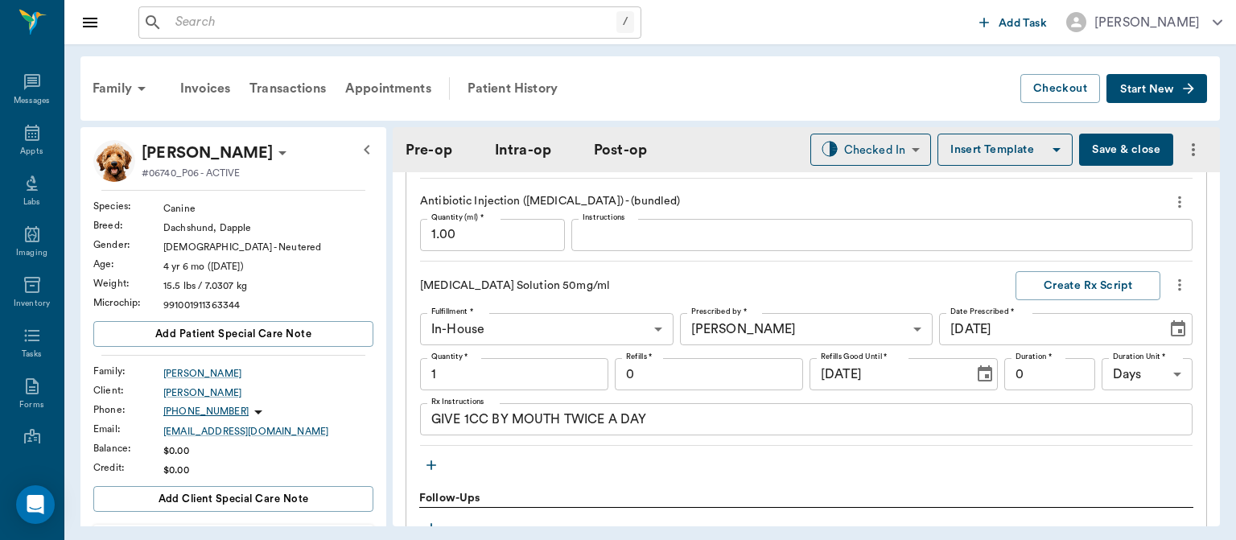
scroll to position [1727, 0]
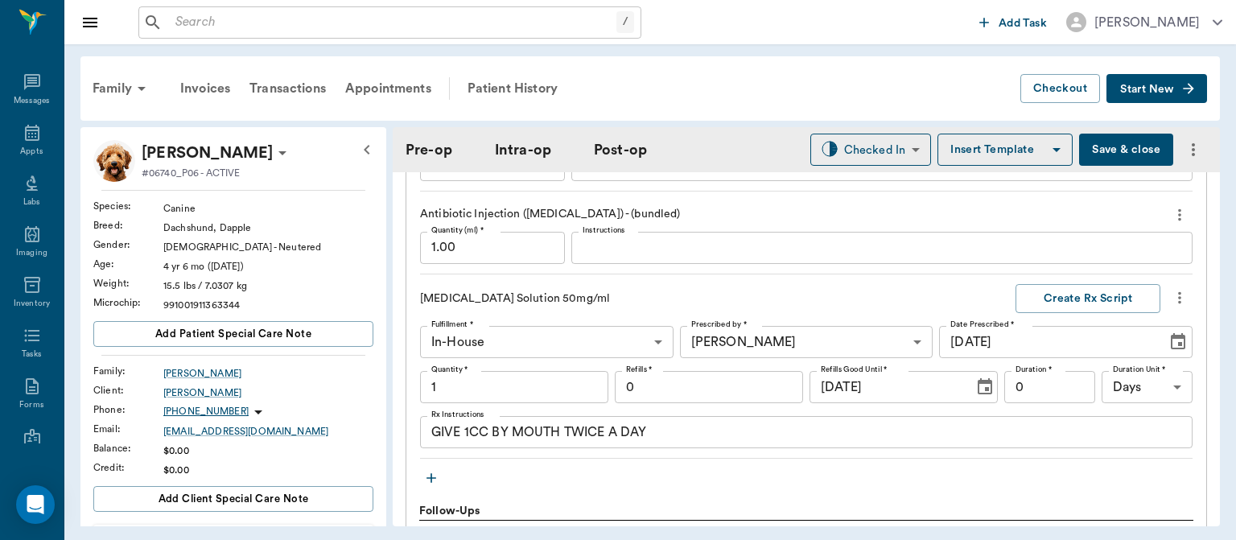
click at [929, 476] on div "Treatments Dental Clean/Polish Grade 3 Quantity (Items) * 1.00 Quantity (Items)…" at bounding box center [806, 163] width 774 height 656
click at [436, 389] on input "1" at bounding box center [514, 387] width 188 height 32
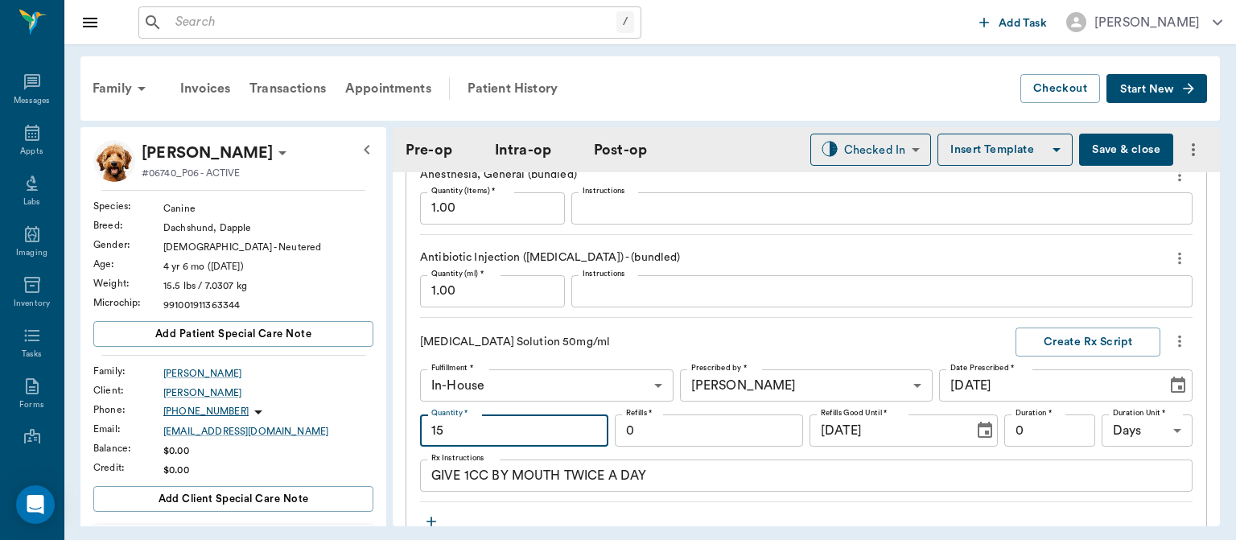
scroll to position [1680, 0]
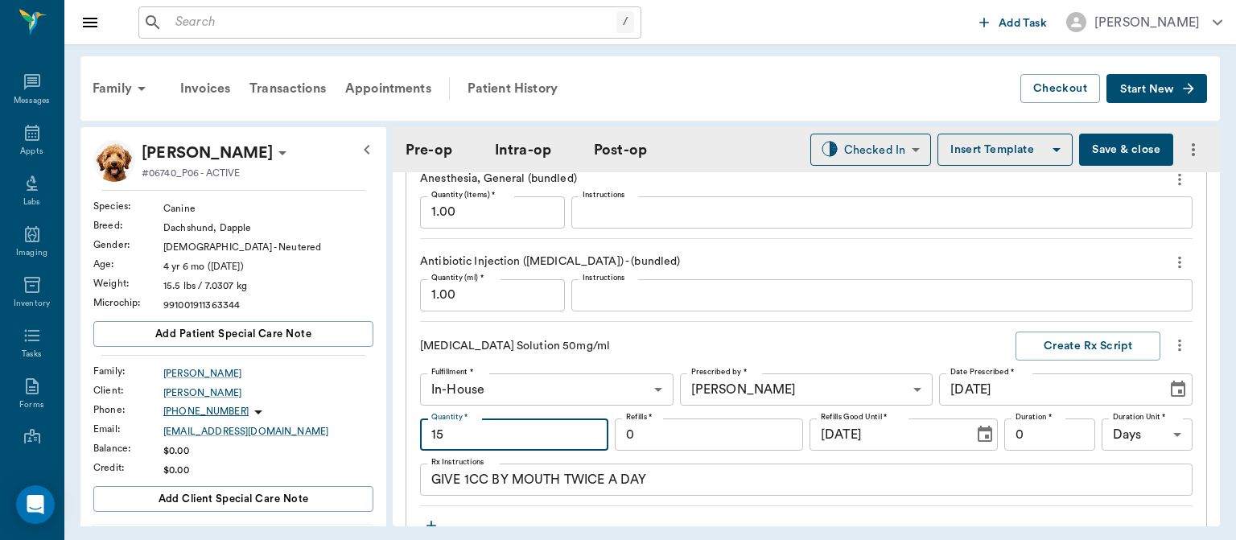
type input "15"
click at [669, 426] on input "0" at bounding box center [709, 434] width 188 height 32
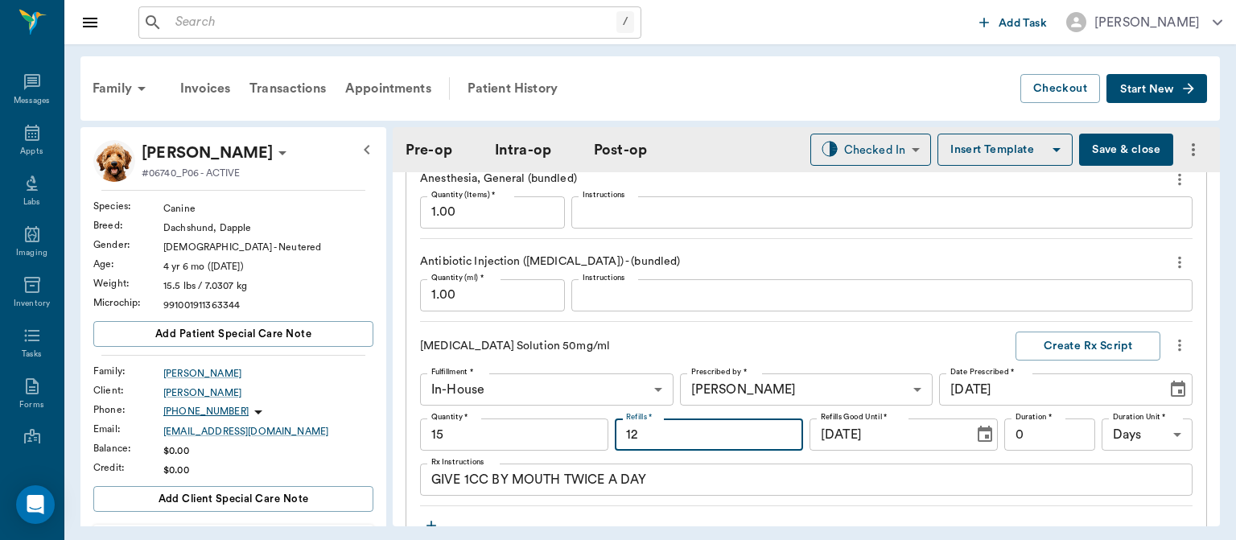
type input "12"
click at [1089, 343] on button "Create Rx Script" at bounding box center [1087, 346] width 145 height 30
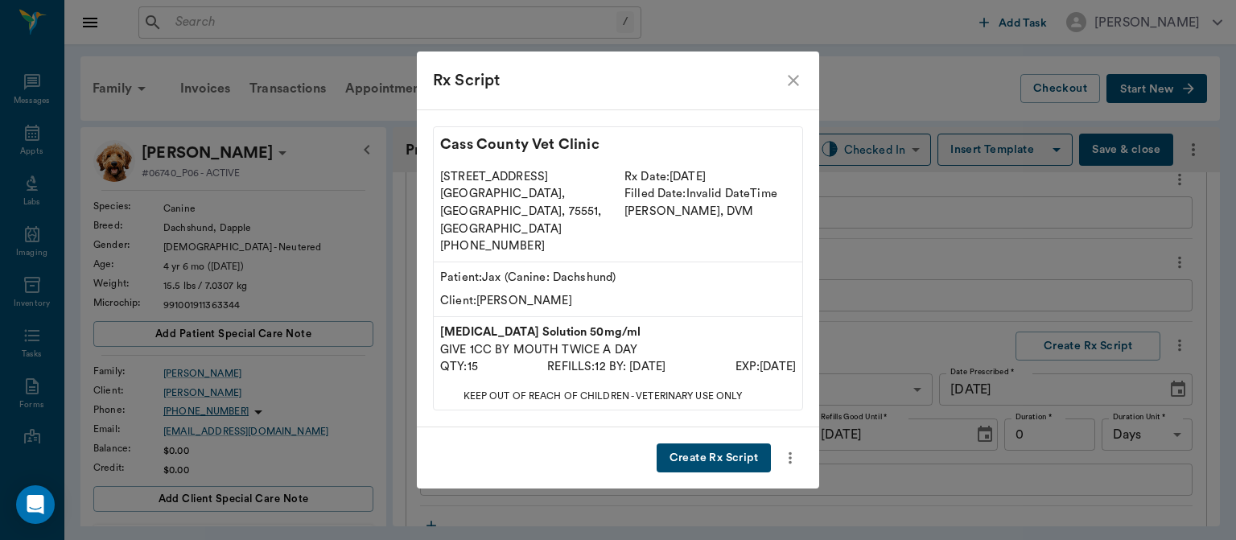
click at [713, 443] on button "Create Rx Script" at bounding box center [714, 458] width 114 height 30
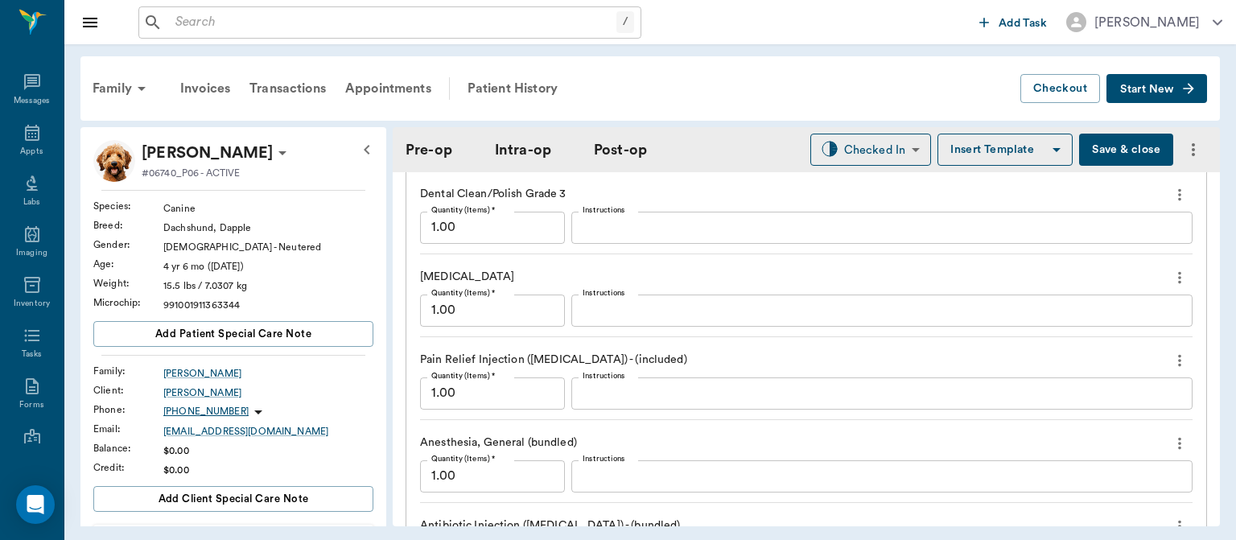
scroll to position [1415, 0]
click at [1113, 158] on button "Save & close" at bounding box center [1126, 150] width 94 height 32
type input "15.00"
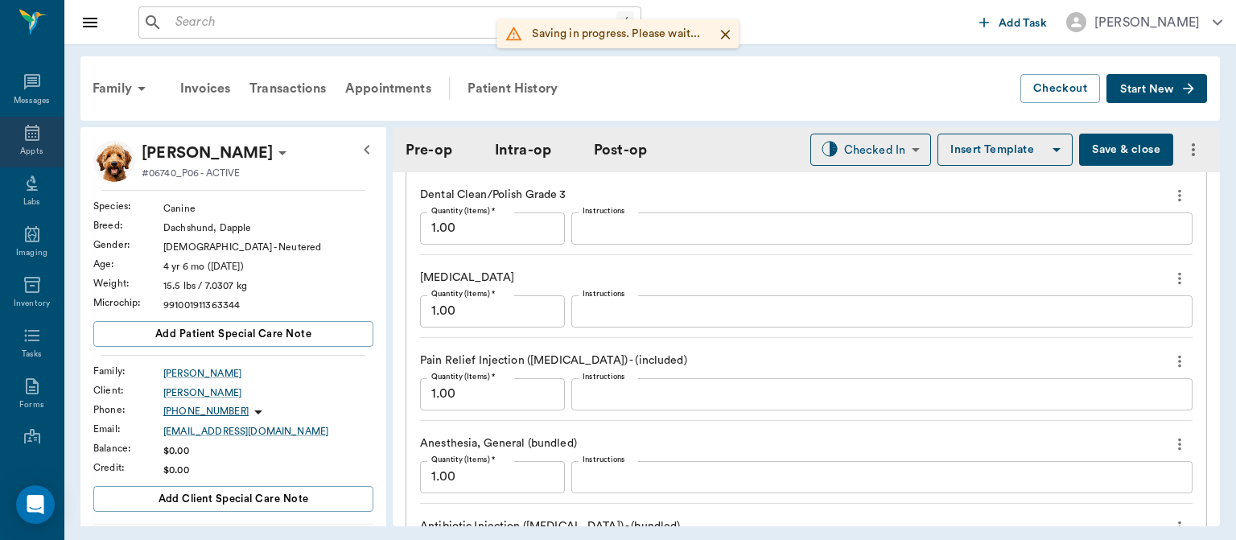
click at [23, 137] on icon at bounding box center [32, 132] width 19 height 19
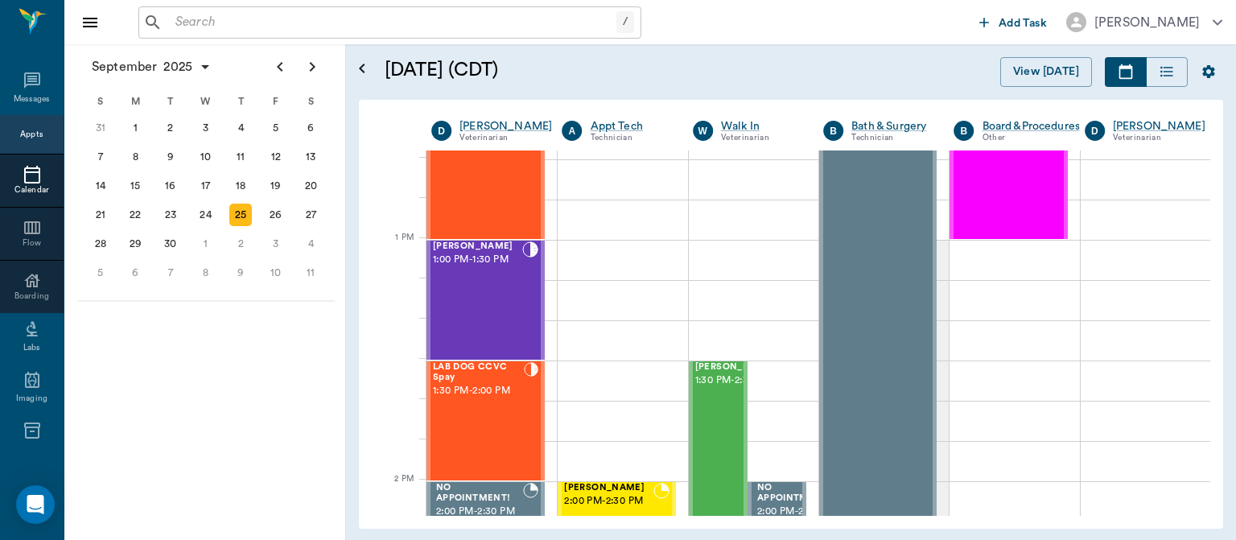
scroll to position [1126, 0]
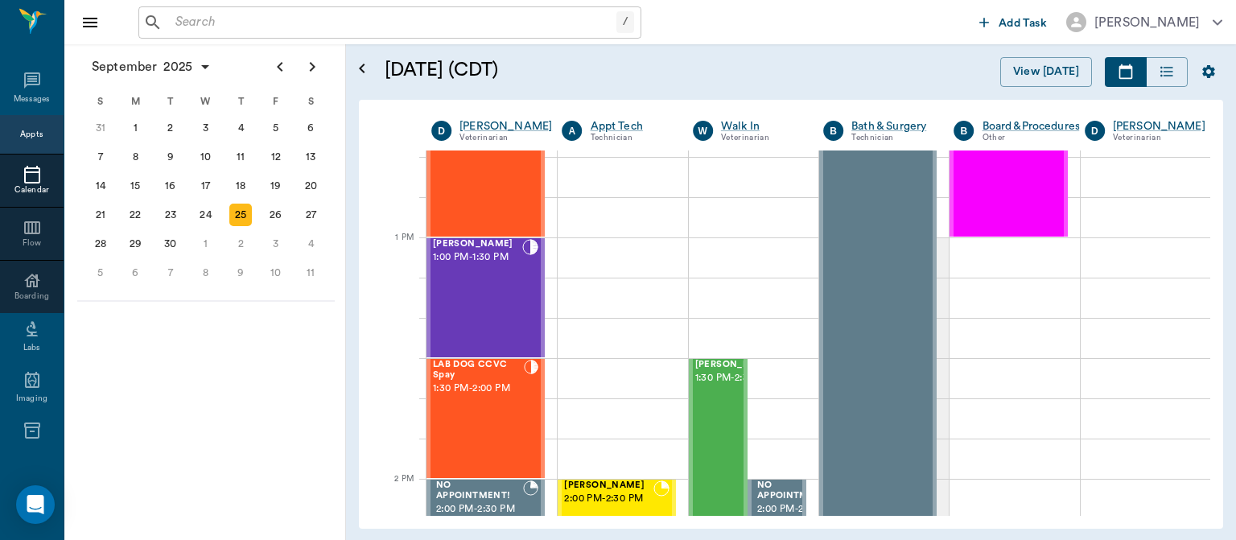
click at [460, 418] on div "LAB DOG CCVC Spay 1:30 PM - 2:00 PM" at bounding box center [478, 418] width 91 height 117
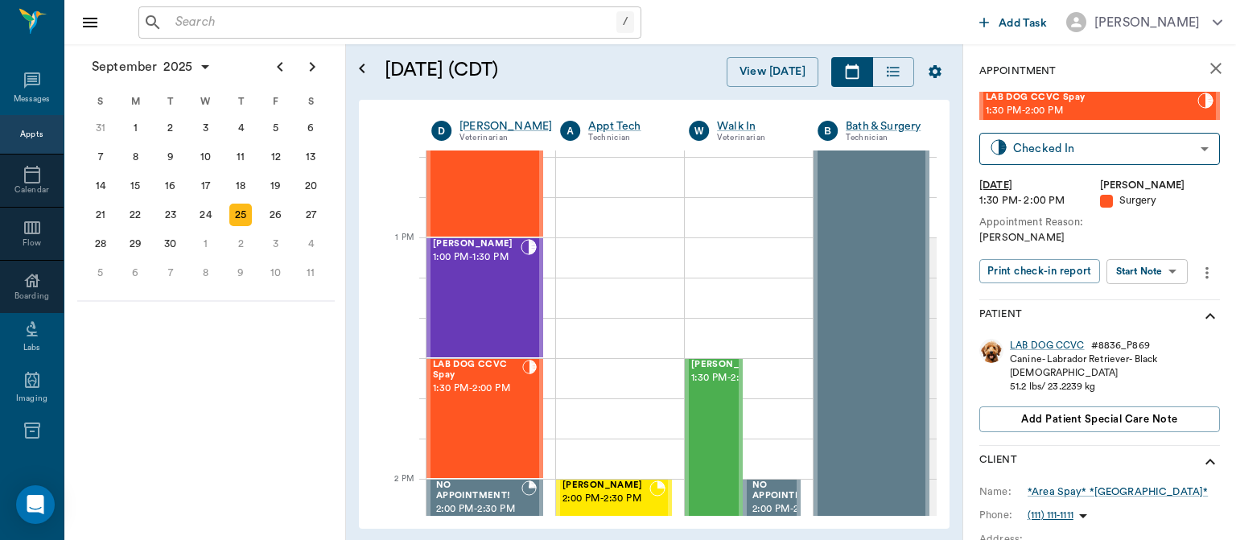
click at [1161, 278] on body "/ ​ Add Task Dr. Bert Ellsworth Nectar Messages Appts Calendar Flow Boarding La…" at bounding box center [618, 270] width 1236 height 540
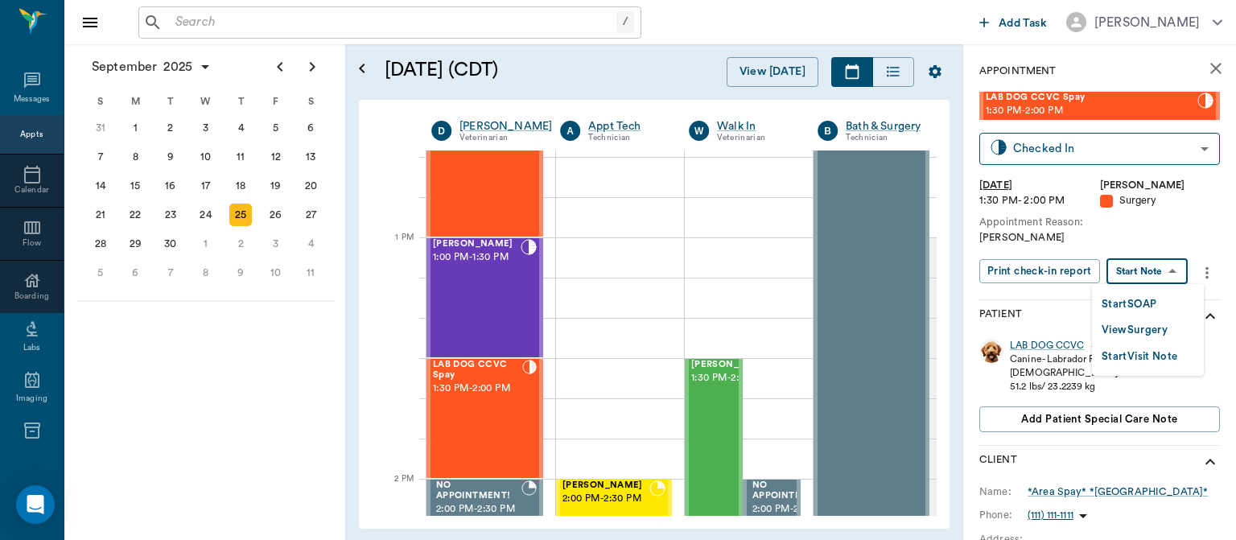
click at [1142, 328] on button "View Surgery" at bounding box center [1134, 330] width 66 height 19
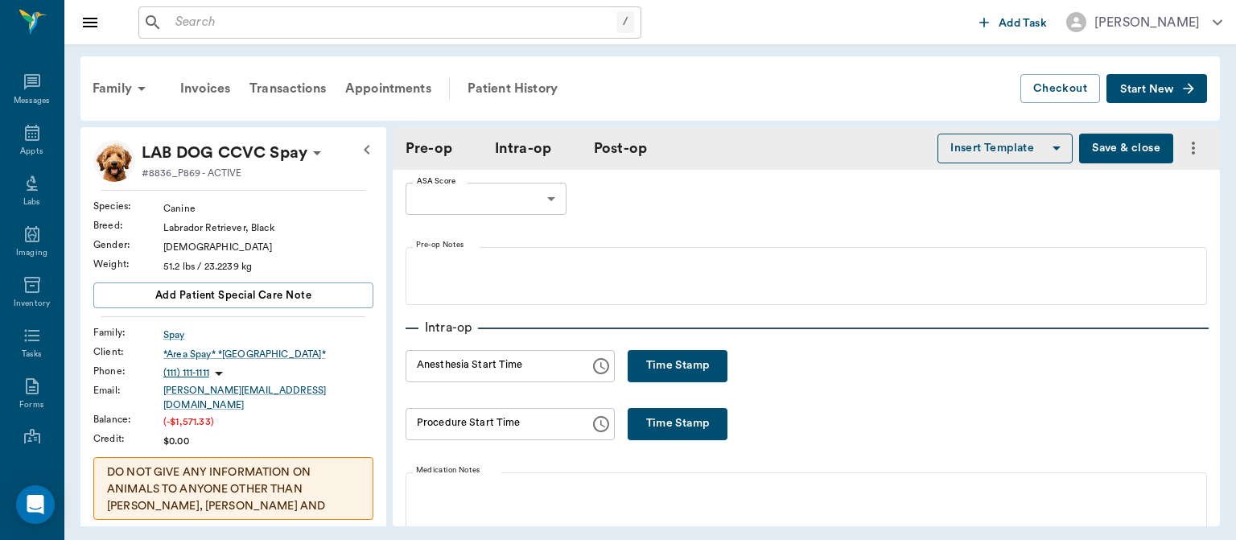
scroll to position [126, 0]
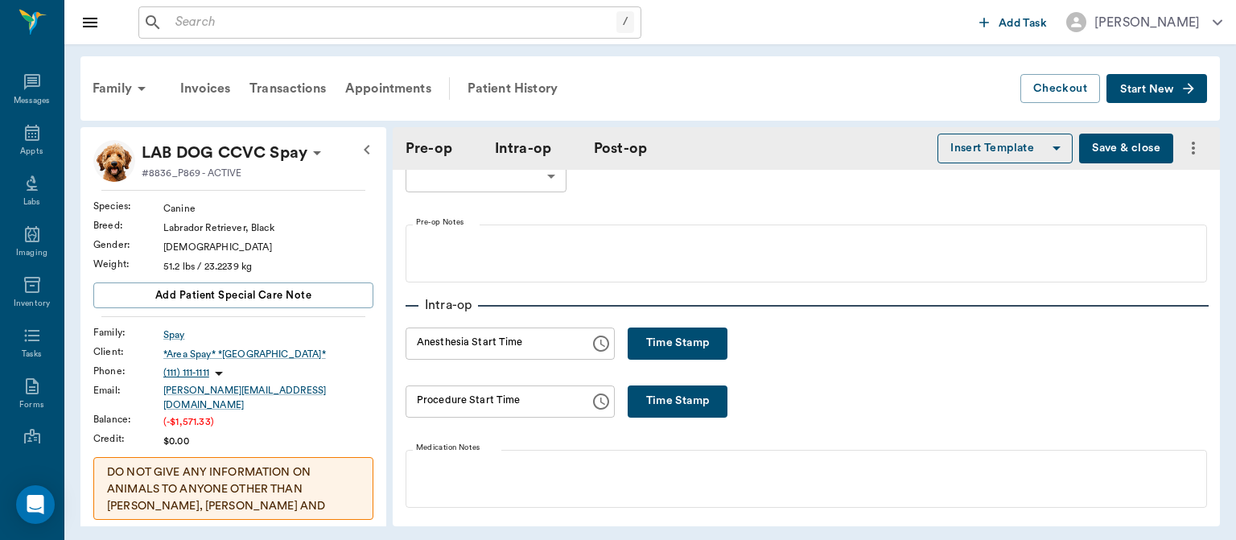
type input "63ec2f075fda476ae8351a4d"
type input "63ec2e7e52e12b0ba117b124"
type input "SPAY"
type input "1"
radio input "true"
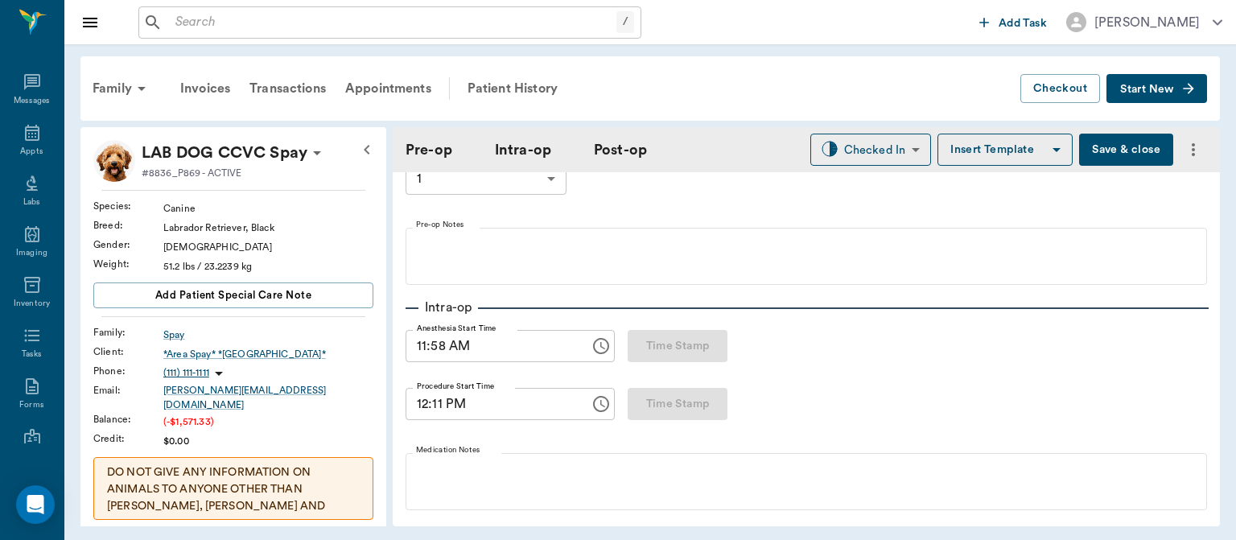
type input "[DATE]"
type input "11:58 AM"
type input "12:11 PM"
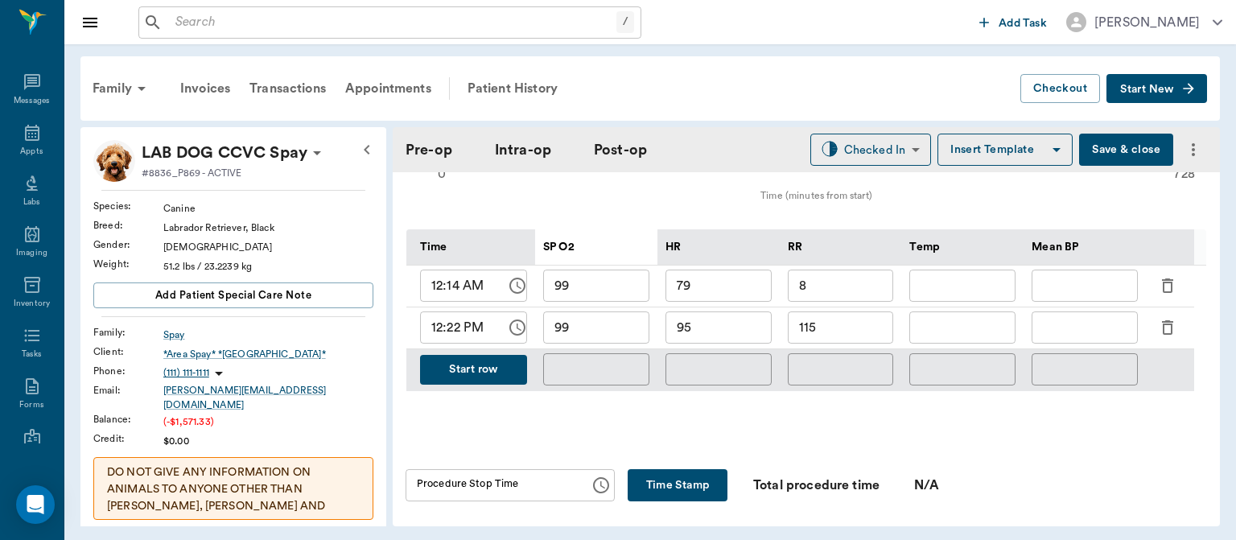
scroll to position [755, 0]
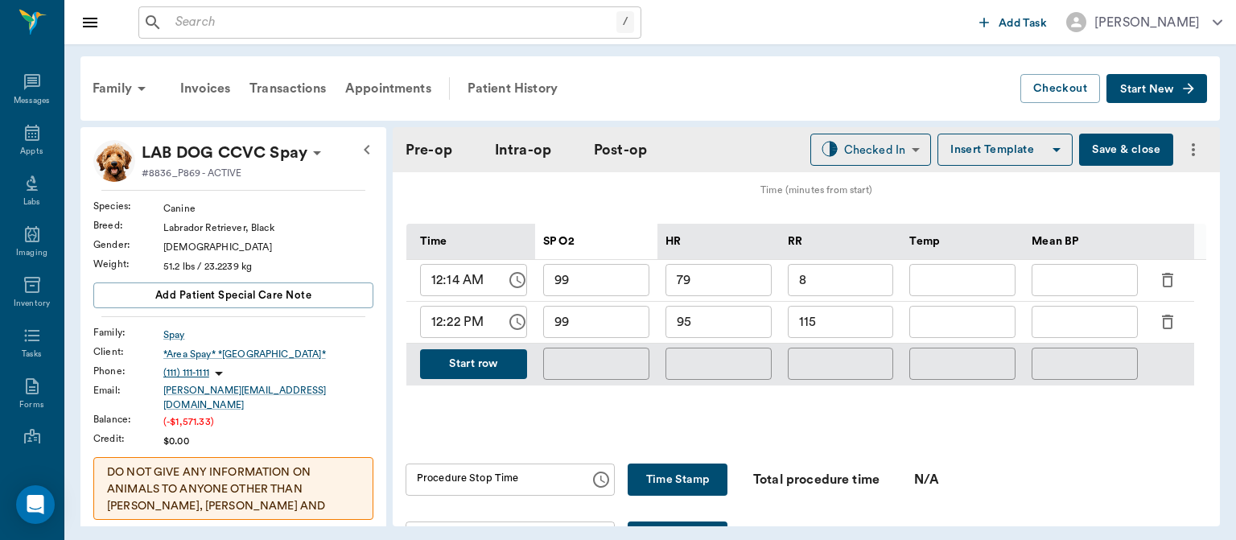
click at [492, 370] on button "Start row" at bounding box center [473, 364] width 107 height 30
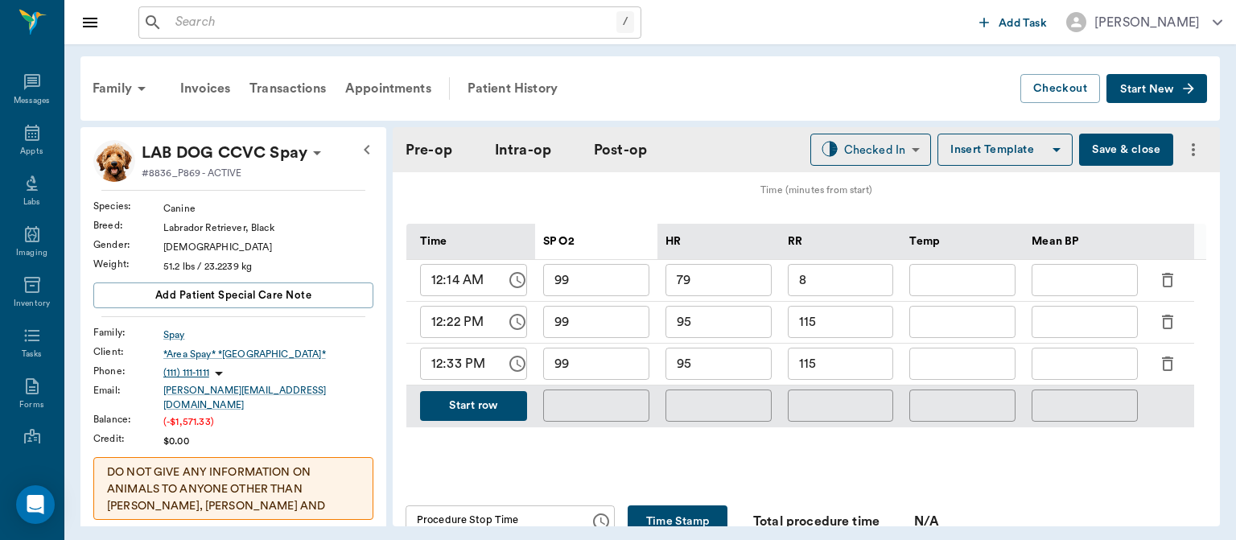
click at [716, 379] on input "95" at bounding box center [718, 364] width 106 height 32
type input "91"
click at [842, 377] on input "115" at bounding box center [841, 364] width 106 height 32
click at [838, 333] on input "115" at bounding box center [841, 322] width 106 height 32
click at [948, 334] on input "text" at bounding box center [962, 322] width 106 height 32
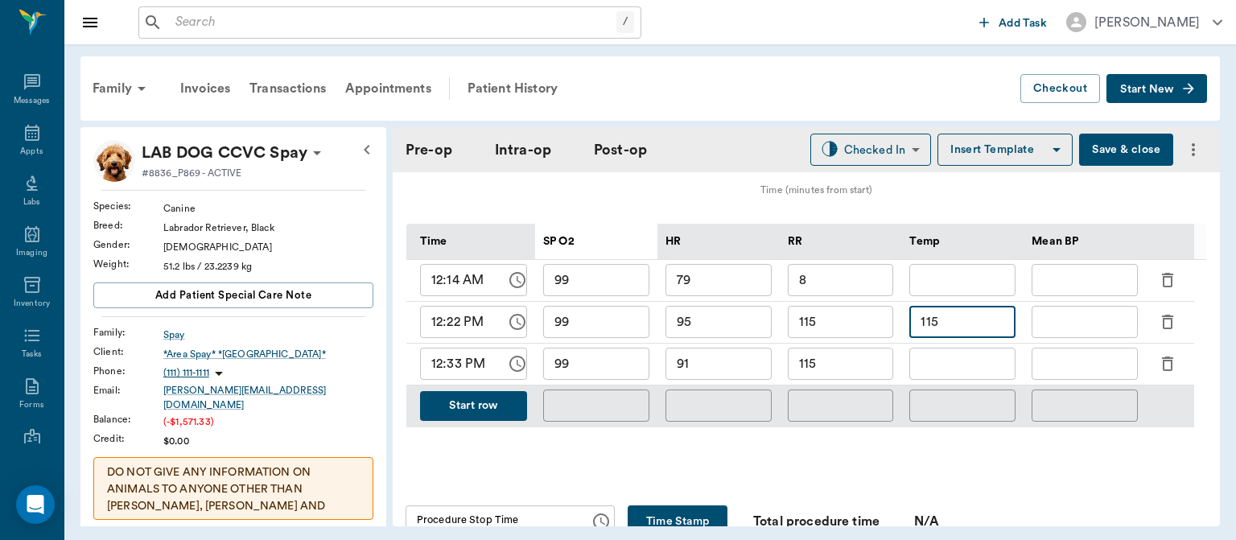
type input "115"
click at [838, 332] on input "115" at bounding box center [841, 322] width 106 height 32
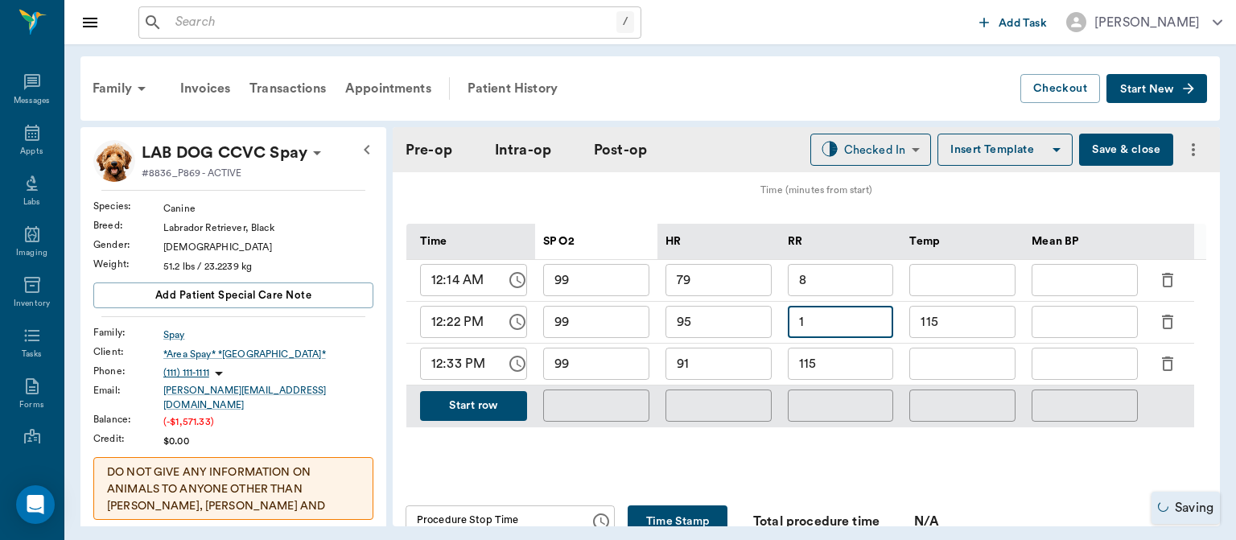
type input "1"
type input "8"
click at [827, 370] on input "115" at bounding box center [841, 364] width 106 height 32
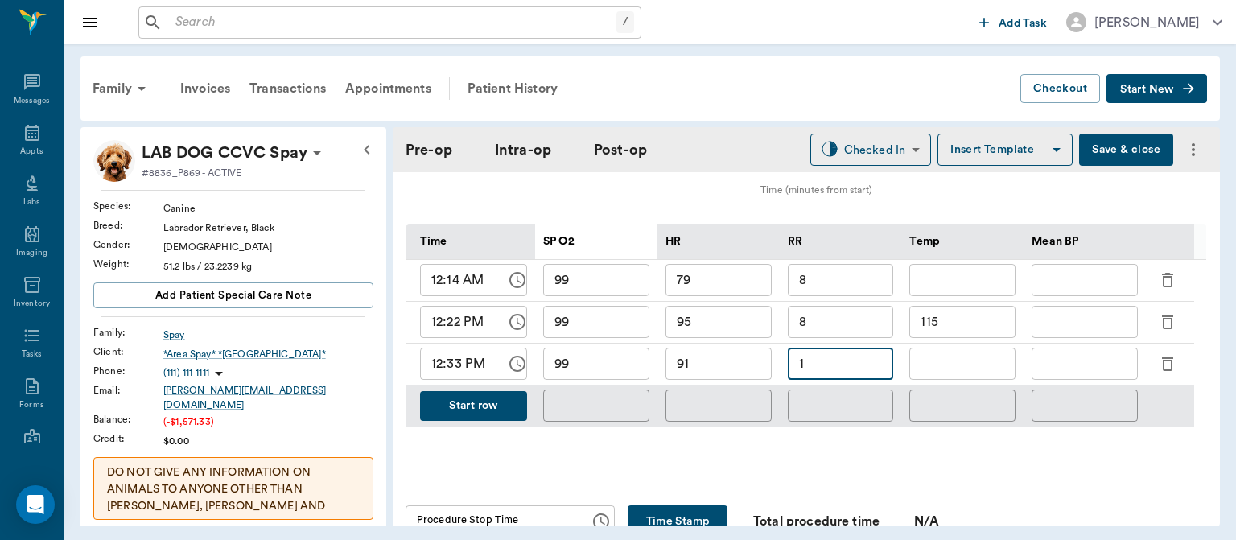
type input "1"
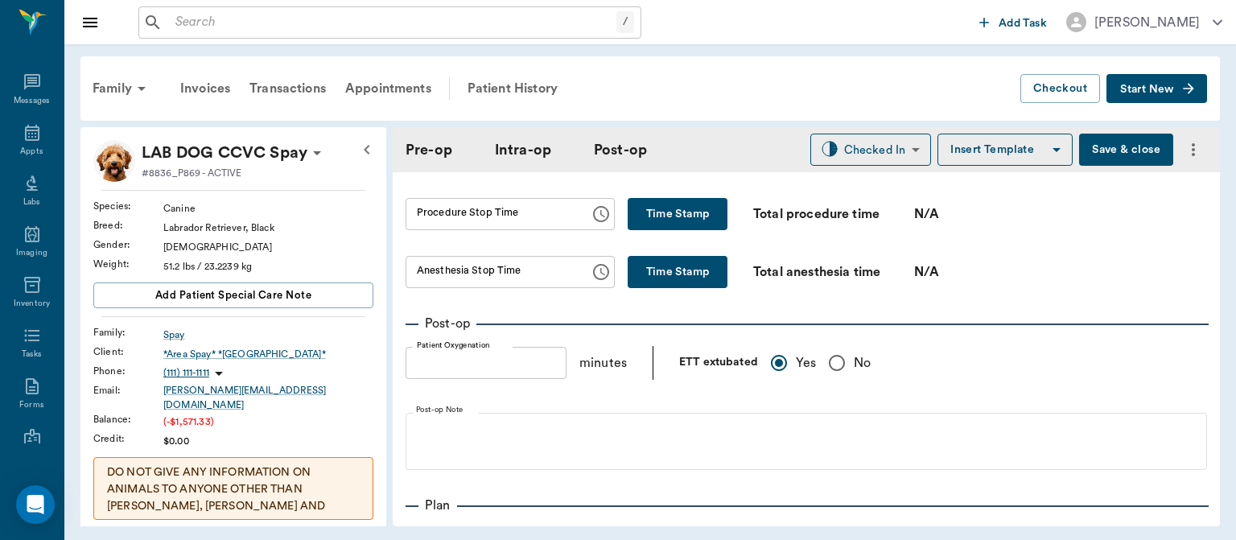
scroll to position [1027, 0]
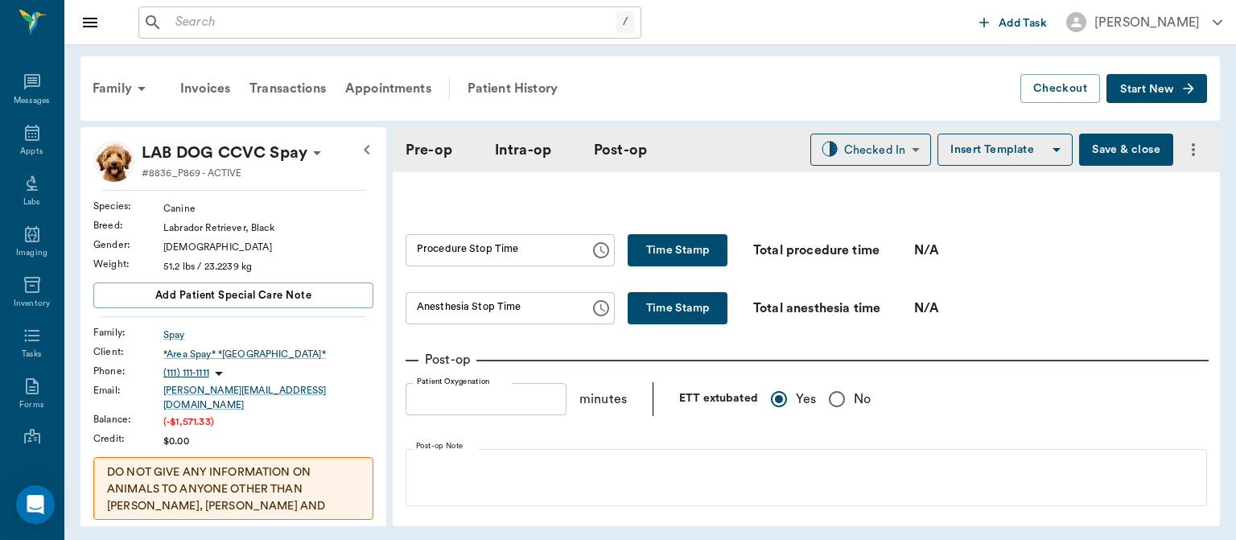
type input "5"
click at [692, 244] on button "Time Stamp" at bounding box center [678, 250] width 100 height 32
click at [438, 254] on input "12:35 PM" at bounding box center [492, 250] width 173 height 32
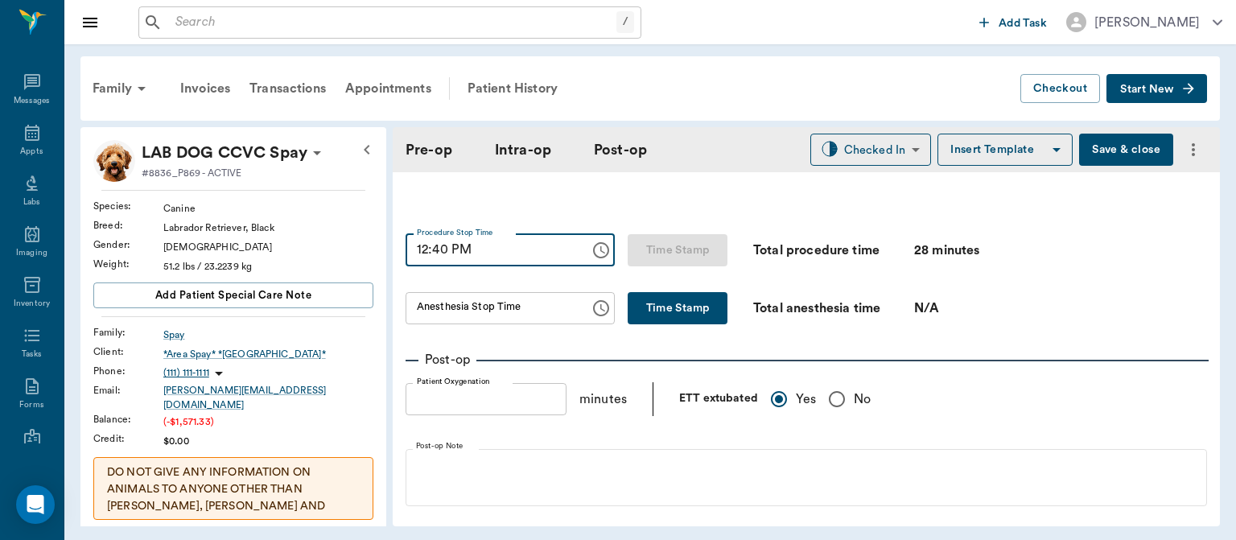
type input "12:40 PM"
click at [669, 319] on button "Time Stamp" at bounding box center [678, 308] width 100 height 32
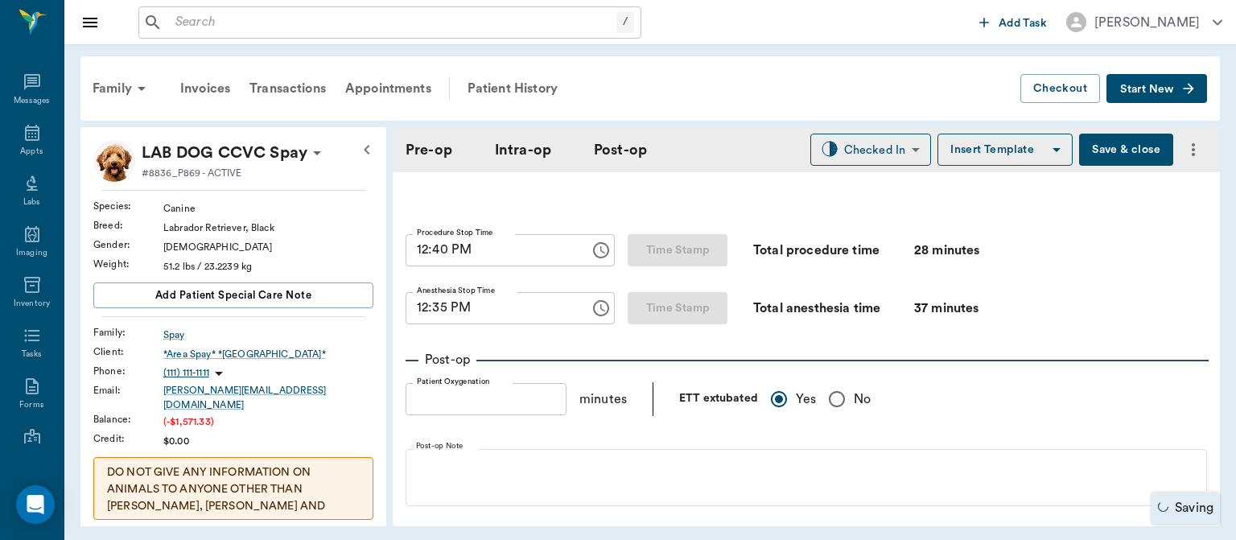
click at [431, 316] on input "12:35 PM" at bounding box center [492, 308] width 173 height 32
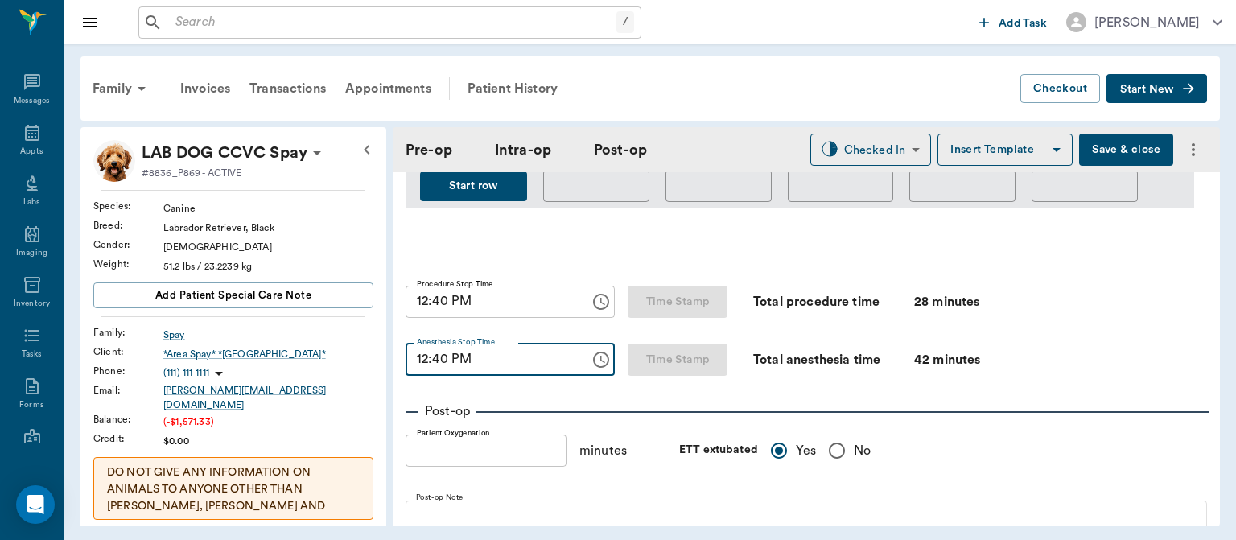
scroll to position [974, 0]
type input "12:40 PM"
click at [1102, 159] on button "Save & close" at bounding box center [1126, 150] width 94 height 32
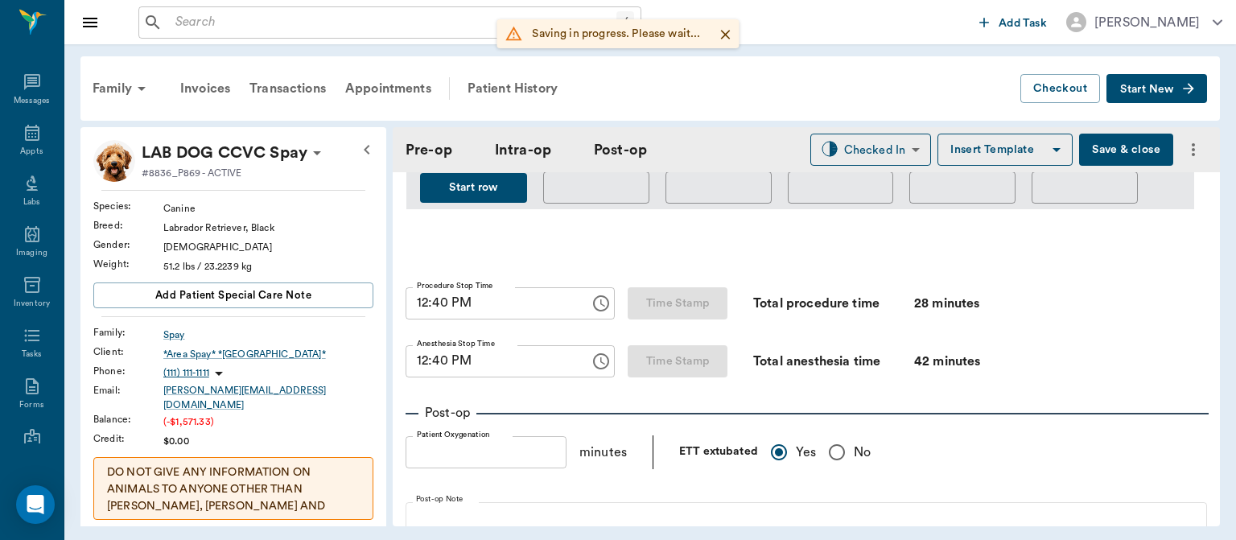
click at [25, 135] on icon at bounding box center [32, 133] width 14 height 16
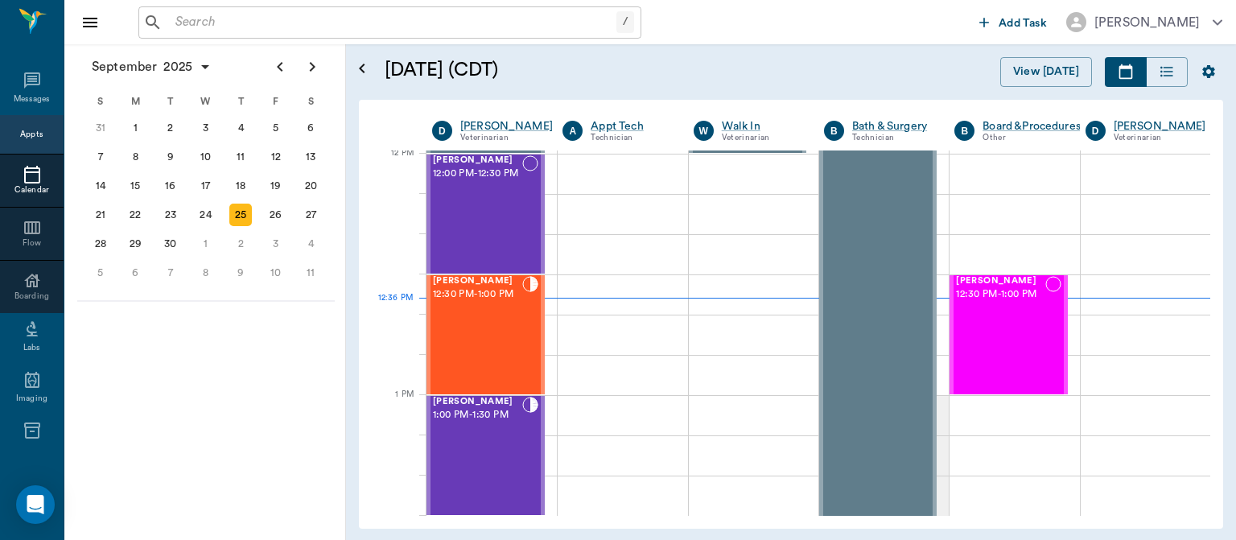
scroll to position [969, 0]
click at [477, 442] on div "Jax Thomas 1:00 PM - 1:30 PM" at bounding box center [477, 455] width 89 height 117
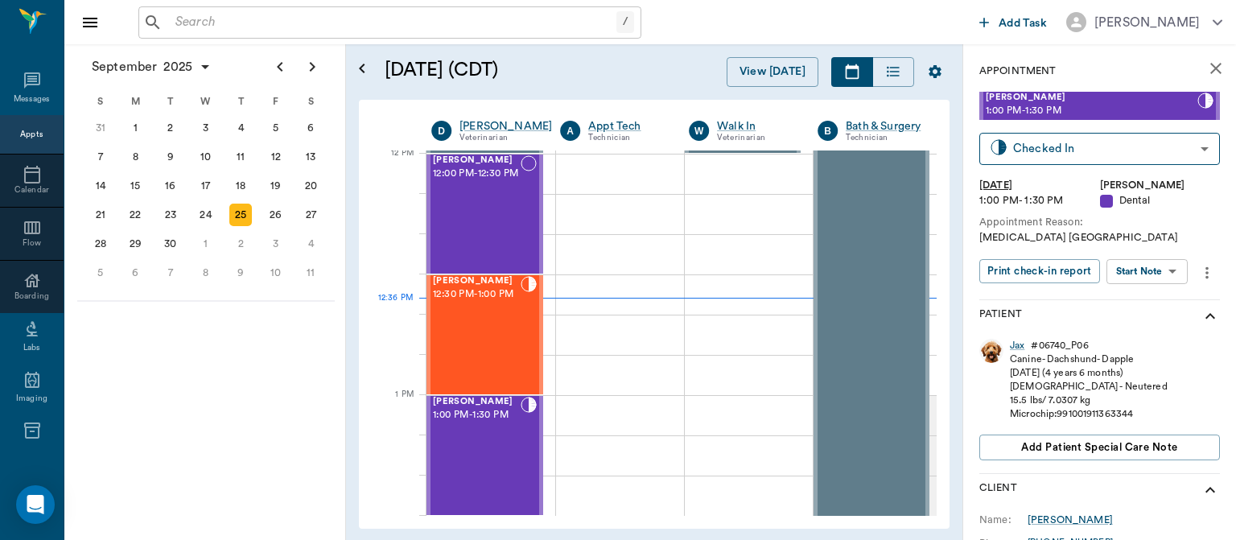
click at [1173, 274] on body "/ ​ Add Task Dr. Bert Ellsworth Nectar Messages Appts Calendar Flow Boarding La…" at bounding box center [618, 270] width 1236 height 540
click at [1139, 325] on button "View Surgery" at bounding box center [1134, 330] width 66 height 19
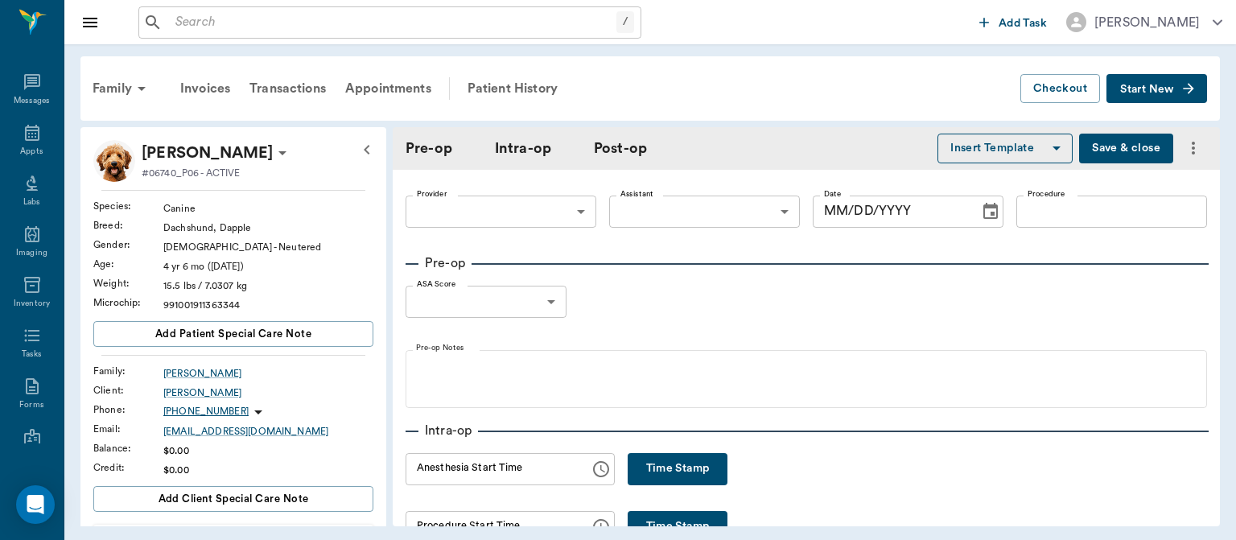
type input "63ec2f075fda476ae8351a4d"
type input "682b670d8bdc6f7f8feef3db"
type input "DENTAL ORAL SURGERY"
type input "1"
radio input "true"
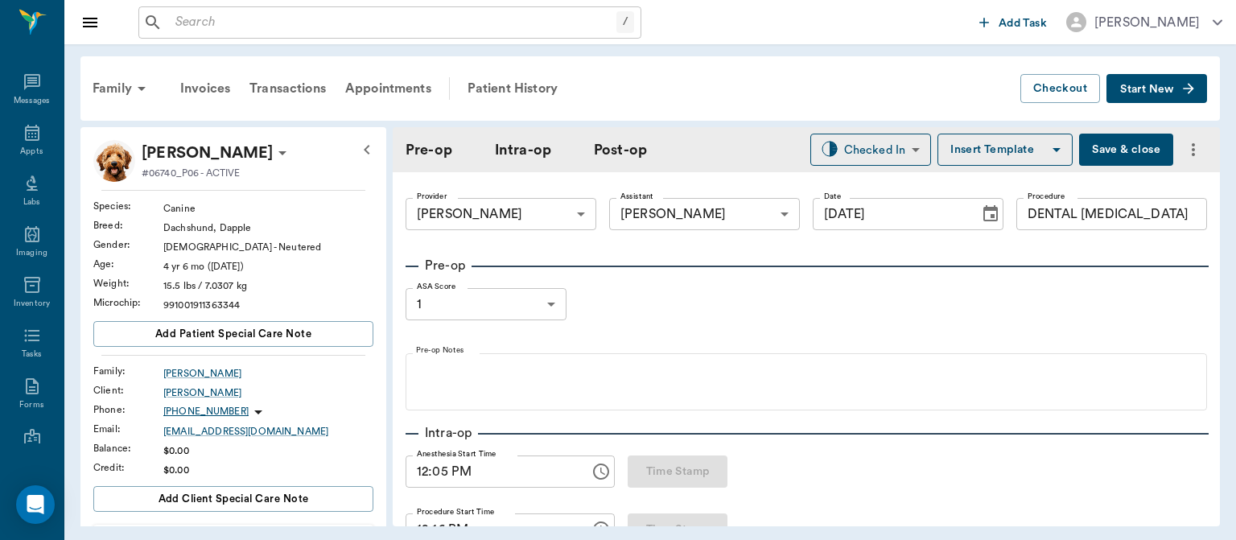
type input "[DATE]"
type input "12:05 PM"
type input "12:16 PM"
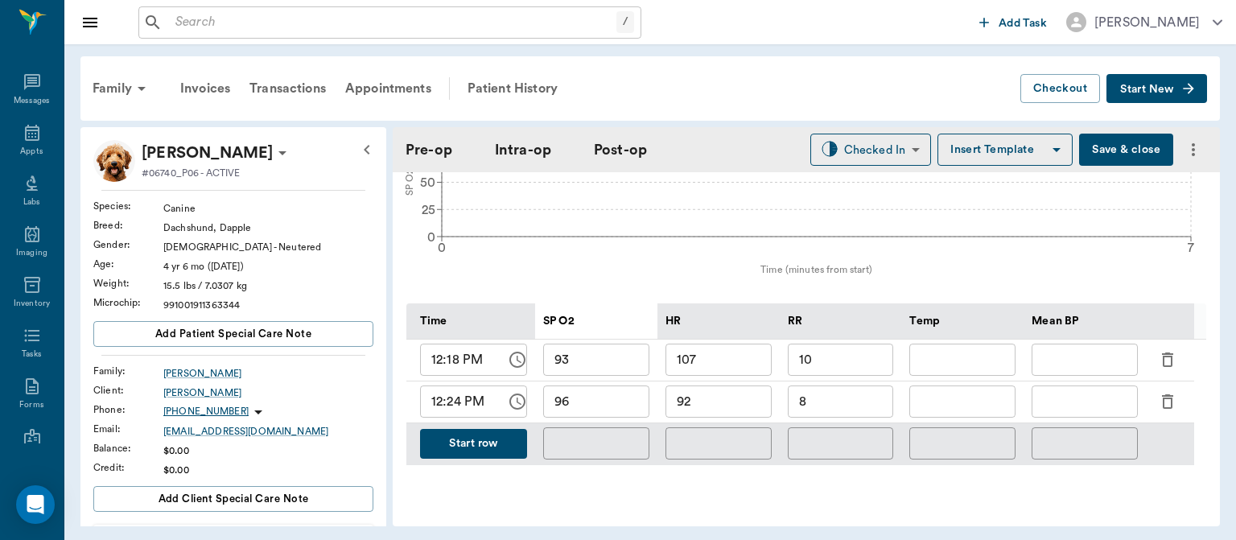
scroll to position [700, 0]
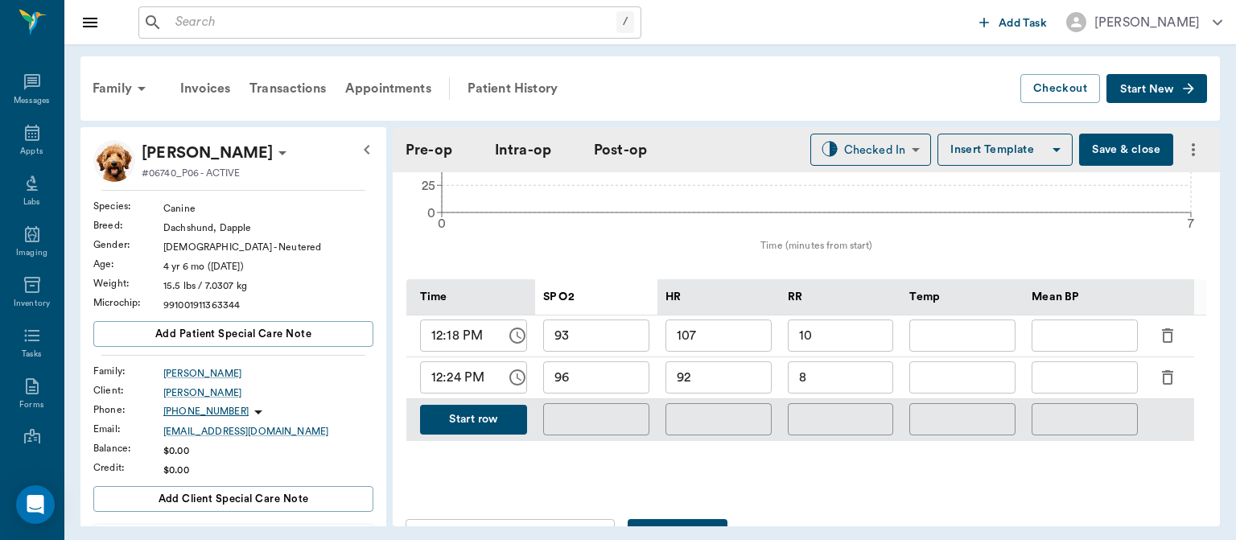
click at [494, 411] on button "Start row" at bounding box center [473, 420] width 107 height 30
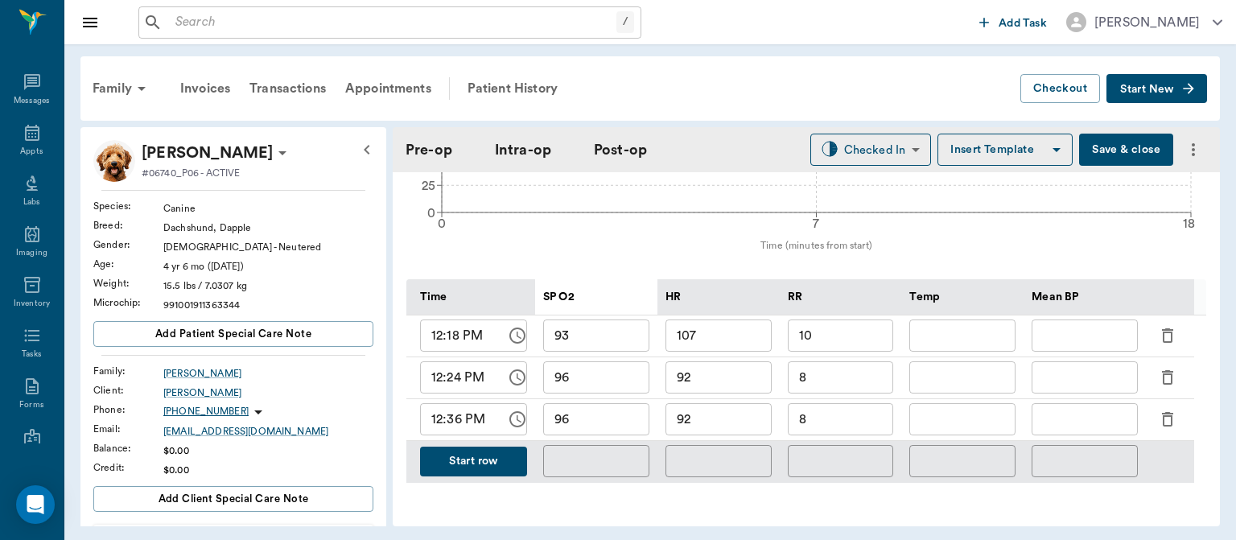
click at [600, 422] on input "96" at bounding box center [596, 419] width 106 height 32
type input "98"
click at [734, 425] on input "92" at bounding box center [718, 419] width 106 height 32
type input "97"
click at [840, 423] on input "8" at bounding box center [841, 419] width 106 height 32
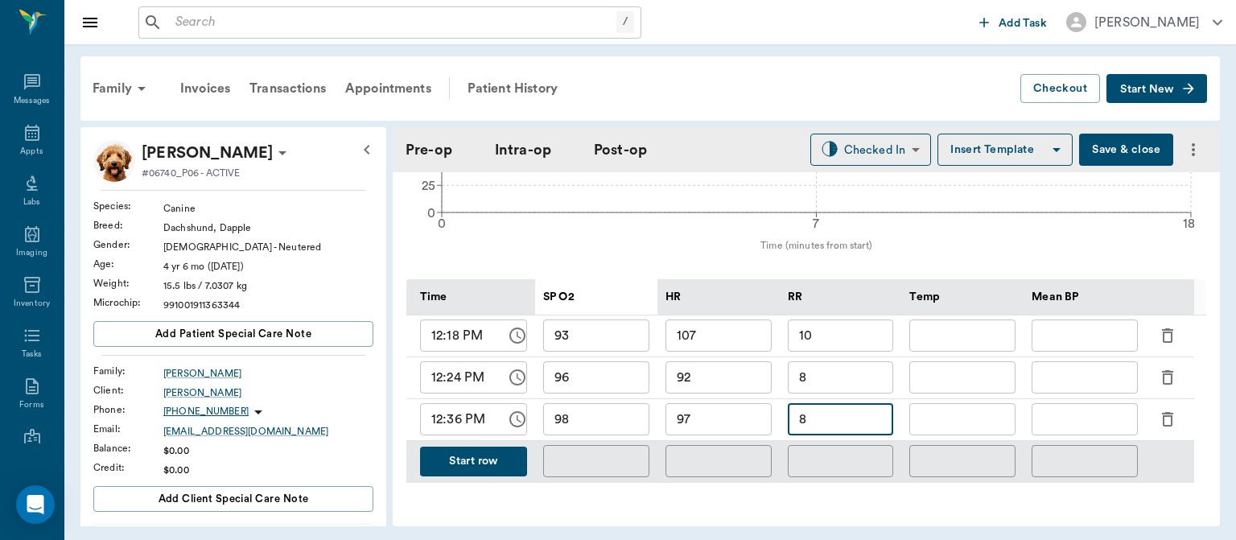
type input "8"
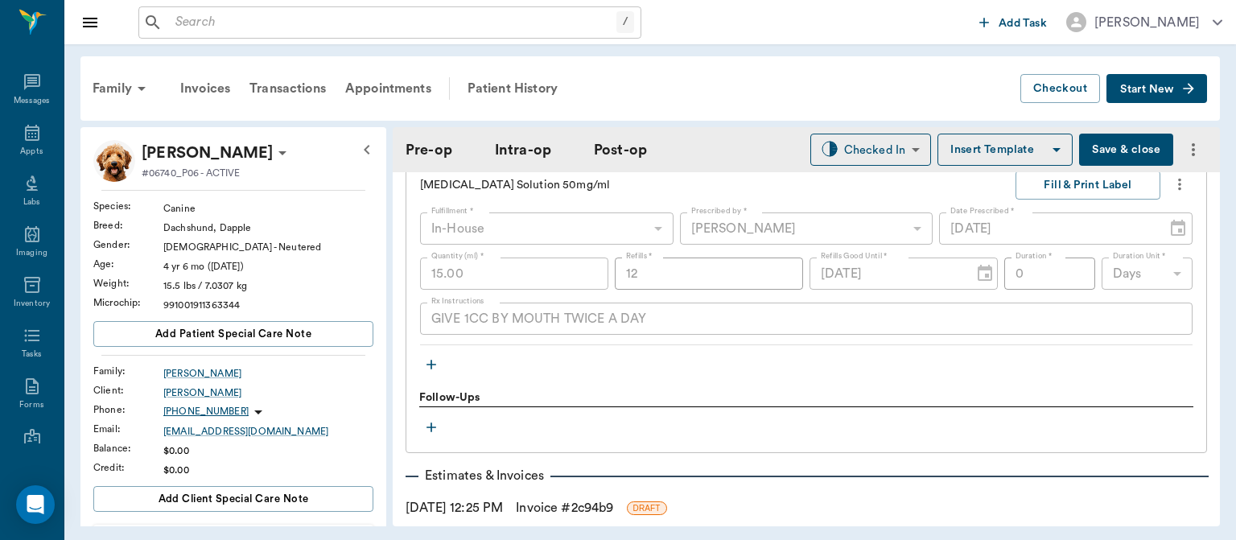
scroll to position [1899, 0]
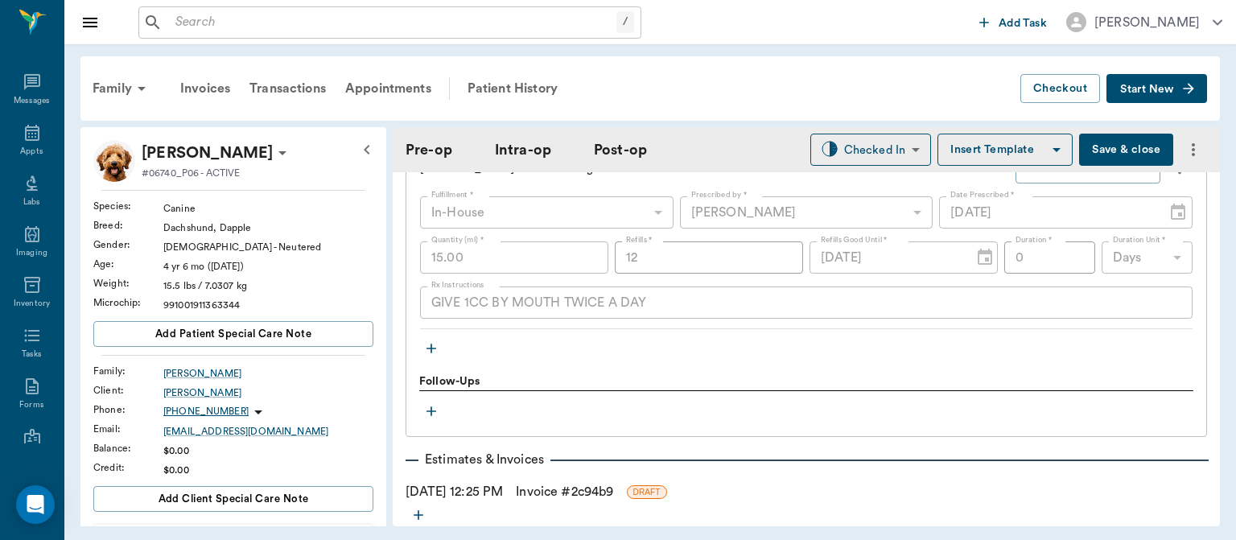
type input "12"
click at [1110, 151] on button "Save & close" at bounding box center [1126, 150] width 94 height 32
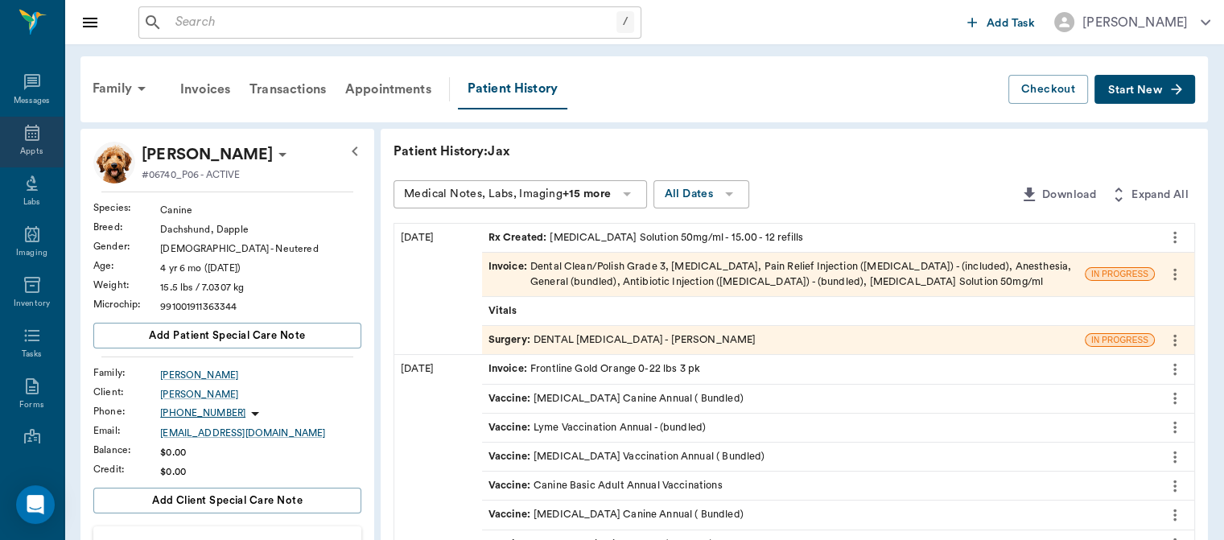
click at [26, 134] on icon at bounding box center [32, 133] width 14 height 16
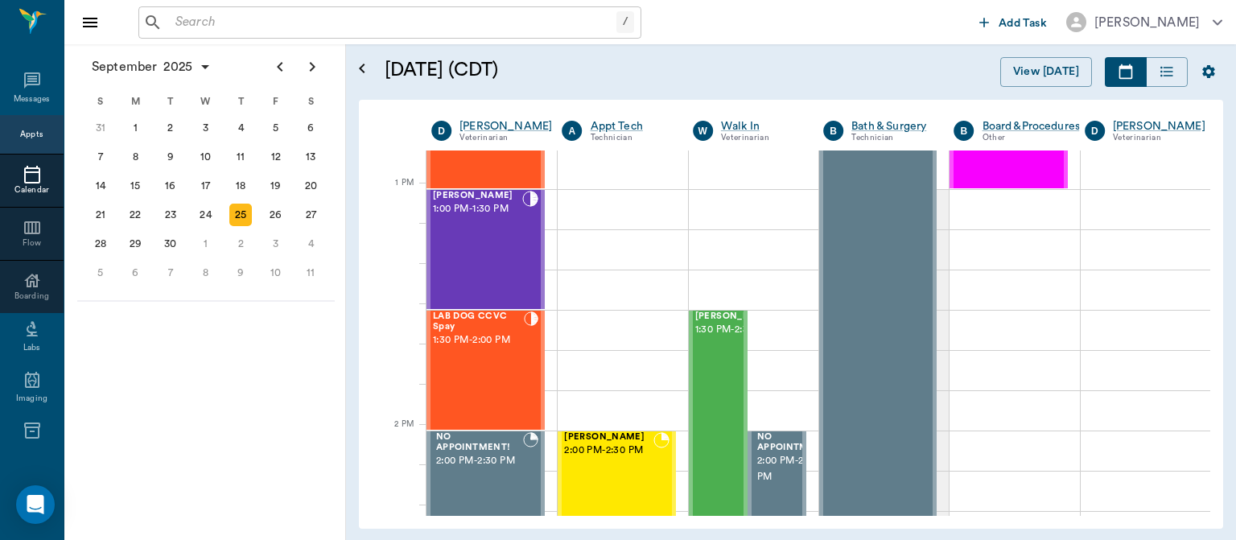
scroll to position [1181, 0]
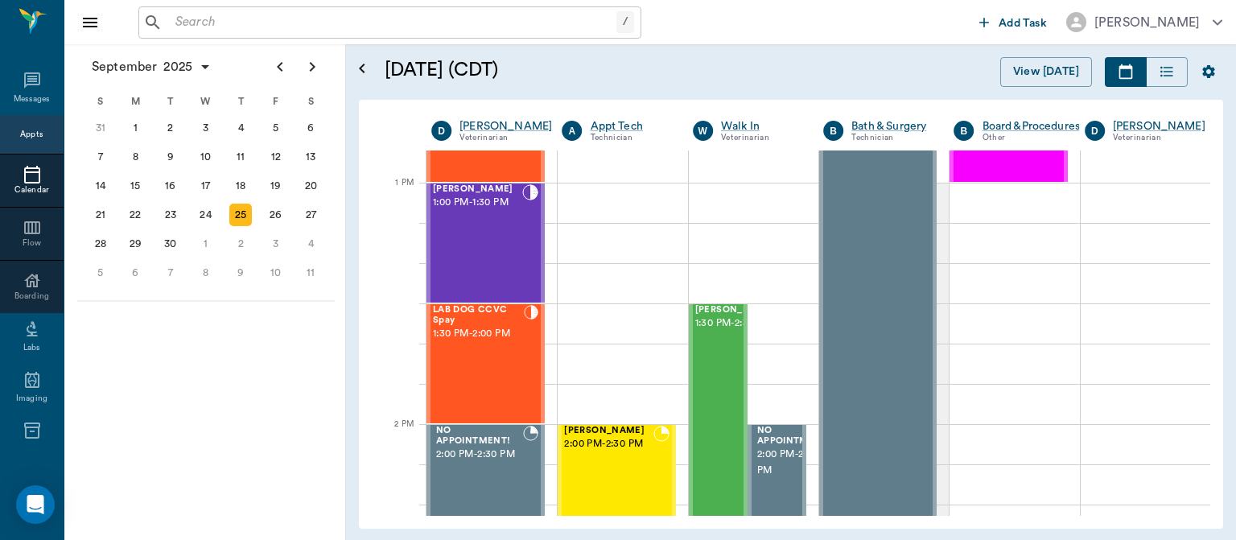
click at [470, 340] on span "1:30 PM - 2:00 PM" at bounding box center [478, 334] width 91 height 16
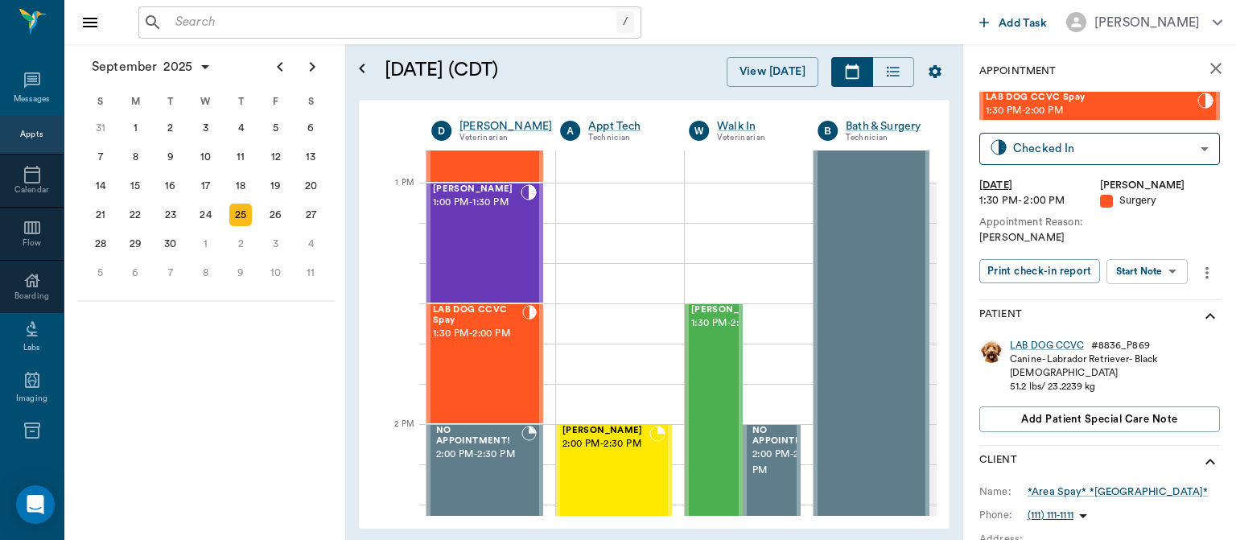
click at [1162, 270] on body "/ ​ Add Task Dr. Bert Ellsworth Nectar Messages Appts Calendar Flow Boarding La…" at bounding box center [618, 270] width 1236 height 540
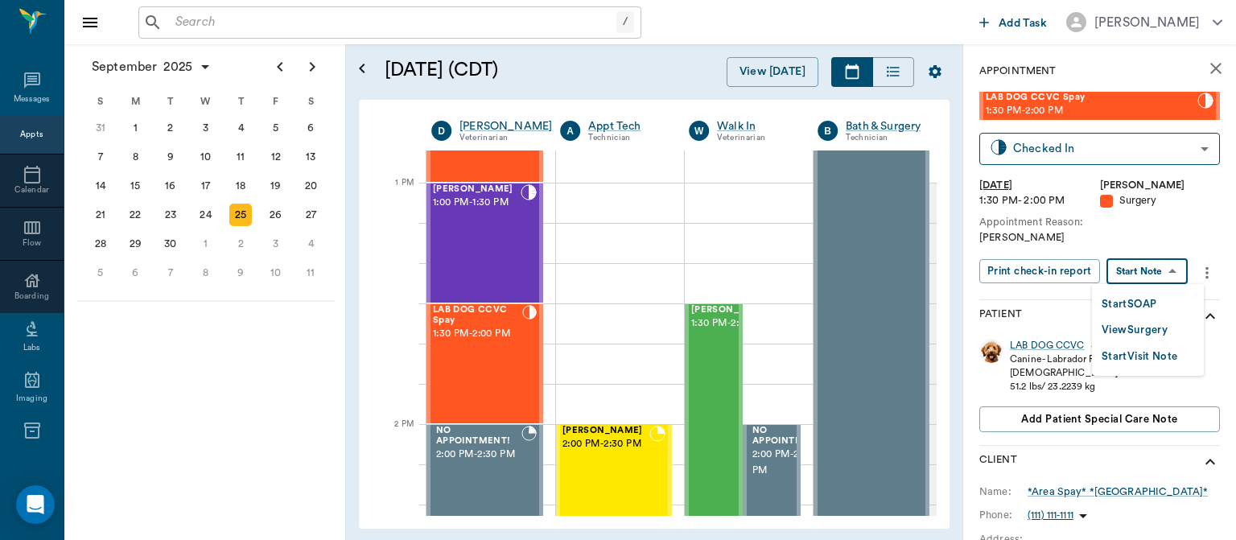
click at [1163, 329] on button "View Surgery" at bounding box center [1134, 330] width 66 height 19
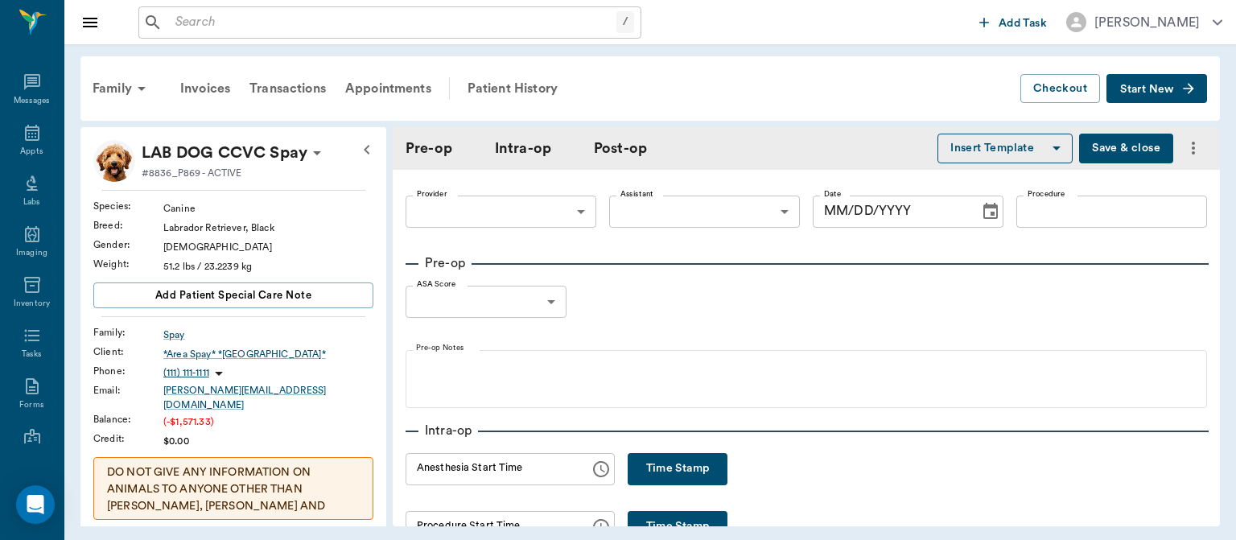
type input "63ec2f075fda476ae8351a4d"
type input "63ec2e7e52e12b0ba117b124"
type input "SPAY"
type input "1"
radio input "true"
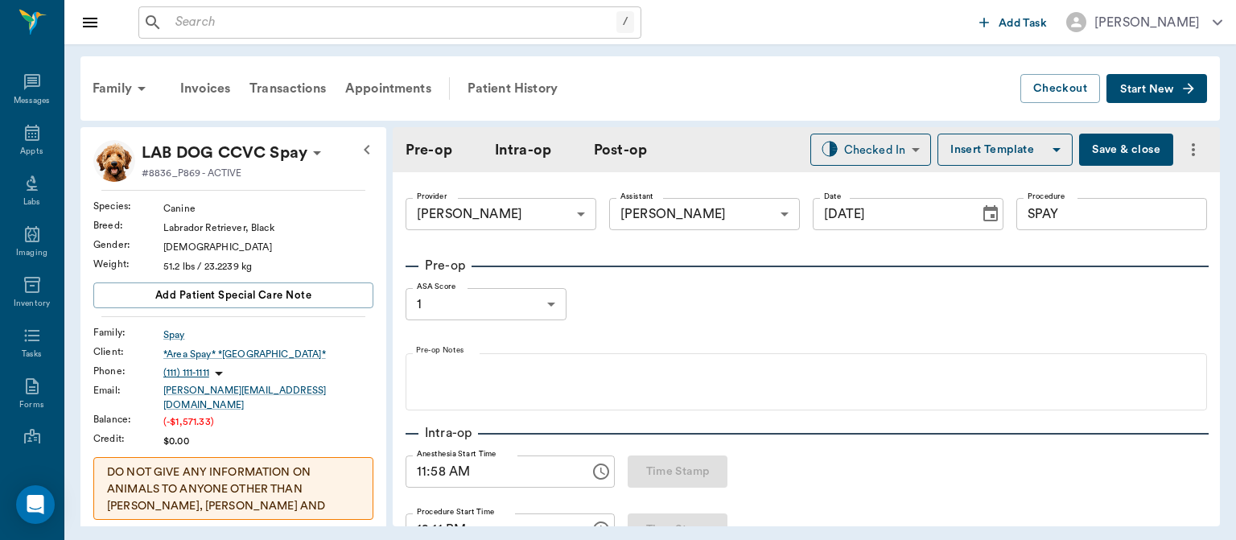
type input "[DATE]"
type input "11:58 AM"
type input "12:11 PM"
type input "12:40 PM"
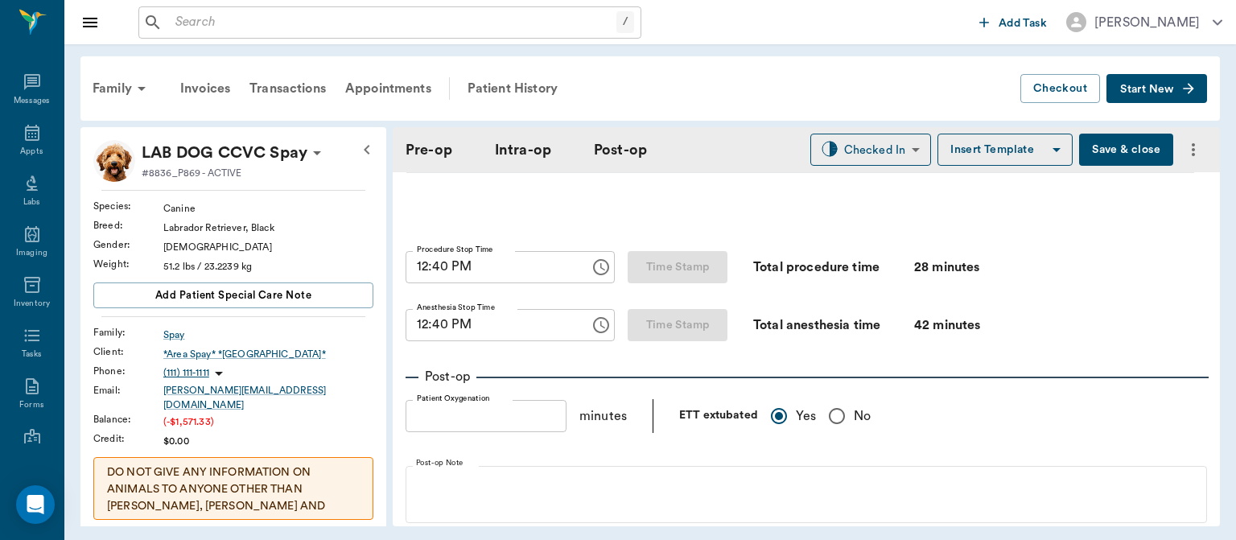
scroll to position [1019, 0]
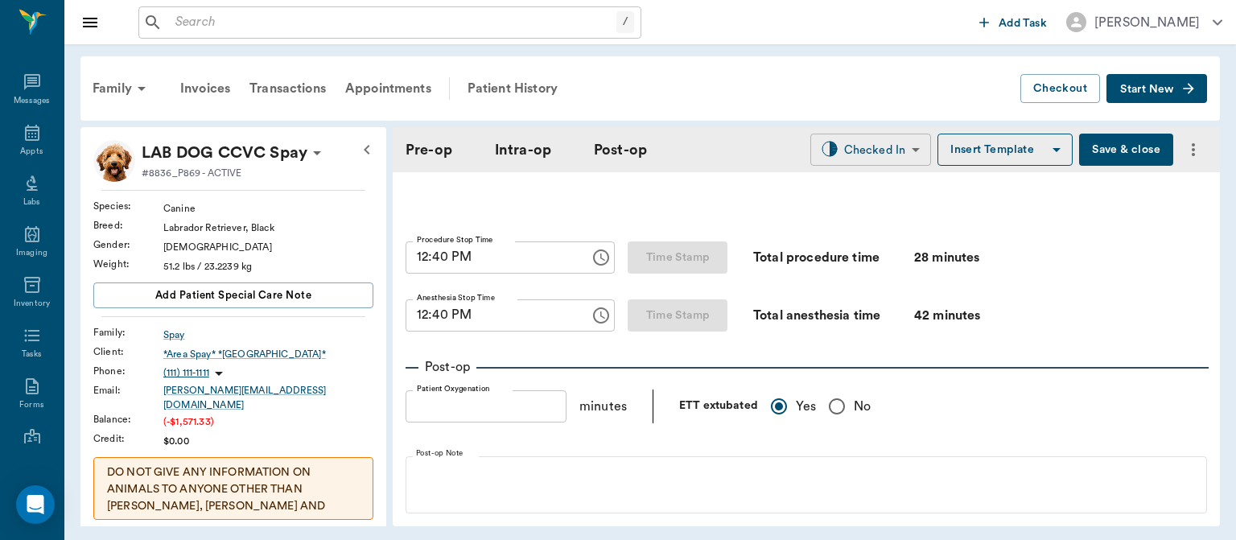
click at [865, 155] on body "/ ​ Add Task Dr. Bert Ellsworth Nectar Messages Appts Labs Imaging Inventory Ta…" at bounding box center [618, 270] width 1236 height 540
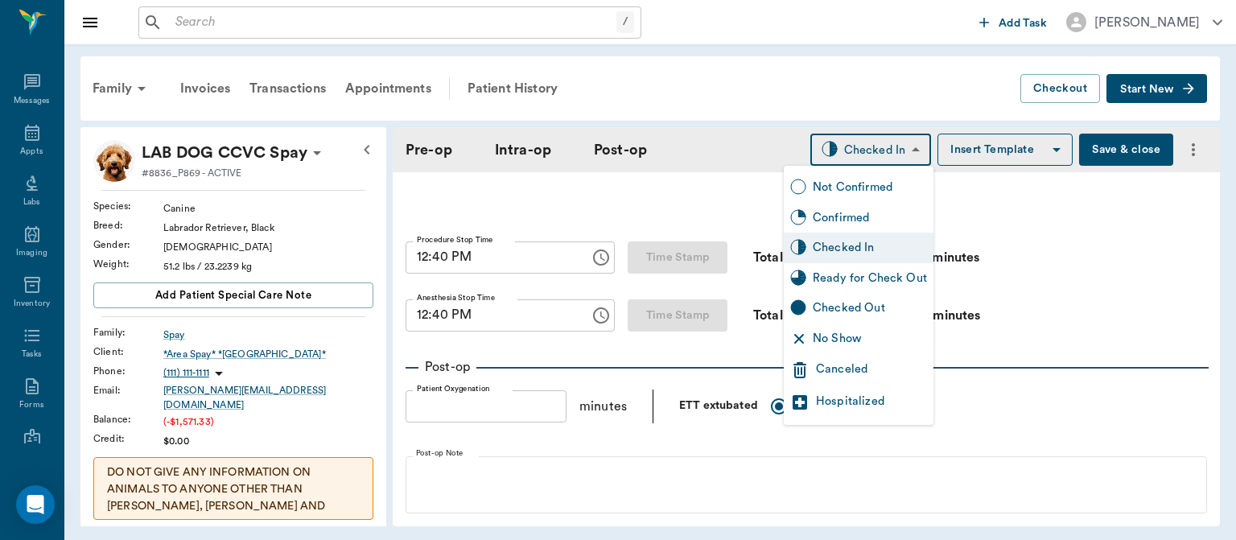
click at [879, 274] on div "Ready for Check Out" at bounding box center [870, 279] width 114 height 18
type input "READY_TO_CHECKOUT"
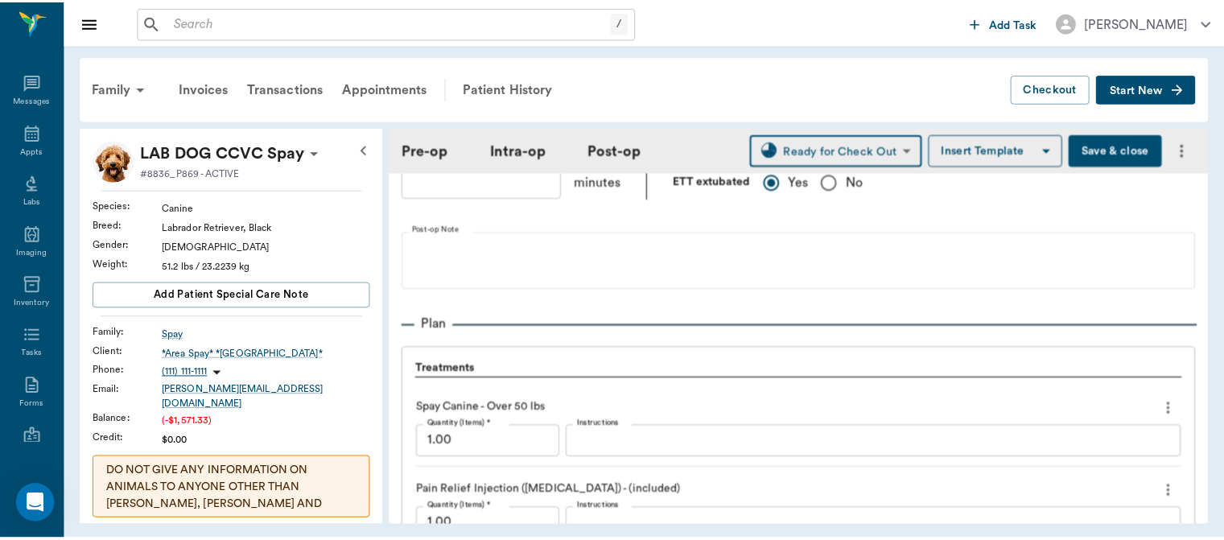
scroll to position [1922, 0]
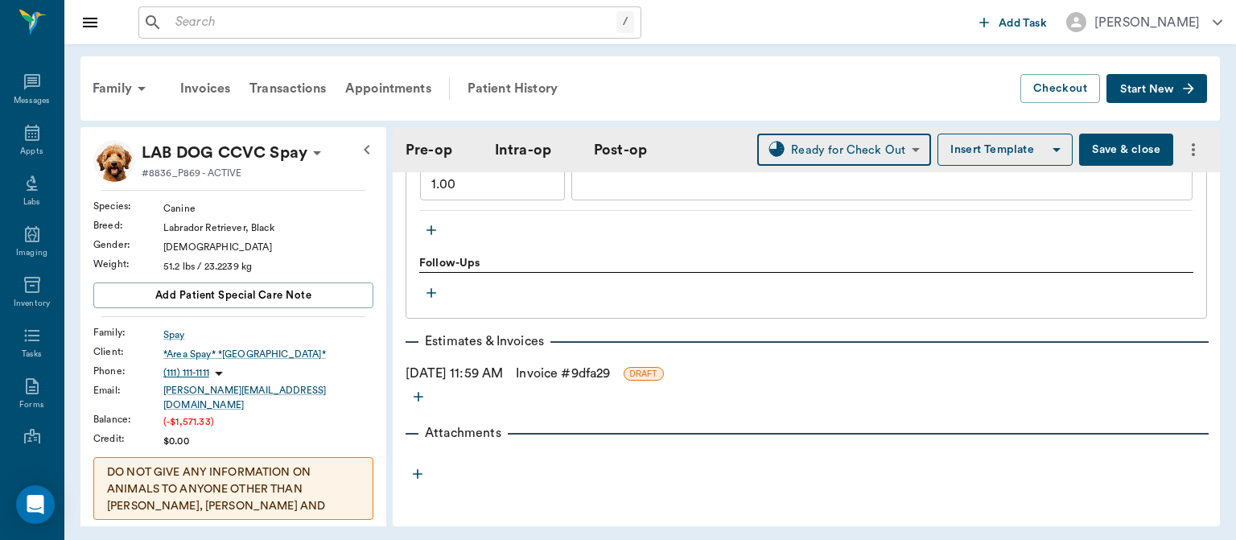
click at [610, 373] on link "Invoice # 9dfa29" at bounding box center [563, 373] width 94 height 19
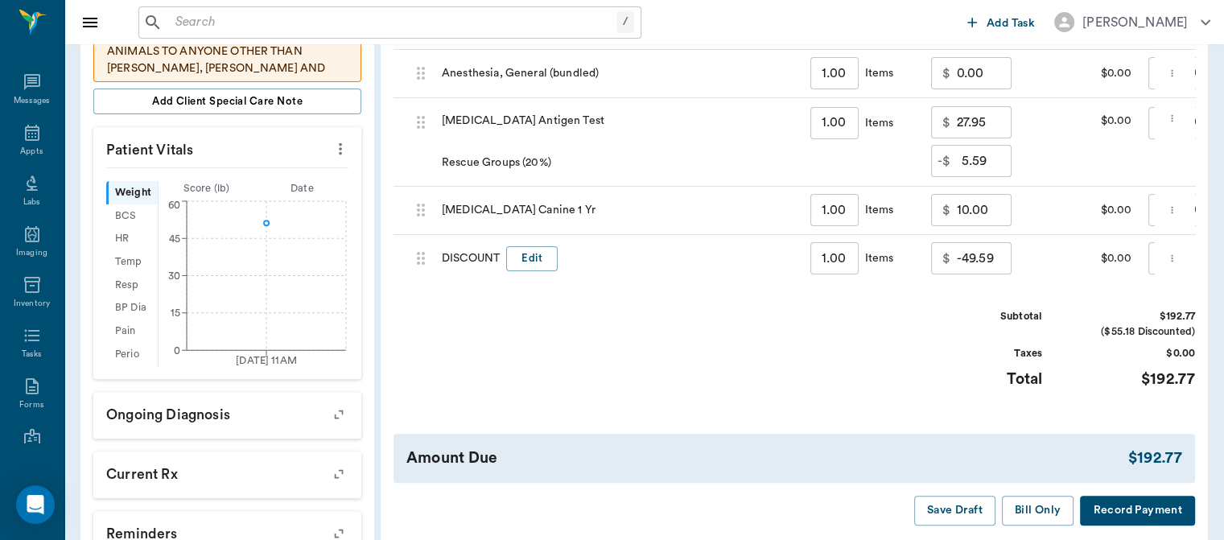
scroll to position [620, 0]
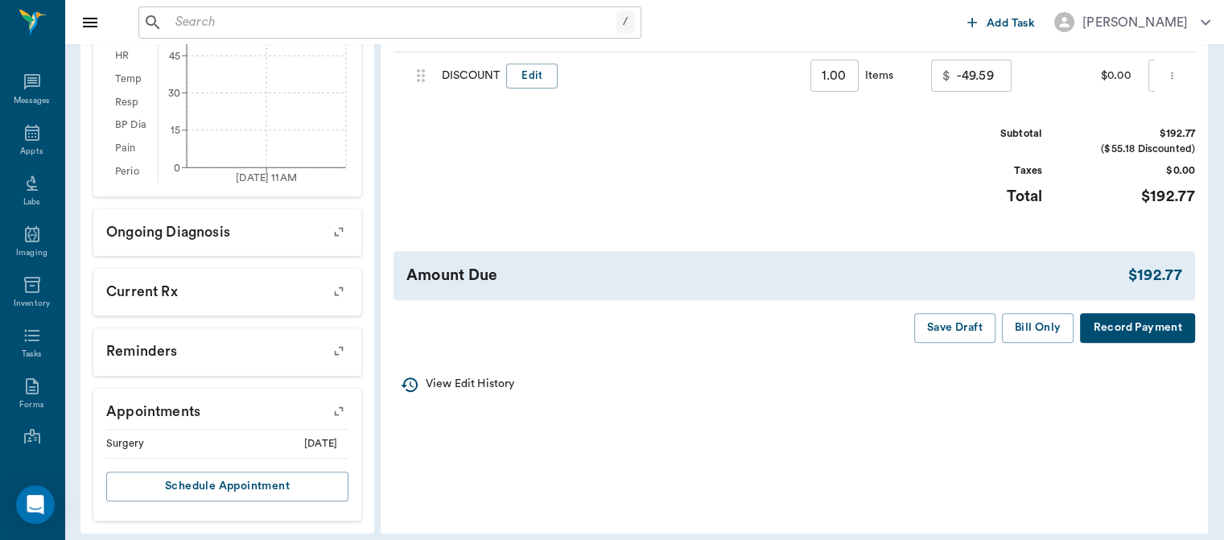
click at [1035, 300] on div "Amount Due $192.77" at bounding box center [793, 275] width 801 height 49
click at [1038, 343] on button "Bill Only" at bounding box center [1038, 328] width 72 height 30
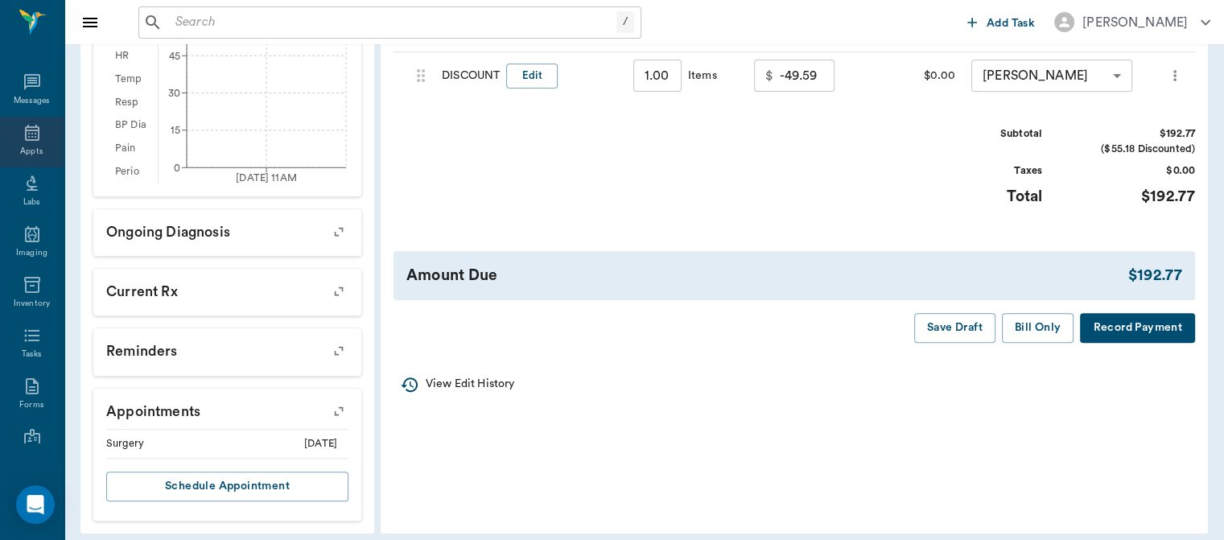
click at [23, 138] on icon at bounding box center [32, 132] width 19 height 19
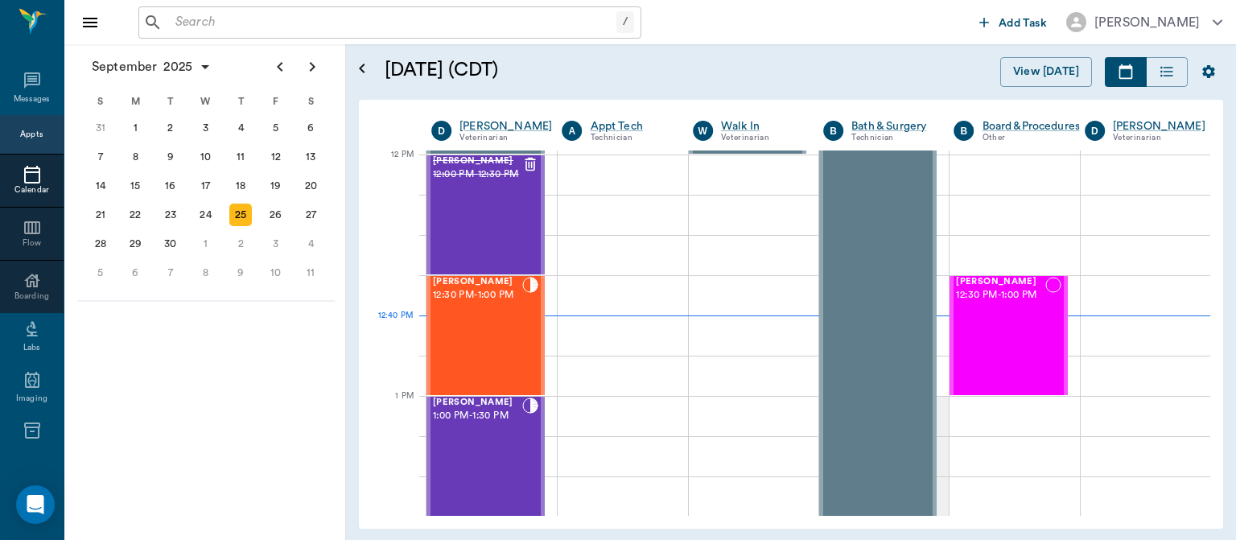
scroll to position [968, 0]
click at [487, 411] on span "1:00 PM - 1:30 PM" at bounding box center [477, 416] width 89 height 16
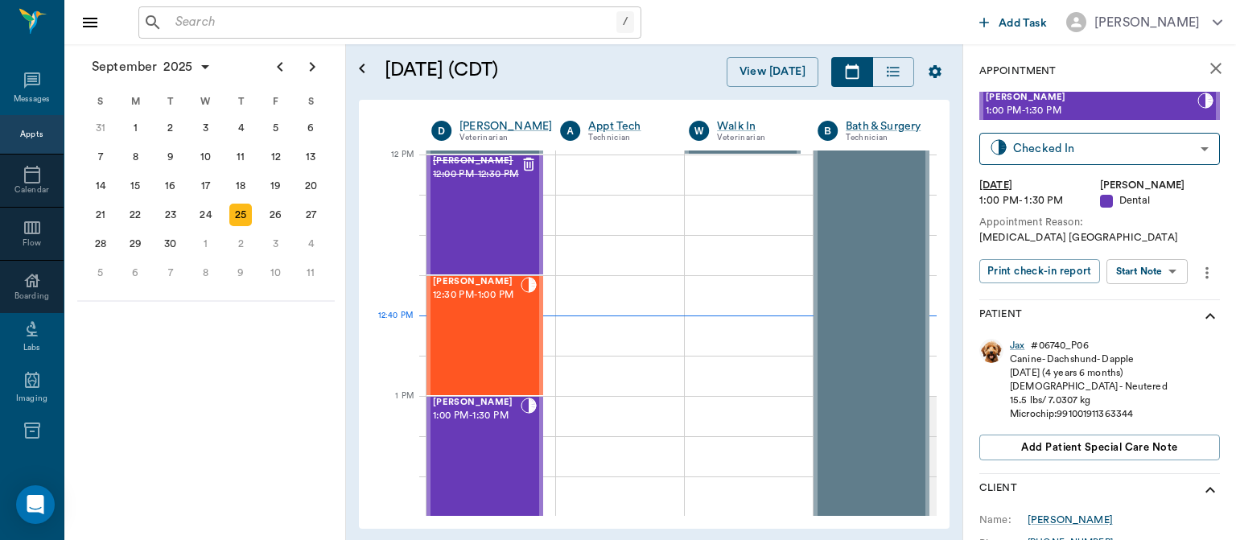
click at [1173, 275] on body "/ ​ Add Task Dr. Bert Ellsworth Nectar Messages Appts Calendar Flow Boarding La…" at bounding box center [618, 270] width 1236 height 540
click at [1167, 334] on button "View Surgery" at bounding box center [1134, 330] width 66 height 19
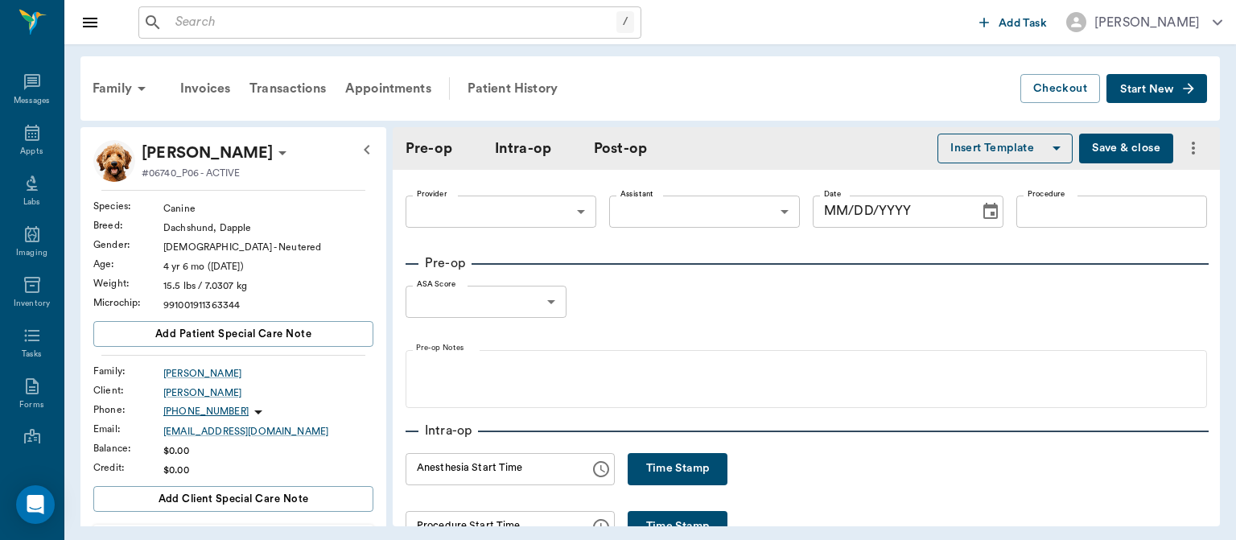
type input "63ec2f075fda476ae8351a4d"
type input "682b670d8bdc6f7f8feef3db"
type input "DENTAL ORAL SURGERY"
type input "1"
radio input "true"
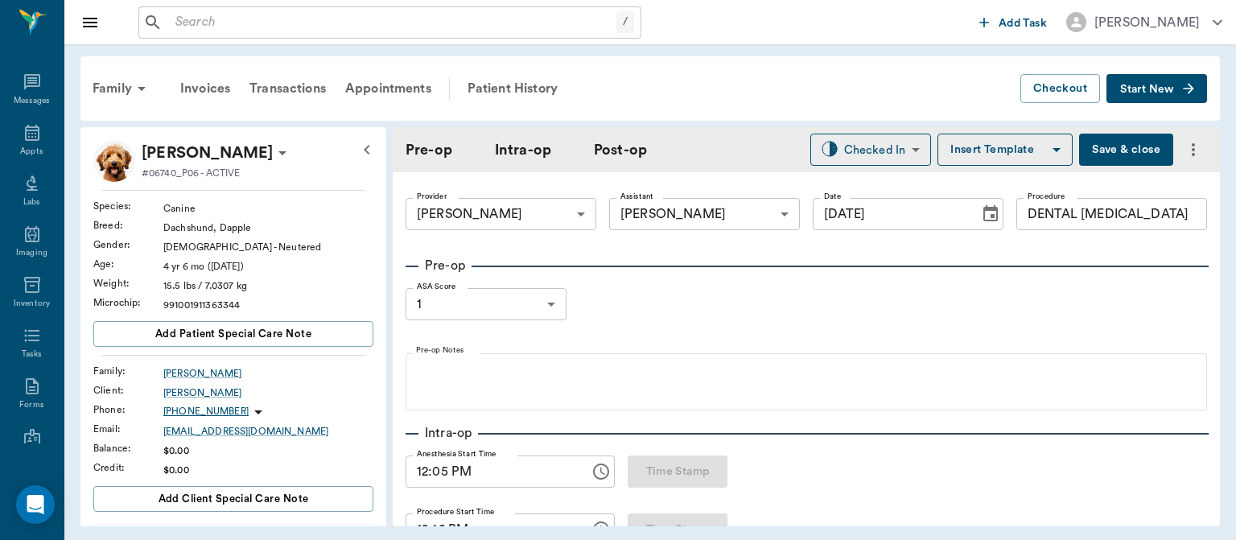
type input "[DATE]"
type input "12:05 PM"
type input "12:16 PM"
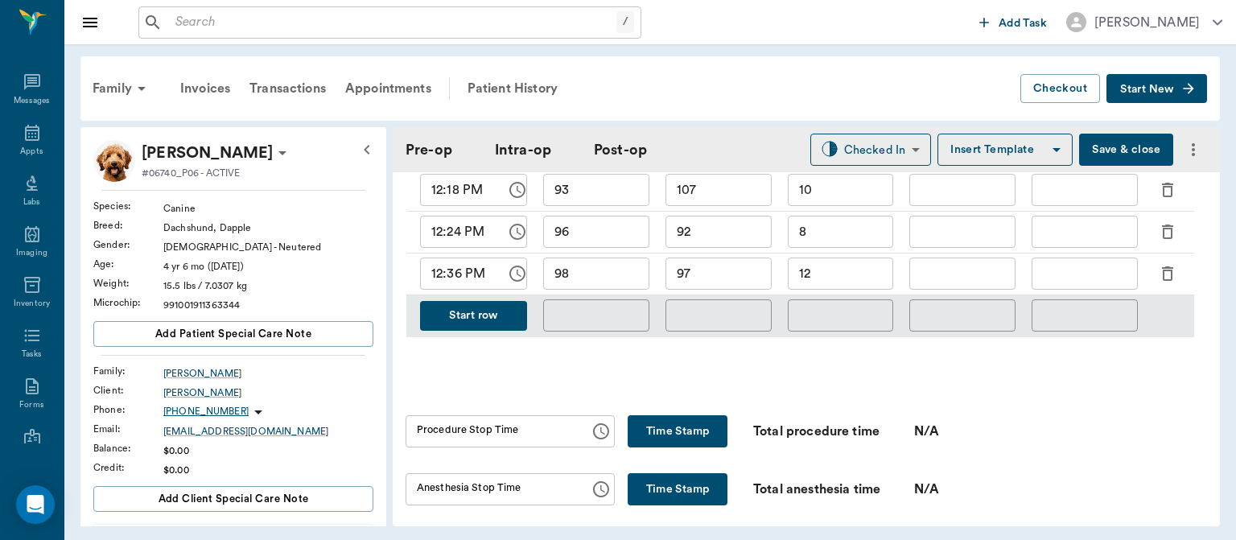
scroll to position [850, 0]
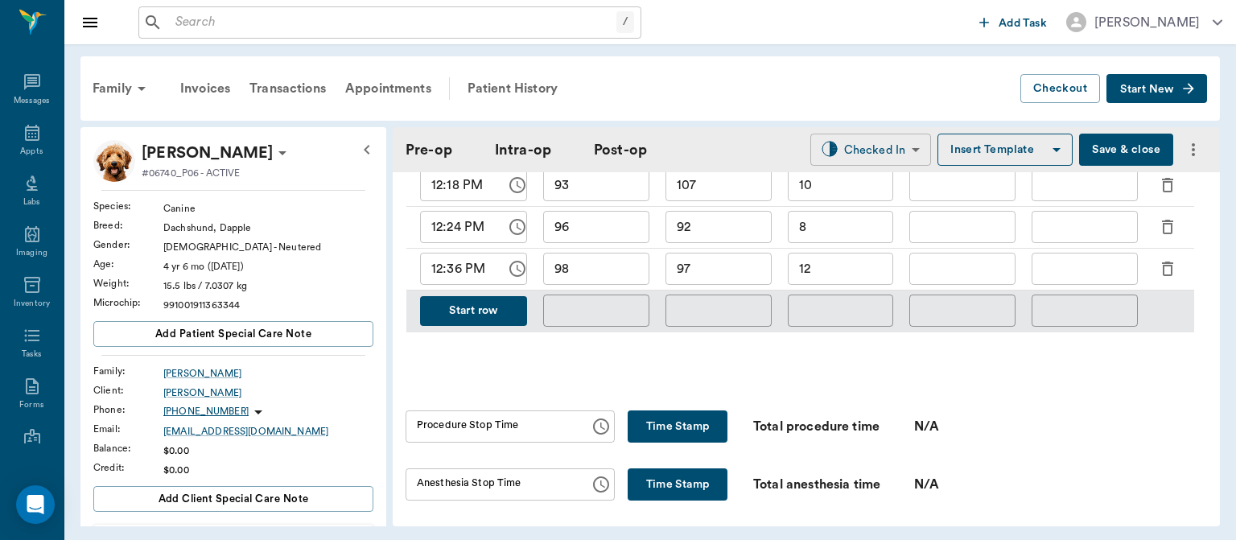
click at [874, 143] on body "/ ​ Add Task Dr. Bert Ellsworth Nectar Messages Appts Labs Imaging Inventory Ta…" at bounding box center [618, 270] width 1236 height 540
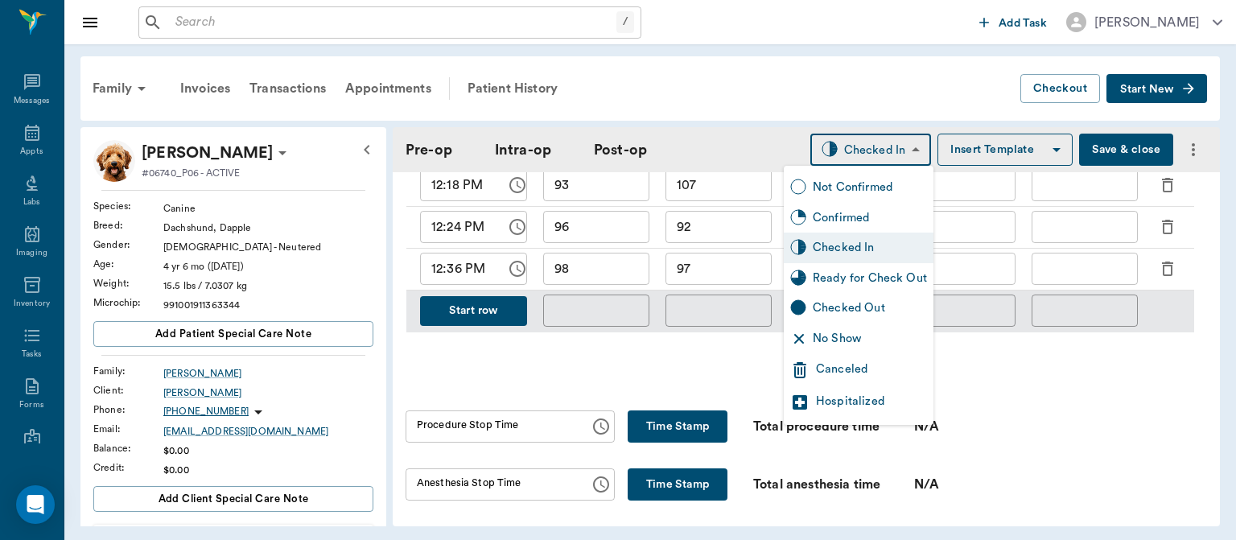
click at [842, 63] on div at bounding box center [618, 270] width 1236 height 540
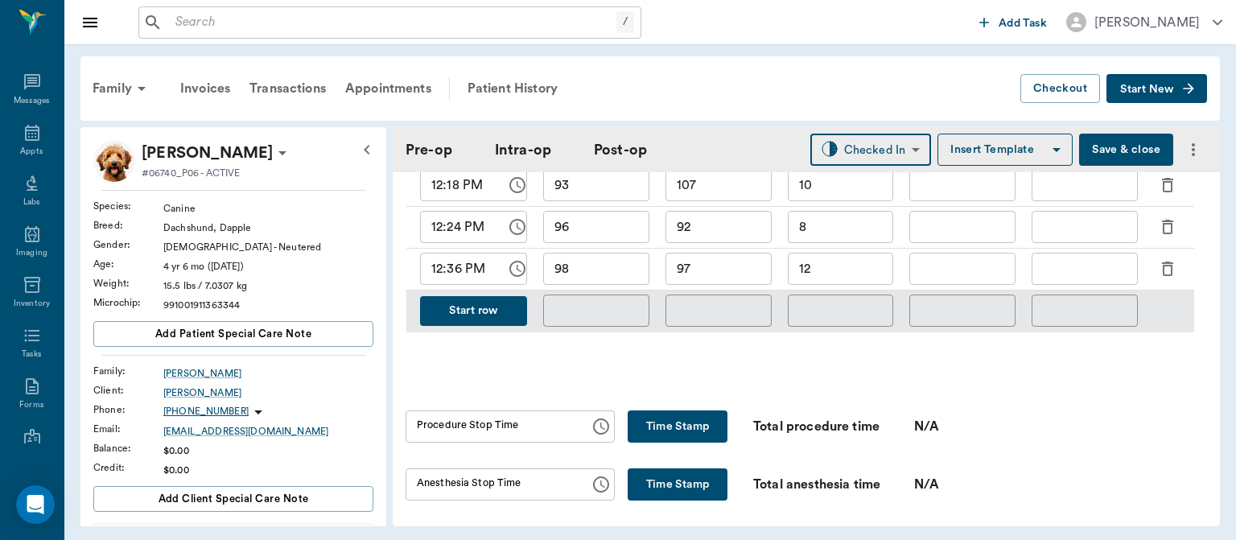
click at [1097, 154] on button "Save & close" at bounding box center [1126, 150] width 94 height 32
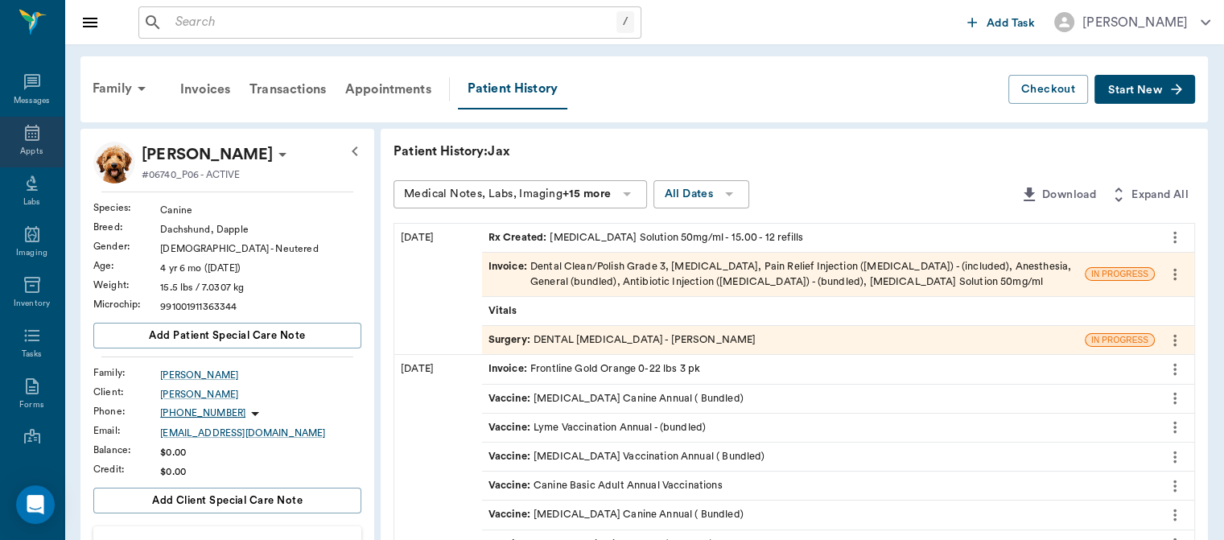
click at [31, 131] on icon at bounding box center [32, 133] width 14 height 16
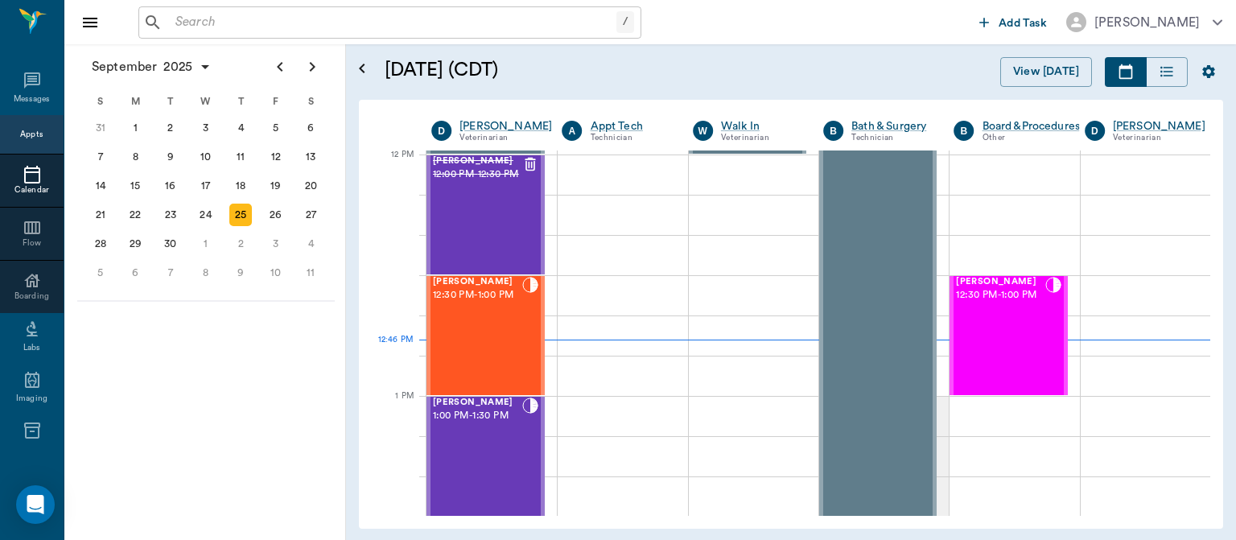
scroll to position [968, 0]
click at [488, 331] on div "JoJo Estep 12:30 PM - 1:00 PM" at bounding box center [477, 335] width 89 height 117
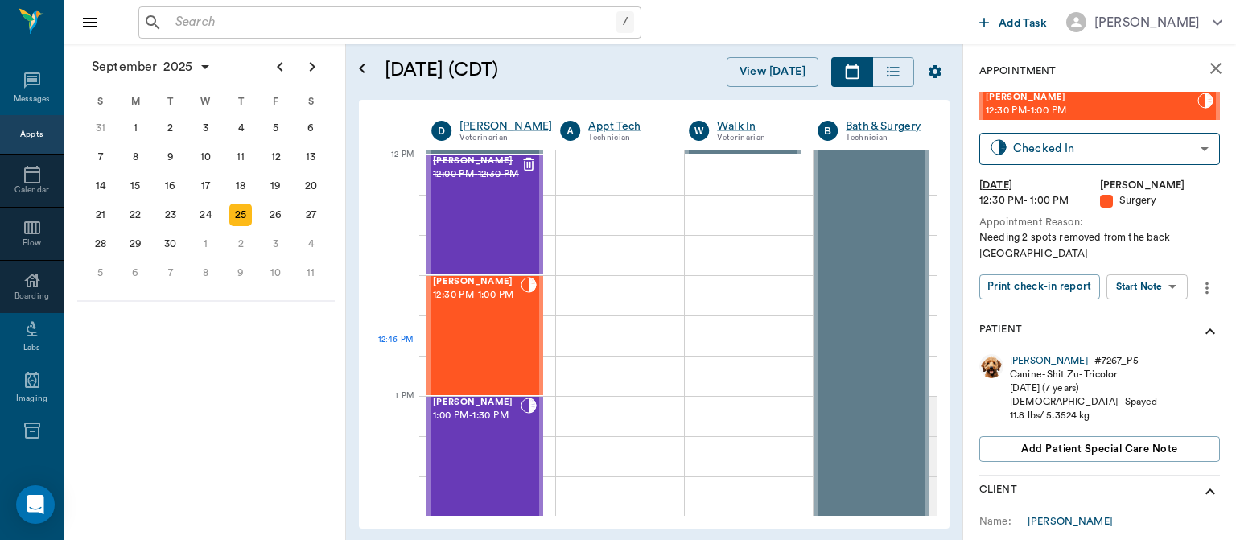
click at [1155, 274] on body "/ ​ Add Task Dr. Bert Ellsworth Nectar Messages Appts Calendar Flow Boarding La…" at bounding box center [618, 270] width 1236 height 540
click at [1156, 335] on button "View Surgery" at bounding box center [1134, 330] width 66 height 19
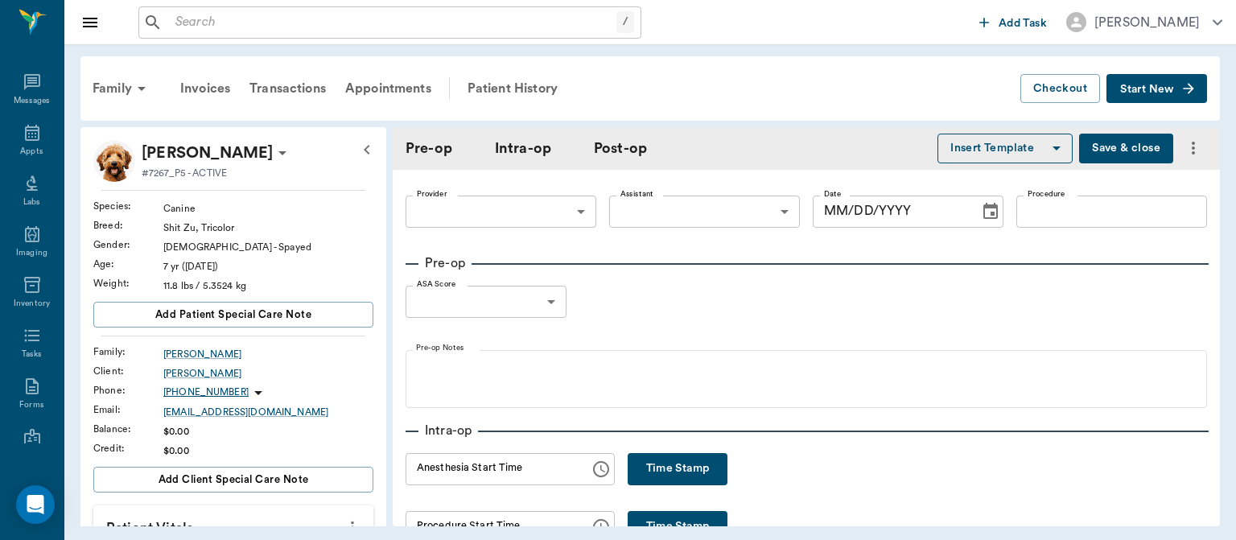
type input "63ec2f075fda476ae8351a4d"
type input "63ec2e7e52e12b0ba117b124"
type input "REMOVE /3 SPOTS"
type input "2"
radio input "true"
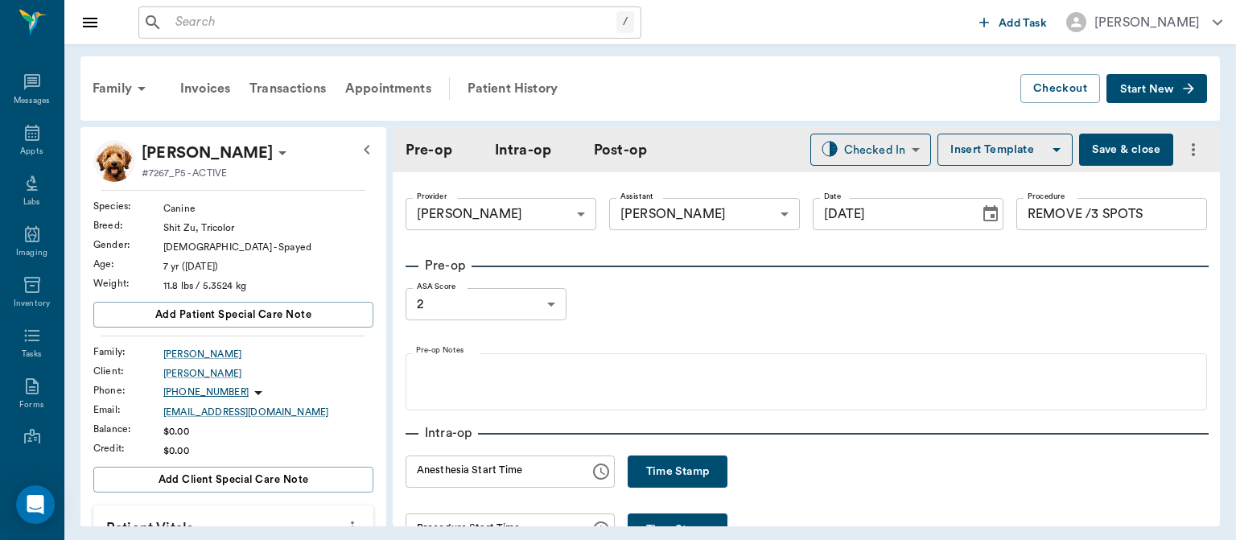
type input "[DATE]"
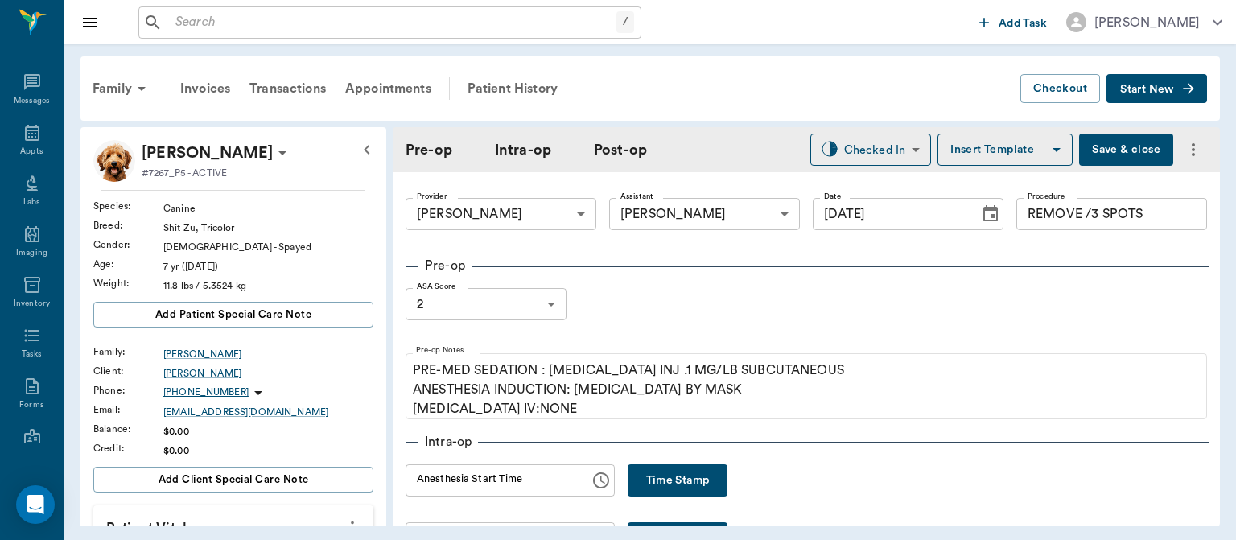
click at [698, 471] on button "Time Stamp" at bounding box center [678, 480] width 100 height 32
click at [438, 484] on input "12:46 PM" at bounding box center [492, 480] width 173 height 32
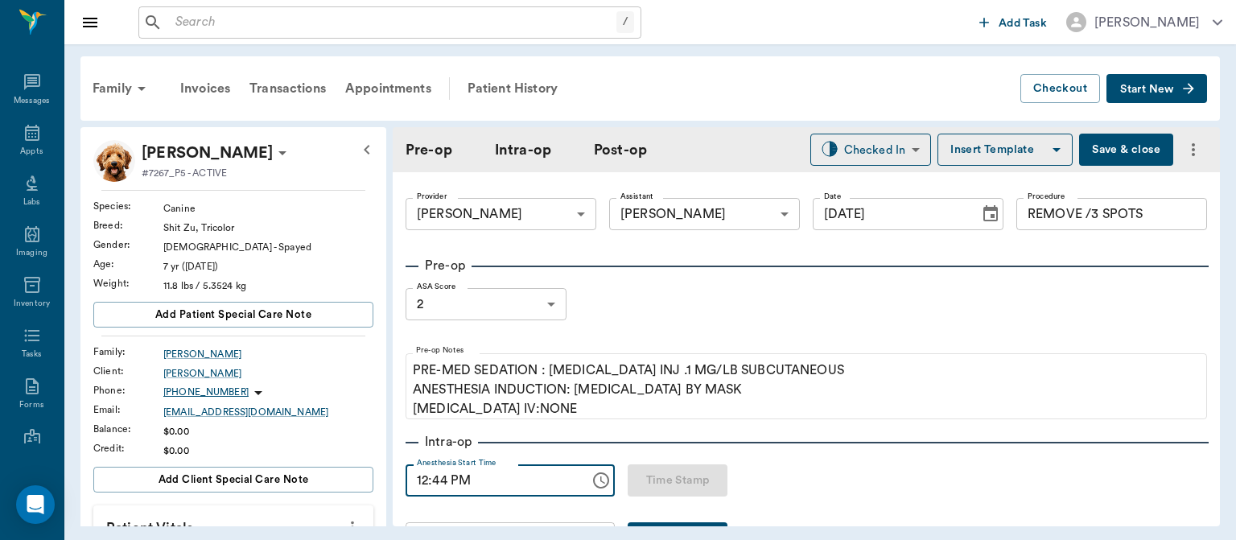
click at [1122, 163] on button "Save & close" at bounding box center [1126, 150] width 94 height 32
type input "12:46 PM"
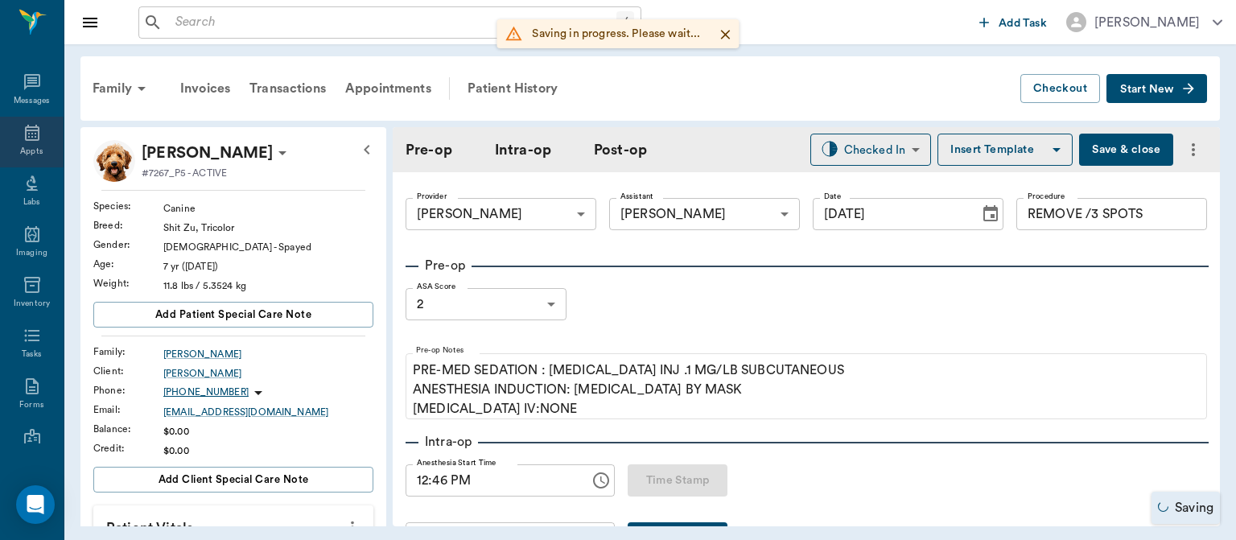
click at [25, 127] on icon at bounding box center [32, 133] width 14 height 16
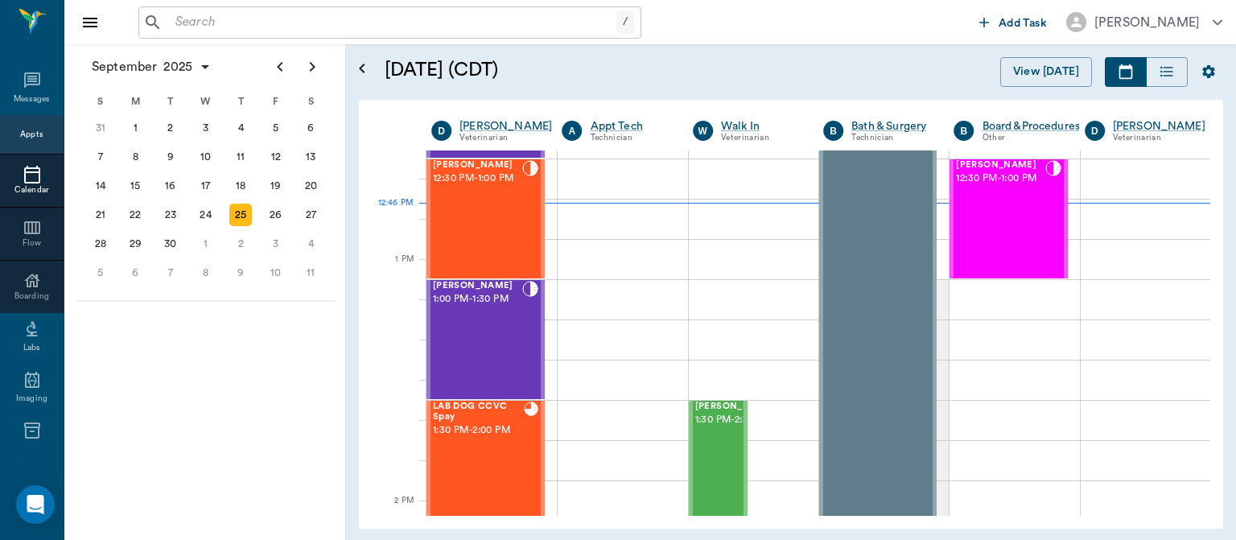
scroll to position [1105, 0]
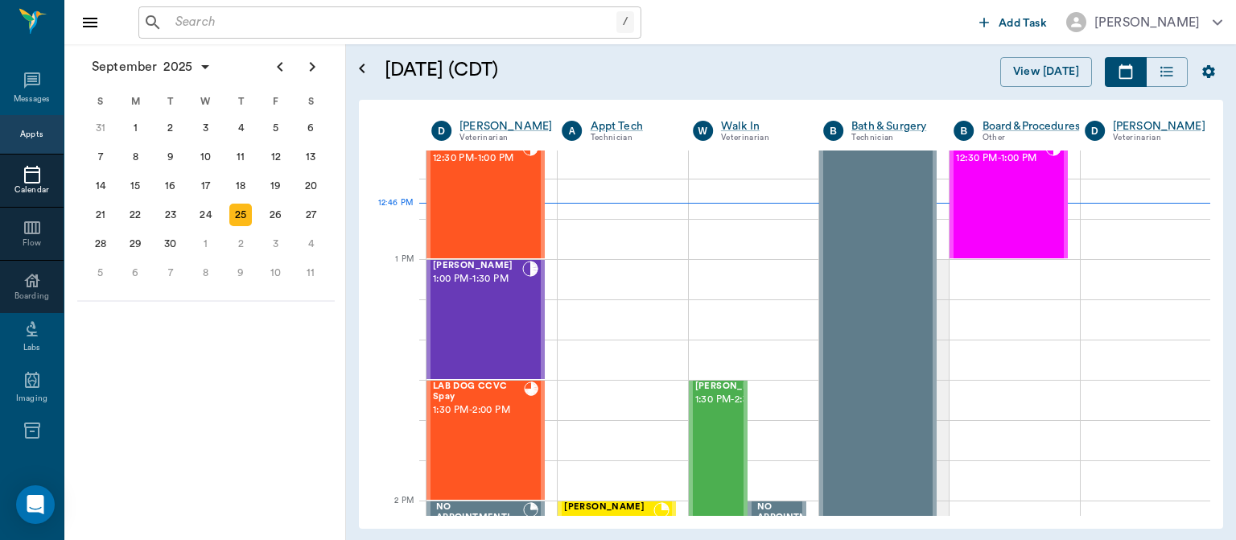
click at [484, 328] on div "Jax Thomas 1:00 PM - 1:30 PM" at bounding box center [477, 319] width 89 height 117
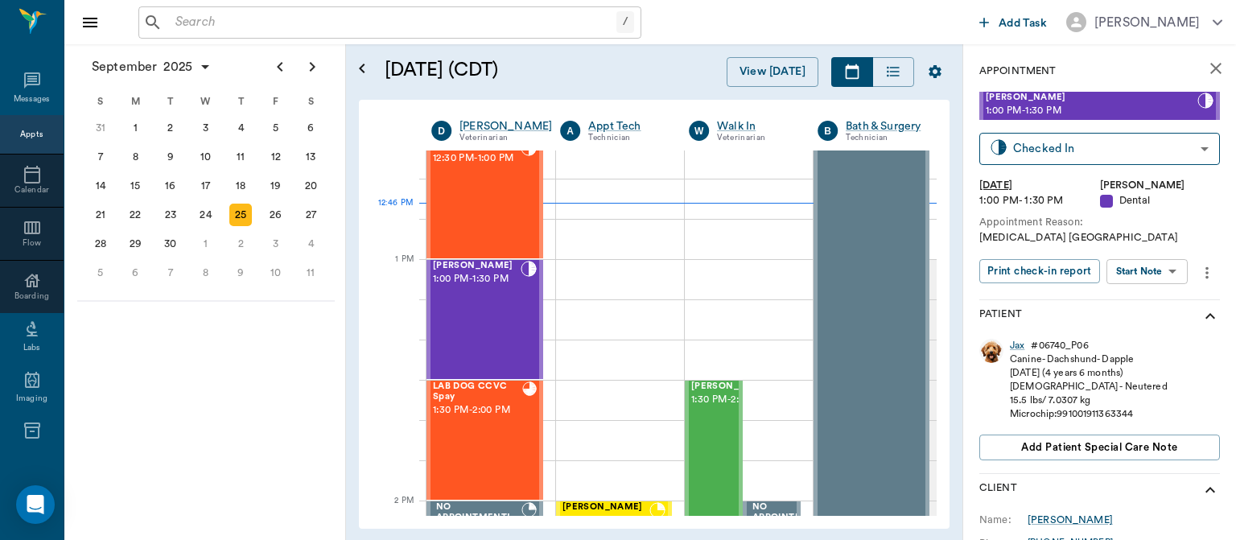
click at [1153, 267] on body "/ ​ Add Task Dr. Bert Ellsworth Nectar Messages Appts Calendar Flow Boarding La…" at bounding box center [618, 270] width 1236 height 540
click at [1146, 327] on button "View Surgery" at bounding box center [1134, 330] width 66 height 19
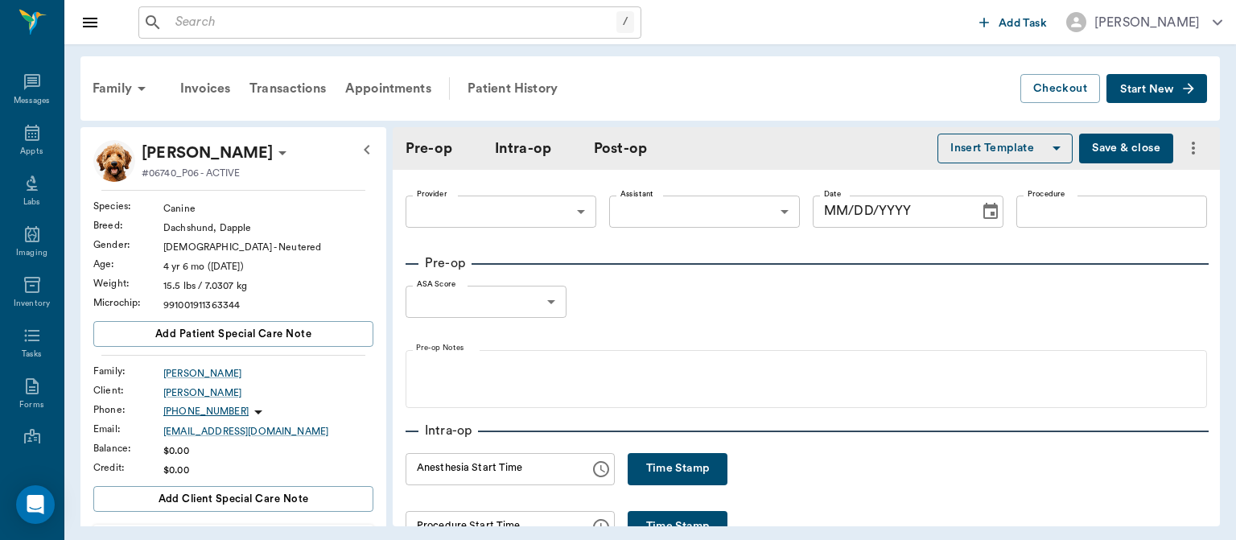
type input "63ec2f075fda476ae8351a4d"
type input "682b670d8bdc6f7f8feef3db"
type input "DENTAL ORAL SURGERY"
type input "1"
radio input "true"
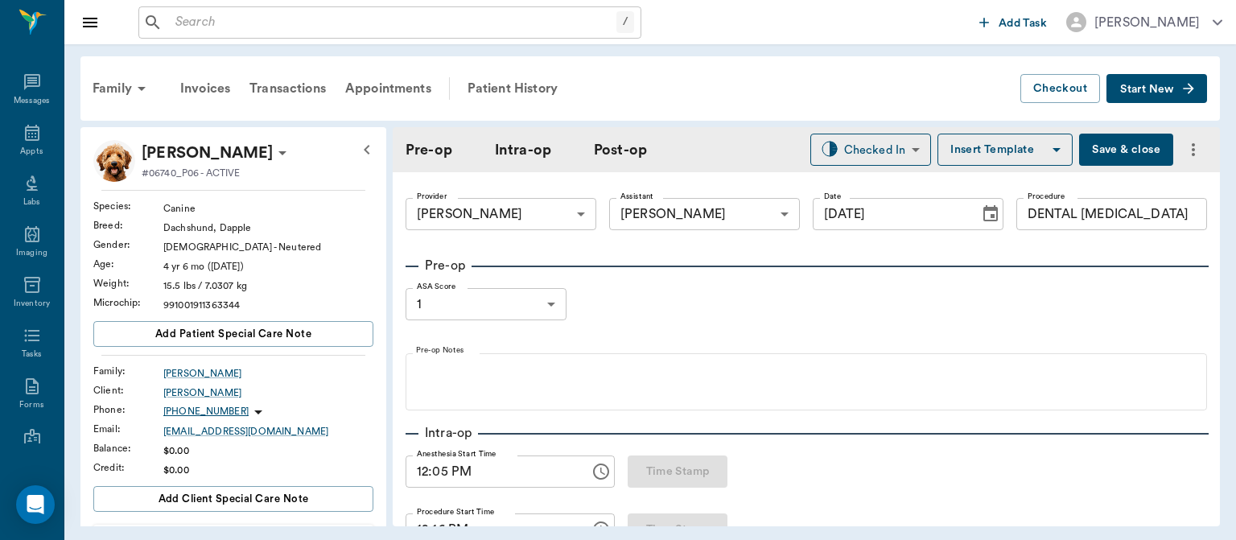
type input "[DATE]"
type input "12:05 PM"
type input "12:16 PM"
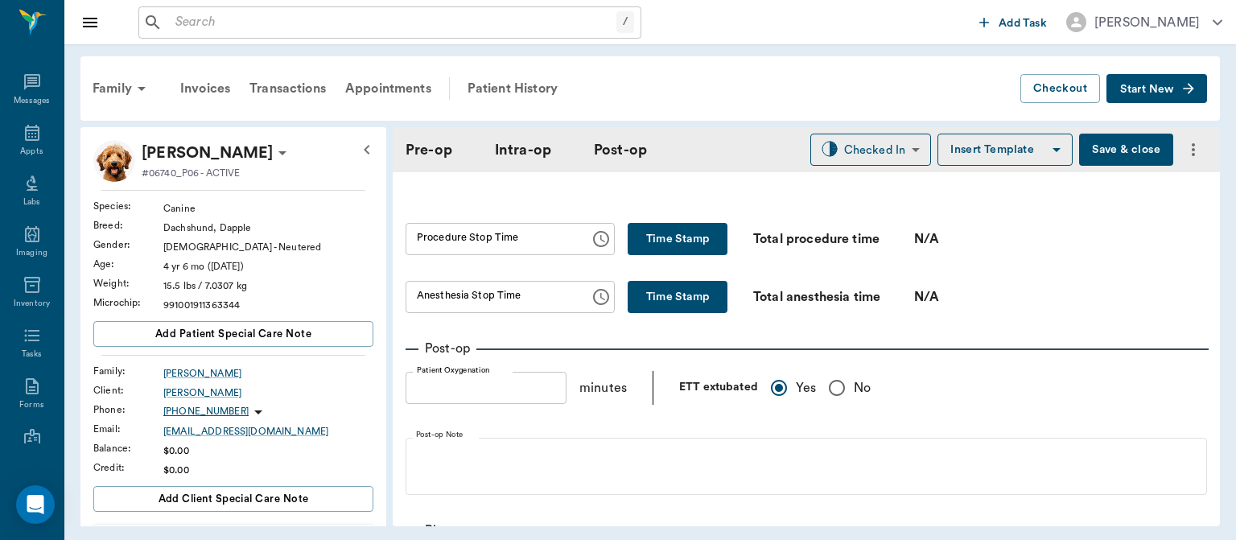
scroll to position [1041, 0]
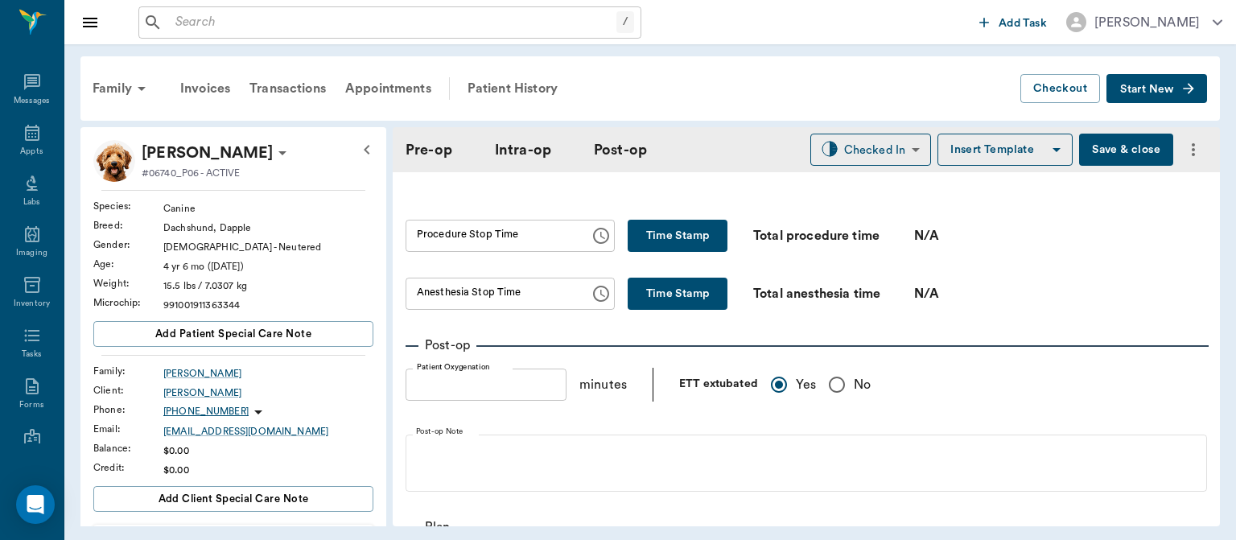
click at [632, 286] on button "Time Stamp" at bounding box center [678, 294] width 100 height 32
type input "12:47 PM"
click at [649, 228] on button "Time Stamp" at bounding box center [678, 236] width 100 height 32
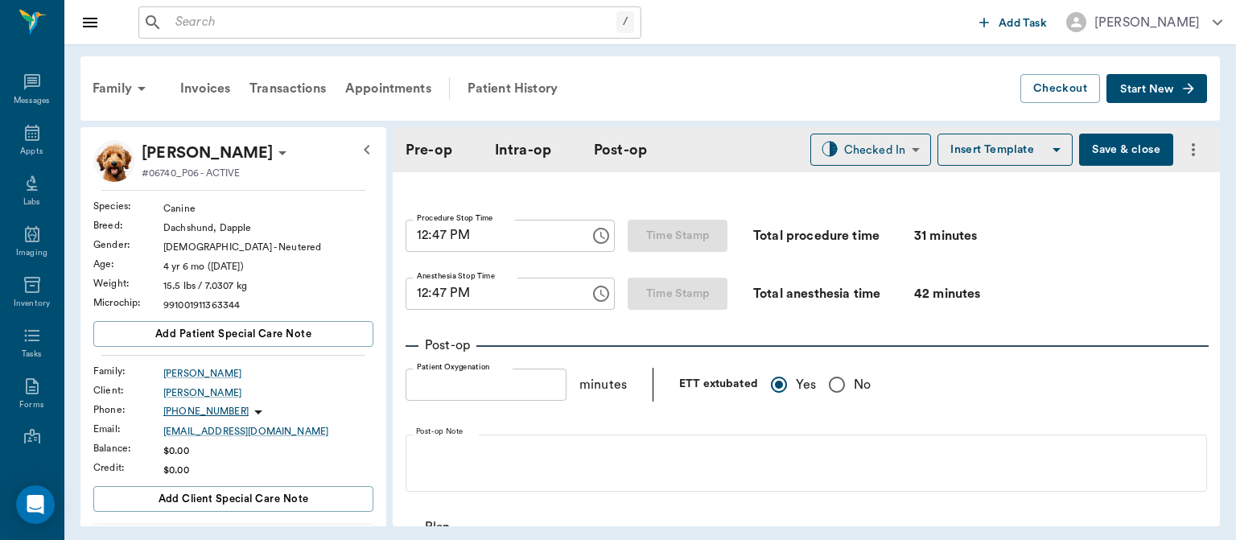
type input "12:47 PM"
click at [447, 291] on input "12:47 PM" at bounding box center [492, 294] width 173 height 32
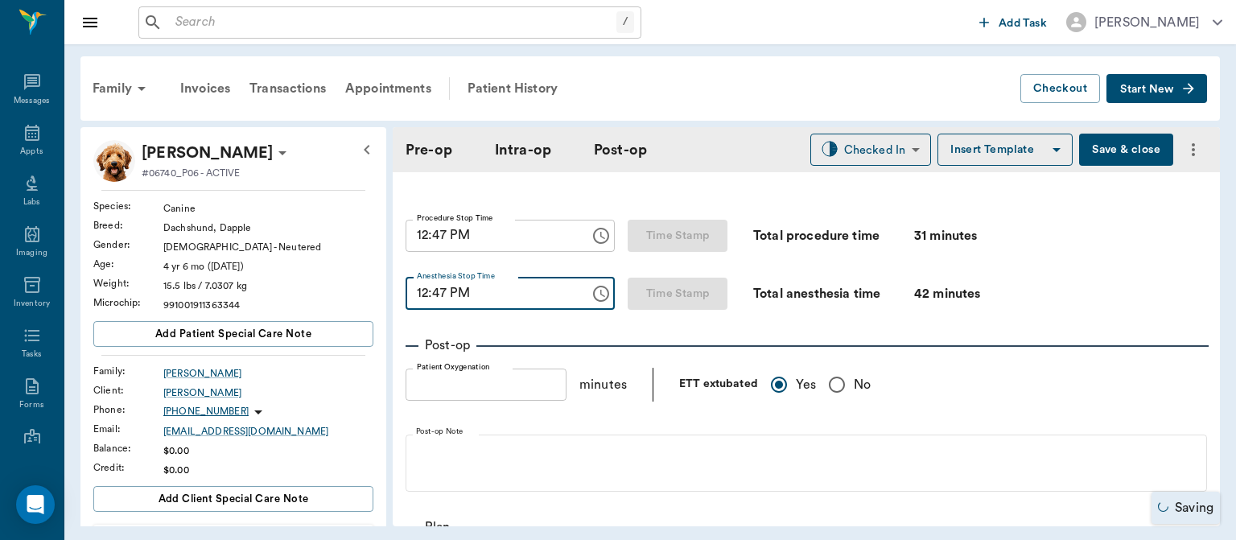
click at [438, 296] on input "12:47 PM" at bounding box center [492, 294] width 173 height 32
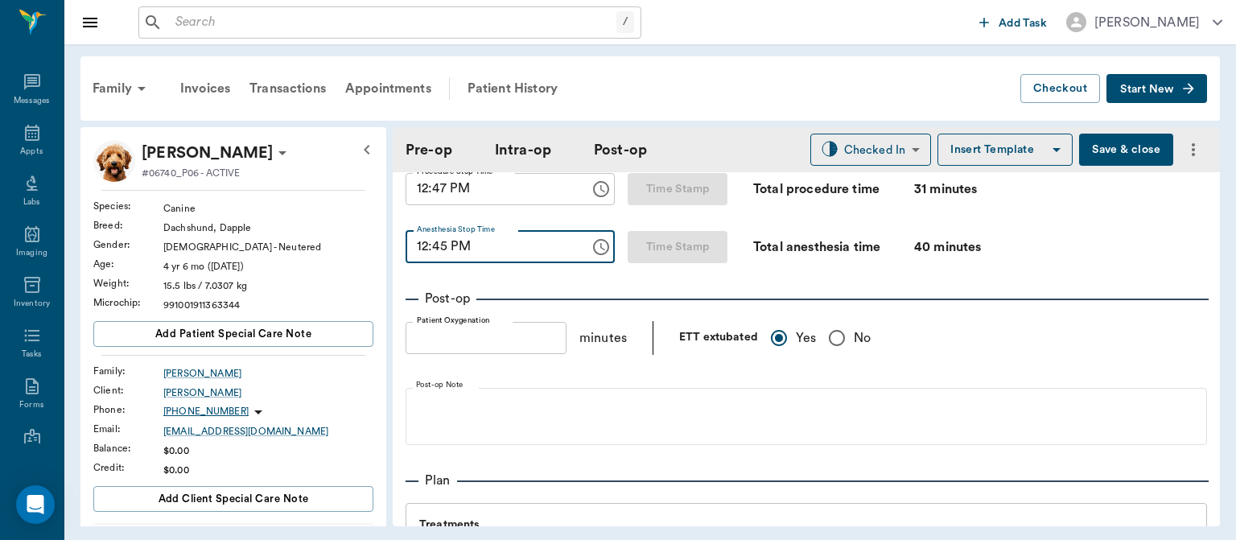
scroll to position [1101, 0]
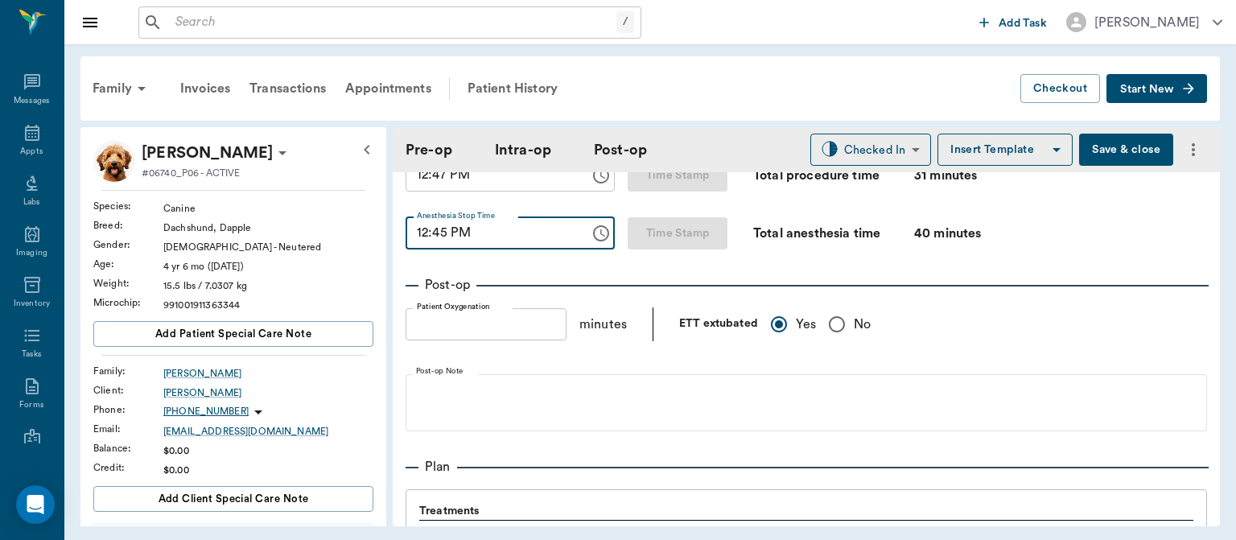
type input "12:45 PM"
click at [863, 129] on div "Pre-op Intra-op Post-op Checked In CHECKED_IN ​ Insert Template Save & close" at bounding box center [806, 149] width 827 height 45
click at [879, 150] on body "/ ​ Add Task Dr. Bert Ellsworth Nectar Messages Appts Labs Imaging Inventory Ta…" at bounding box center [618, 270] width 1236 height 540
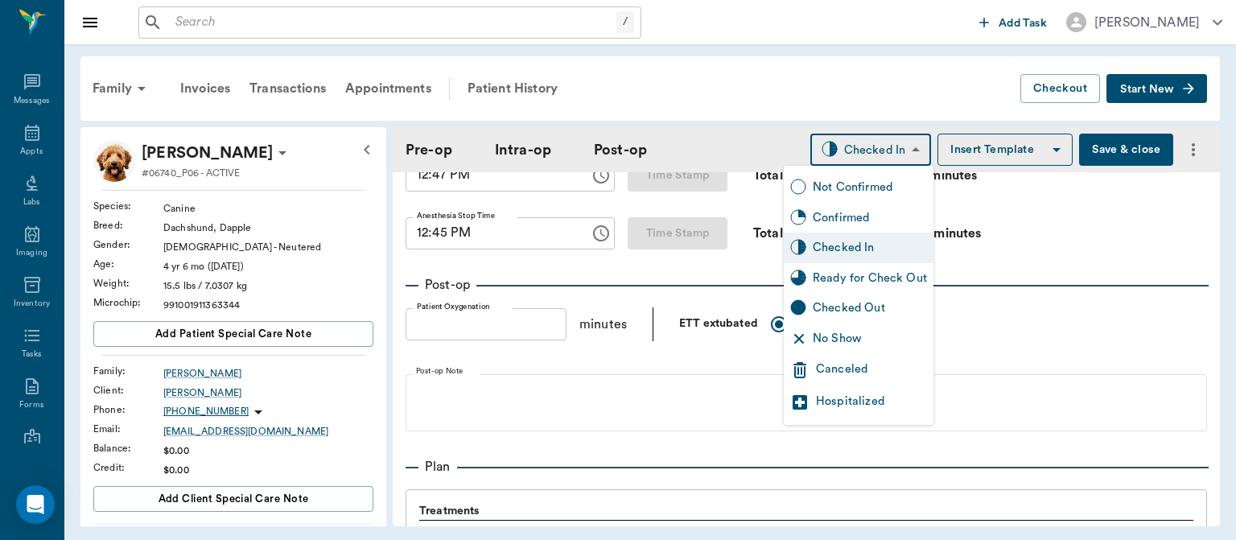
click at [843, 278] on div "Ready for Check Out" at bounding box center [870, 279] width 114 height 18
type input "READY_TO_CHECKOUT"
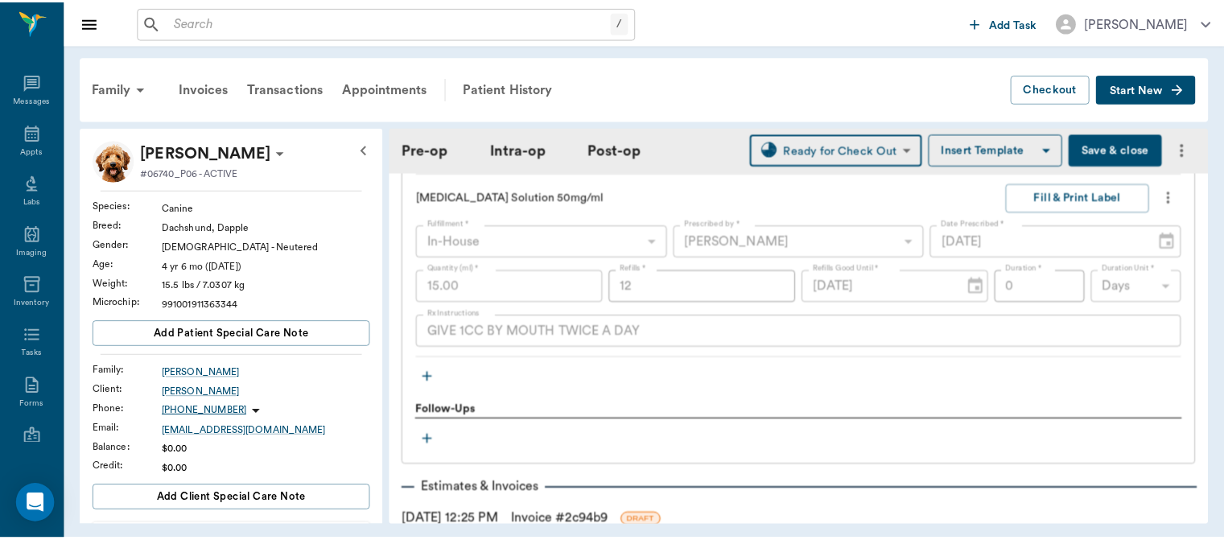
scroll to position [2013, 0]
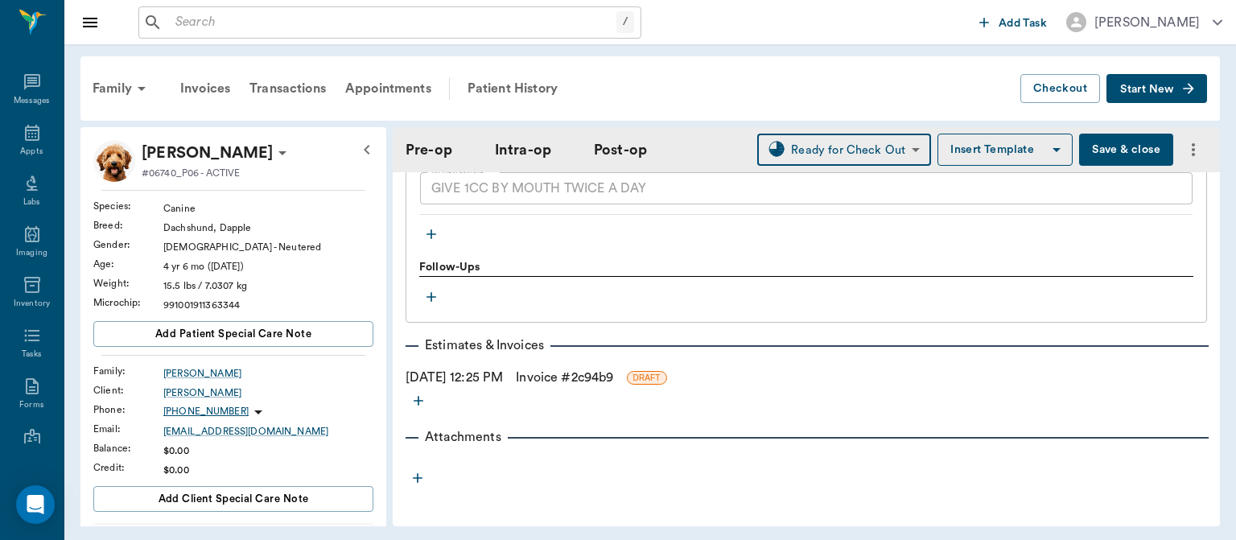
click at [597, 374] on link "Invoice # 2c94b9" at bounding box center [564, 377] width 97 height 19
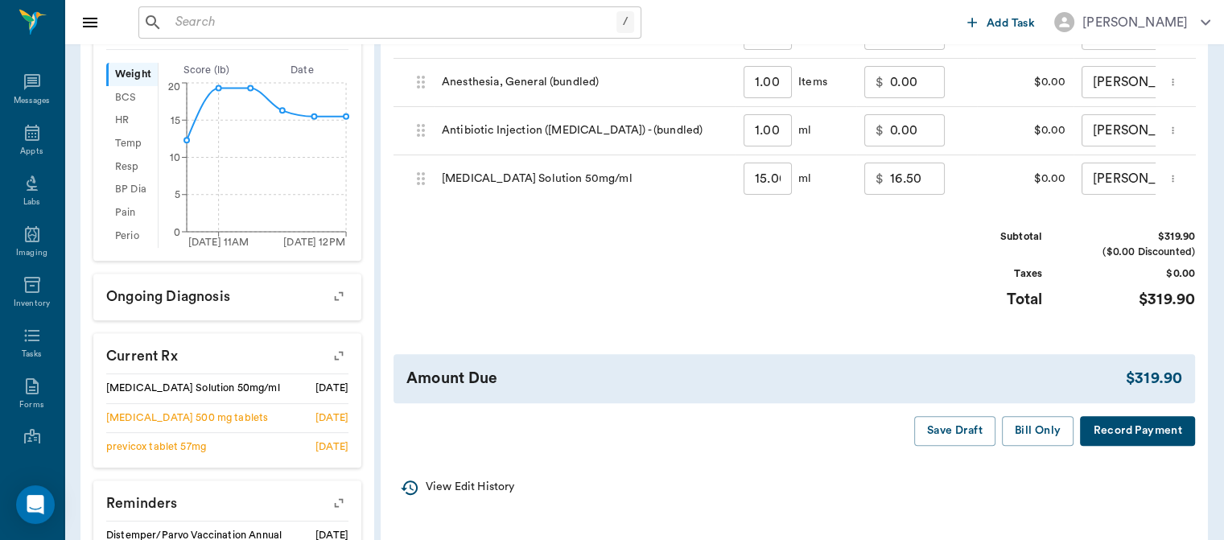
scroll to position [521, 0]
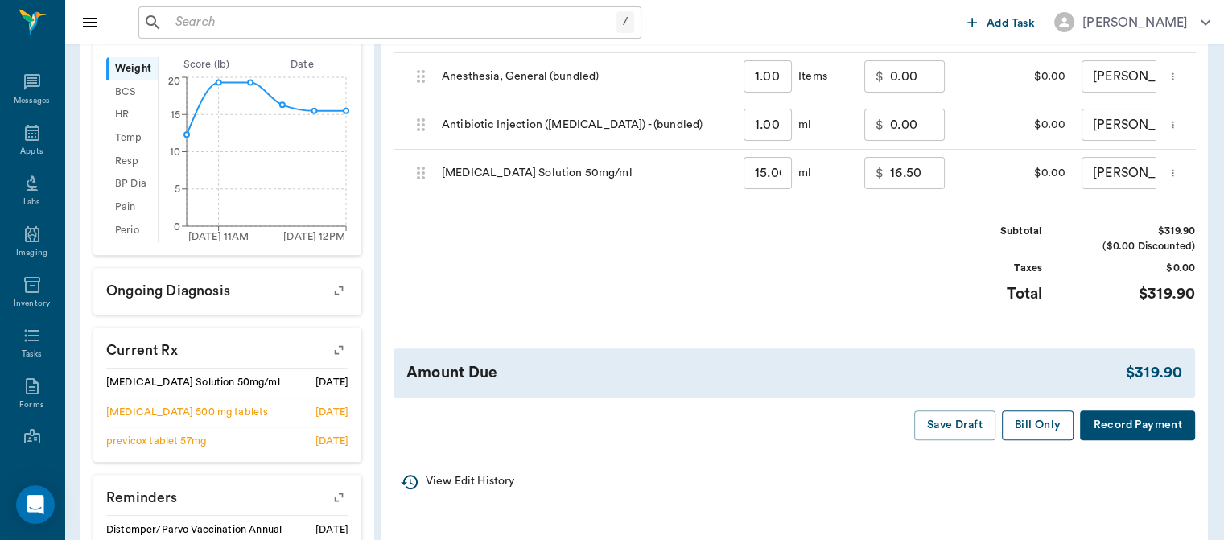
click at [1028, 440] on button "Bill Only" at bounding box center [1038, 425] width 72 height 30
click at [25, 126] on icon at bounding box center [32, 132] width 19 height 19
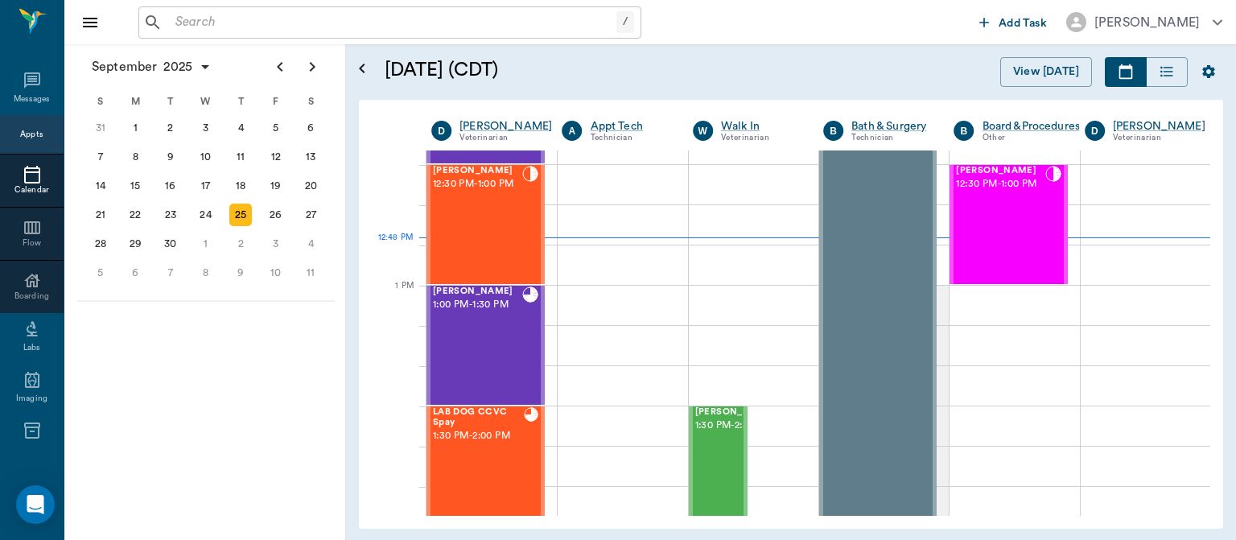
scroll to position [1081, 0]
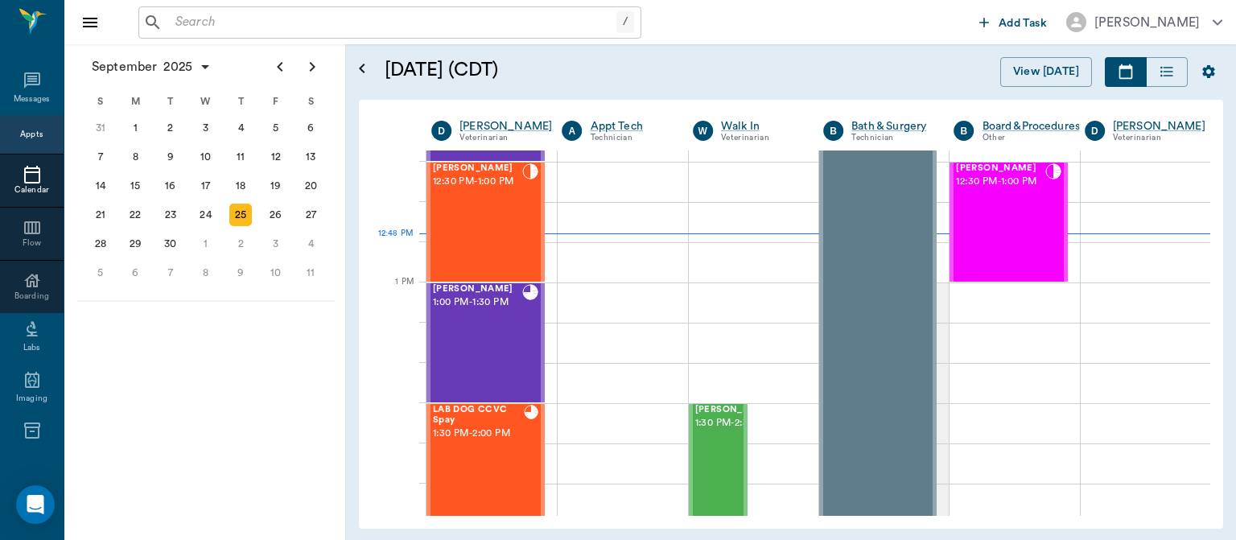
click at [467, 226] on div "JoJo Estep 12:30 PM - 1:00 PM" at bounding box center [477, 221] width 89 height 117
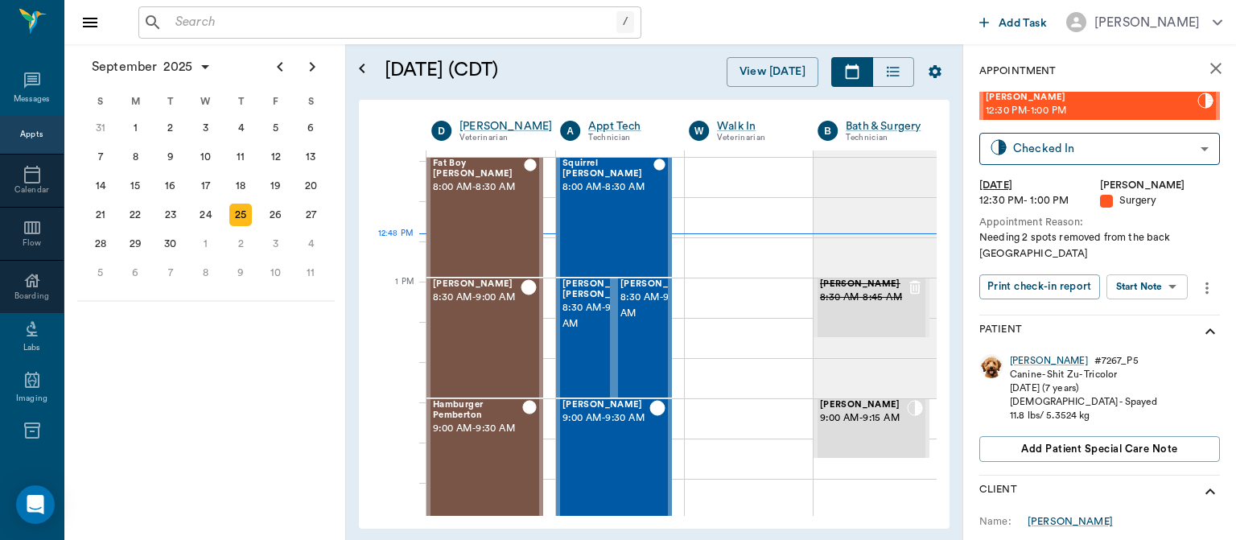
scroll to position [1081, 0]
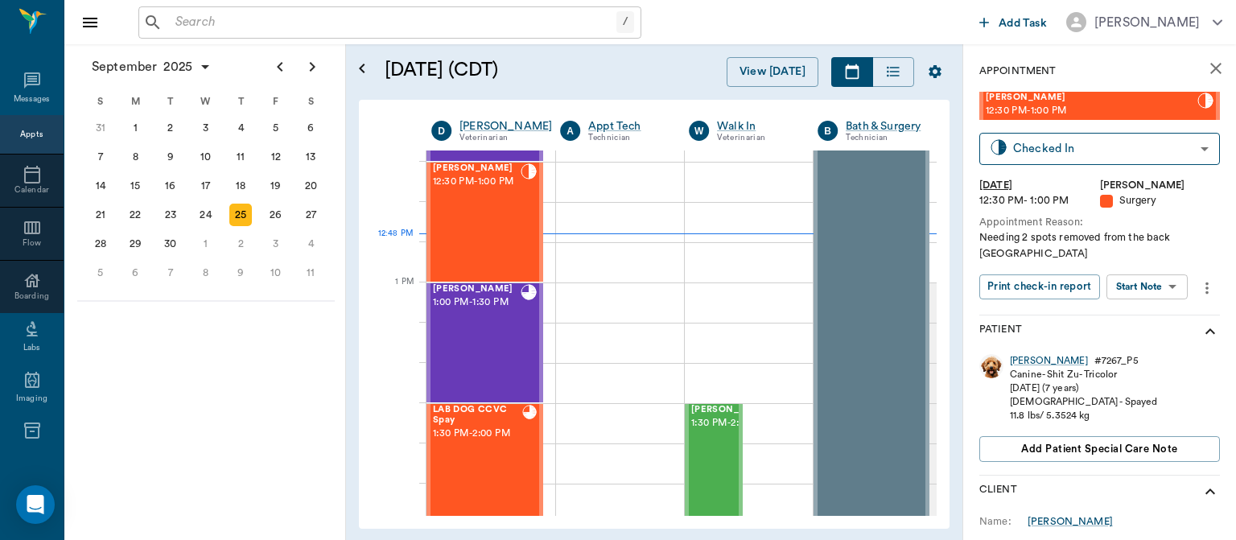
click at [1155, 271] on body "/ ​ Add Task Dr. Bert Ellsworth Nectar Messages Appts Calendar Flow Boarding La…" at bounding box center [618, 270] width 1236 height 540
click at [1156, 337] on button "View Surgery" at bounding box center [1134, 330] width 66 height 19
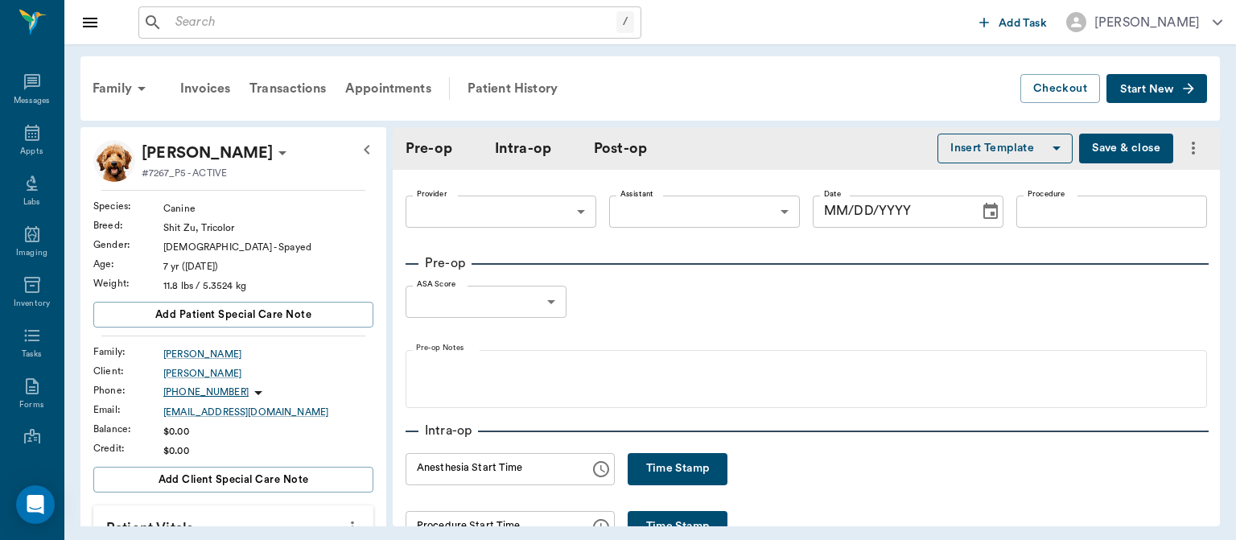
type input "63ec2f075fda476ae8351a4d"
type input "63ec2e7e52e12b0ba117b124"
type input "REMOVE /3 SPOTS"
type input "2"
radio input "true"
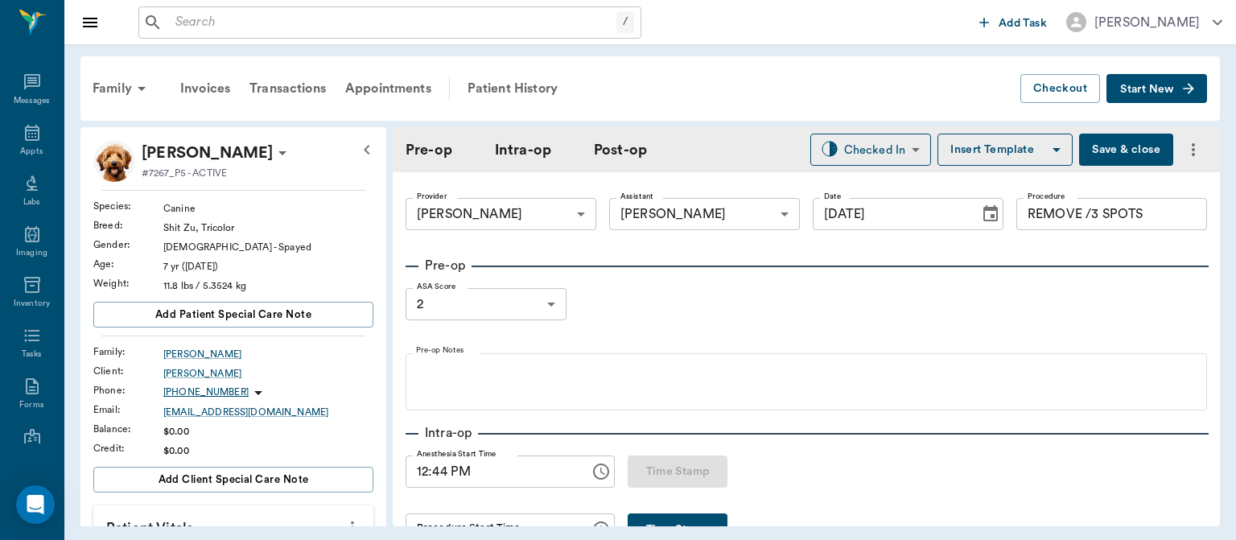
type input "[DATE]"
type input "12:44 PM"
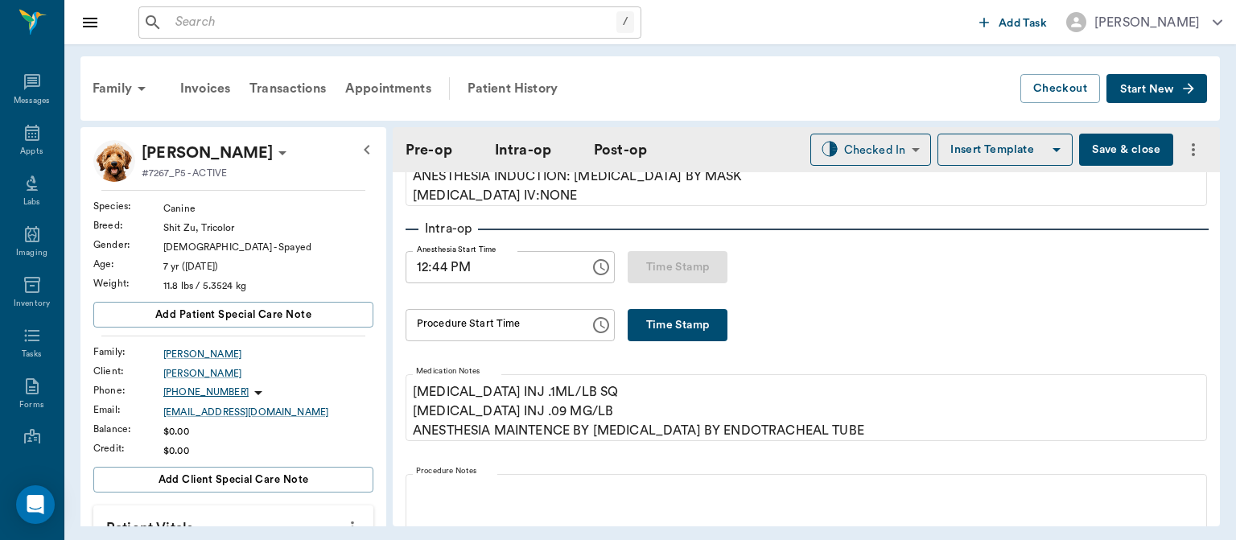
scroll to position [224, 0]
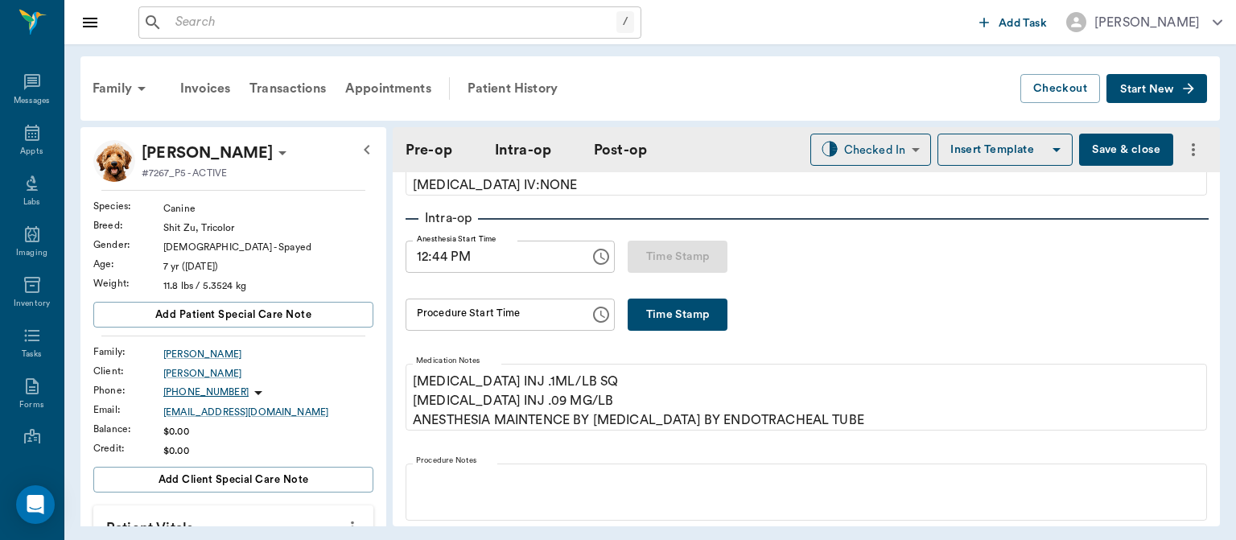
click at [677, 307] on button "Time Stamp" at bounding box center [678, 314] width 100 height 32
type input "12:52 PM"
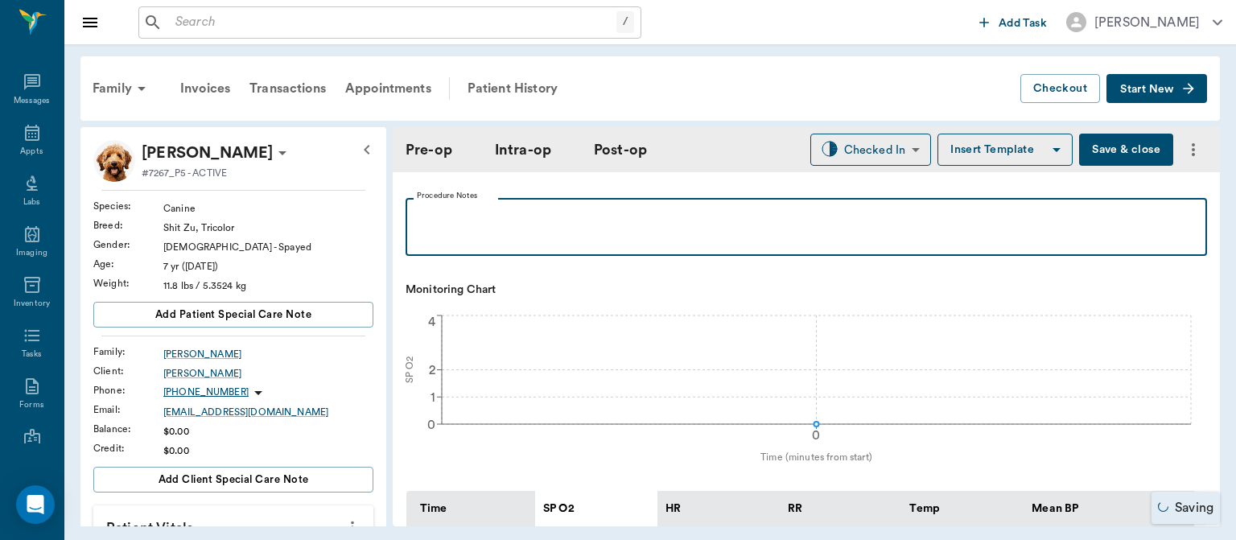
click at [953, 229] on div at bounding box center [806, 226] width 785 height 40
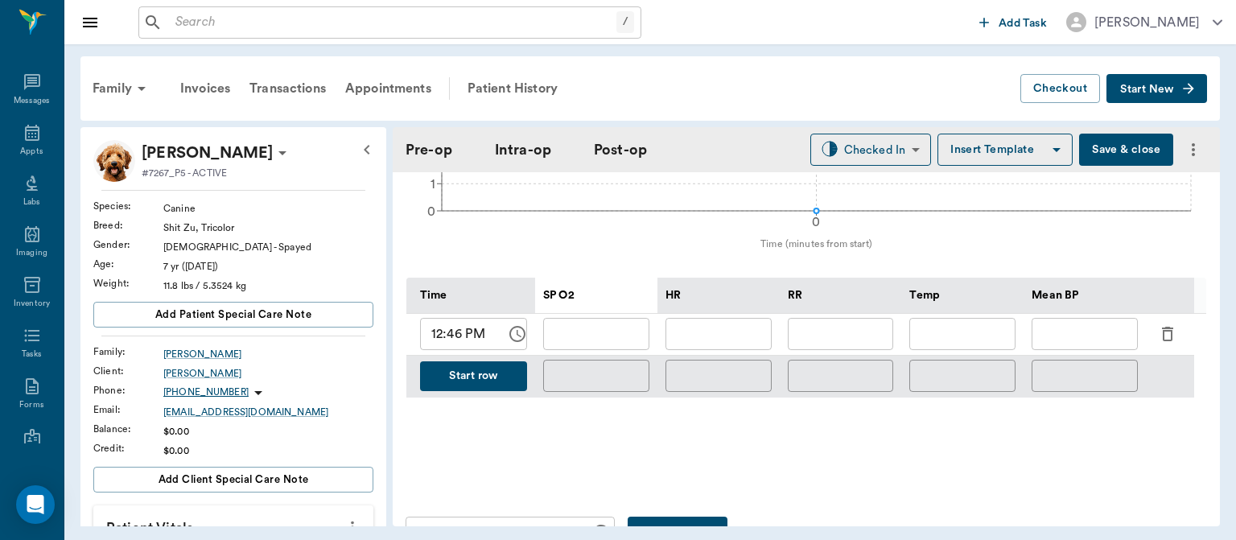
scroll to position [701, 0]
click at [458, 338] on input "12:46 PM" at bounding box center [457, 335] width 75 height 32
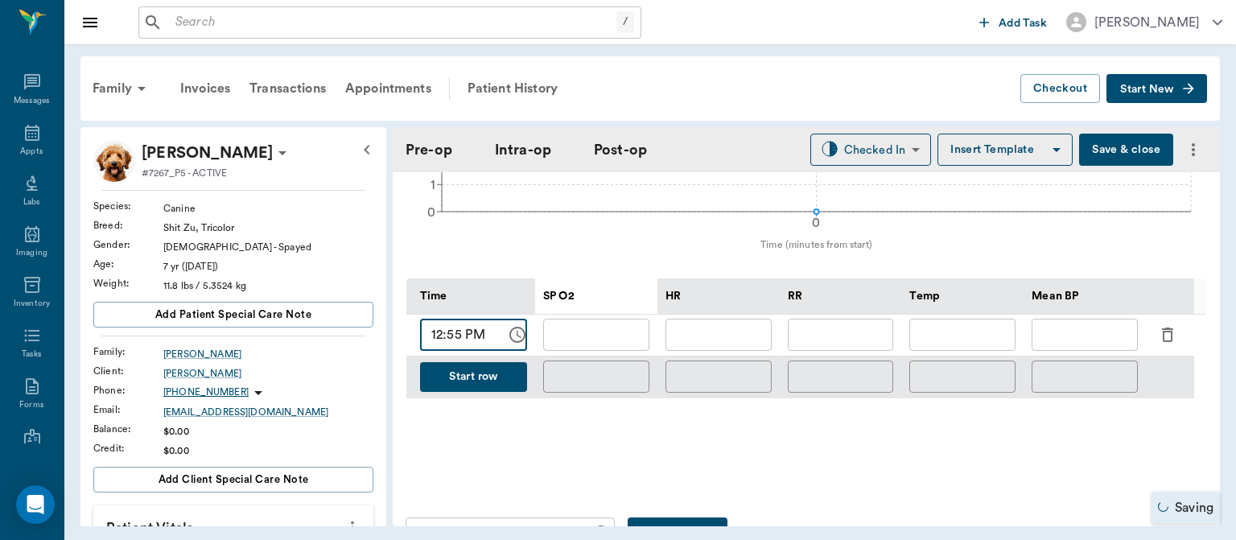
type input "12:55 PM"
click at [747, 328] on input "text" at bounding box center [718, 335] width 106 height 32
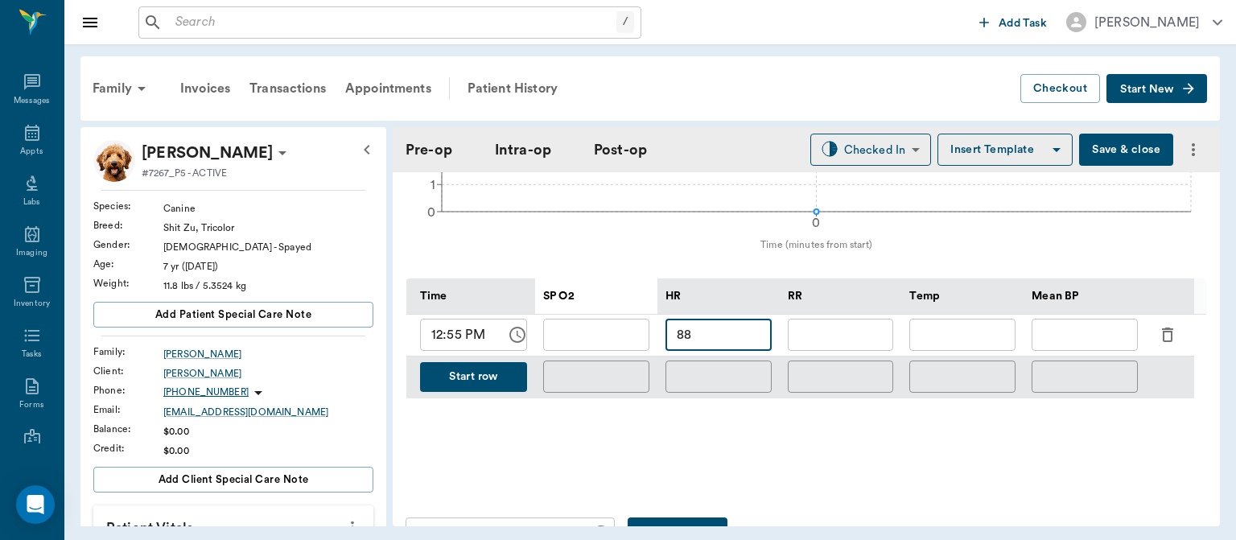
type input "88"
click at [615, 335] on input "text" at bounding box center [596, 335] width 106 height 32
type input "99"
click at [828, 341] on input "text" at bounding box center [841, 335] width 106 height 32
click at [830, 334] on input "text" at bounding box center [841, 335] width 106 height 32
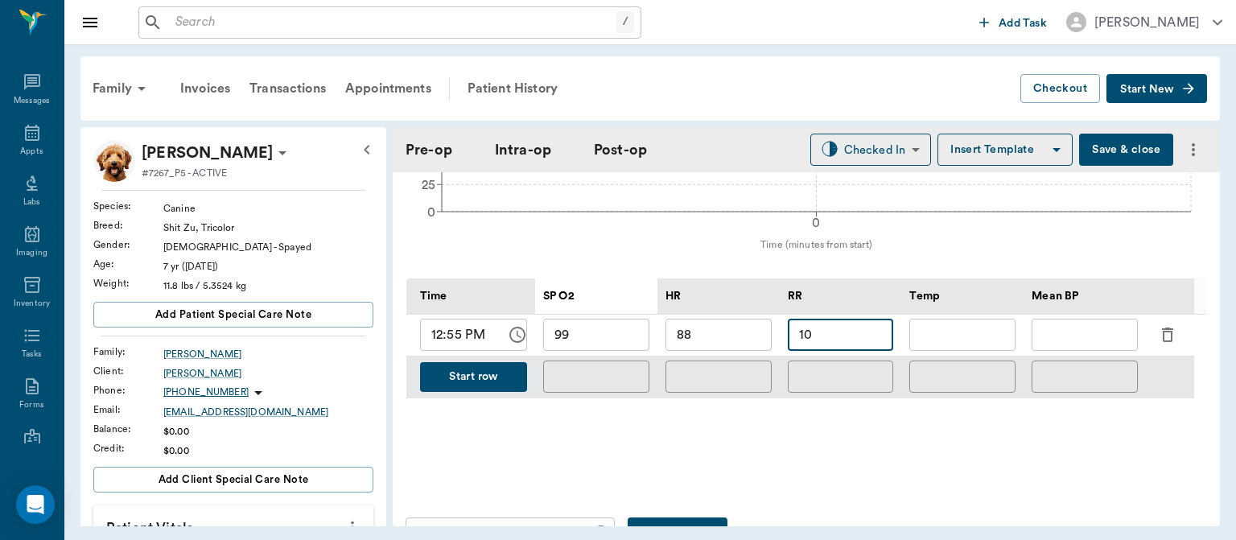
type input "10"
click at [968, 332] on input "text" at bounding box center [962, 335] width 106 height 32
click at [1085, 331] on input "text" at bounding box center [1084, 335] width 106 height 32
type input "85"
click at [1121, 154] on button "Save & close" at bounding box center [1126, 150] width 94 height 32
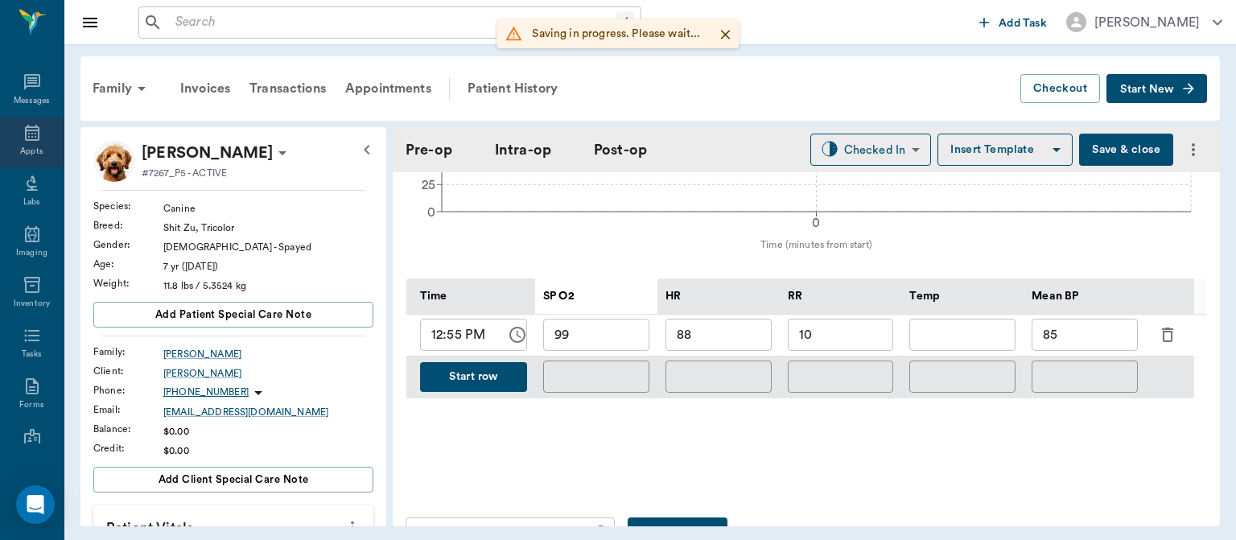
click at [25, 136] on icon at bounding box center [32, 133] width 14 height 16
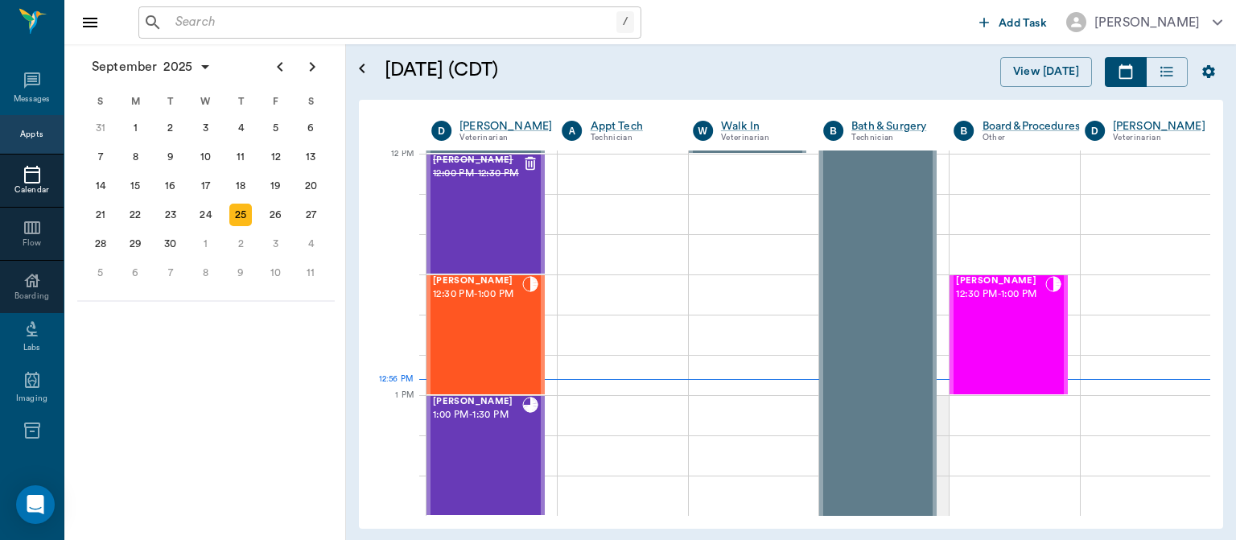
scroll to position [969, 0]
click at [484, 433] on div "Jax Thomas 1:00 PM - 1:30 PM" at bounding box center [477, 455] width 89 height 117
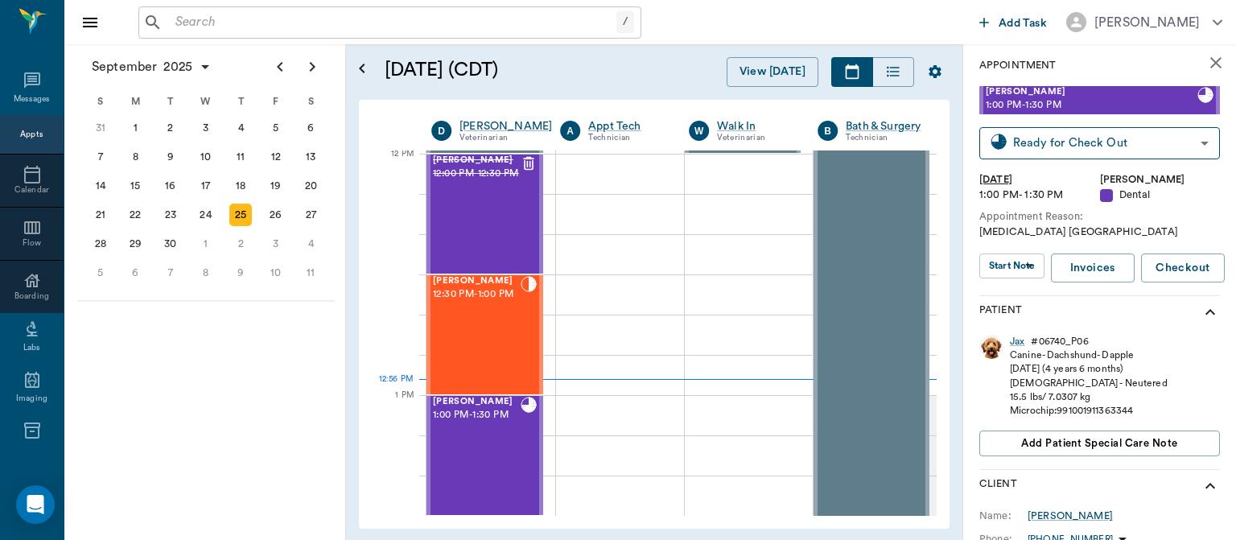
scroll to position [4, 0]
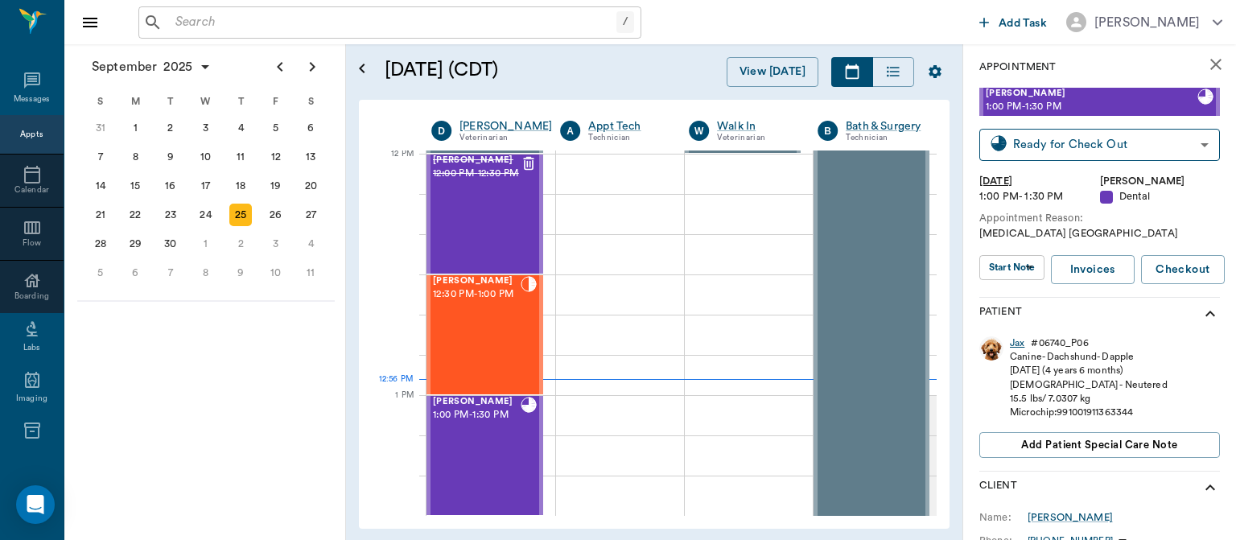
click at [1020, 340] on div "Jax" at bounding box center [1017, 343] width 14 height 14
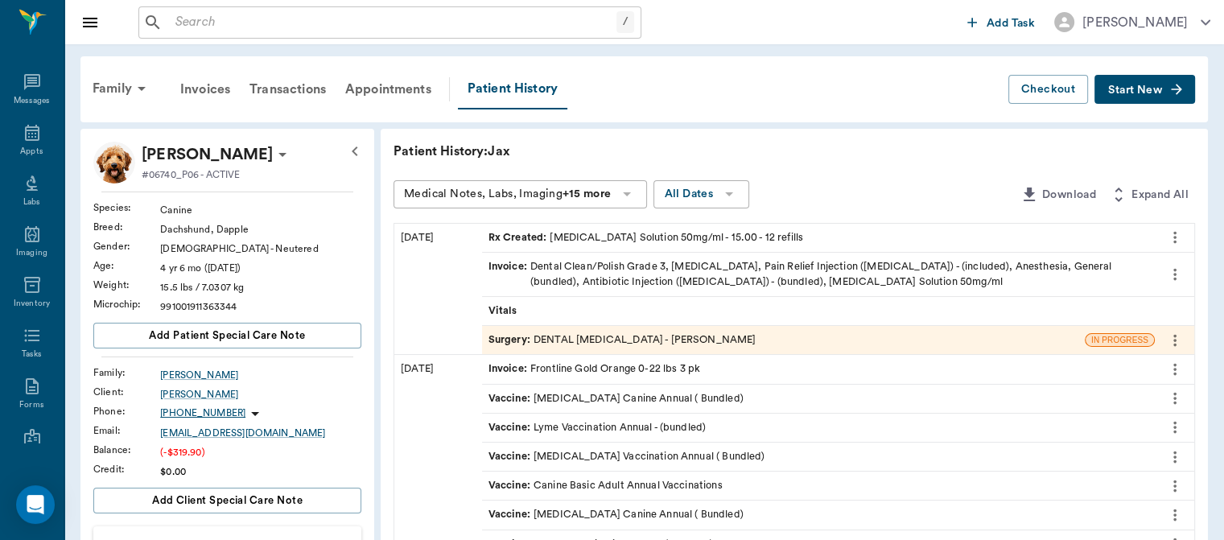
click at [676, 233] on div "Rx Created : Clindamycin Solution 50mg/ml - 15.00 - 12 refills" at bounding box center [645, 237] width 315 height 15
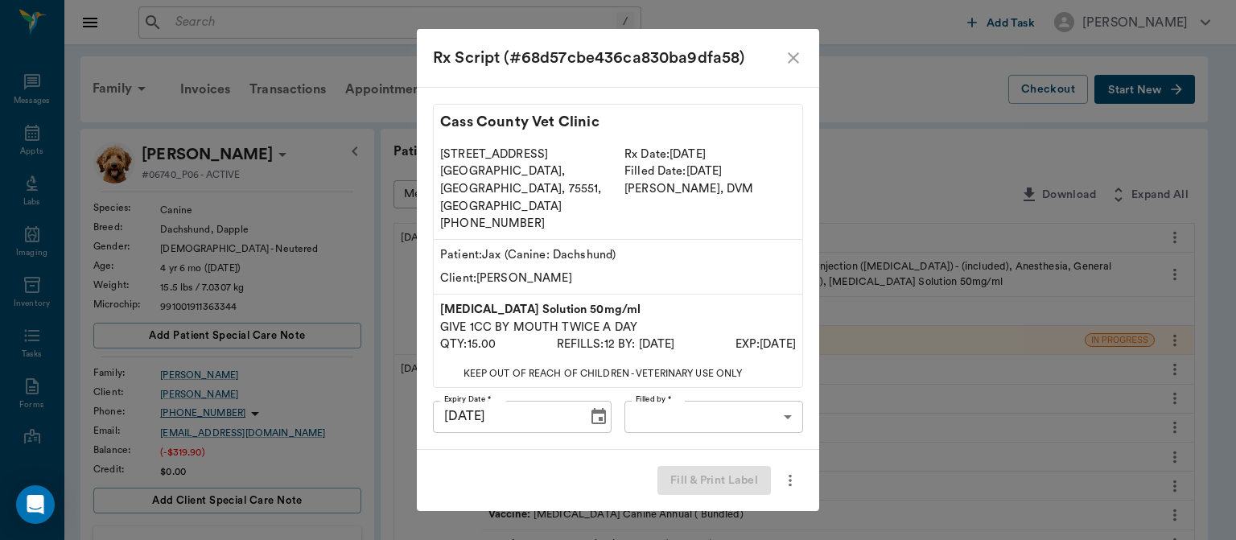
click at [801, 68] on icon "close" at bounding box center [793, 57] width 19 height 19
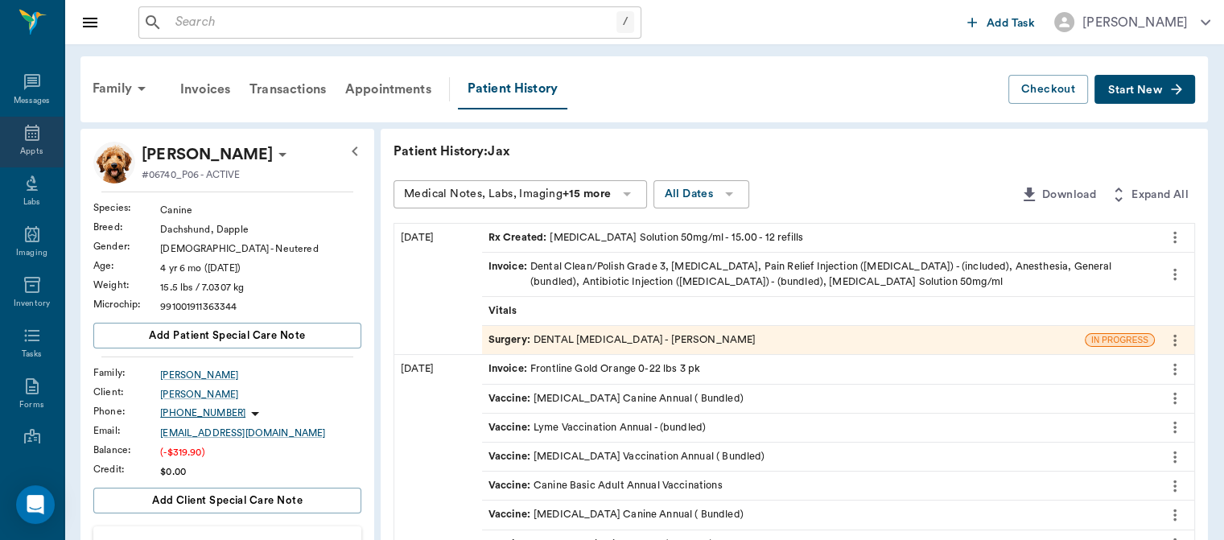
click at [20, 150] on div "Appts" at bounding box center [31, 152] width 23 height 12
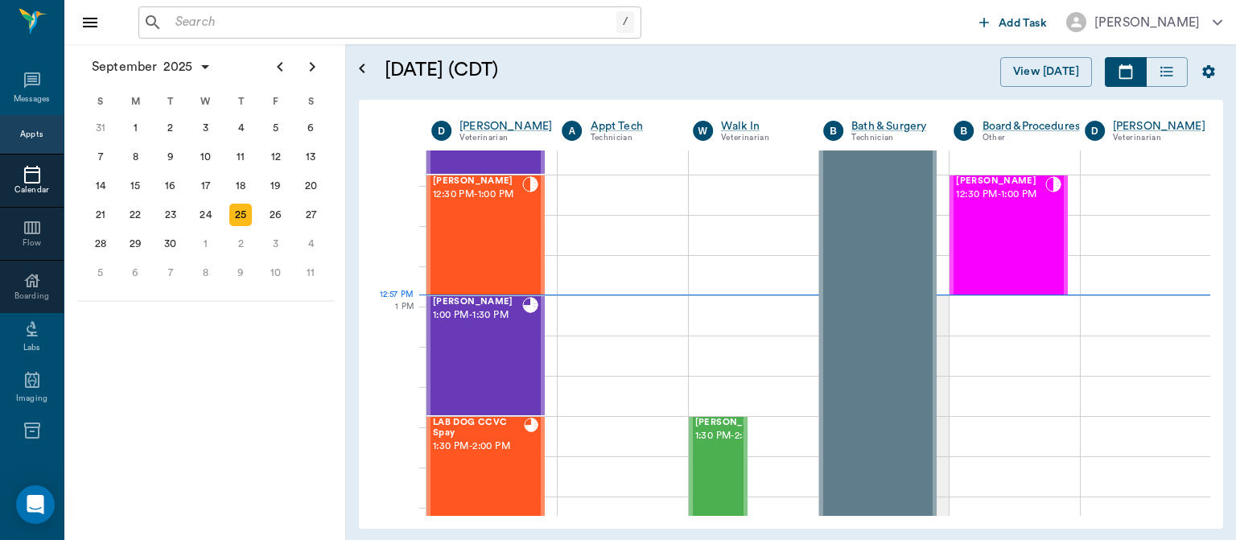
scroll to position [1052, 0]
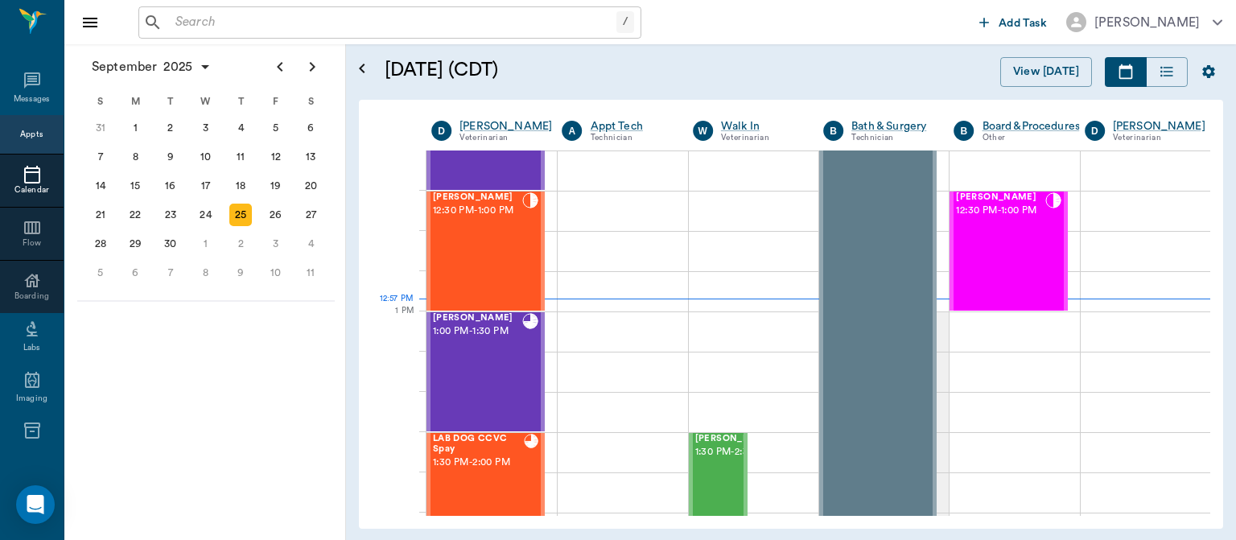
click at [497, 255] on div "JoJo Estep 12:30 PM - 1:00 PM" at bounding box center [477, 250] width 89 height 117
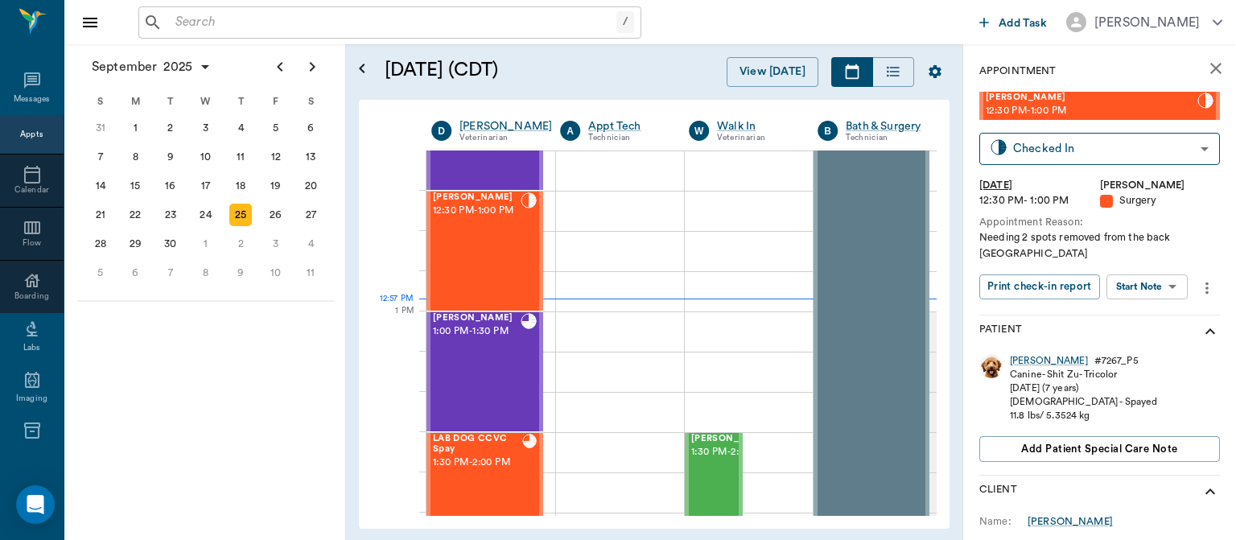
click at [1151, 270] on body "/ ​ Add Task Dr. Bert Ellsworth Nectar Messages Appts Calendar Flow Boarding La…" at bounding box center [618, 270] width 1236 height 540
click at [1149, 325] on button "View Surgery" at bounding box center [1134, 330] width 66 height 19
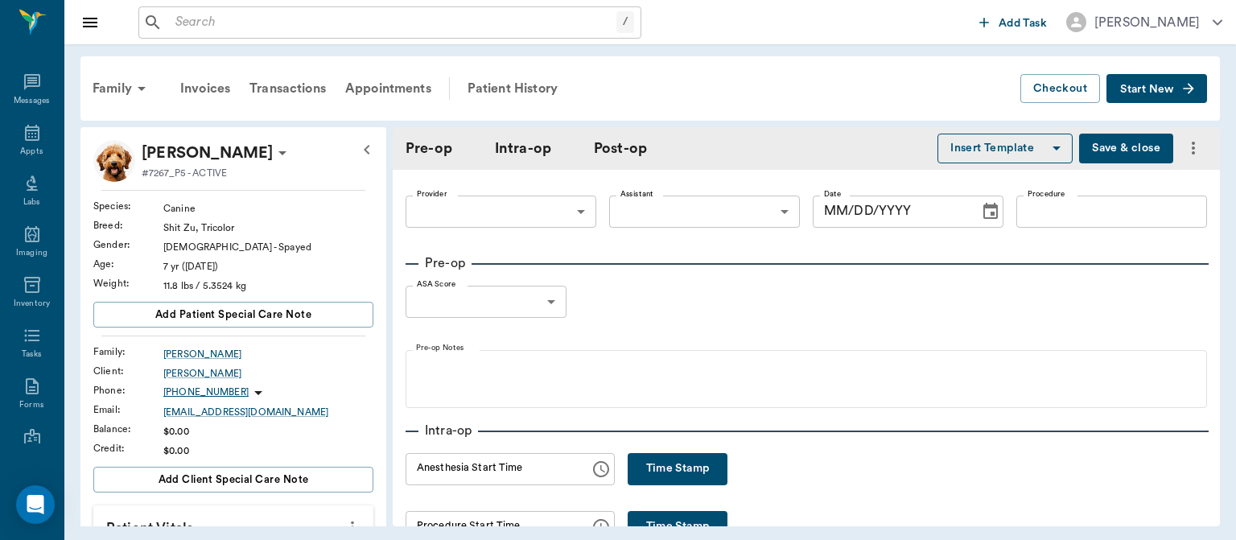
type input "63ec2f075fda476ae8351a4d"
type input "63ec2e7e52e12b0ba117b124"
type input "REMOVE /3 SPOTS"
type input "2"
radio input "true"
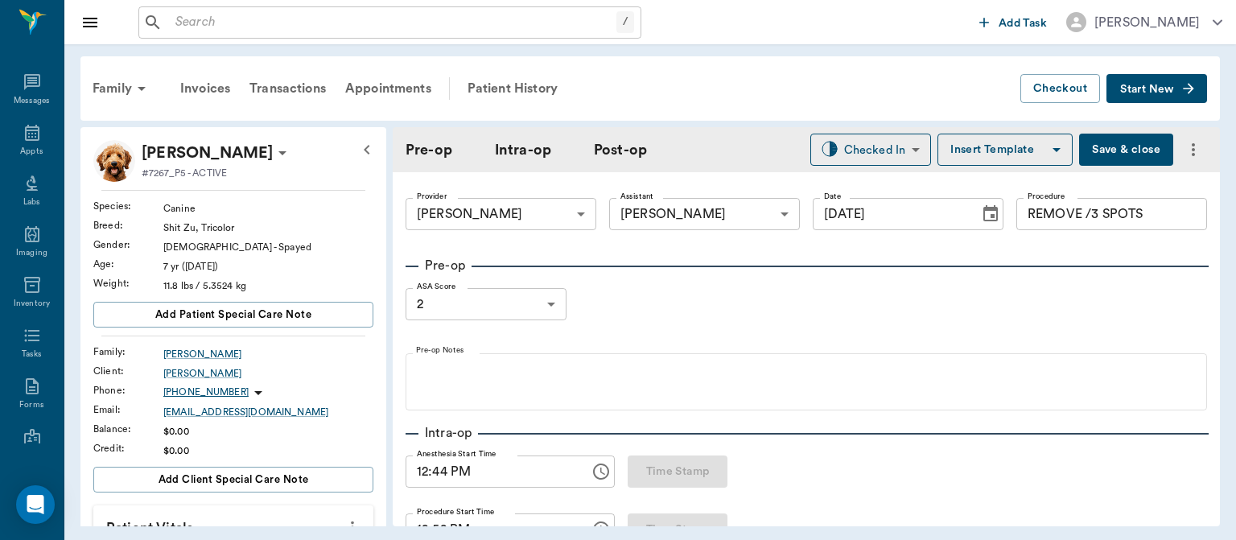
type input "[DATE]"
type input "12:44 PM"
type input "12:52 PM"
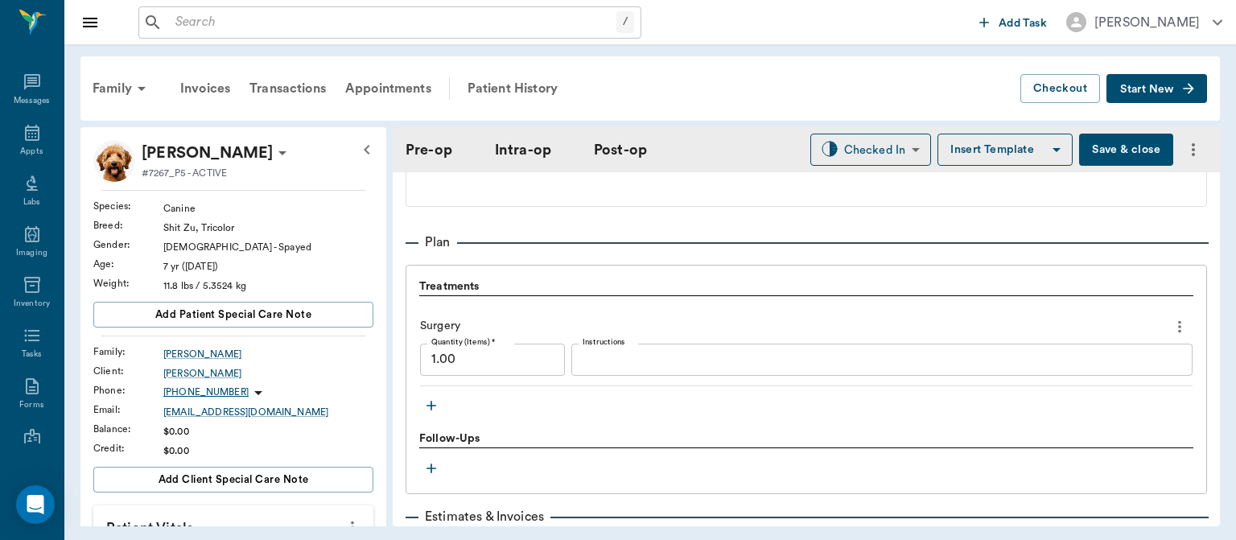
scroll to position [1295, 0]
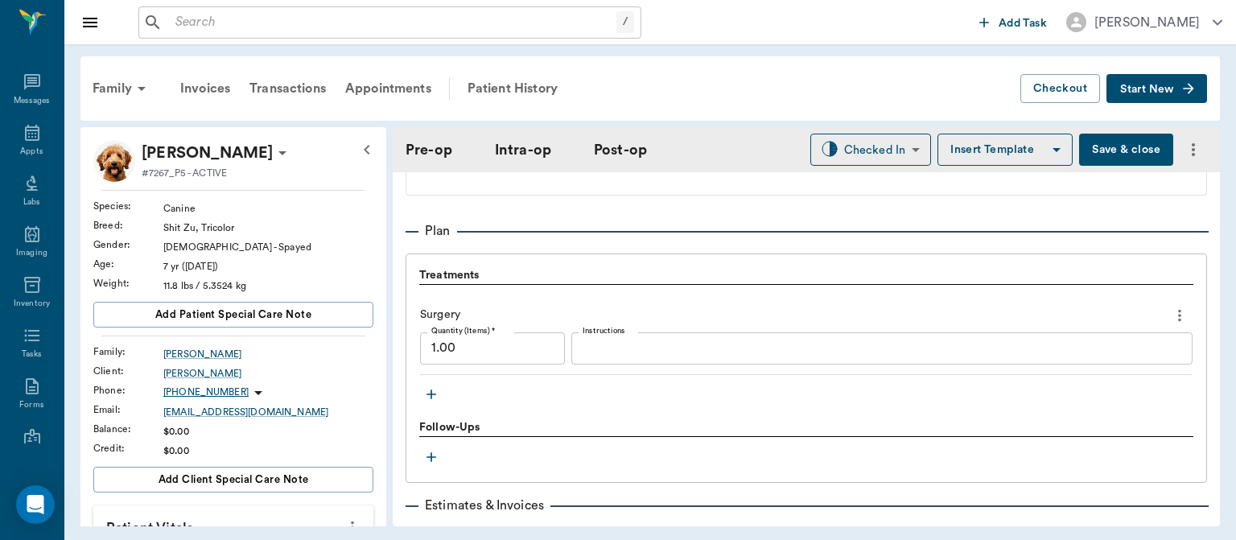
click at [434, 386] on icon "button" at bounding box center [431, 394] width 16 height 16
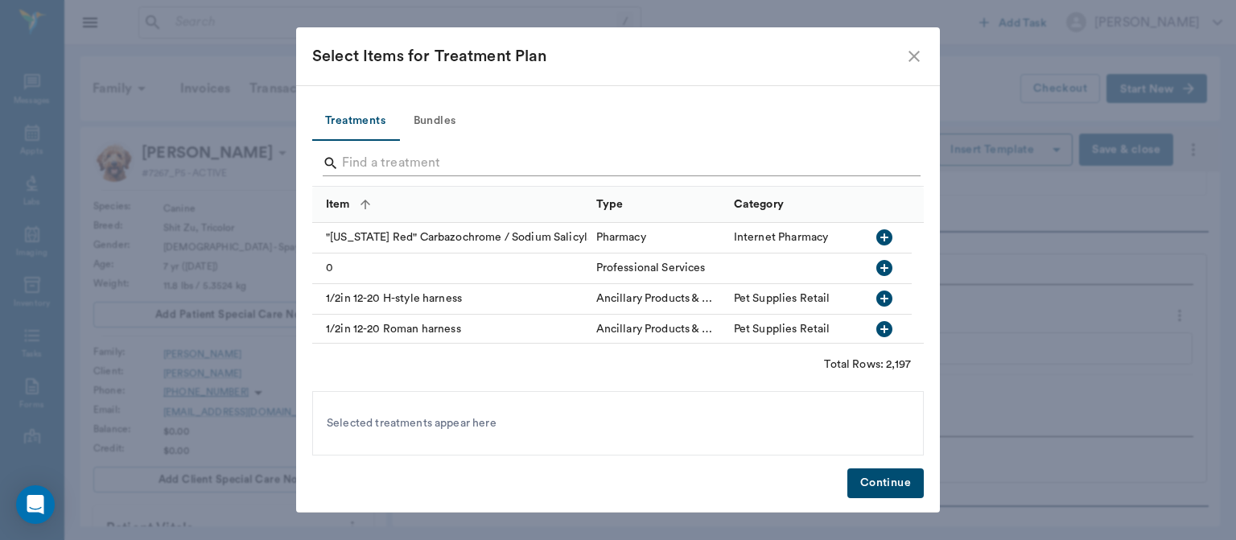
click at [397, 168] on input "Search" at bounding box center [619, 163] width 554 height 26
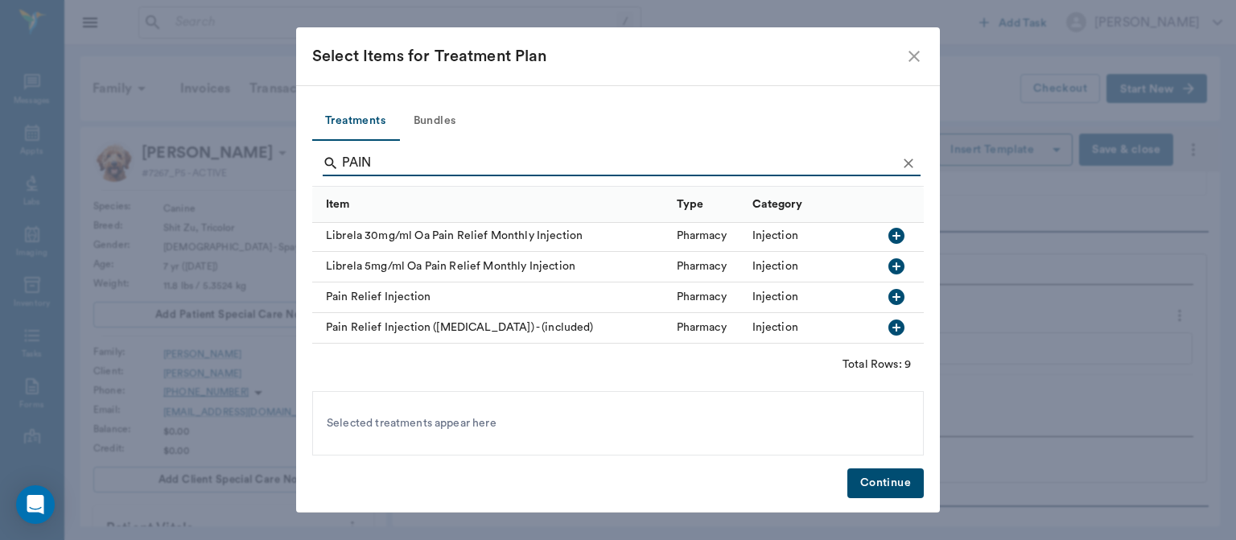
scroll to position [166, 0]
type input "PAIN"
click at [888, 289] on icon "button" at bounding box center [896, 297] width 16 height 16
click at [860, 487] on button "Continue" at bounding box center [885, 483] width 76 height 30
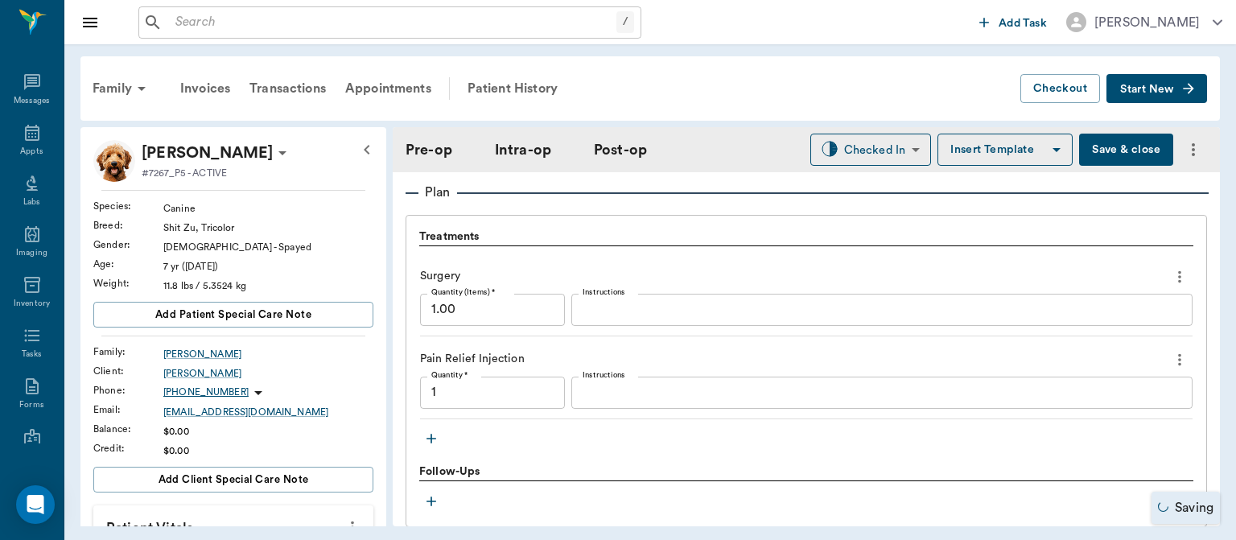
scroll to position [1381, 0]
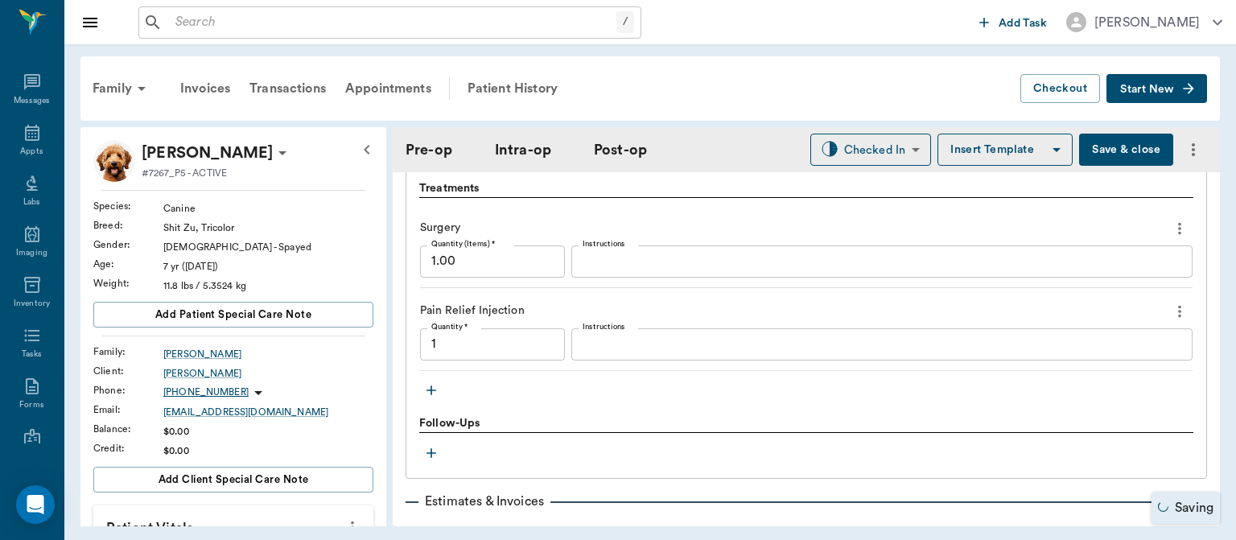
click at [434, 386] on icon "button" at bounding box center [431, 390] width 16 height 16
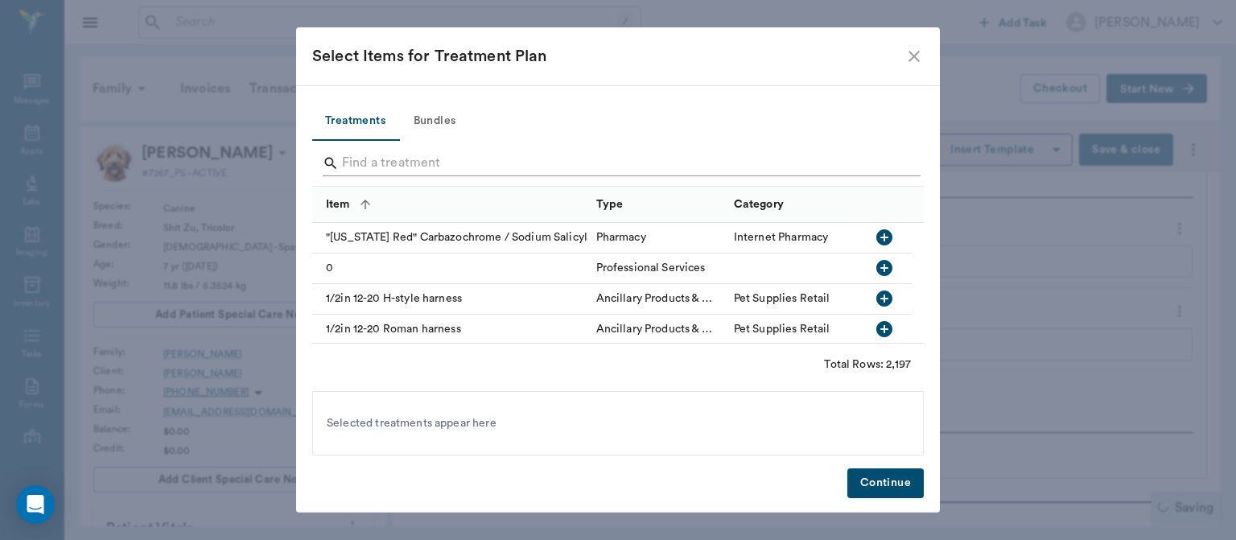
click at [357, 166] on input "Search" at bounding box center [619, 163] width 554 height 26
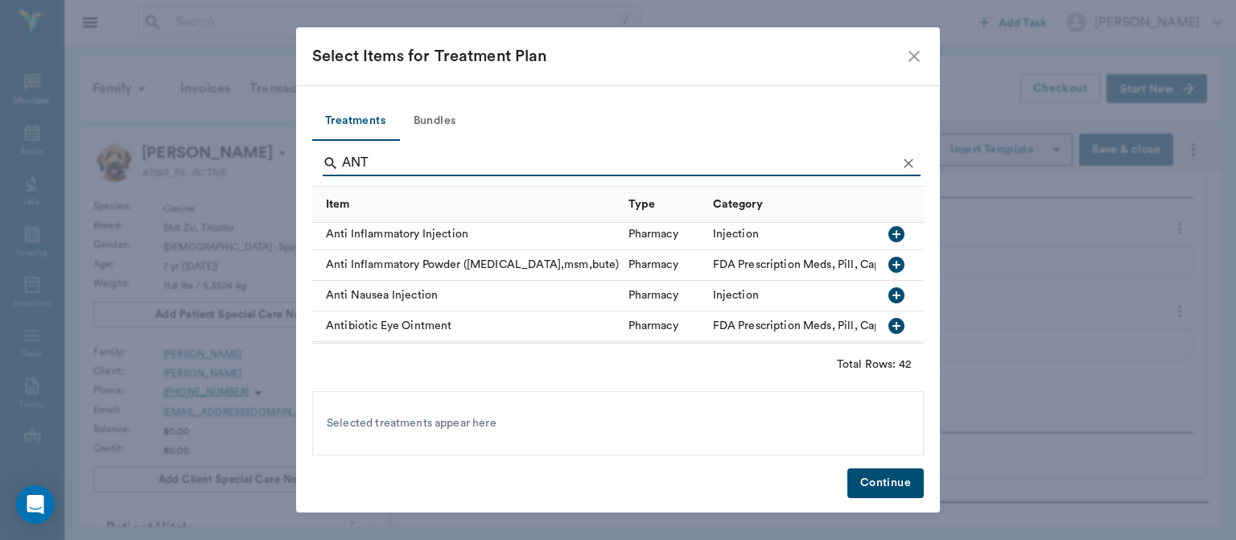
scroll to position [35, 0]
type input "ANT"
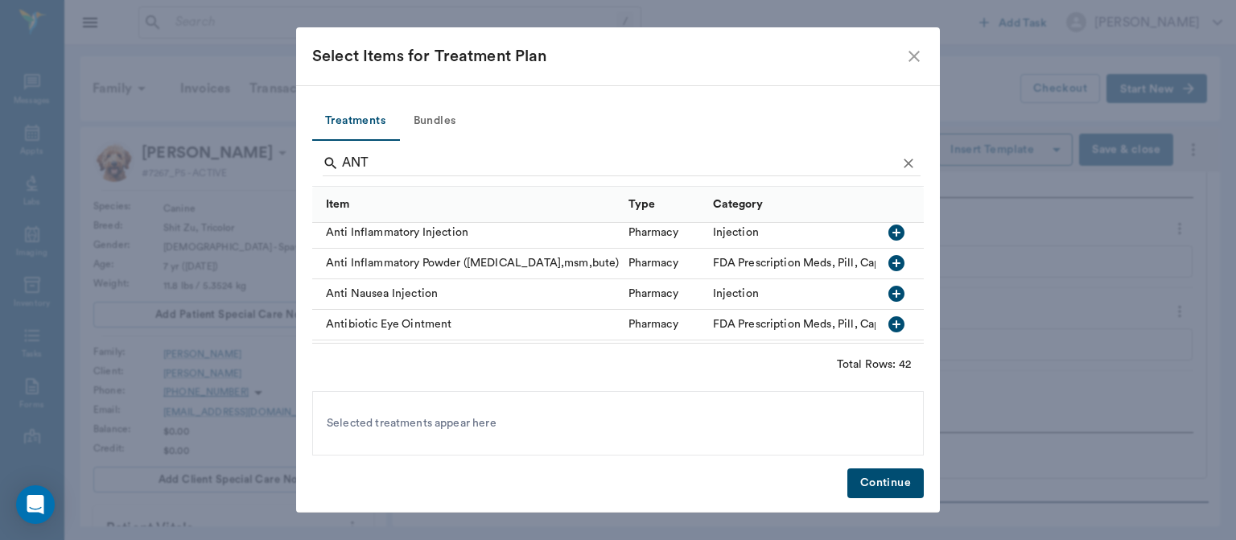
click at [1061, 219] on div "Select Items for Treatment Plan Treatments Bundles ANT Item Type Category Anti …" at bounding box center [618, 270] width 1236 height 540
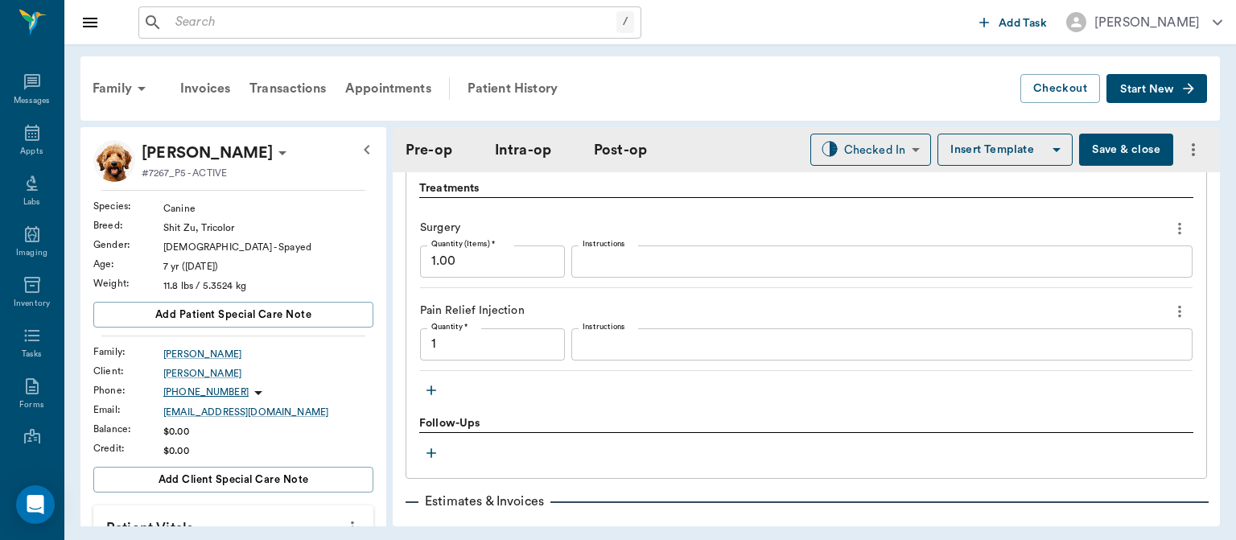
click at [432, 386] on icon "button" at bounding box center [431, 390] width 16 height 16
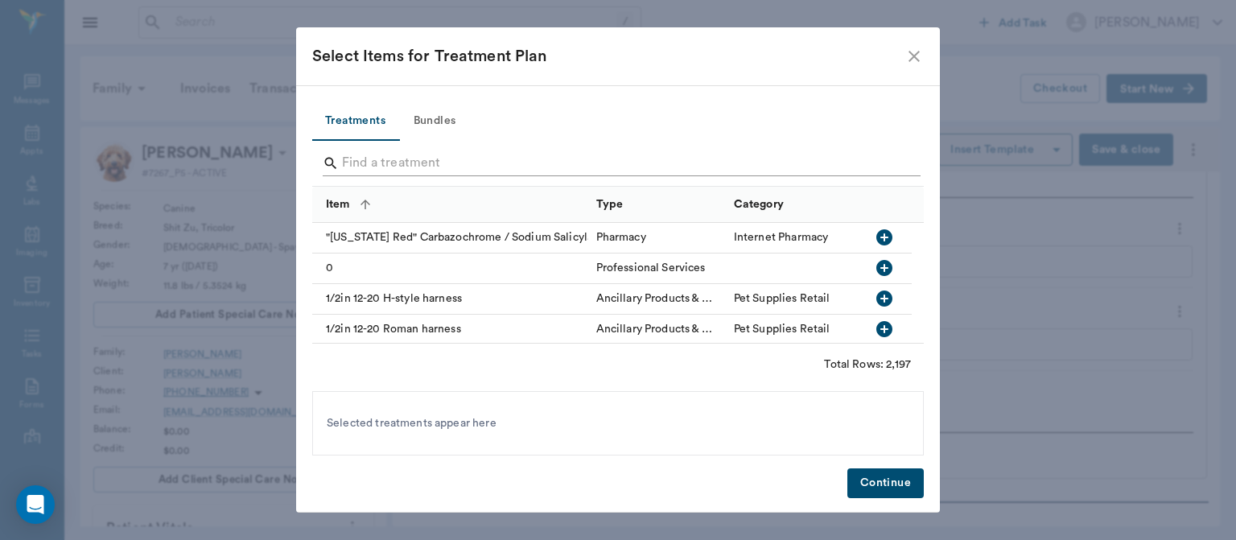
click at [399, 158] on input "Search" at bounding box center [619, 163] width 554 height 26
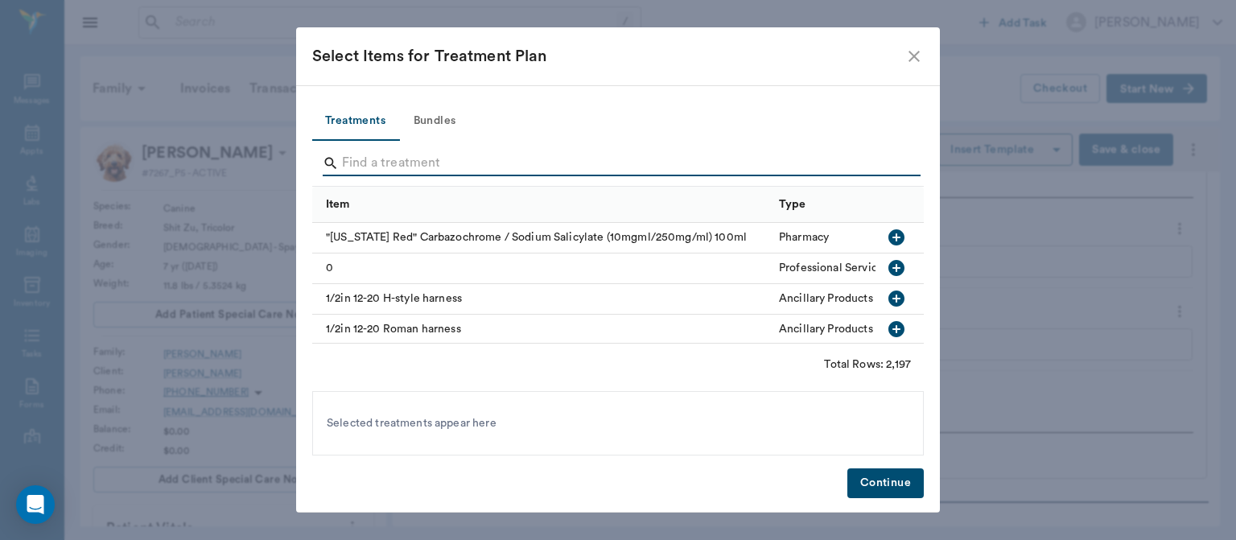
click at [364, 162] on input "Search" at bounding box center [619, 163] width 554 height 26
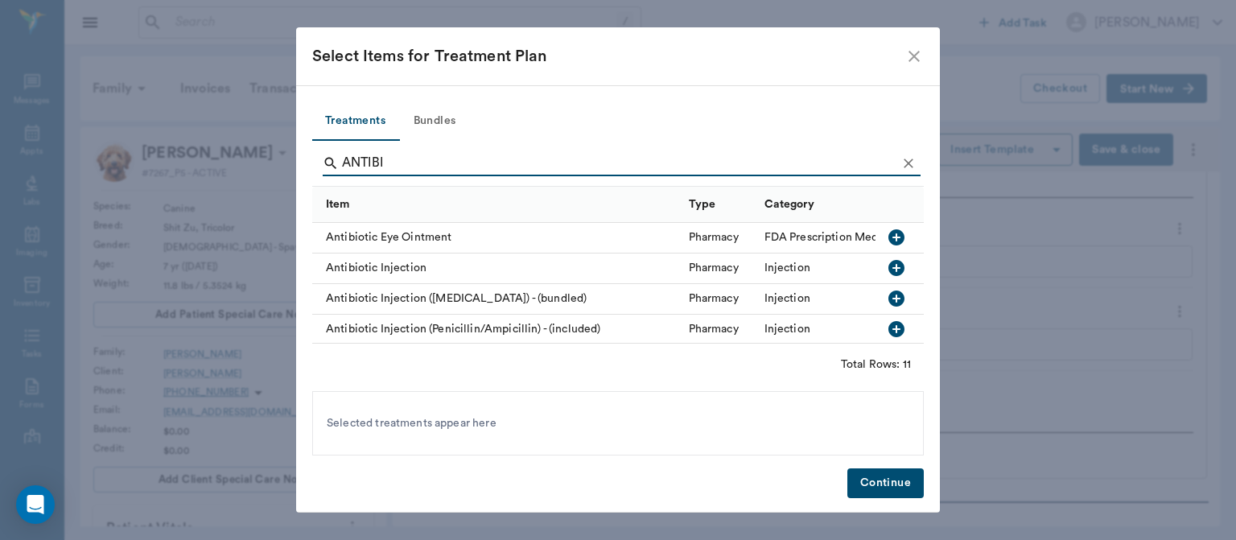
type input "ANTIBI"
click at [888, 270] on icon "button" at bounding box center [896, 268] width 16 height 16
click at [885, 480] on button "Continue" at bounding box center [885, 483] width 76 height 30
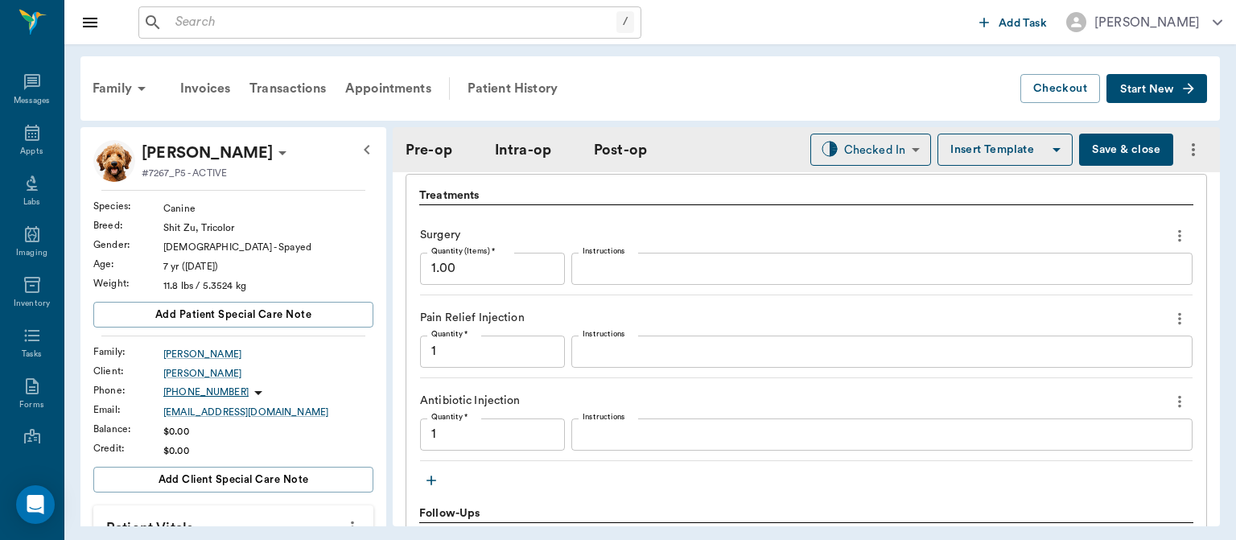
scroll to position [1372, 0]
click at [434, 480] on icon "button" at bounding box center [431, 483] width 16 height 16
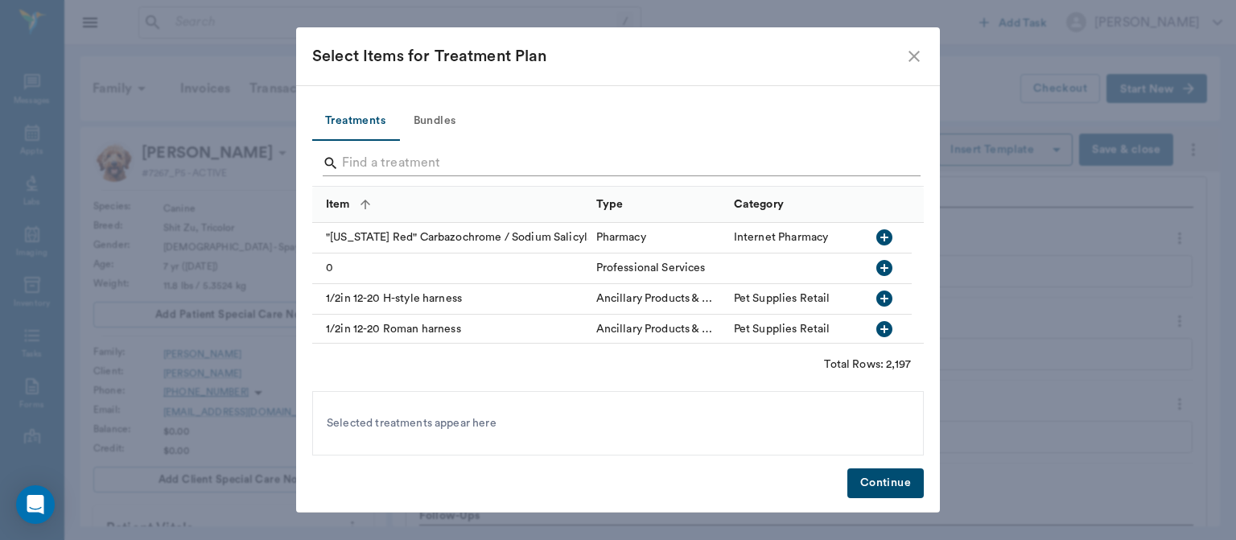
click at [377, 157] on input "Search" at bounding box center [619, 163] width 554 height 26
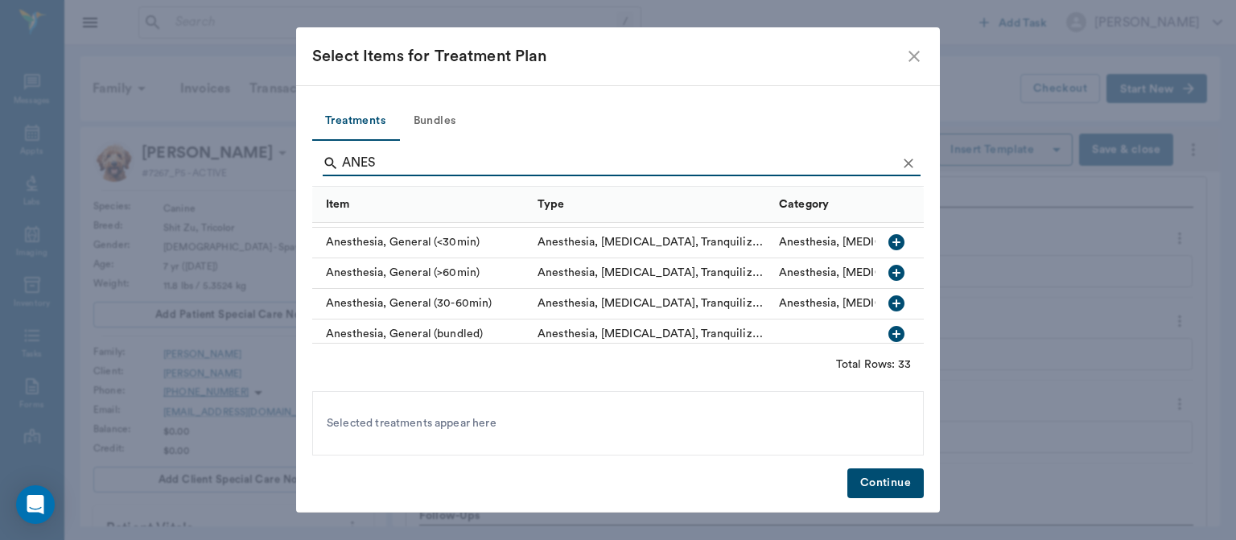
scroll to position [142, 0]
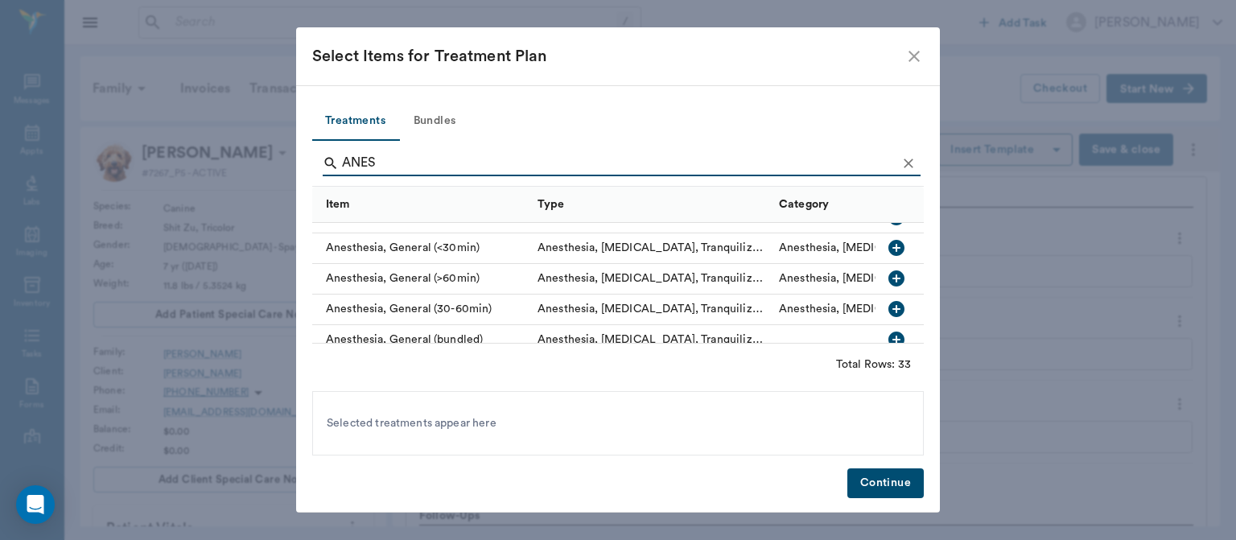
type input "ANES"
click at [888, 247] on icon "button" at bounding box center [896, 248] width 16 height 16
click at [871, 492] on button "Continue" at bounding box center [885, 483] width 76 height 30
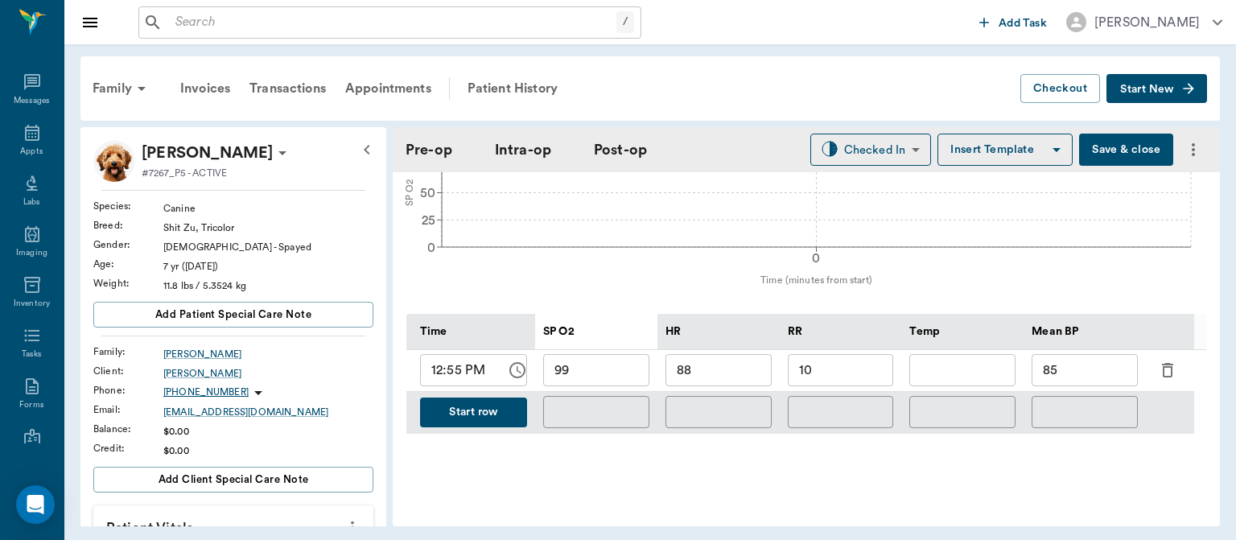
scroll to position [665, 0]
click at [496, 412] on button "Start row" at bounding box center [473, 413] width 107 height 30
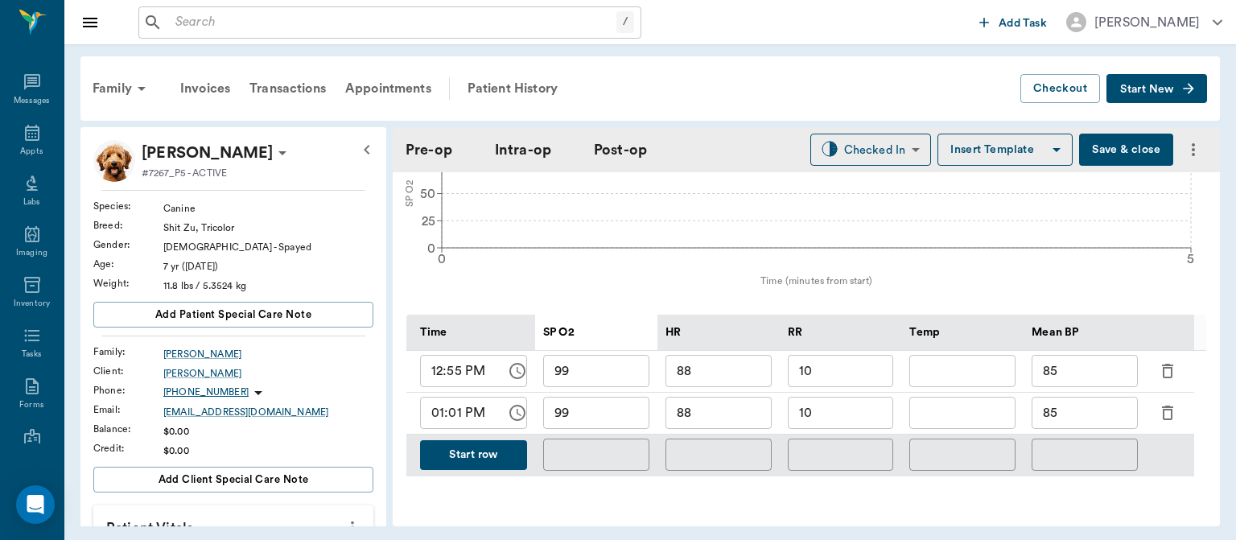
click at [726, 411] on input "88" at bounding box center [718, 413] width 106 height 32
type input "8"
type input "90"
click at [602, 409] on input "99" at bounding box center [596, 413] width 106 height 32
type input "96"
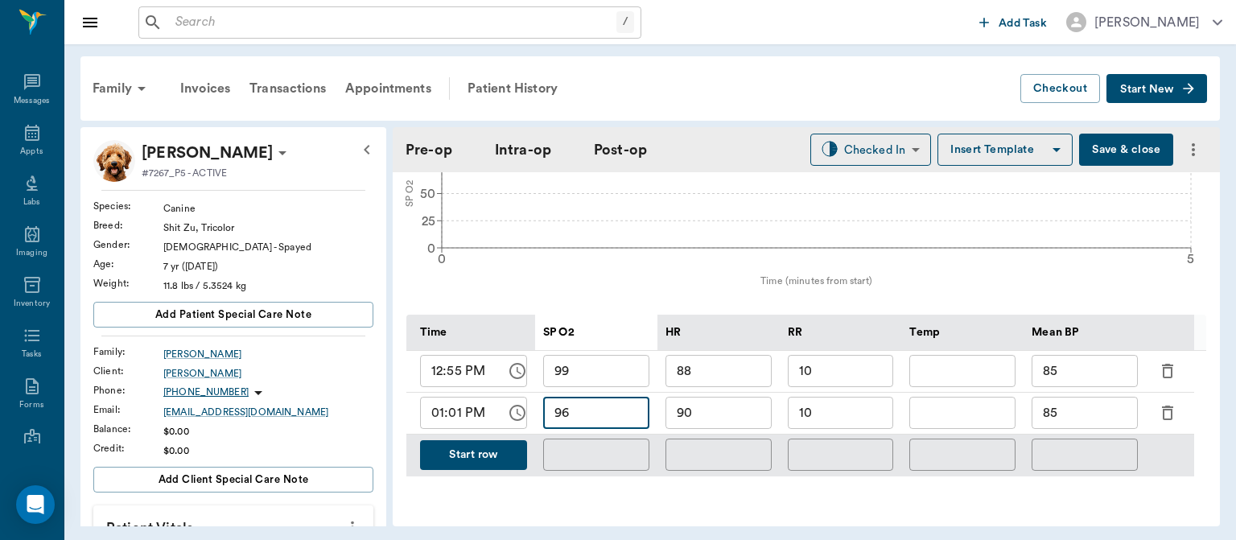
click at [837, 408] on input "10" at bounding box center [841, 413] width 106 height 32
type input "1"
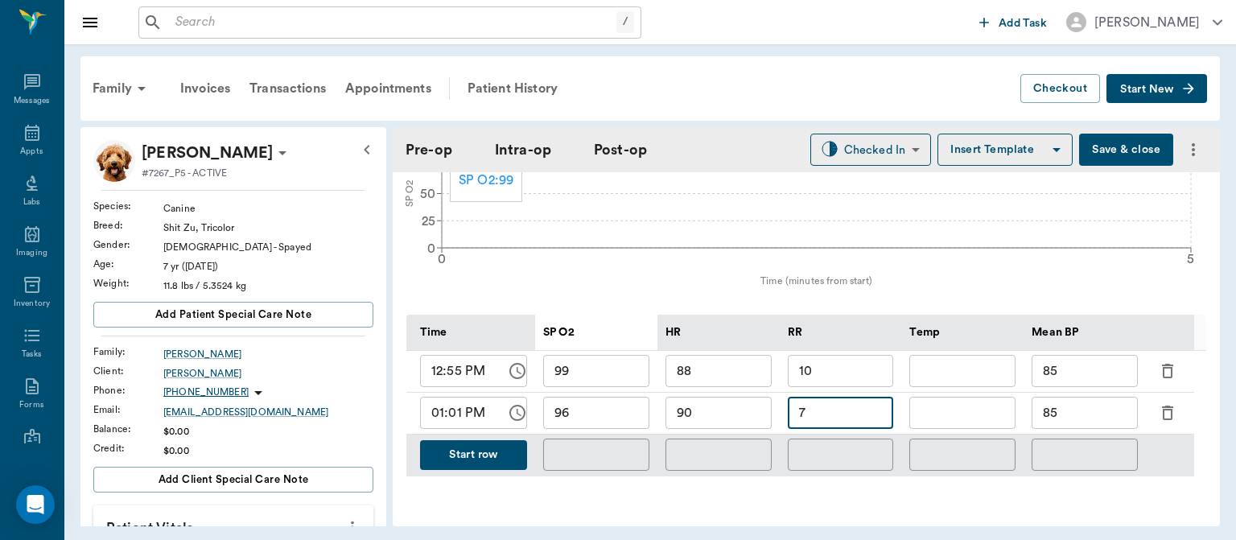
type input "7"
click at [1082, 418] on input "85" at bounding box center [1084, 413] width 106 height 32
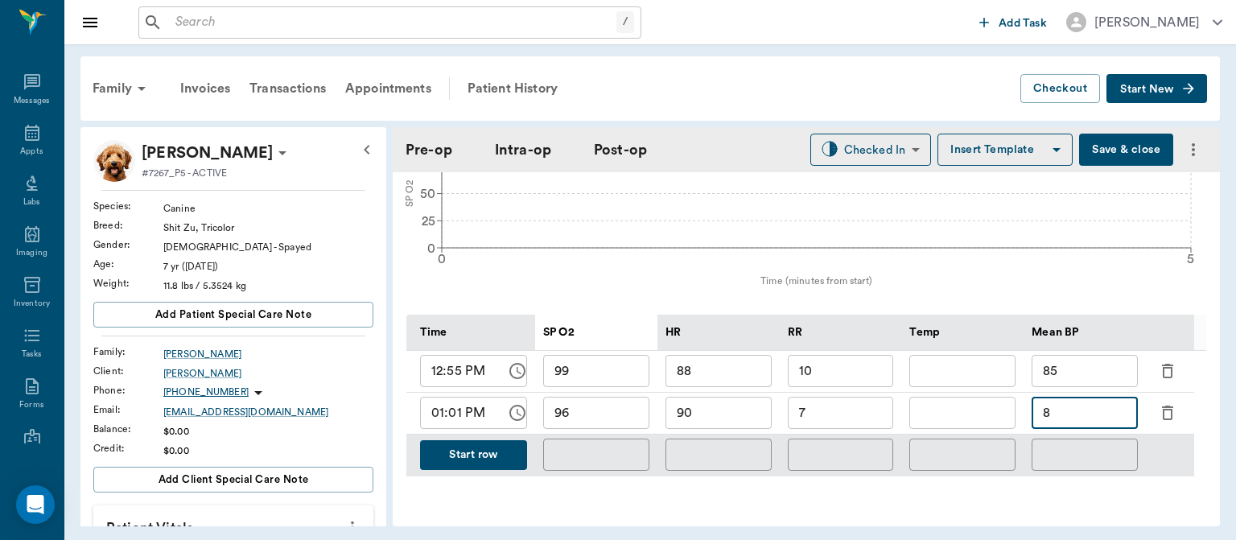
type input "8"
click at [462, 449] on button "Start row" at bounding box center [473, 455] width 107 height 30
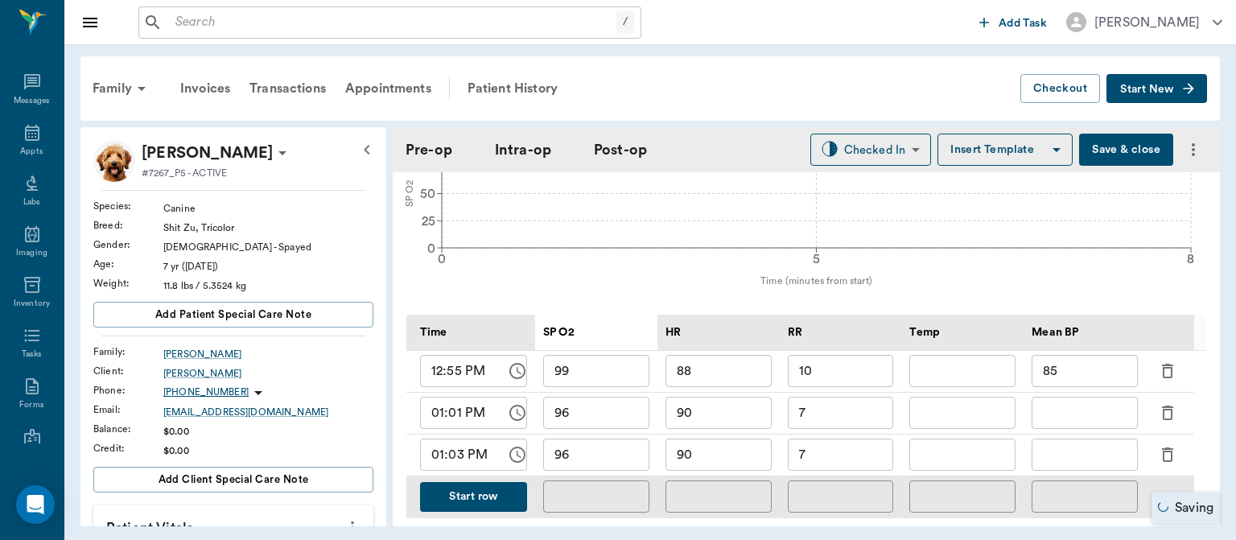
click at [1175, 405] on icon "button" at bounding box center [1167, 412] width 19 height 19
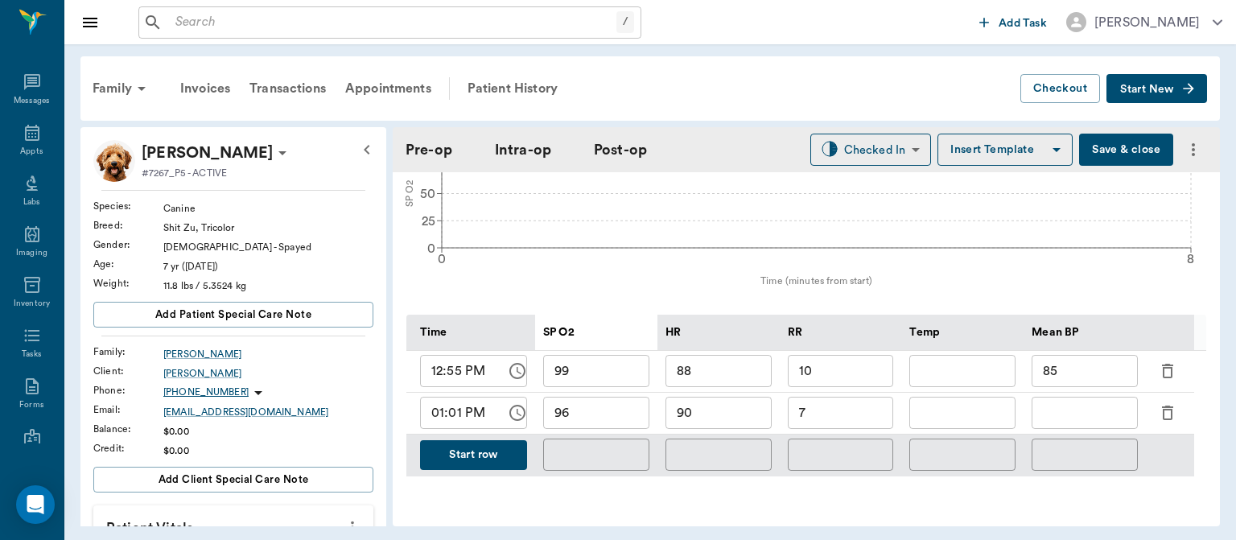
type input "01:03 PM"
click at [628, 390] on div "99 ​" at bounding box center [596, 372] width 122 height 42
click at [627, 417] on input "96" at bounding box center [596, 413] width 106 height 32
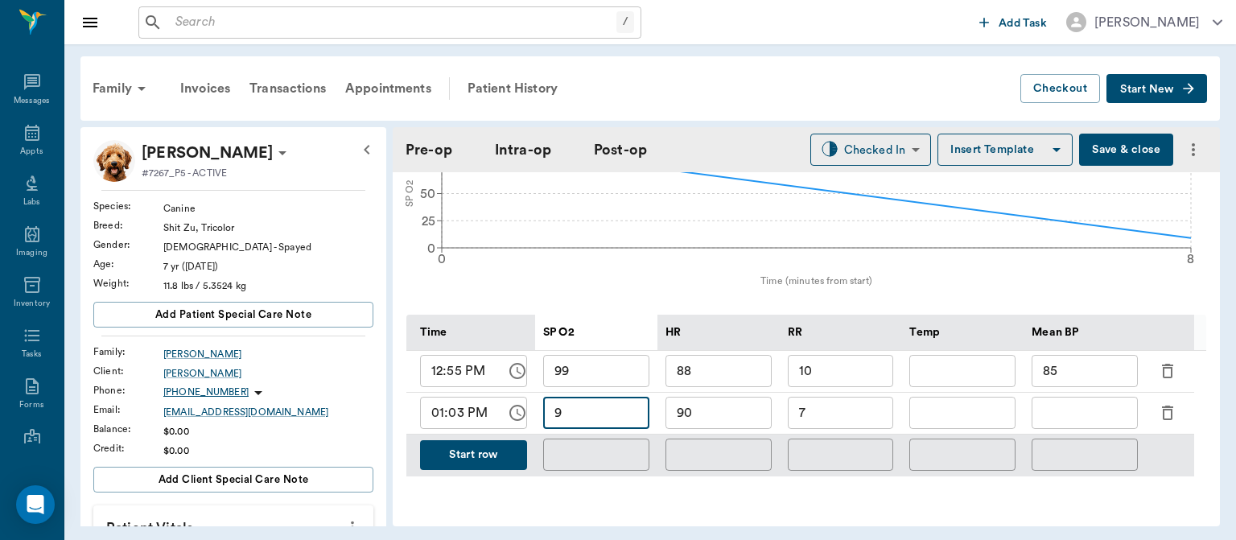
type input "9"
type input "100"
click at [740, 418] on input "90" at bounding box center [718, 413] width 106 height 32
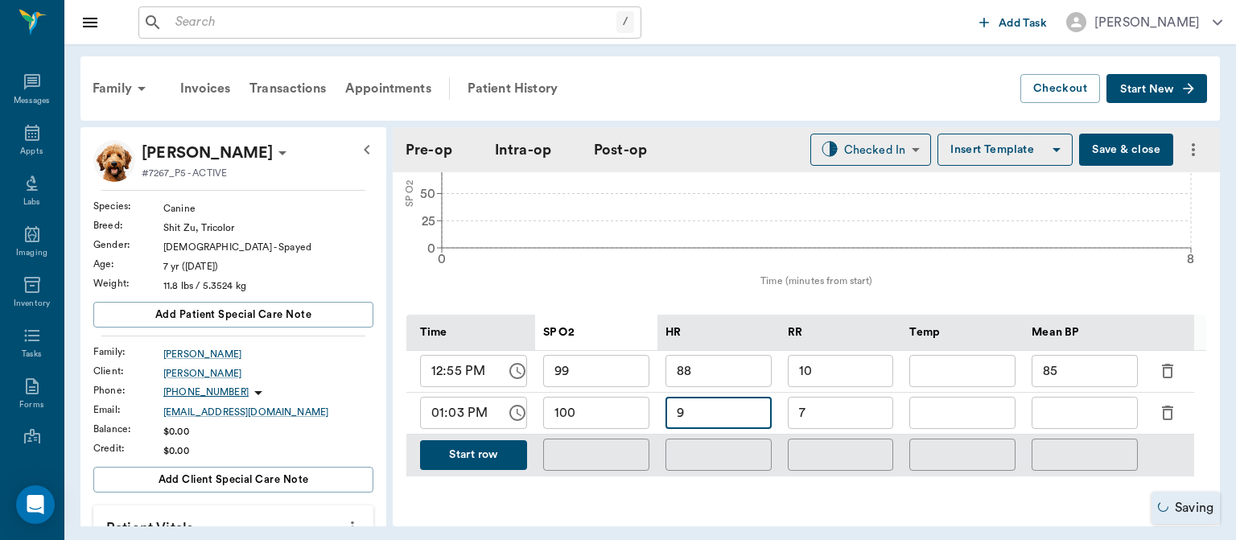
type input "9"
type input "107"
click at [830, 418] on input "7" at bounding box center [841, 413] width 106 height 32
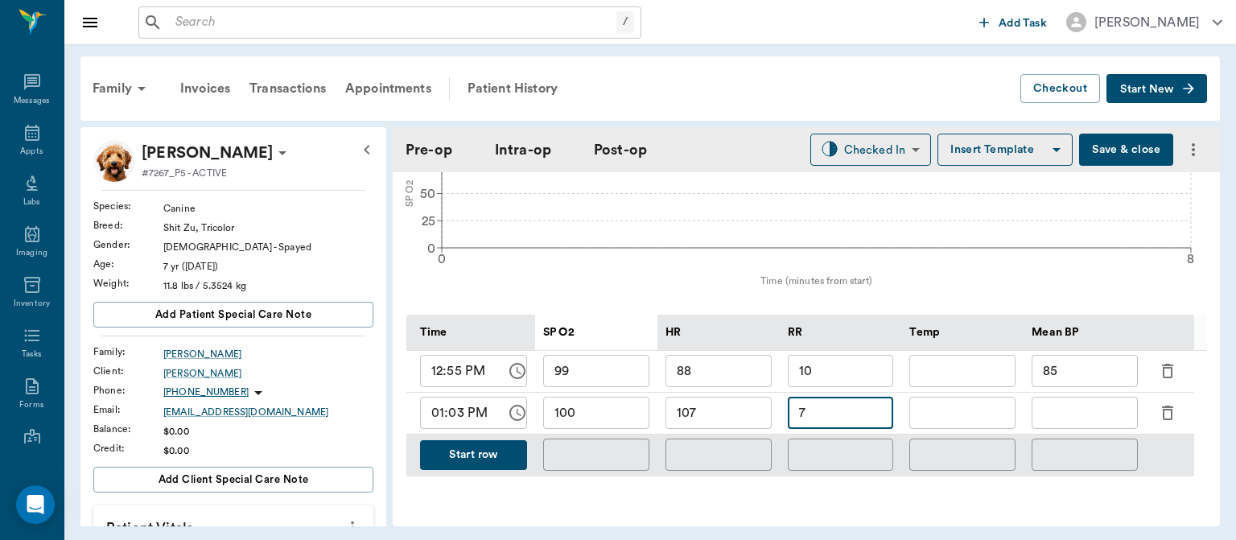
type input "7"
type input "9"
click at [1081, 417] on input "text" at bounding box center [1084, 413] width 106 height 32
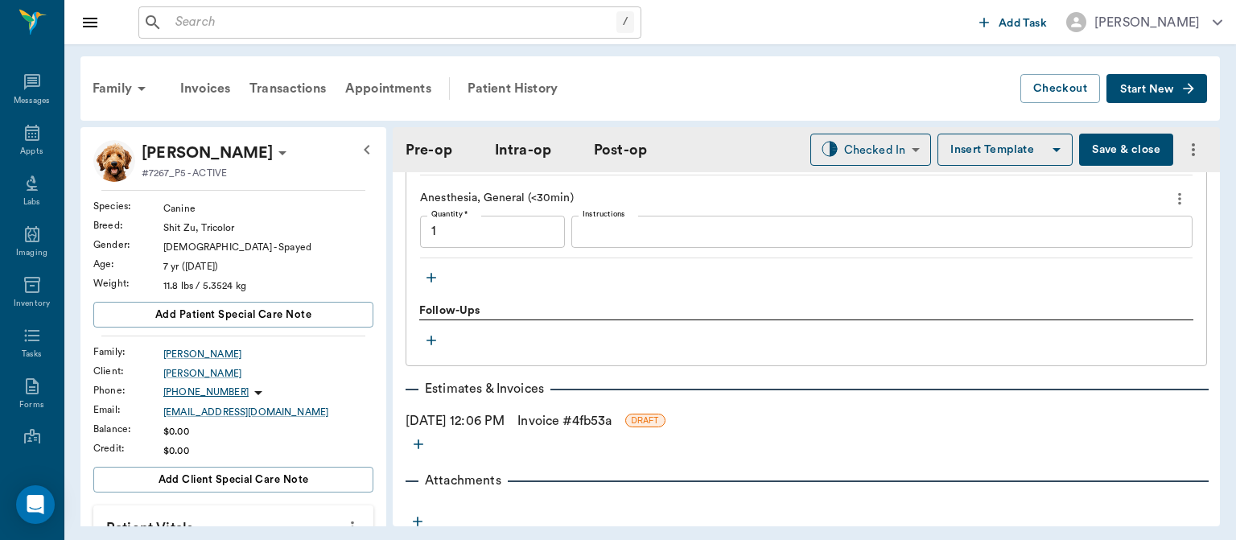
scroll to position [1667, 0]
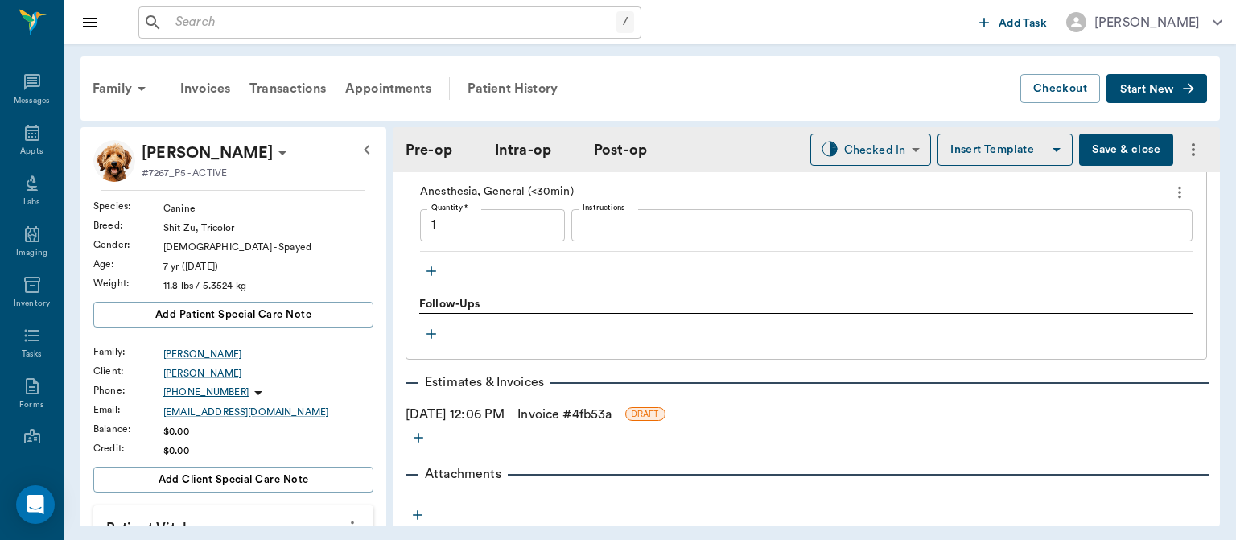
type input "93"
click at [426, 264] on icon "button" at bounding box center [431, 271] width 16 height 16
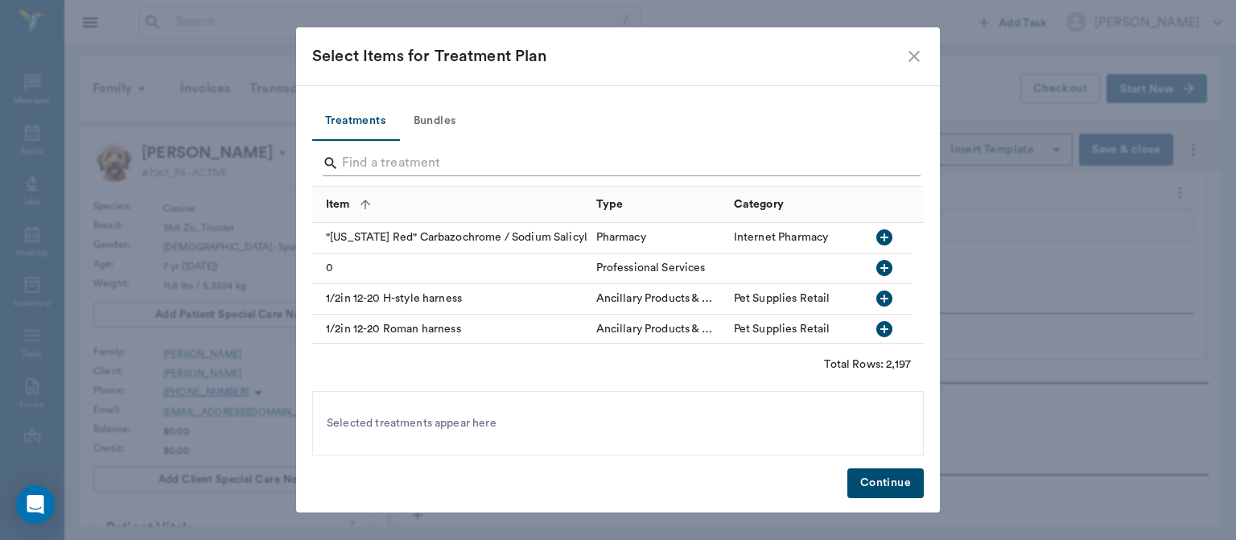
click at [410, 161] on input "Search" at bounding box center [619, 163] width 554 height 26
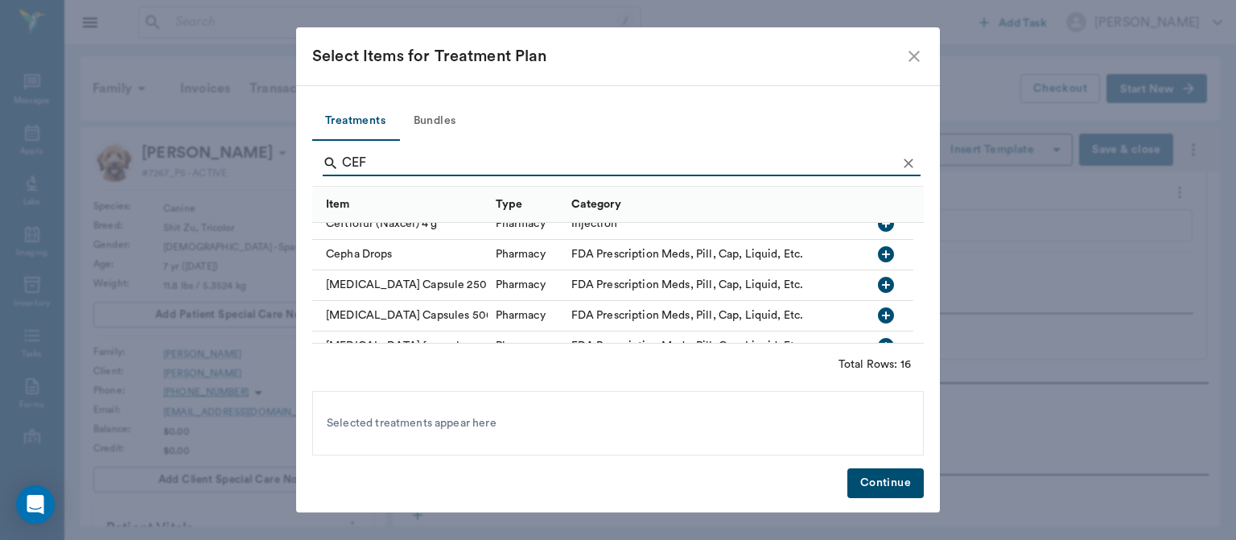
scroll to position [13, 0]
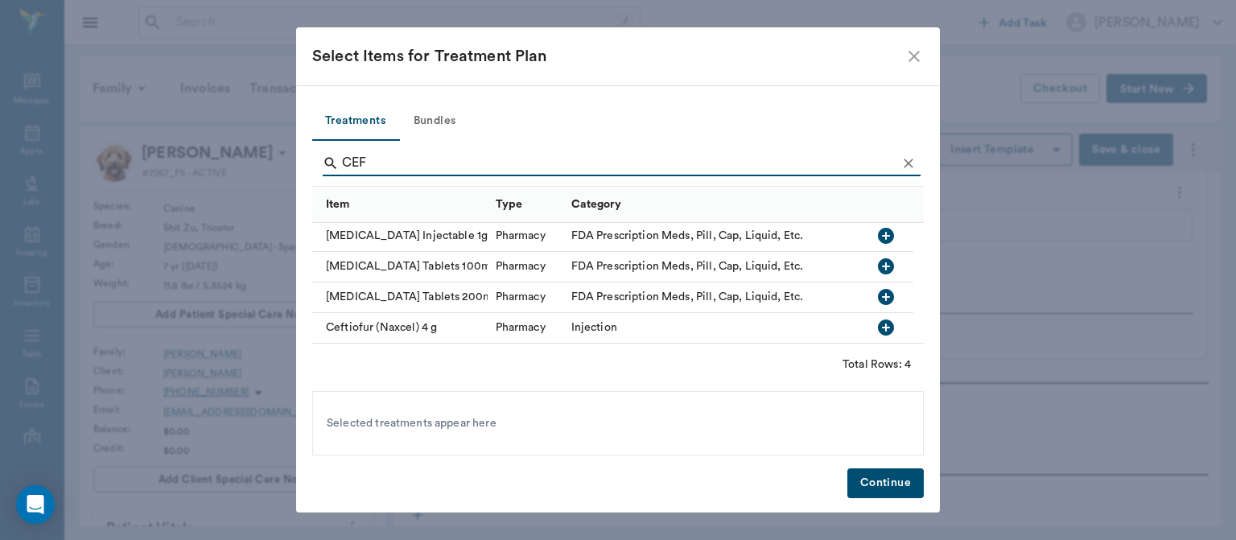
type input "CEF"
click at [908, 161] on icon "Clear" at bounding box center [909, 164] width 10 height 10
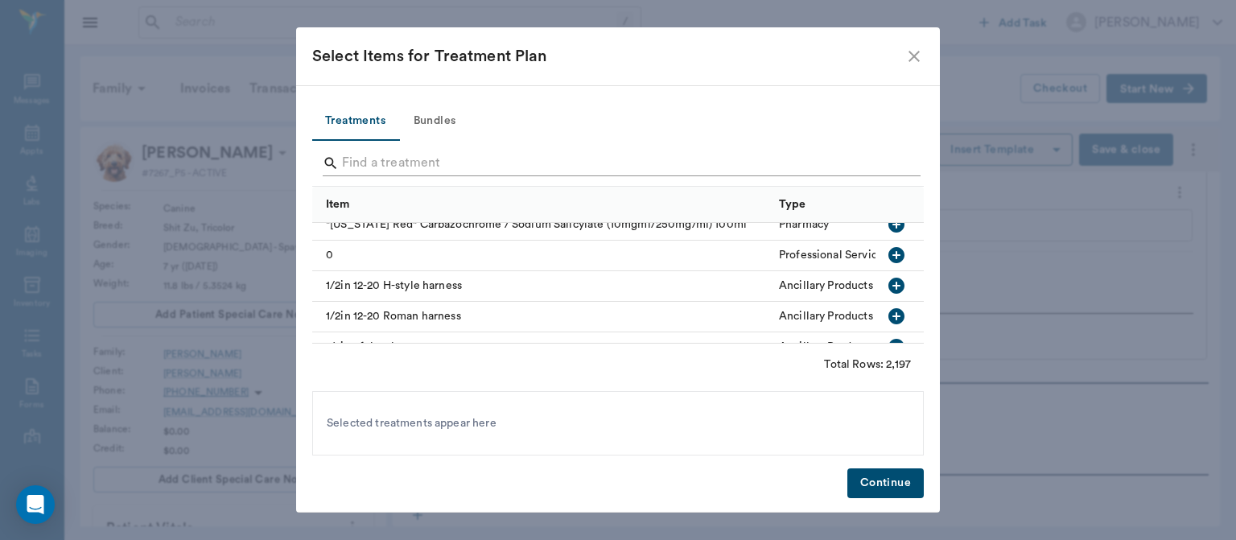
click at [367, 167] on input "Search" at bounding box center [619, 163] width 554 height 26
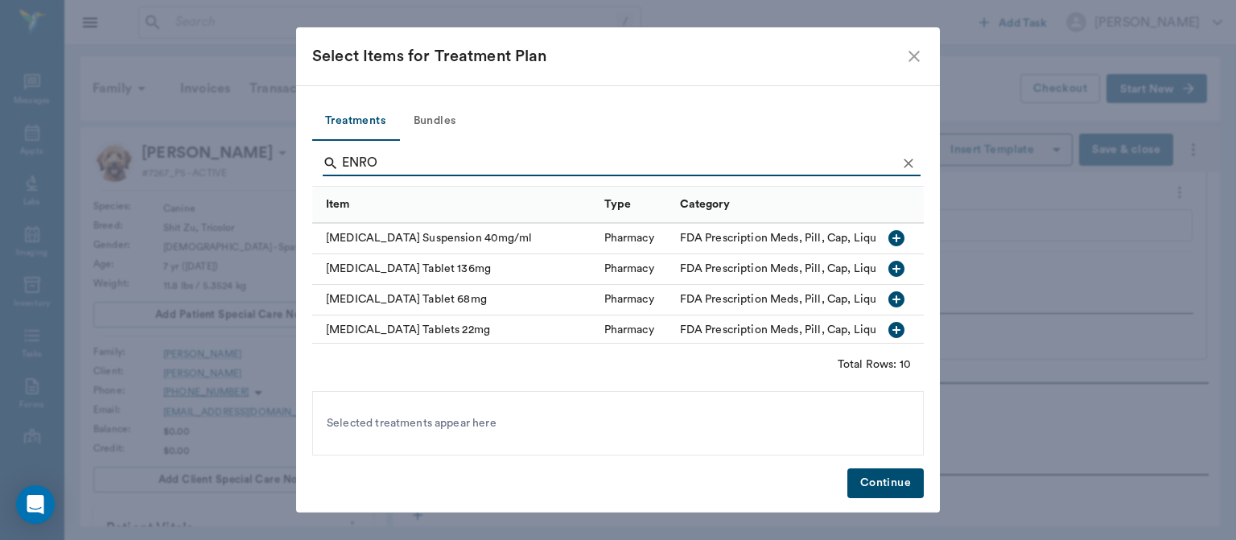
scroll to position [196, 0]
type input "ENRO"
click at [887, 287] on icon "button" at bounding box center [896, 296] width 19 height 19
click at [900, 494] on button "Continue" at bounding box center [885, 483] width 76 height 30
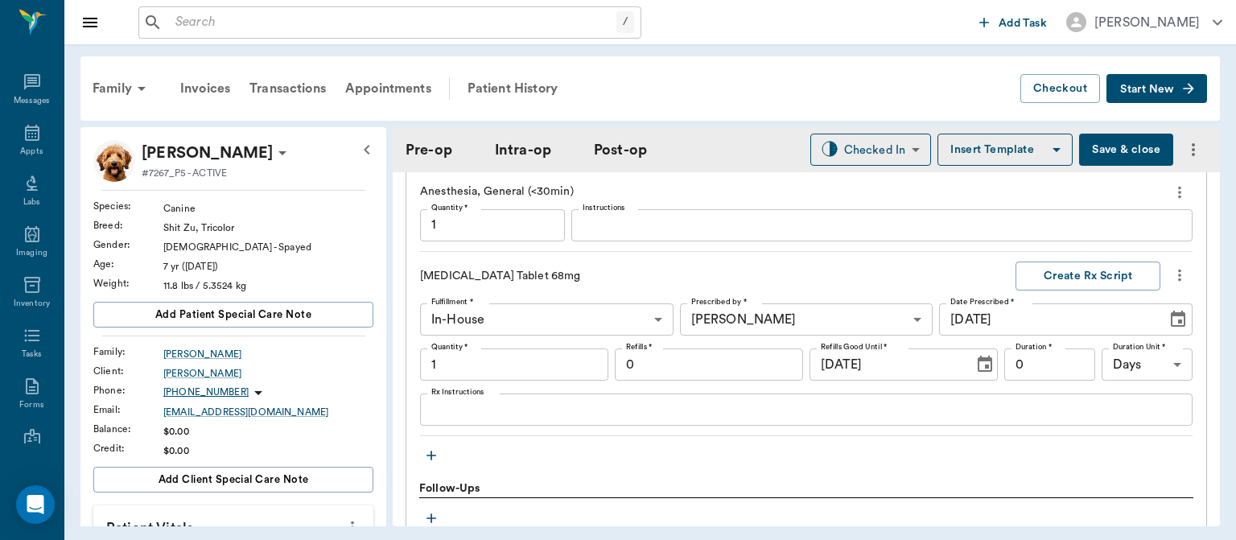
click at [522, 409] on textarea "Rx Instructions" at bounding box center [806, 410] width 750 height 19
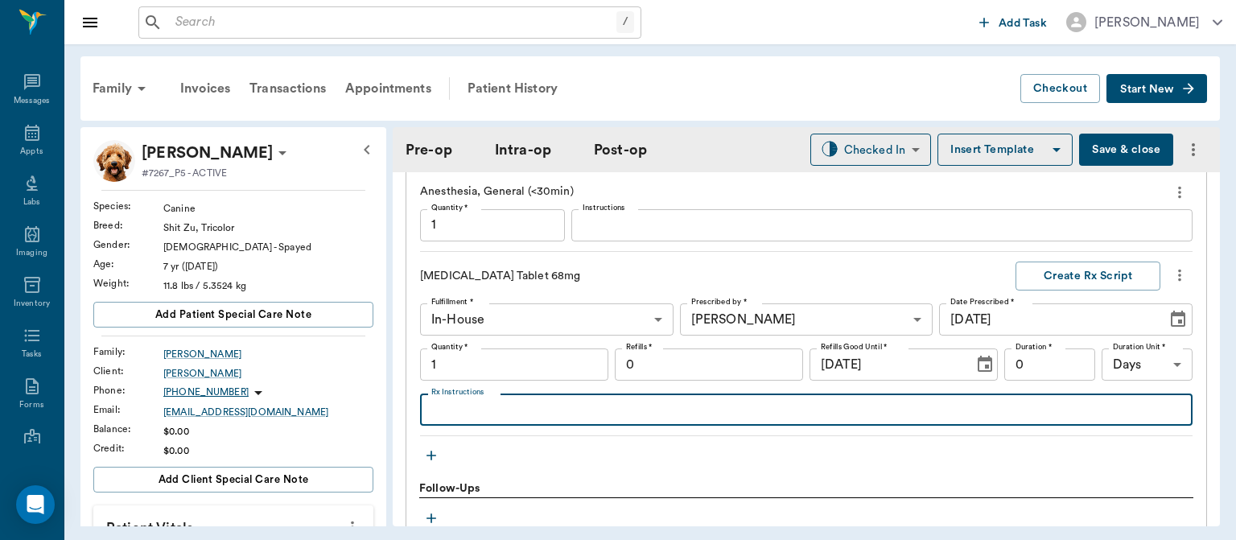
click at [483, 367] on input "1" at bounding box center [514, 364] width 188 height 32
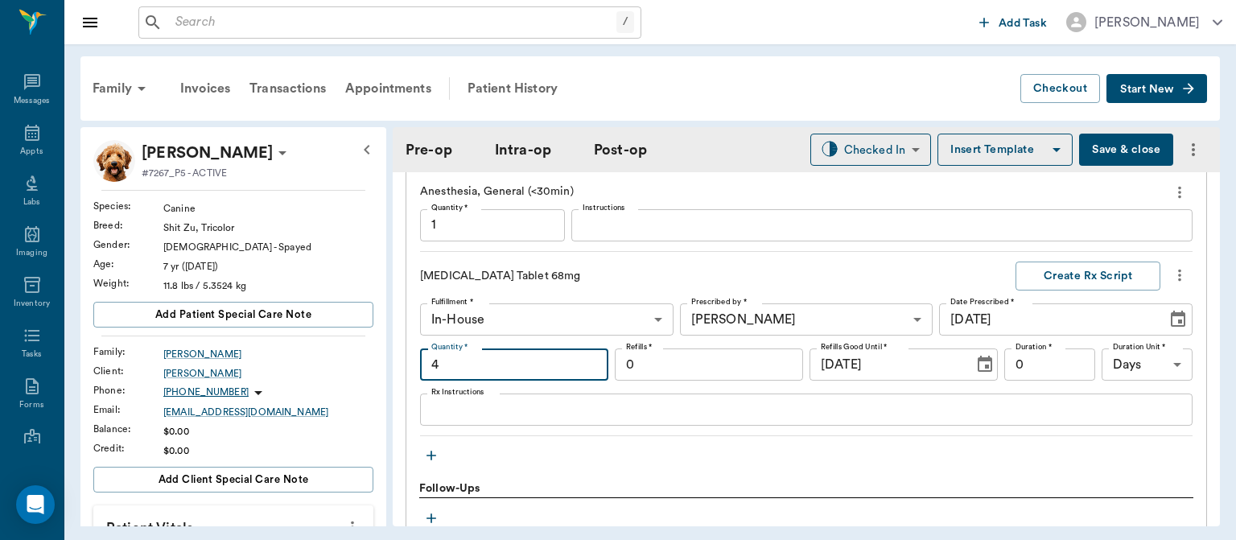
type input "4"
click at [462, 393] on label "Rx Instructions" at bounding box center [457, 391] width 53 height 11
click at [462, 401] on textarea "Rx Instructions" at bounding box center [806, 410] width 750 height 19
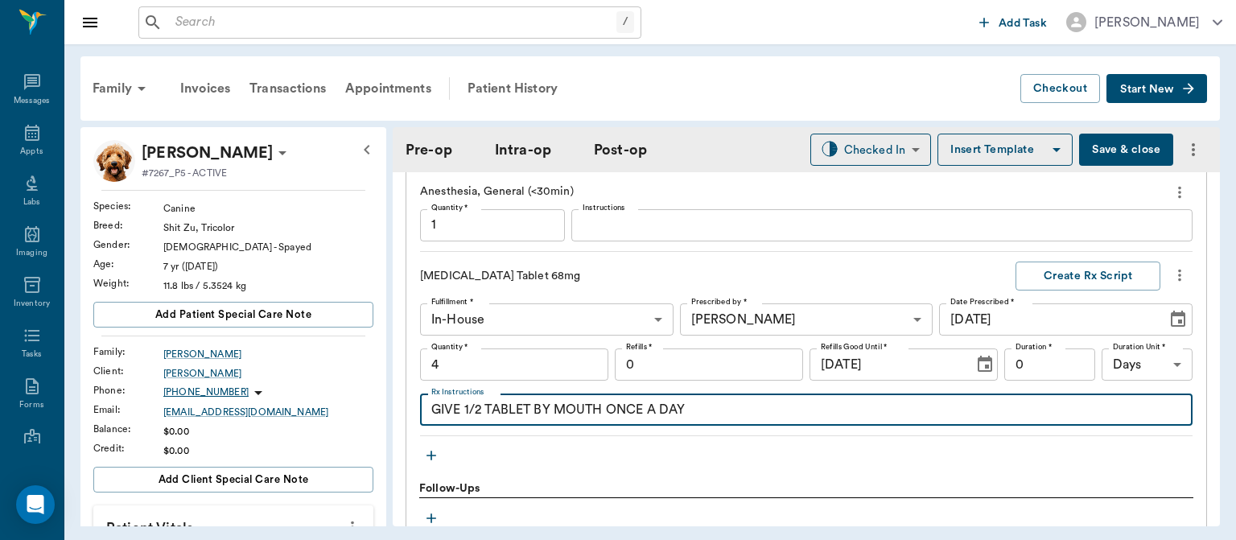
type textarea "GIVE 1/2 TABLET BY MOUTH ONCE A DAY"
click at [1090, 271] on button "Create Rx Script" at bounding box center [1087, 276] width 145 height 30
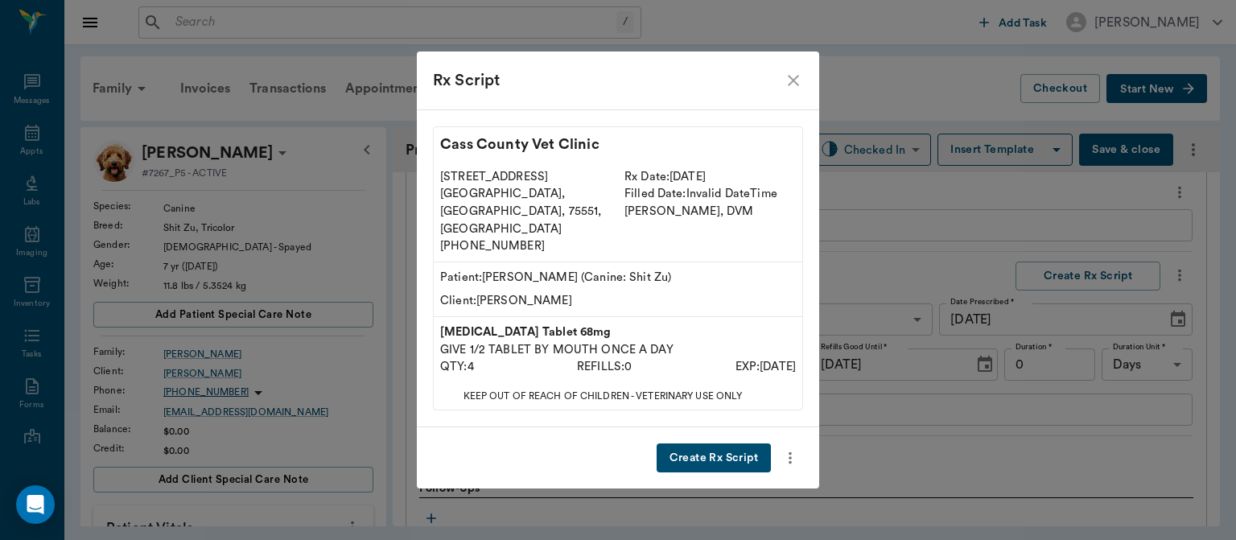
click at [729, 443] on button "Create Rx Script" at bounding box center [714, 458] width 114 height 30
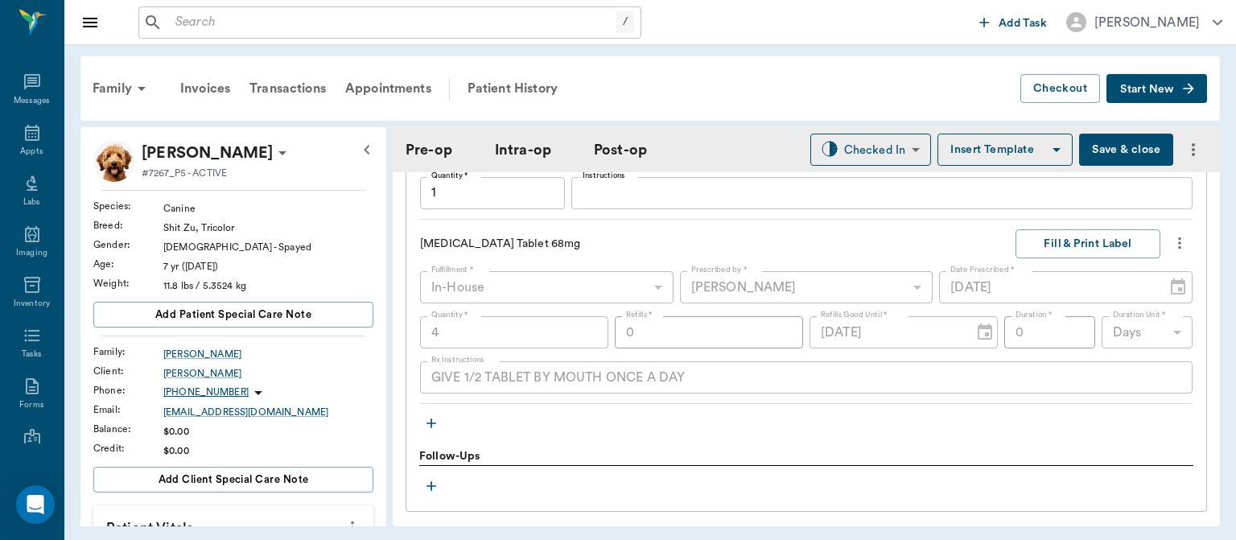
scroll to position [1709, 0]
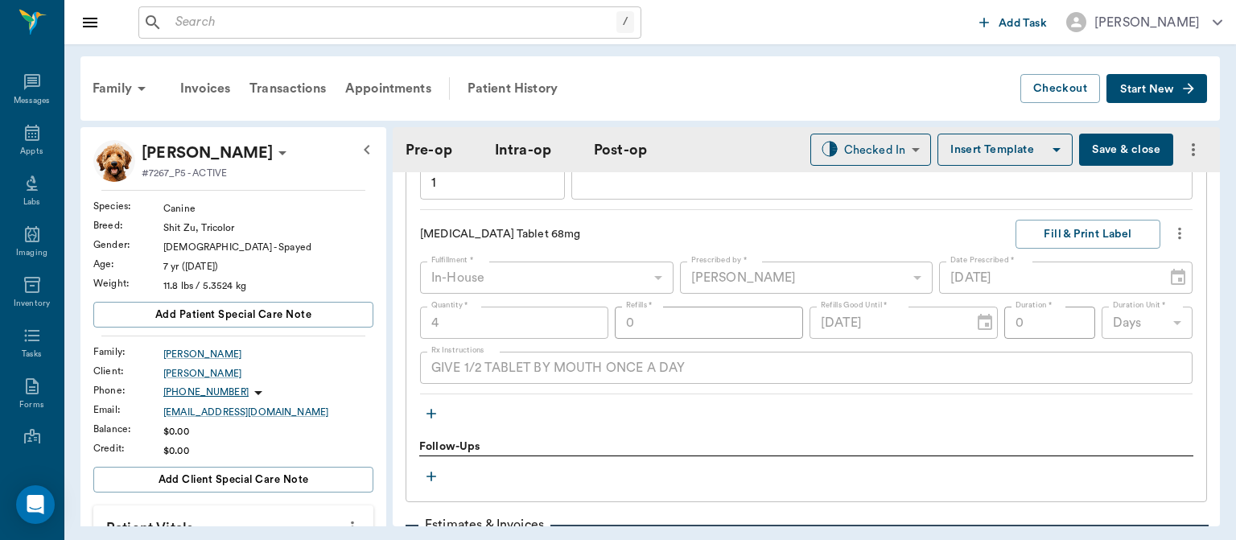
click at [1100, 418] on div "Treatments Surgery Quantity (Items) * 1.00 Quantity (Items) * Instructions x In…" at bounding box center [806, 140] width 774 height 573
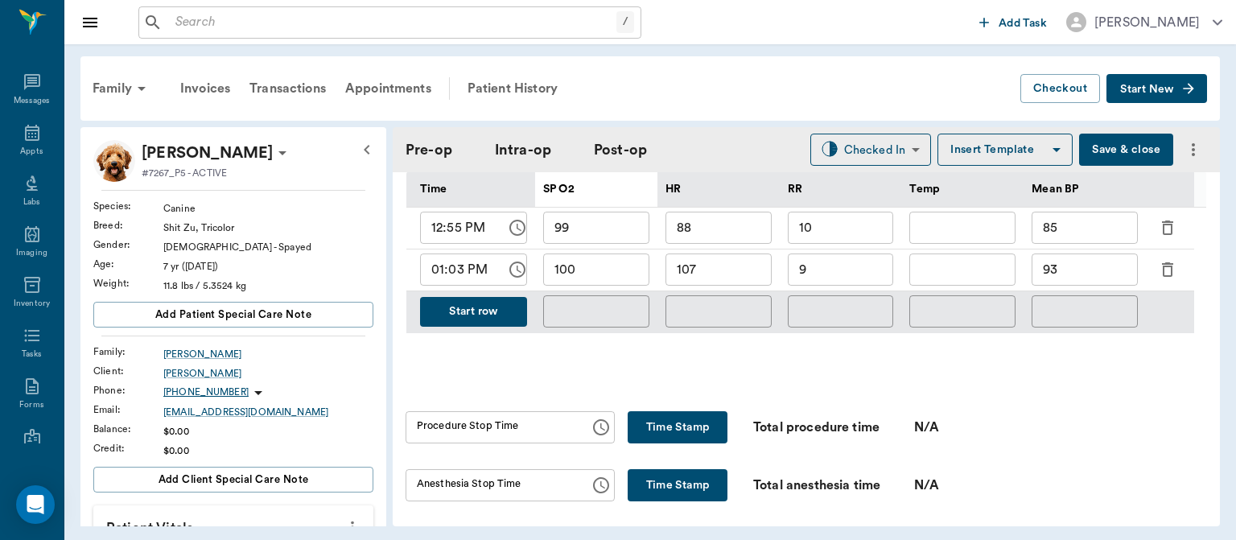
scroll to position [804, 0]
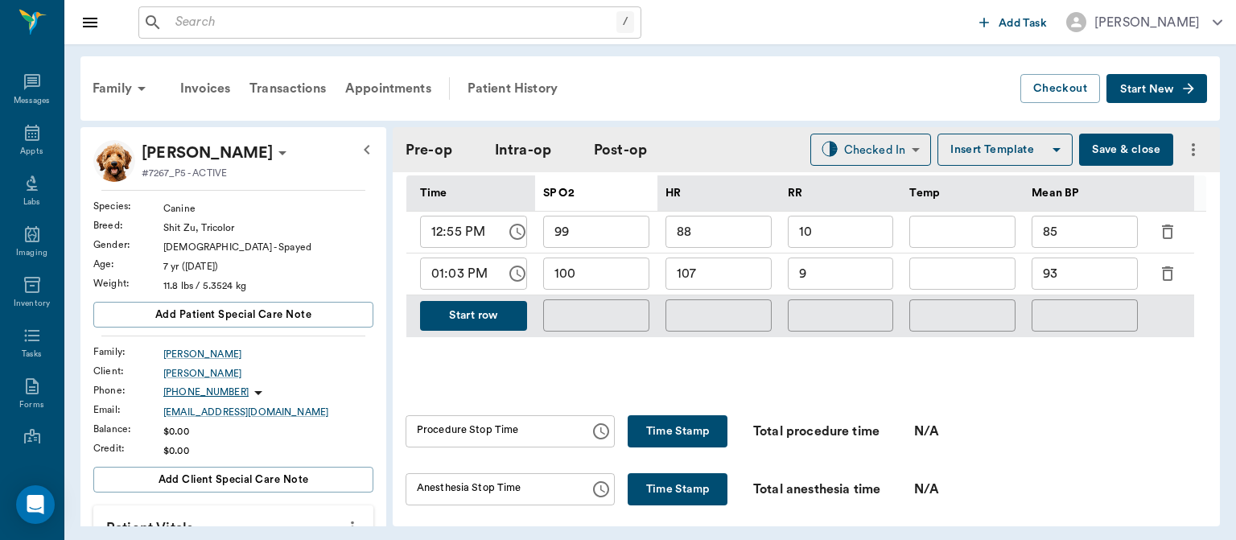
click at [470, 309] on button "Start row" at bounding box center [473, 316] width 107 height 30
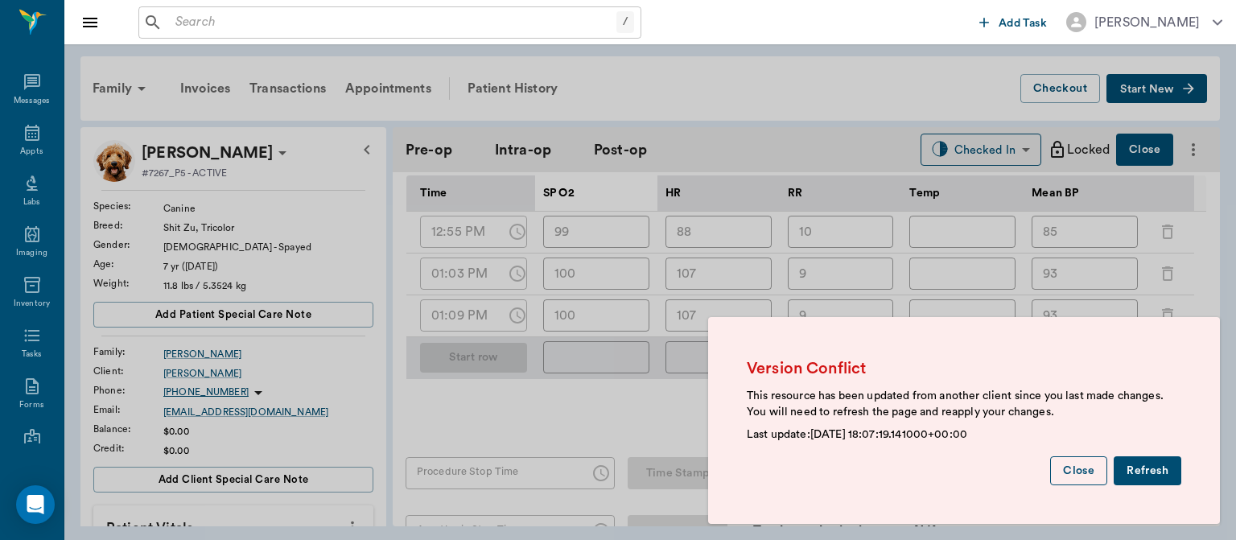
click at [1081, 473] on button "Close" at bounding box center [1078, 471] width 57 height 30
click at [1089, 472] on button "Close" at bounding box center [1078, 471] width 57 height 30
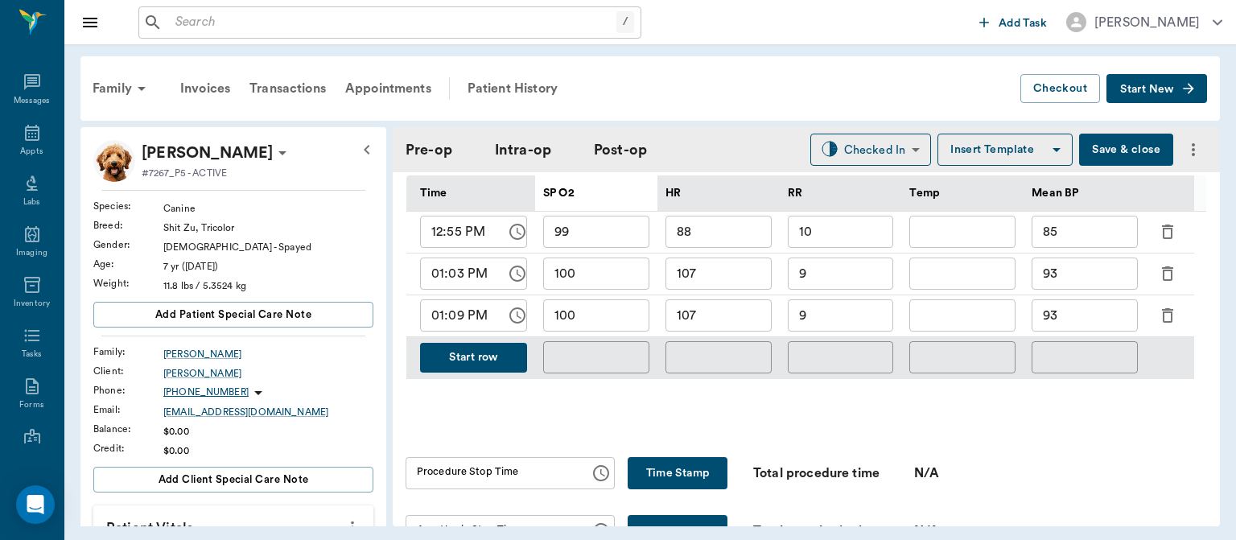
click at [724, 322] on input "107" at bounding box center [718, 315] width 106 height 32
type input "1"
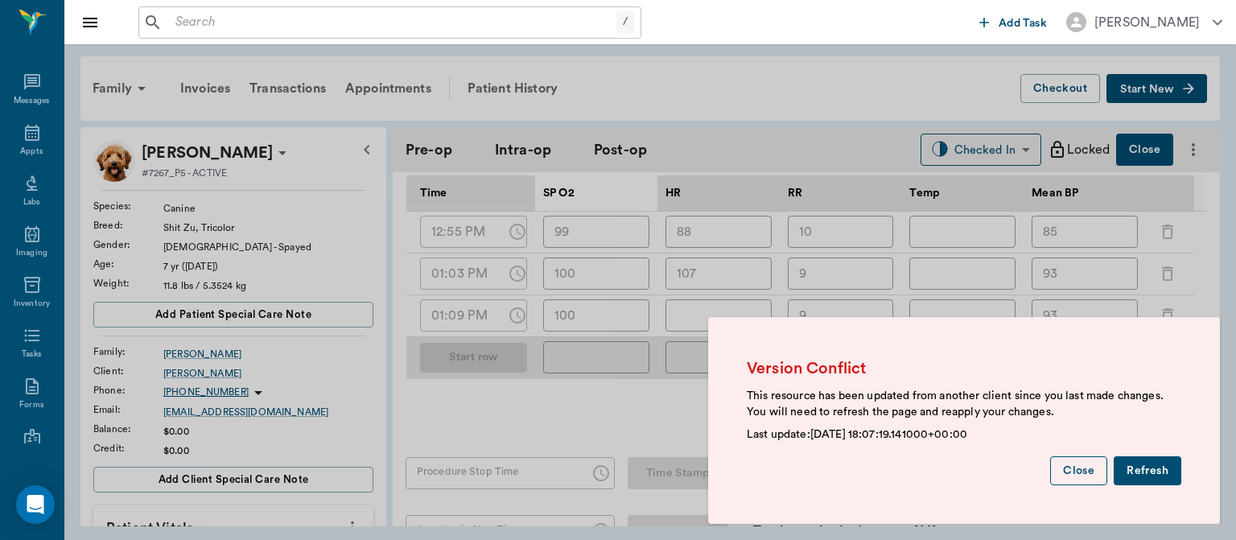
click at [1074, 477] on button "Close" at bounding box center [1078, 471] width 57 height 30
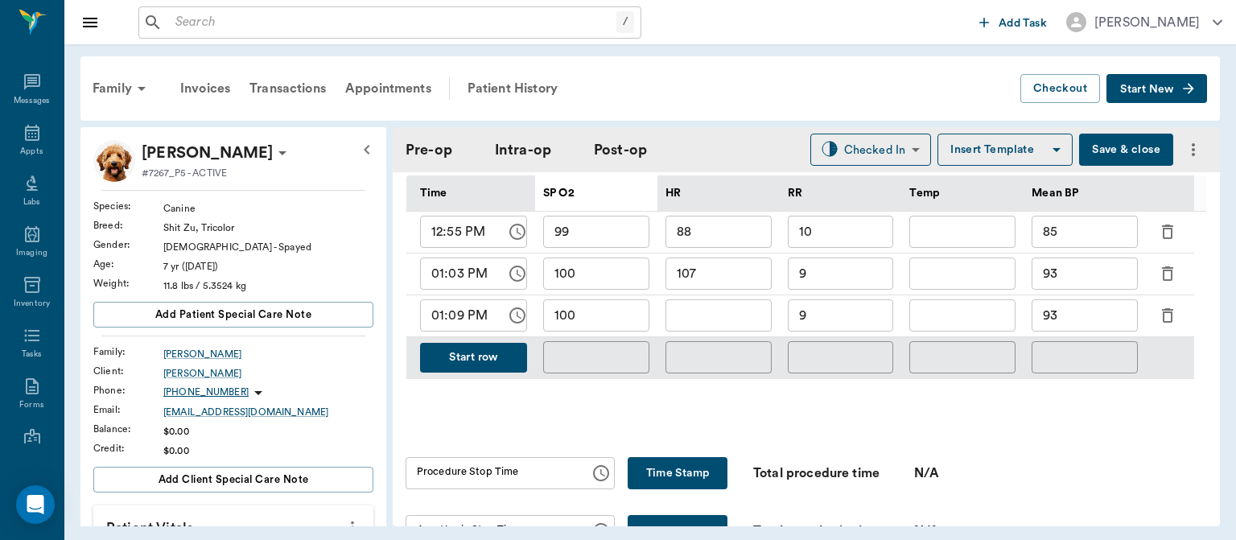
click at [727, 319] on input "text" at bounding box center [718, 315] width 106 height 32
type input "88"
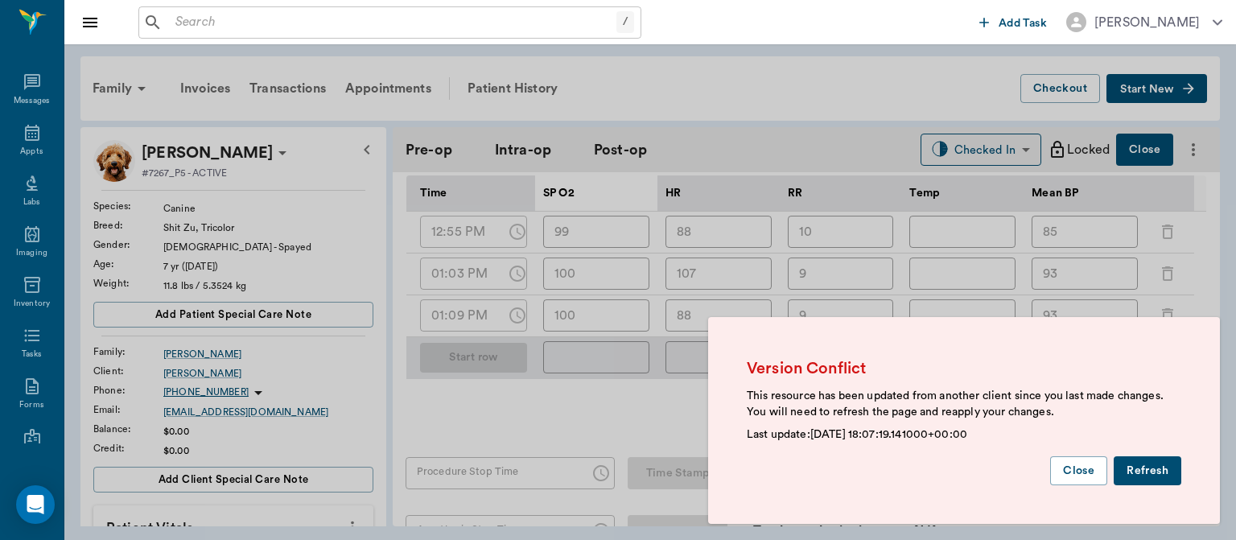
click at [1140, 468] on button "Refresh" at bounding box center [1148, 471] width 68 height 30
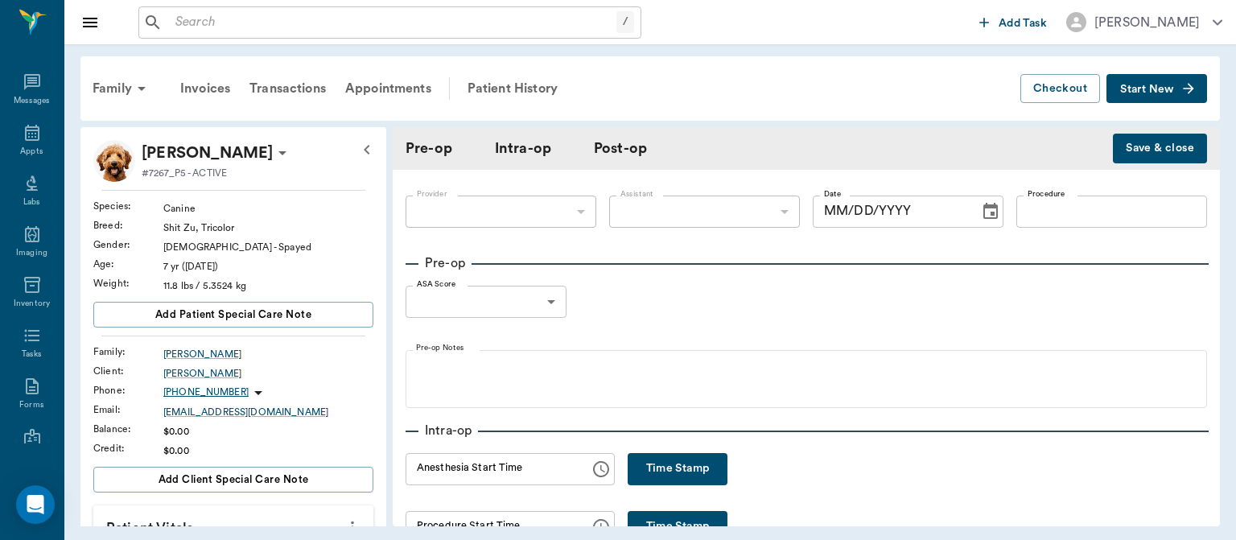
type input "63ec2f075fda476ae8351a4d"
type input "63ec2e7e52e12b0ba117b124"
type input "REMOVE /3 SPOTS"
type input "2"
radio input "true"
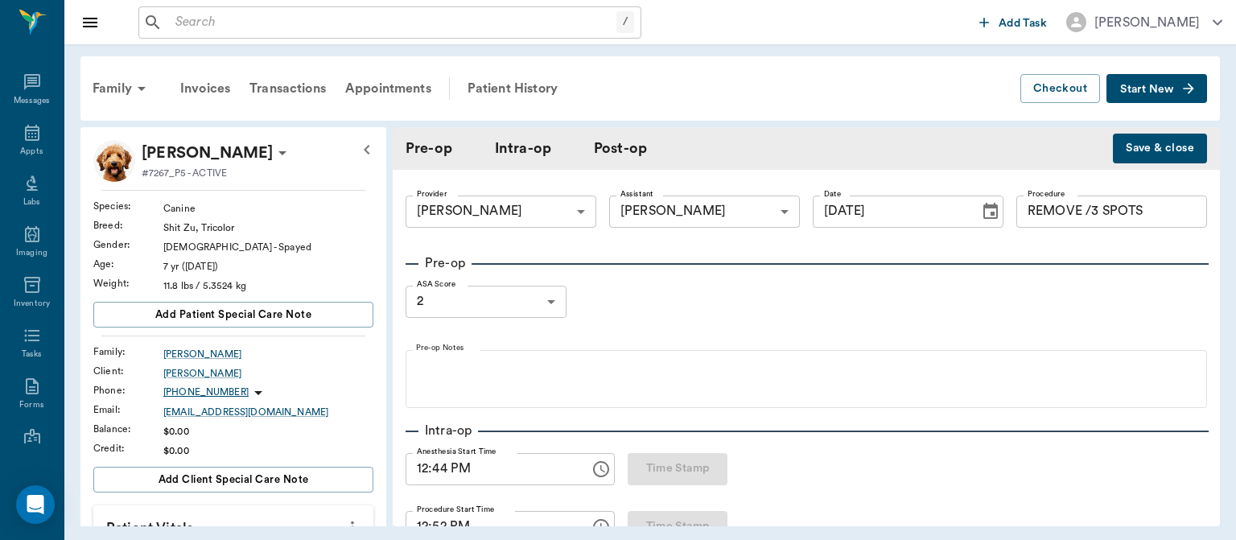
type input "[DATE]"
type input "12:44 PM"
type input "12:52 PM"
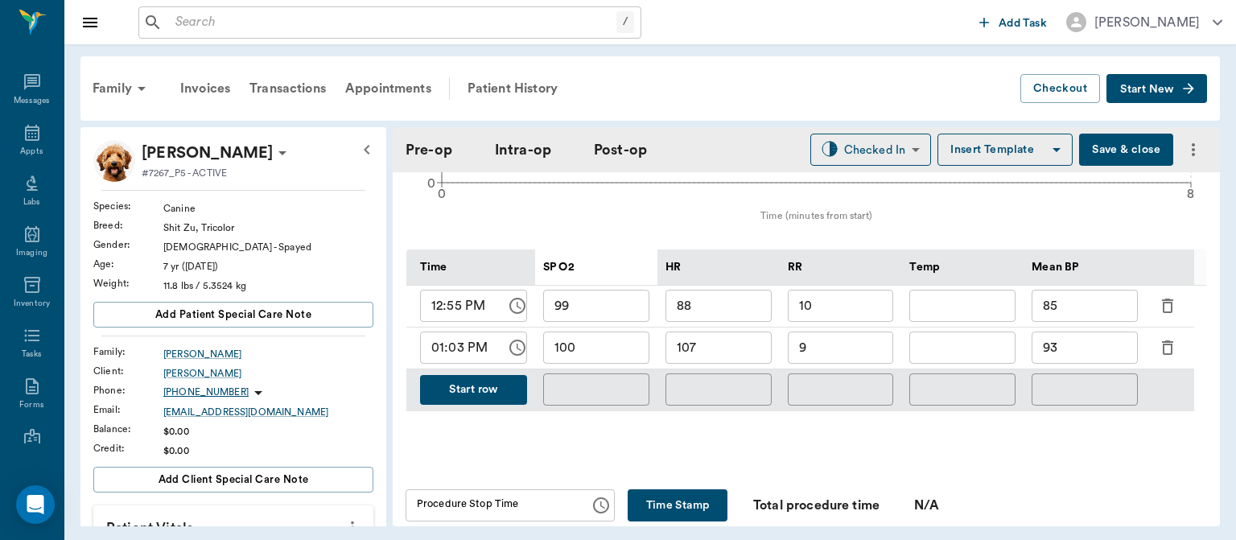
scroll to position [727, 0]
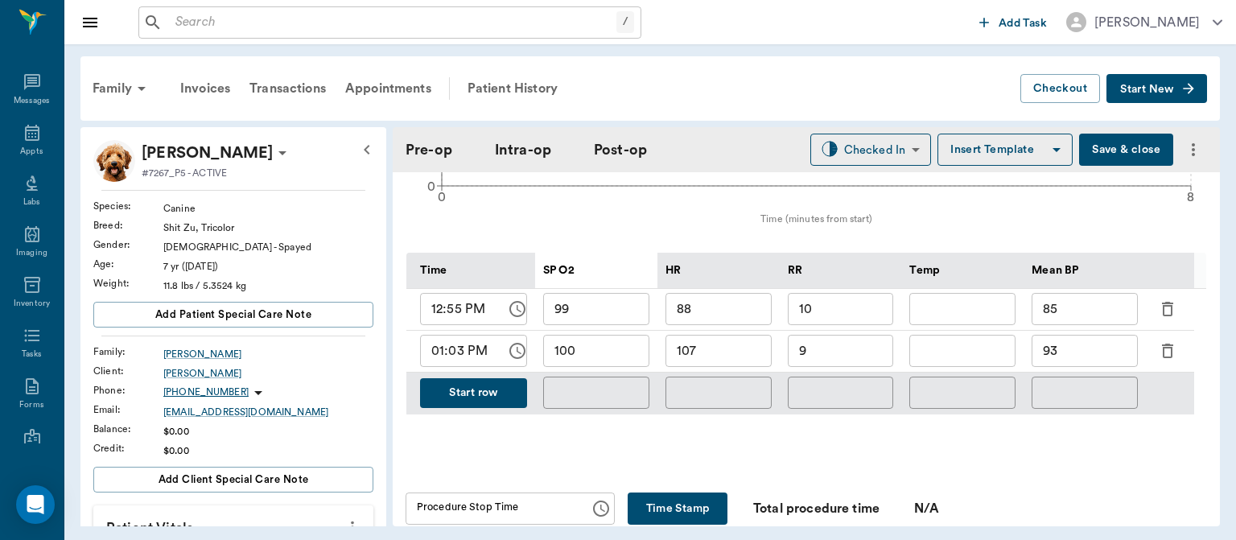
click at [489, 394] on button "Start row" at bounding box center [473, 393] width 107 height 30
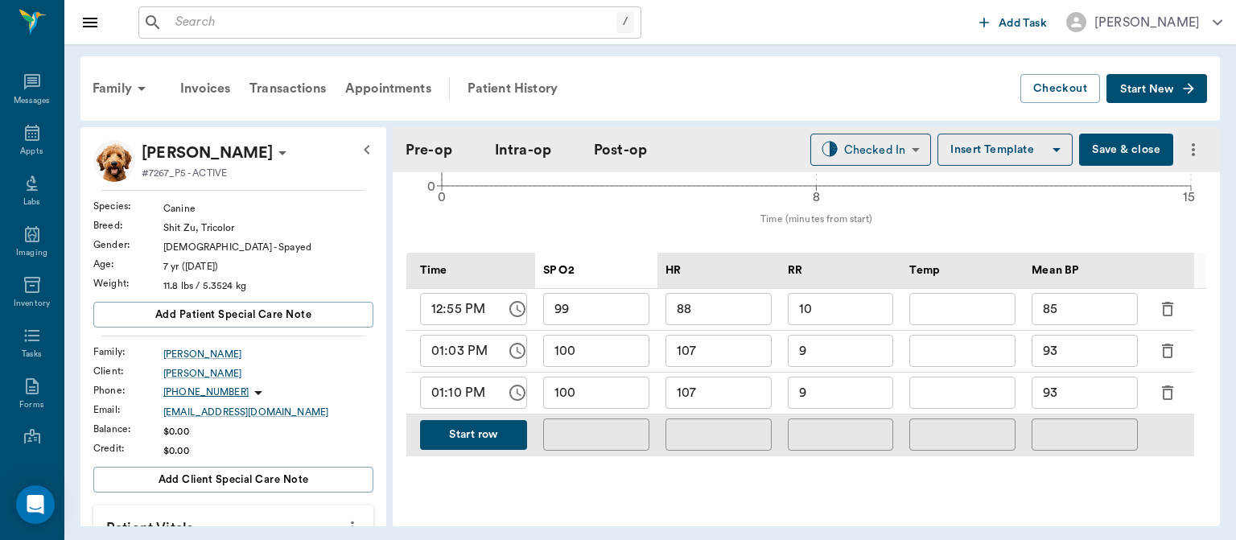
click at [713, 399] on input "107" at bounding box center [718, 393] width 106 height 32
type input "1"
type input "84"
click at [839, 396] on input "9" at bounding box center [841, 393] width 106 height 32
type input "9"
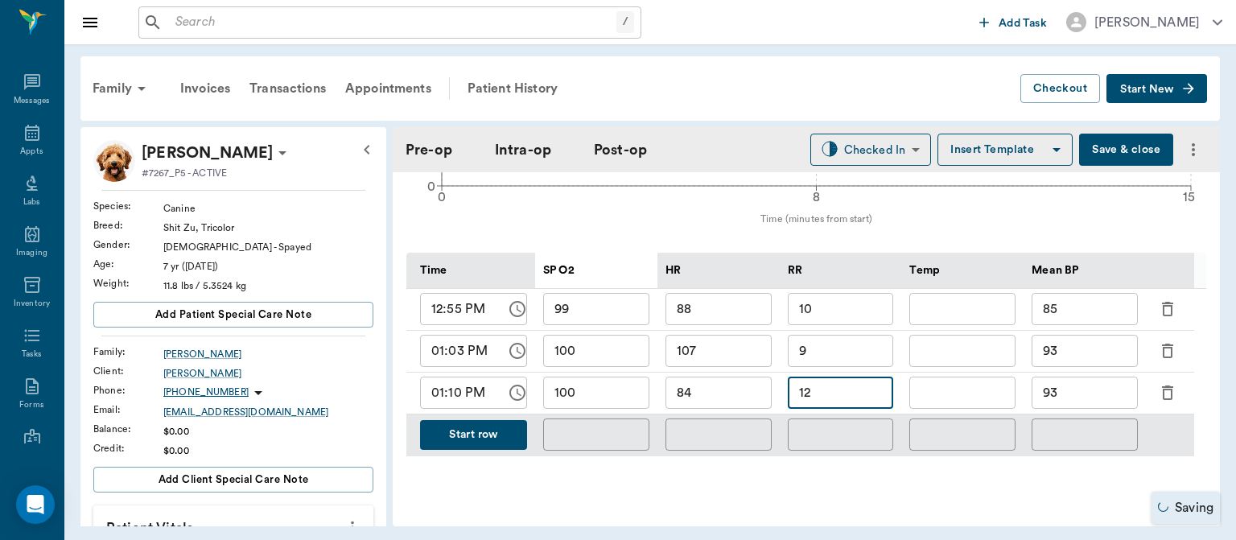
type input "12"
click at [1089, 396] on input "93" at bounding box center [1084, 393] width 106 height 32
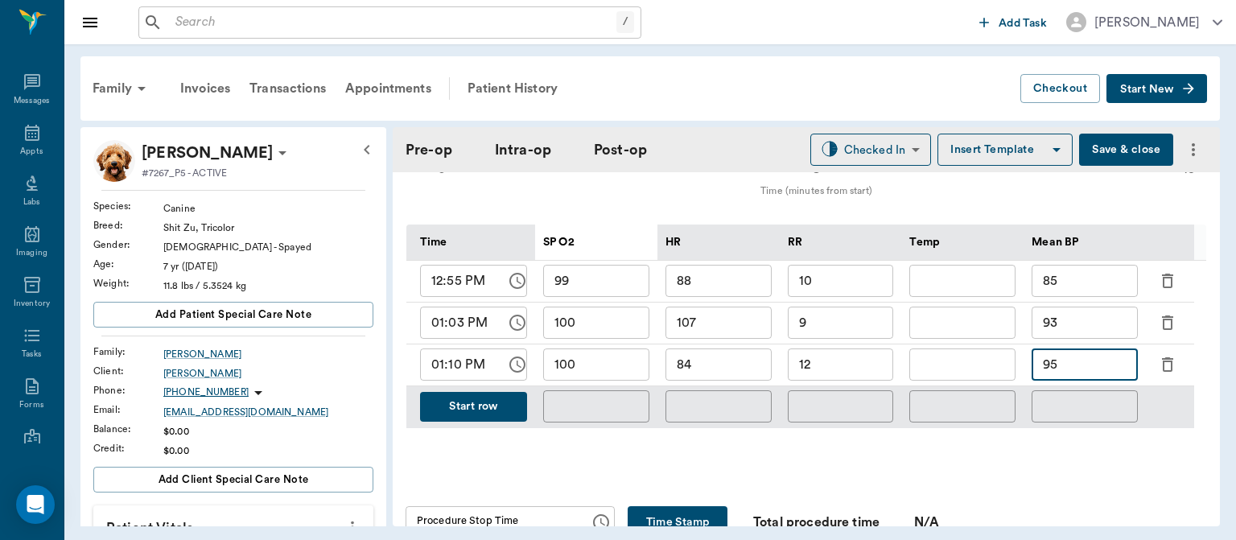
scroll to position [747, 0]
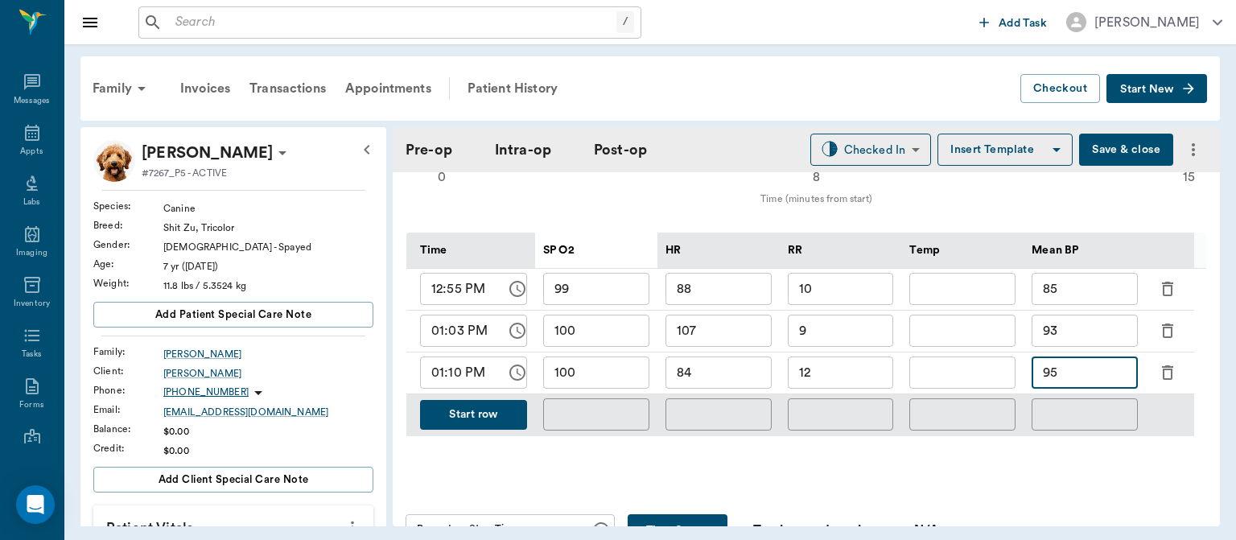
type input "95"
click at [476, 406] on button "Start row" at bounding box center [473, 415] width 107 height 30
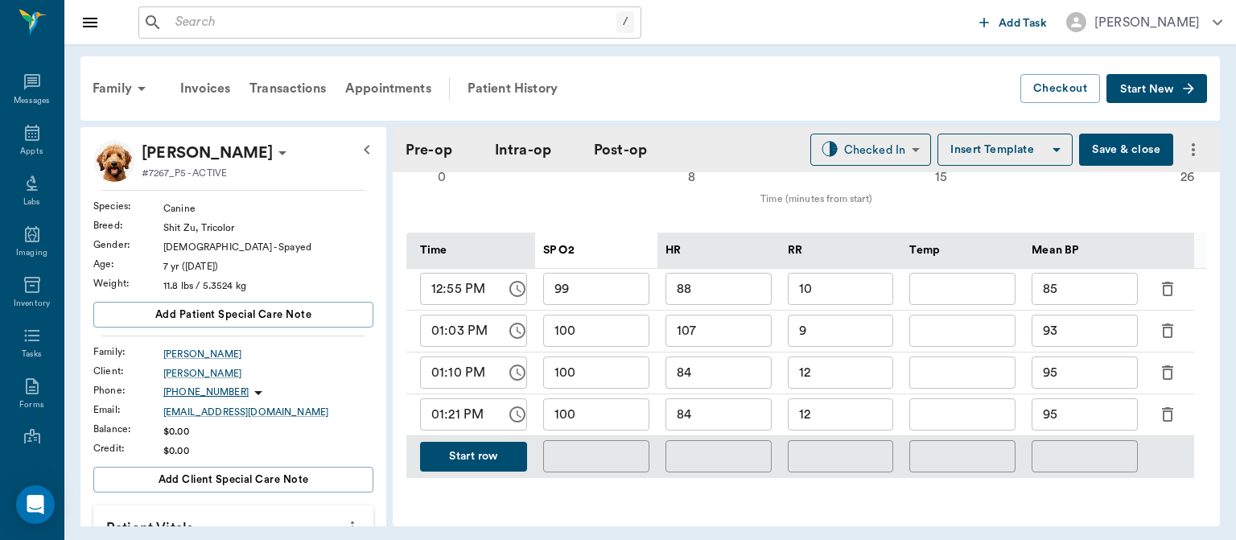
click at [847, 419] on input "12" at bounding box center [841, 414] width 106 height 32
type input "1"
type input "6"
click at [722, 409] on input "84" at bounding box center [718, 414] width 106 height 32
type input "81"
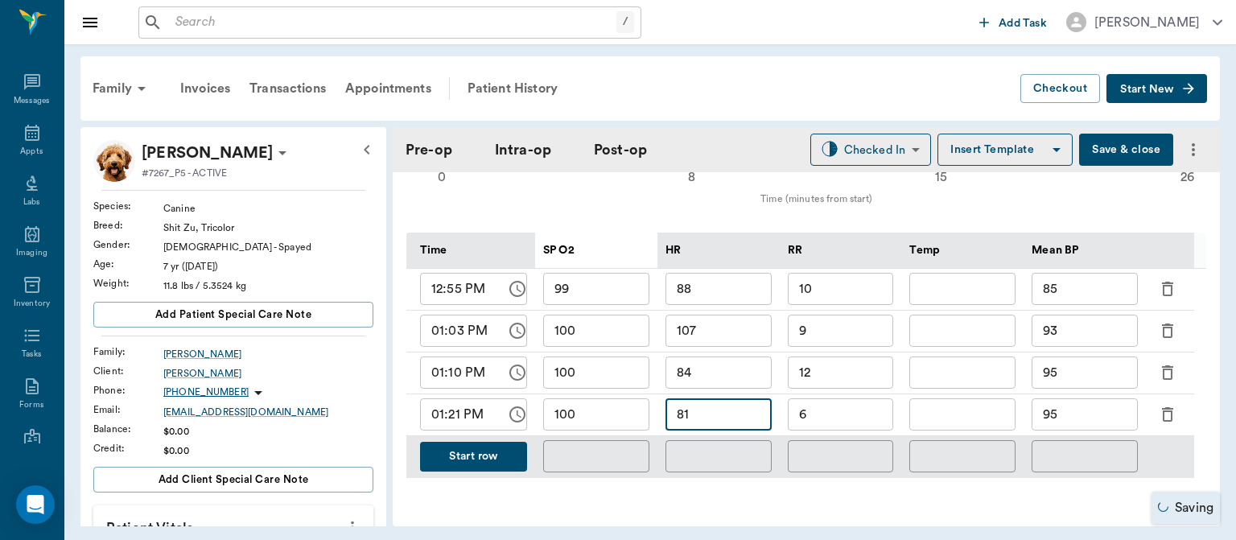
click at [618, 414] on input "100" at bounding box center [596, 414] width 106 height 32
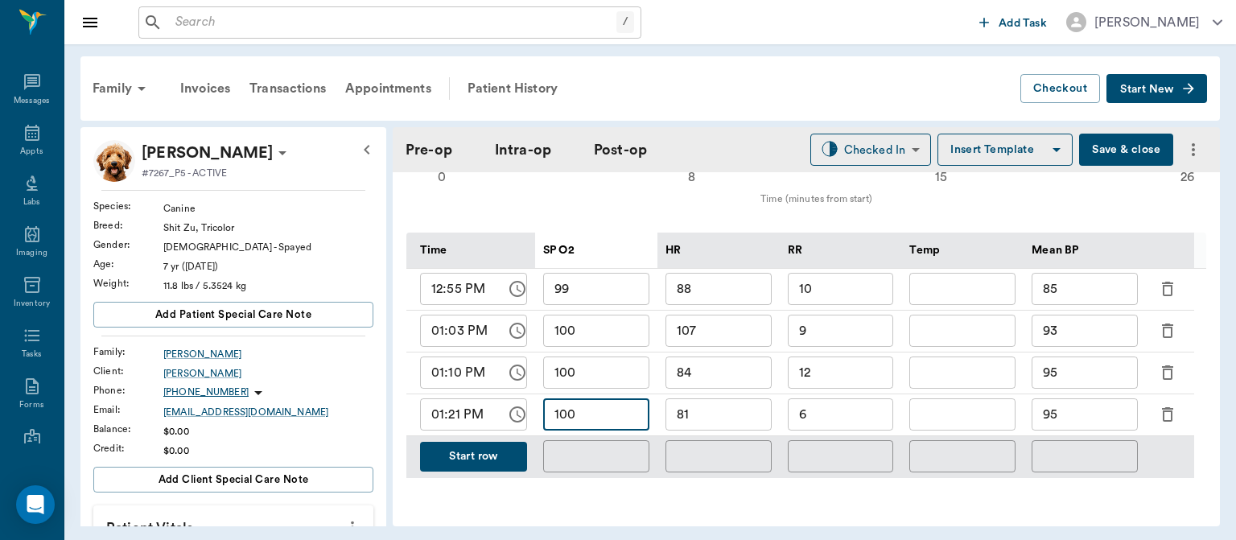
click at [1093, 419] on input "95" at bounding box center [1084, 414] width 106 height 32
type input "9"
type input "84"
click at [476, 460] on button "Start row" at bounding box center [473, 457] width 107 height 30
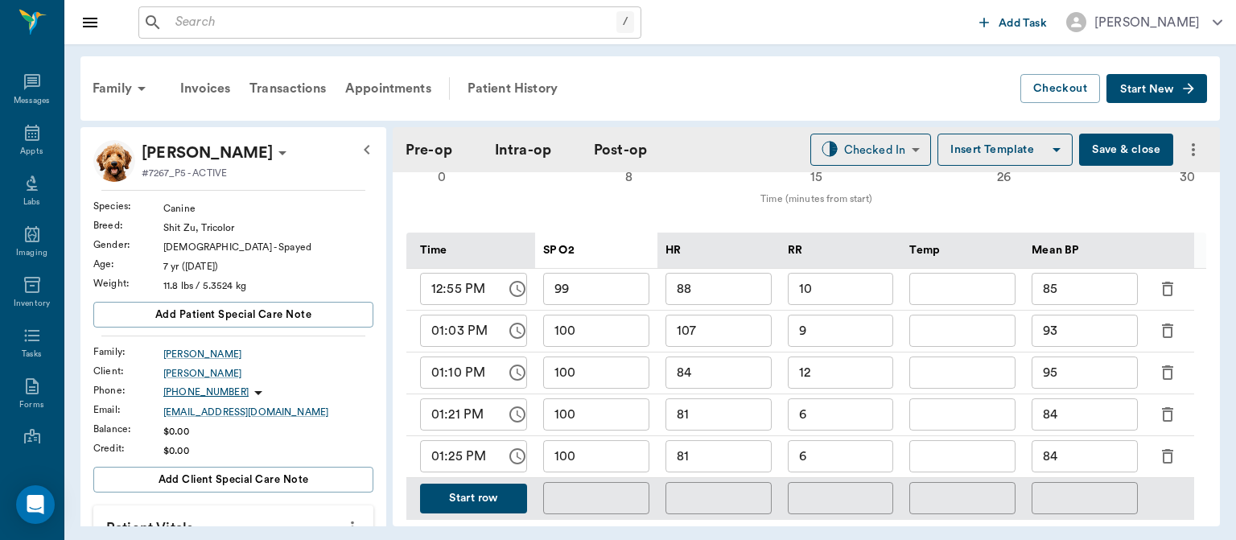
click at [729, 460] on input "81" at bounding box center [718, 456] width 106 height 32
type input "8"
type input "107"
click at [858, 458] on input "6" at bounding box center [841, 456] width 106 height 32
type input "6"
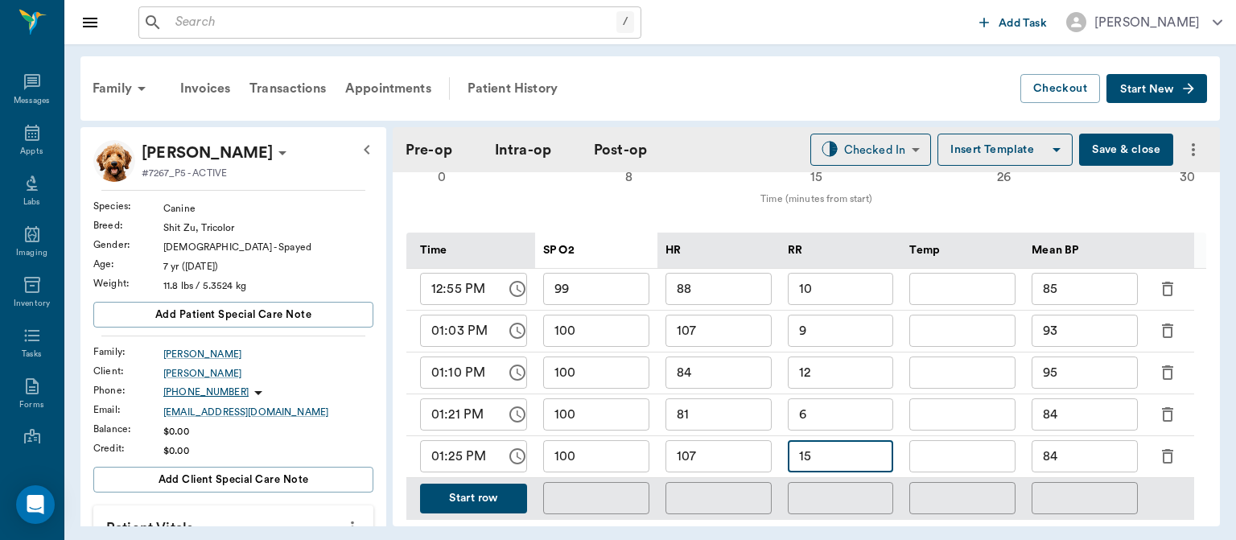
type input "15"
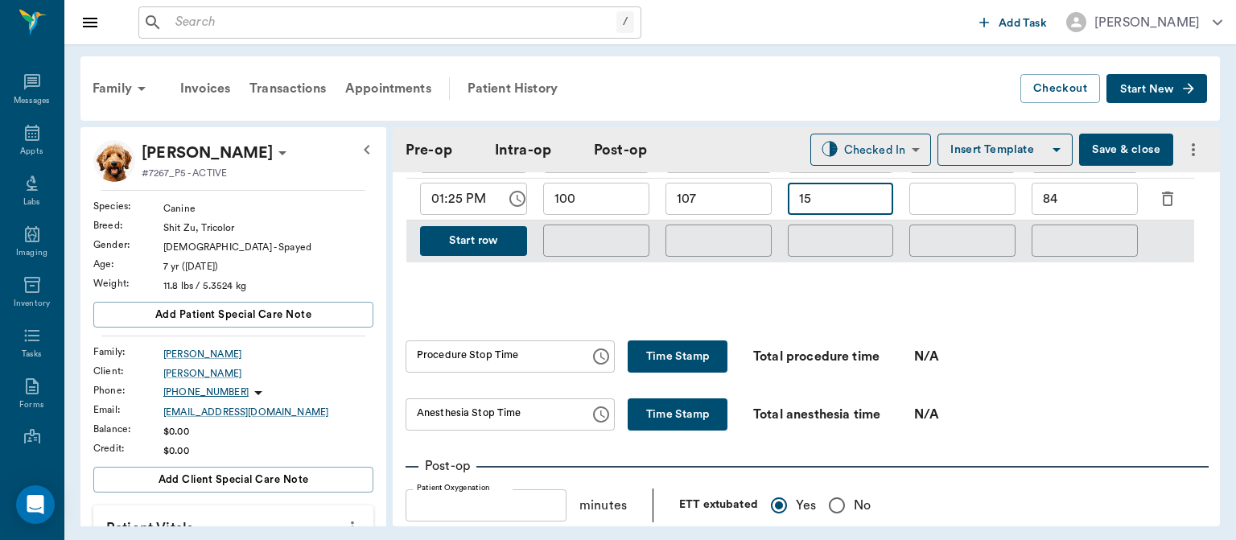
scroll to position [1007, 0]
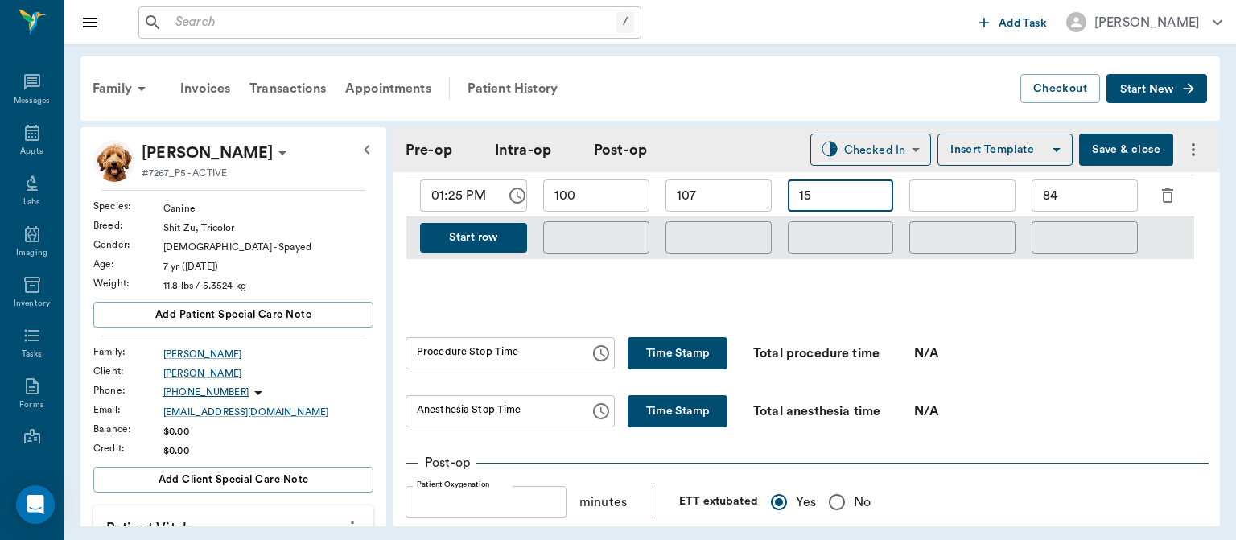
click at [660, 348] on button "Time Stamp" at bounding box center [678, 353] width 100 height 32
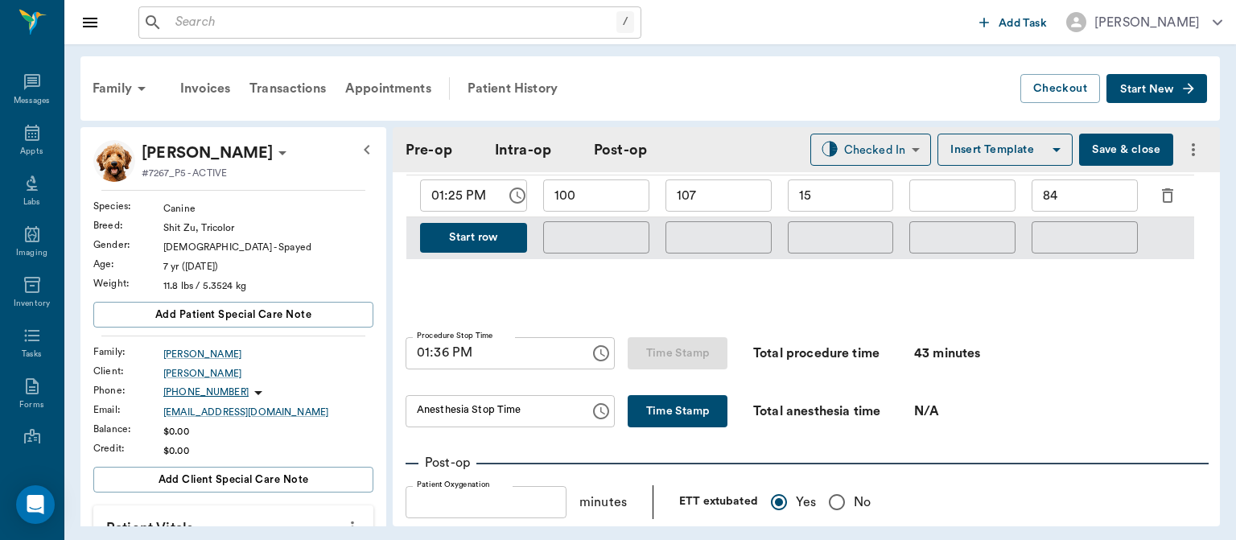
click at [438, 352] on input "01:36 PM" at bounding box center [492, 353] width 173 height 32
type input "01:28 PM"
click at [681, 399] on button "Time Stamp" at bounding box center [678, 411] width 100 height 32
type input "01:36 PM"
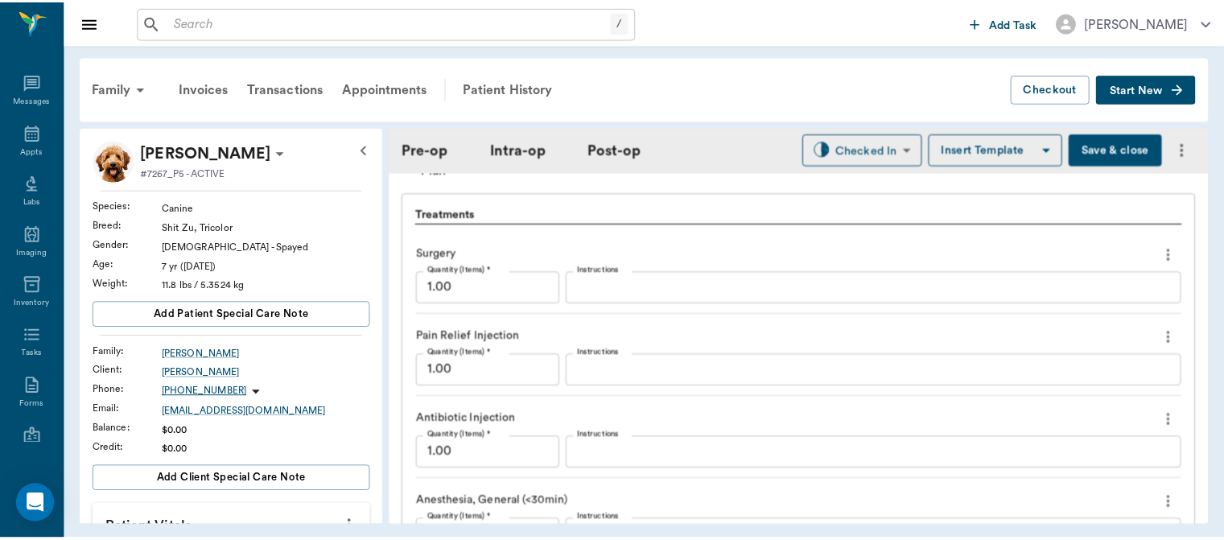
scroll to position [1482, 0]
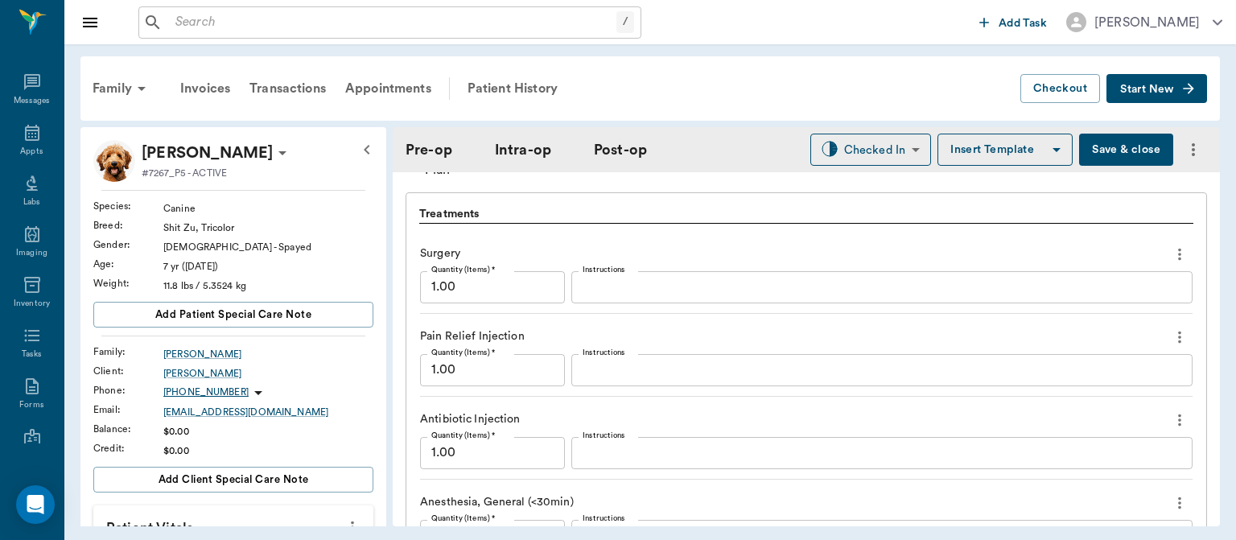
click at [1107, 147] on button "Save & close" at bounding box center [1126, 150] width 94 height 32
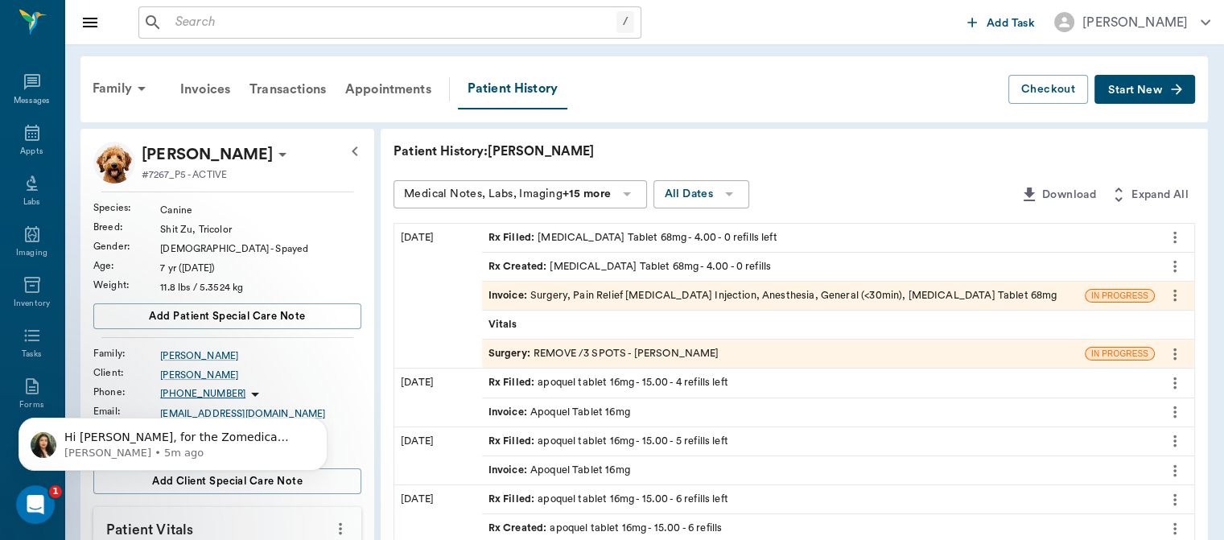
click at [508, 292] on span "Invoice :" at bounding box center [509, 295] width 42 height 15
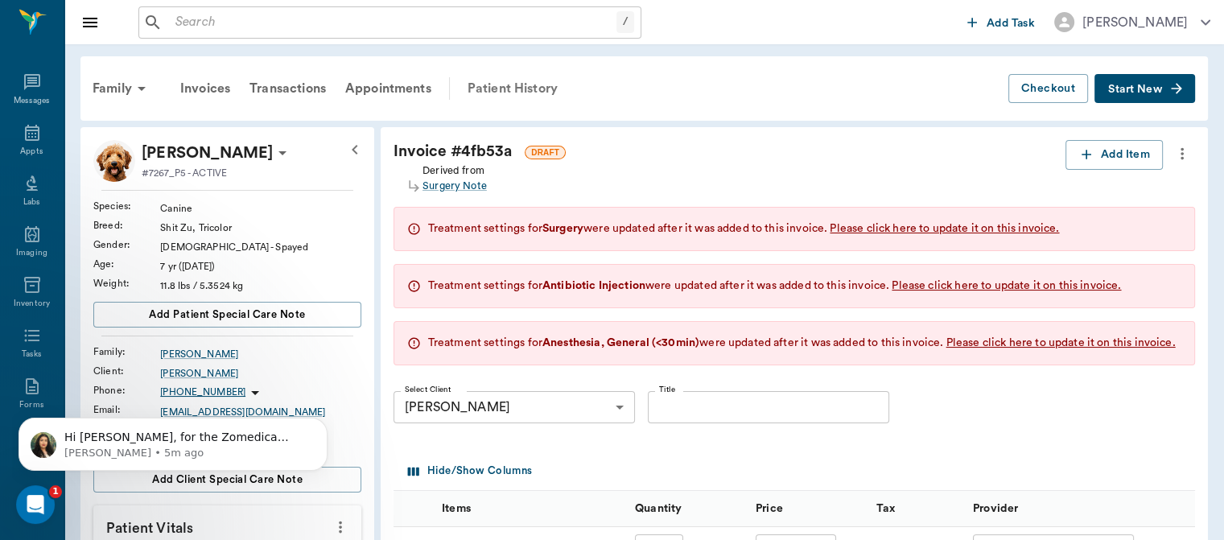
click at [500, 84] on div "Patient History" at bounding box center [512, 88] width 109 height 39
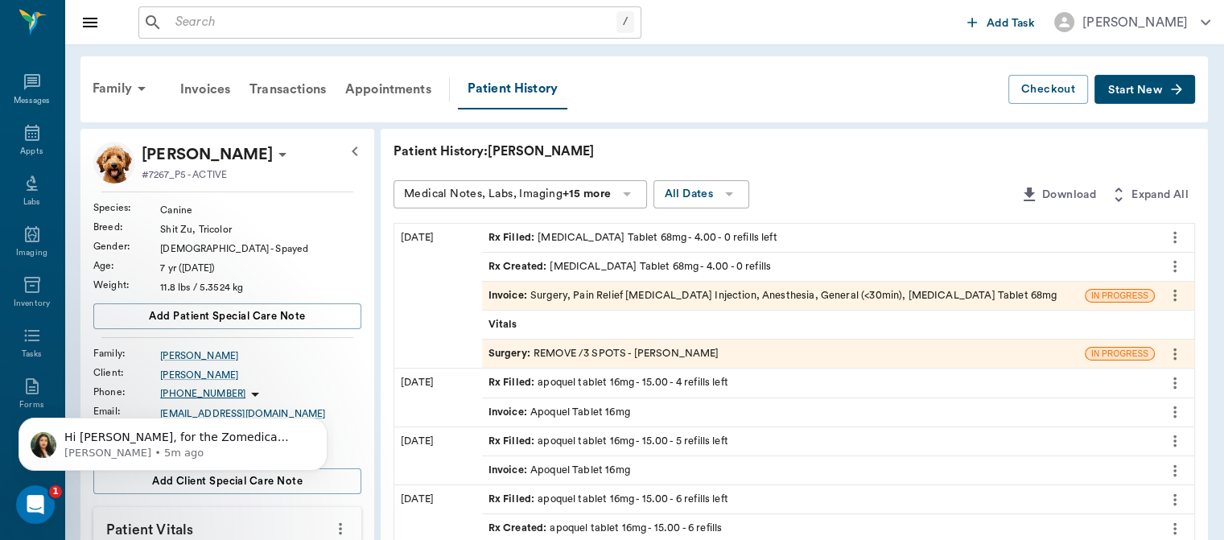
click at [507, 354] on span "Surgery :" at bounding box center [510, 353] width 45 height 15
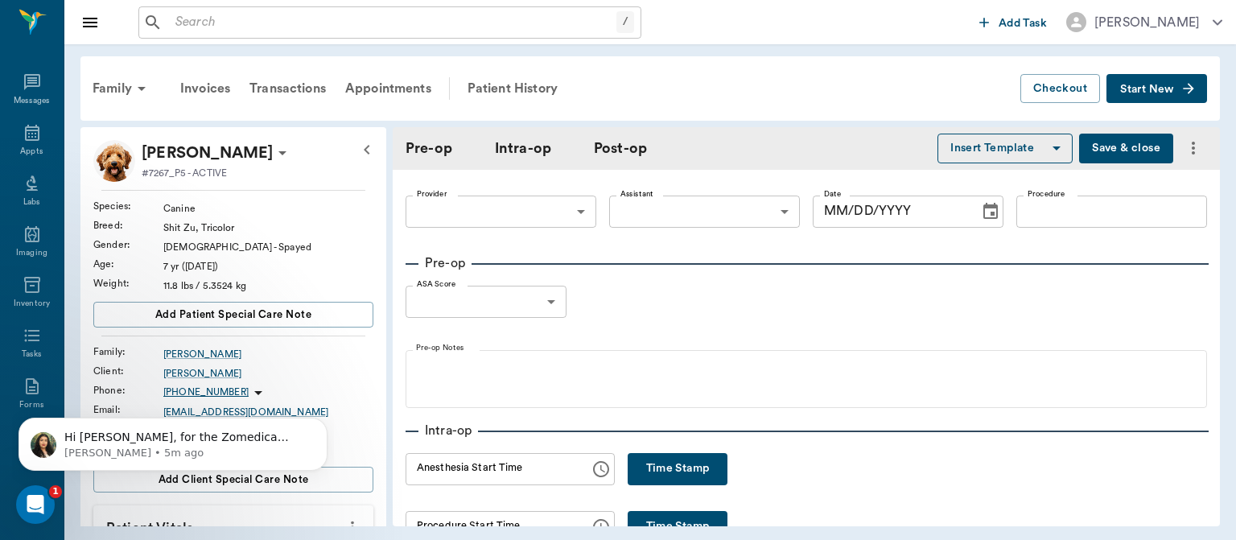
type input "63ec2f075fda476ae8351a4d"
type input "63ec2e7e52e12b0ba117b124"
type input "REMOVE /3 SPOTS"
type input "2"
radio input "true"
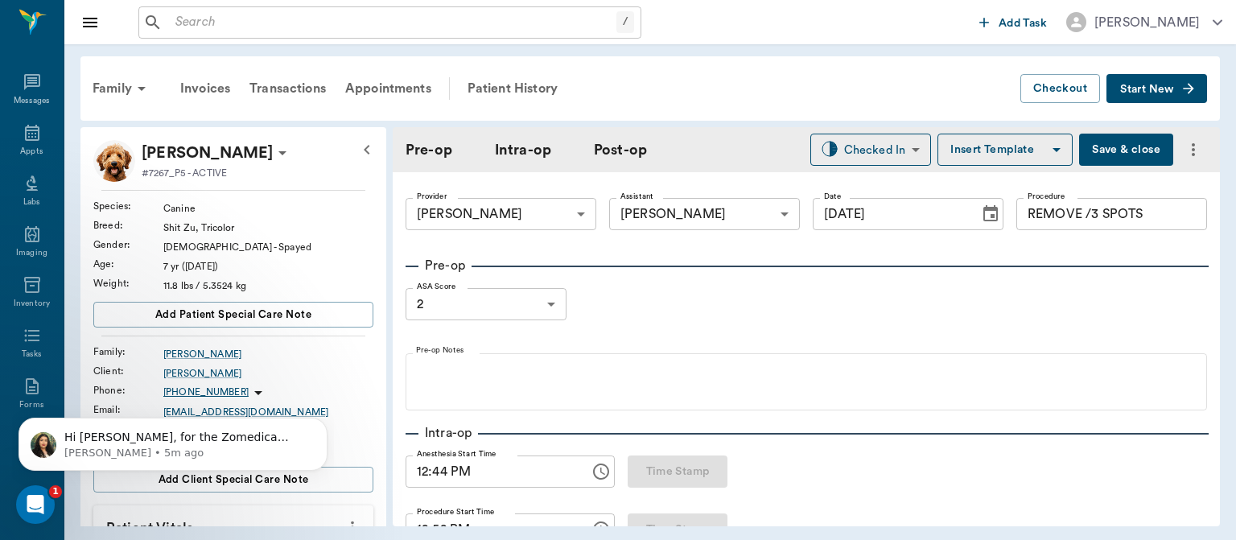
type input "[DATE]"
type input "12:44 PM"
type input "12:52 PM"
type input "01:28 PM"
type input "01:36 PM"
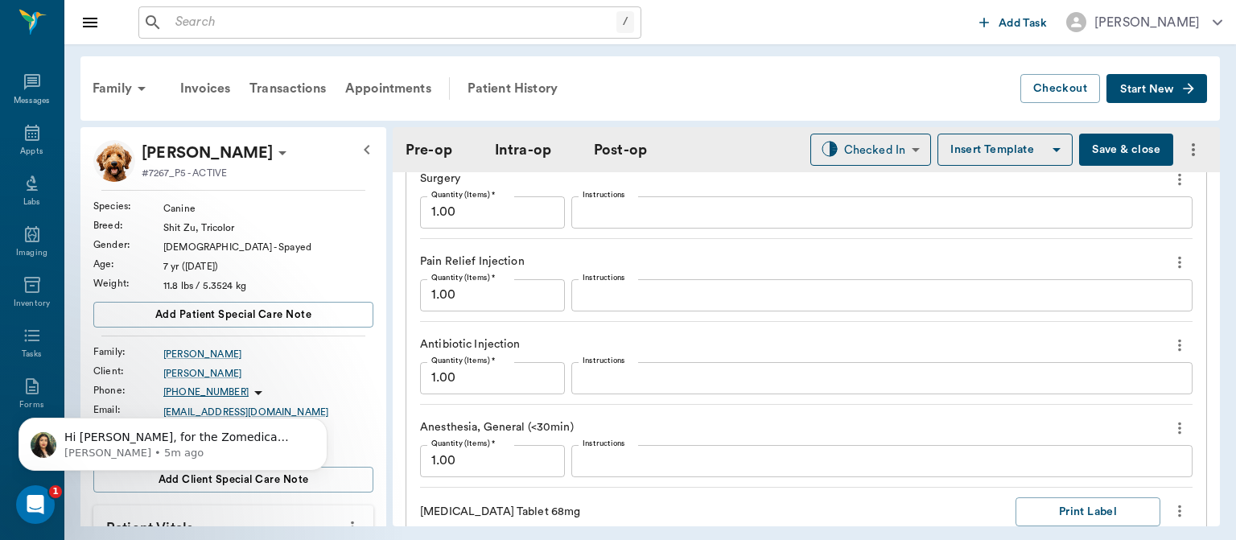
scroll to position [1562, 0]
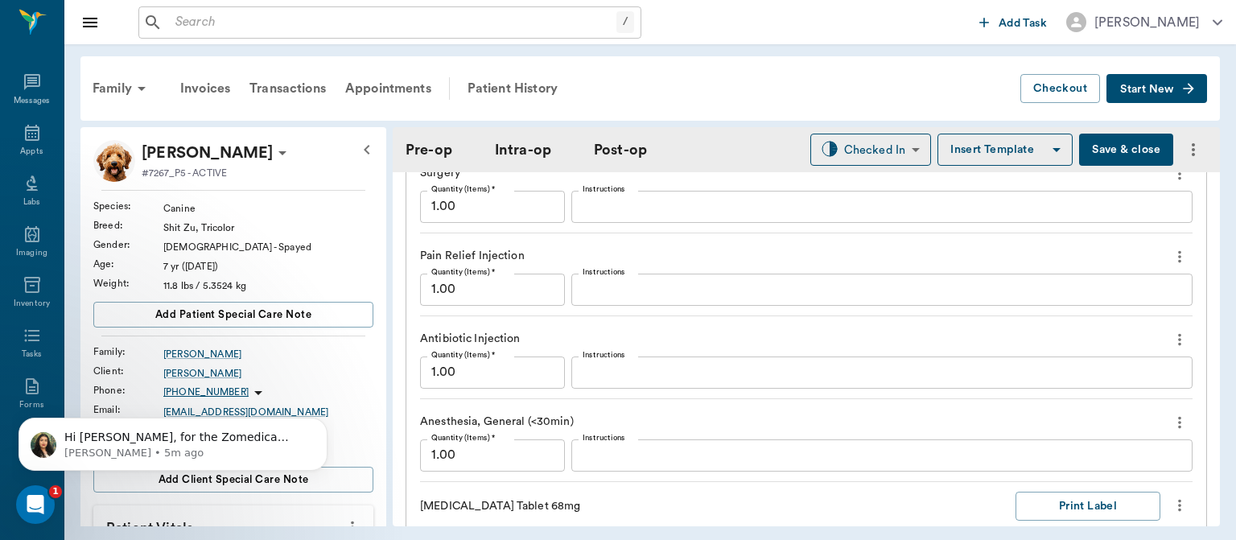
click at [1178, 341] on icon "more" at bounding box center [1179, 339] width 3 height 12
click at [1064, 397] on span "Delete" at bounding box center [1099, 395] width 135 height 17
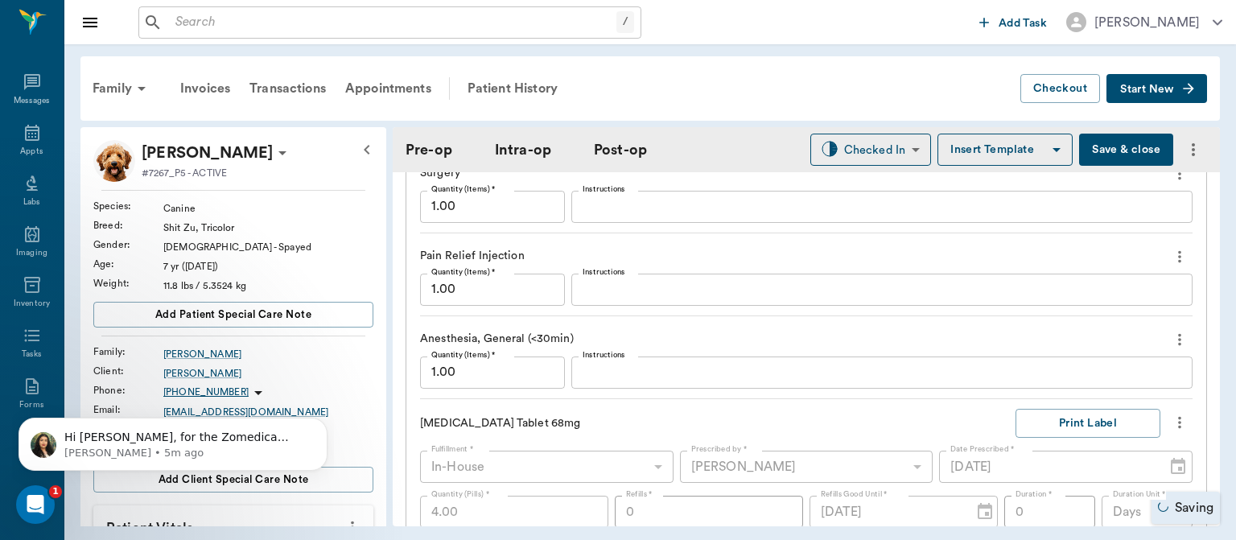
click at [1178, 254] on icon "more" at bounding box center [1179, 256] width 3 height 12
click at [1057, 314] on span "Delete" at bounding box center [1099, 312] width 135 height 17
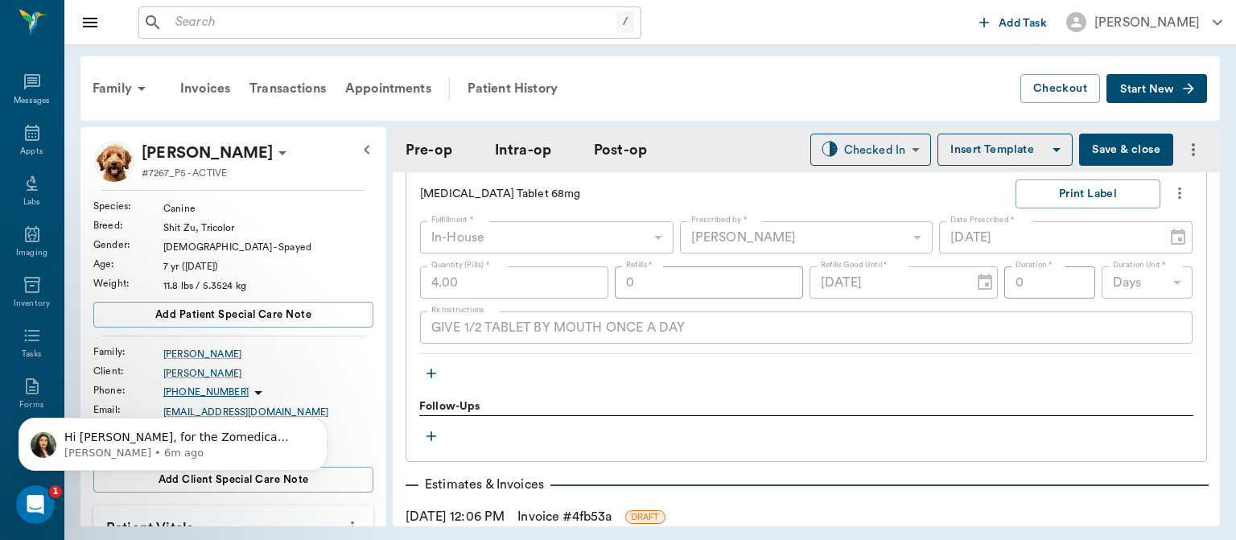
scroll to position [1748, 0]
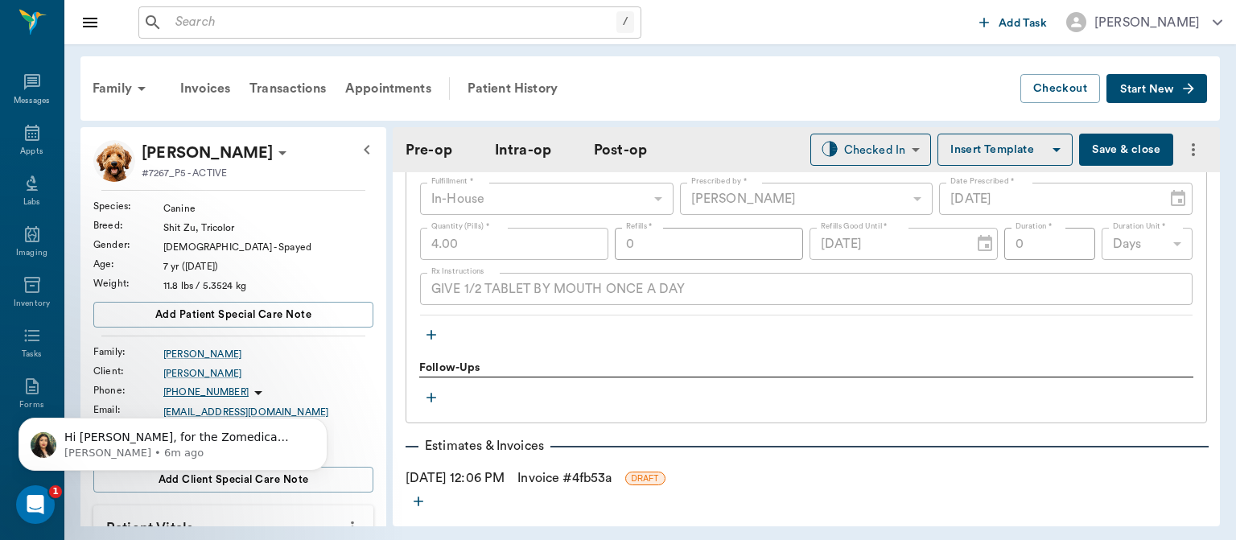
click at [426, 327] on icon "button" at bounding box center [431, 335] width 16 height 16
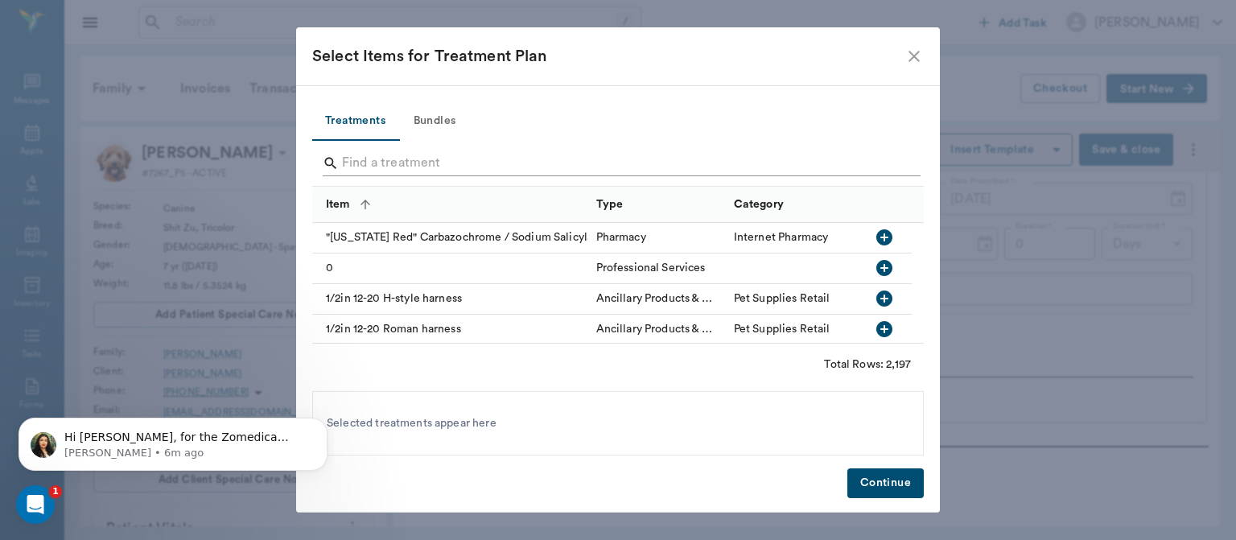
click at [371, 168] on input "Search" at bounding box center [619, 163] width 554 height 26
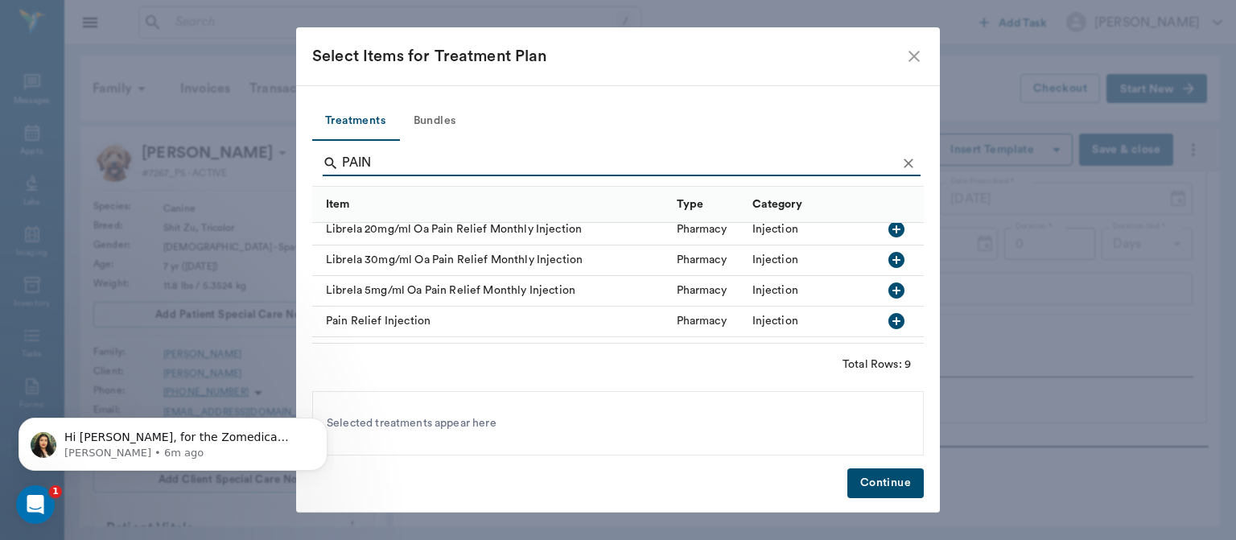
scroll to position [166, 0]
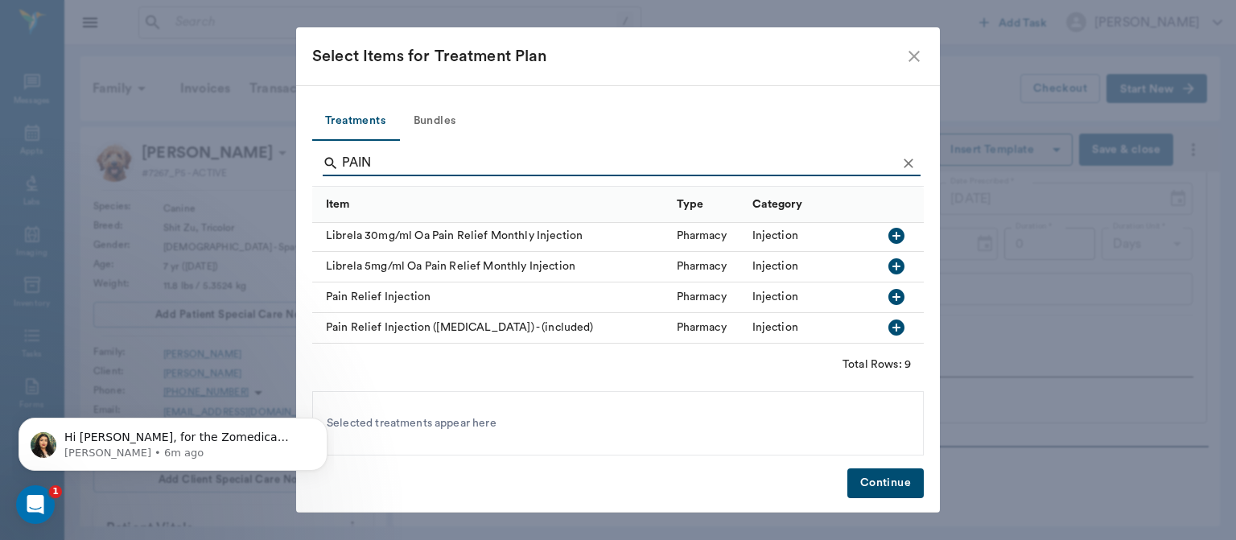
type input "PAIN"
click at [875, 325] on div at bounding box center [899, 328] width 48 height 31
click at [881, 480] on button "Continue" at bounding box center [885, 483] width 76 height 30
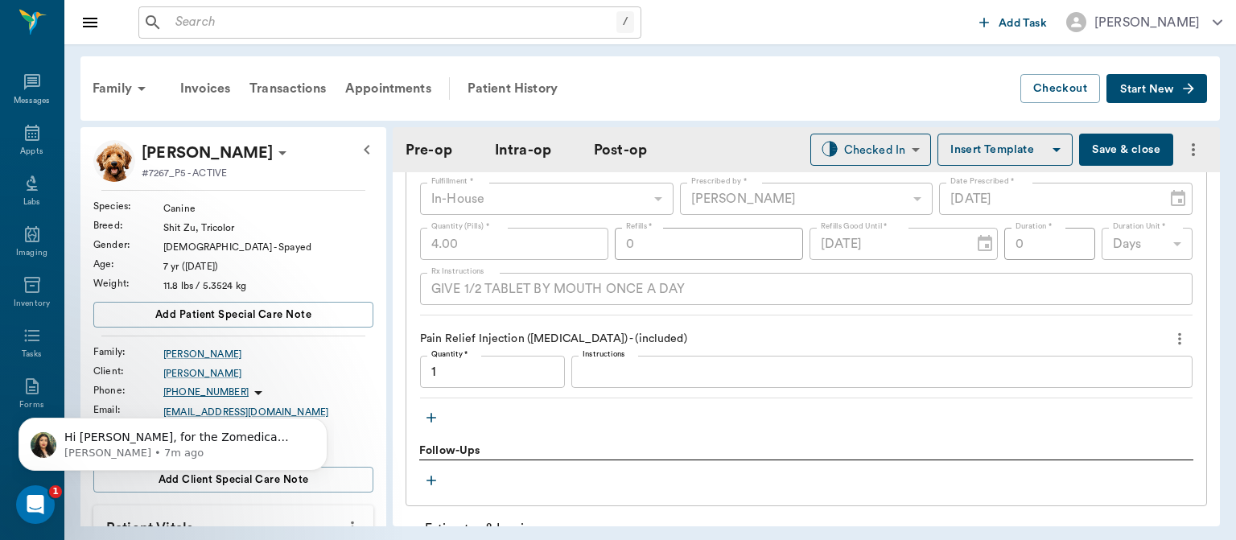
click at [430, 414] on icon "button" at bounding box center [431, 418] width 16 height 16
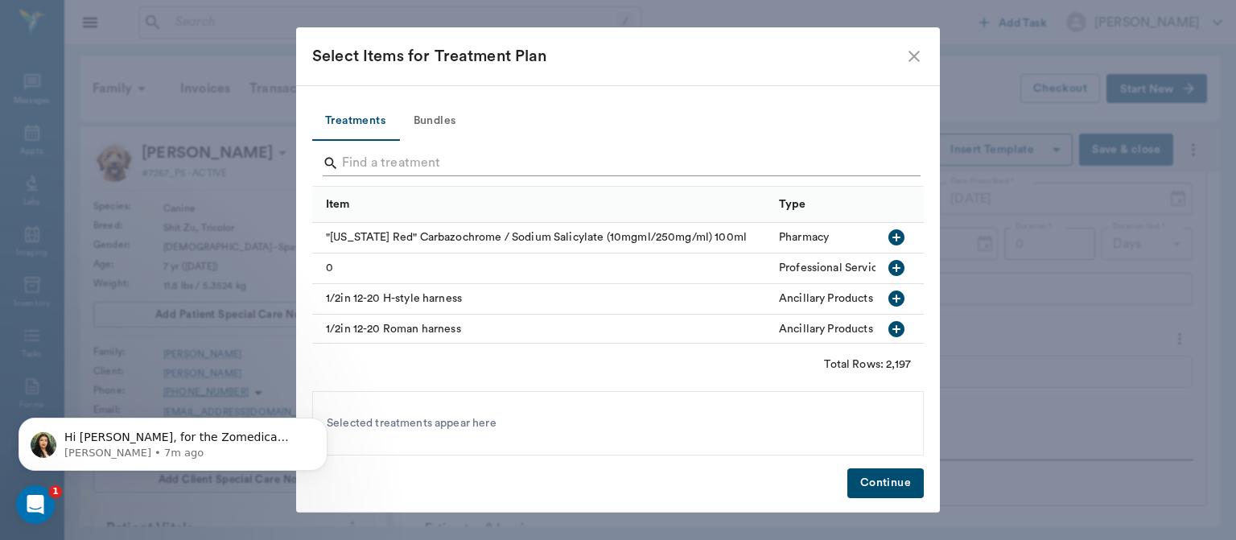
click at [377, 162] on input "Search" at bounding box center [619, 163] width 554 height 26
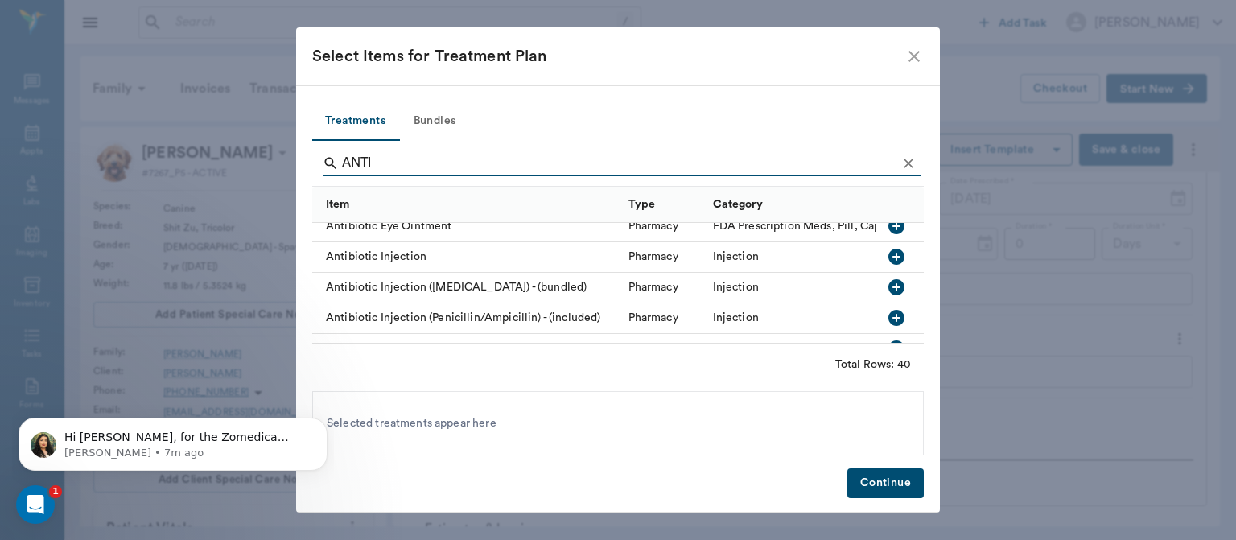
scroll to position [141, 0]
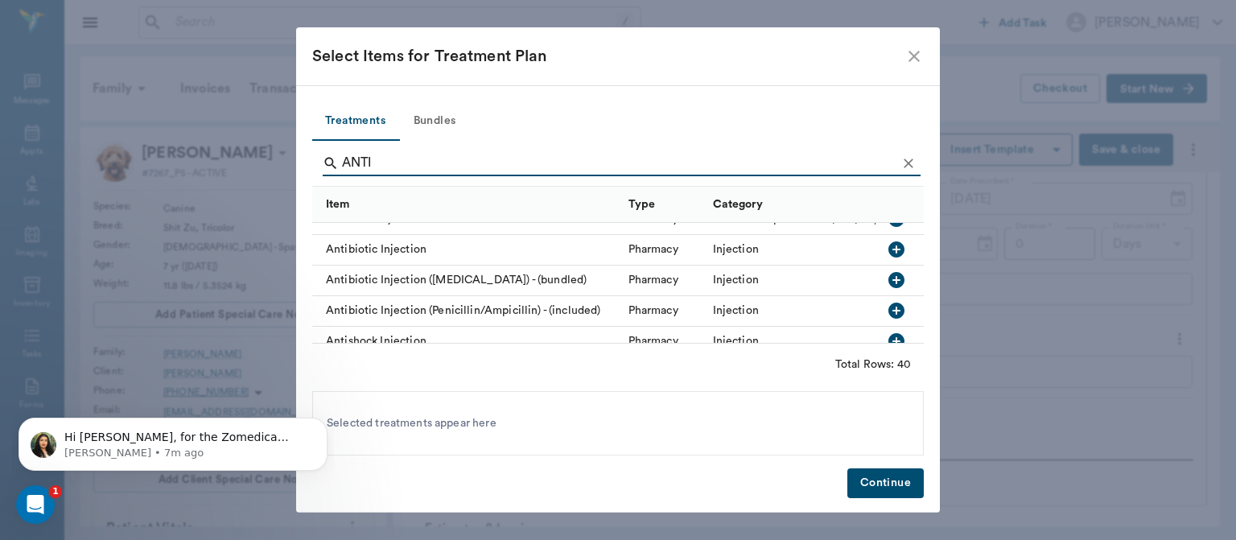
type input "ANTI"
click at [888, 306] on icon "button" at bounding box center [896, 311] width 16 height 16
click at [882, 486] on button "Continue" at bounding box center [885, 483] width 76 height 30
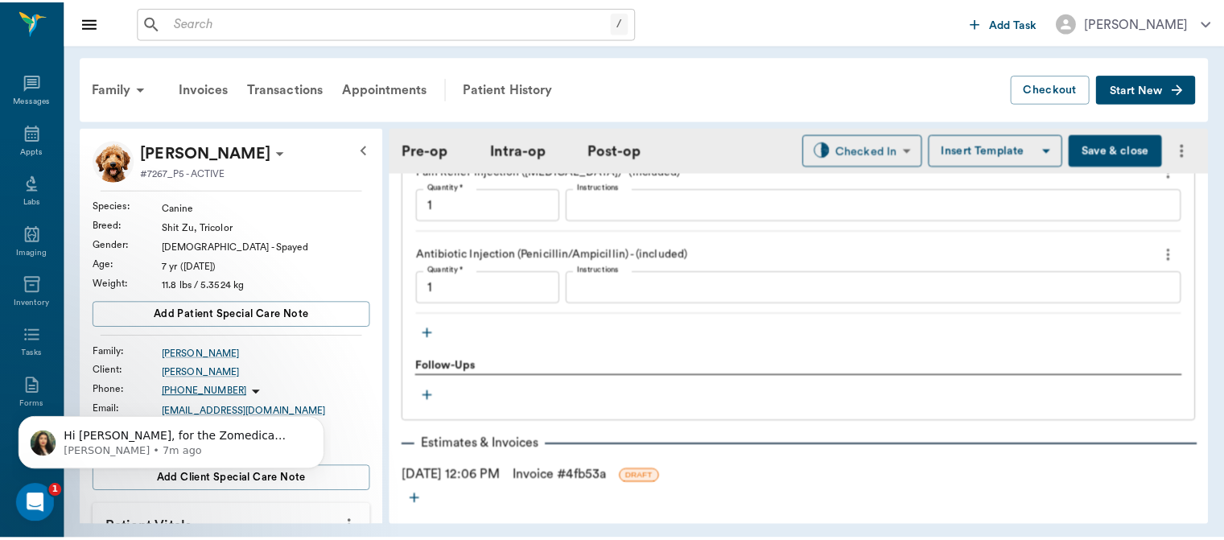
scroll to position [1950, 0]
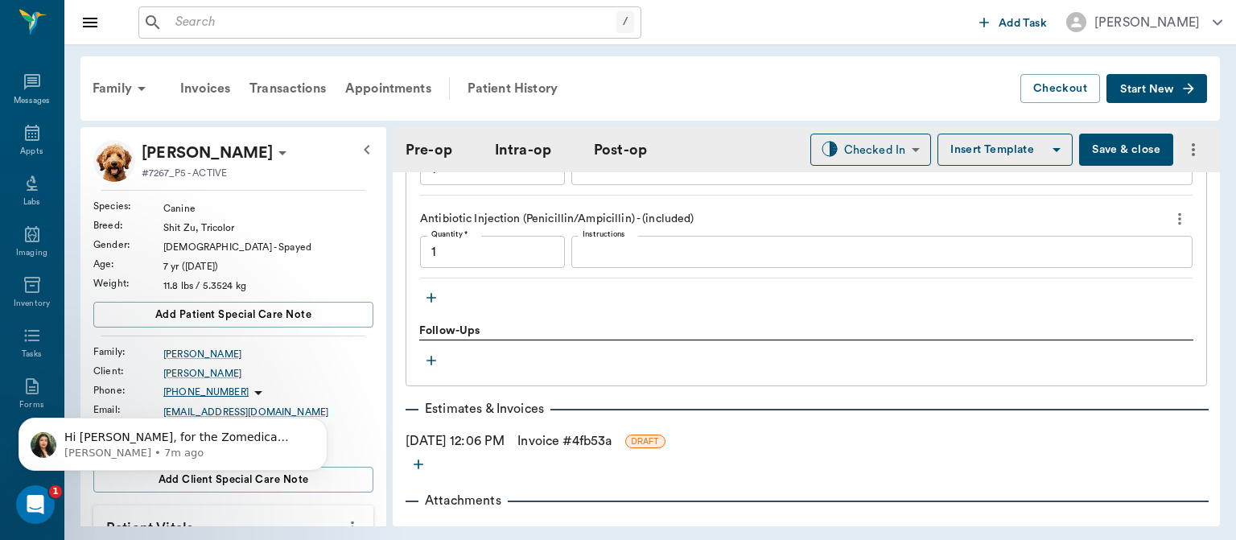
click at [1097, 151] on button "Save & close" at bounding box center [1126, 150] width 94 height 32
type input "1.00"
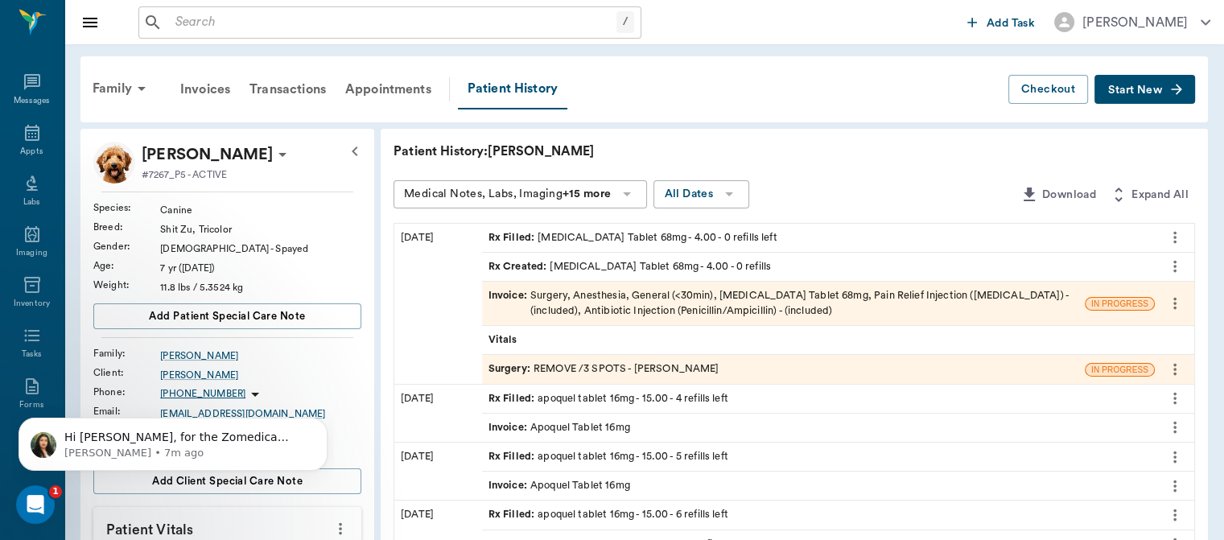
click at [513, 298] on span "Invoice :" at bounding box center [509, 303] width 42 height 31
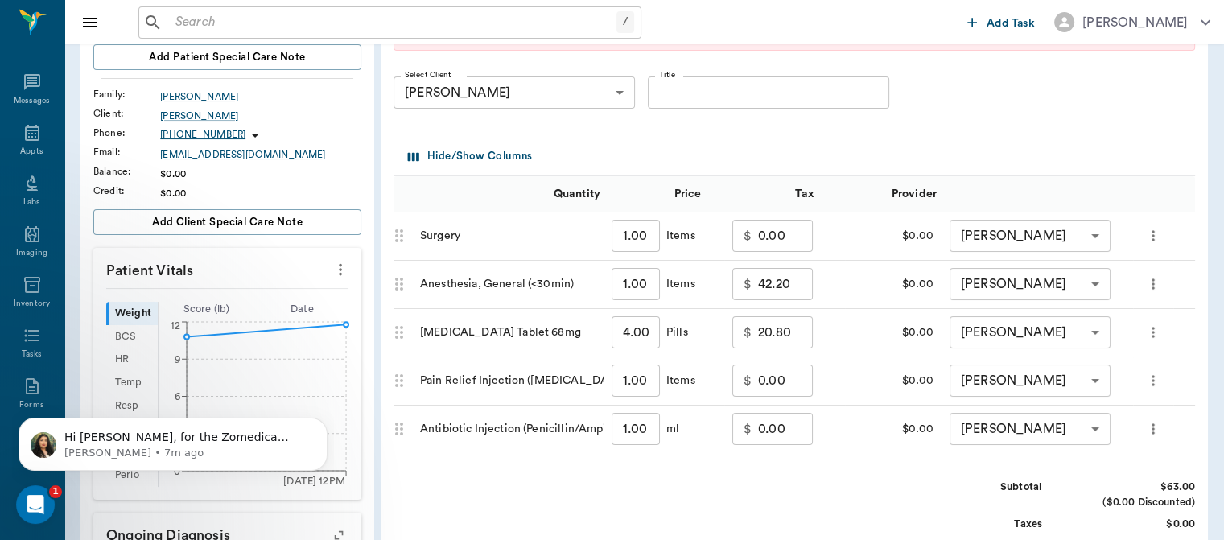
scroll to position [0, 22]
